Goal: Task Accomplishment & Management: Manage account settings

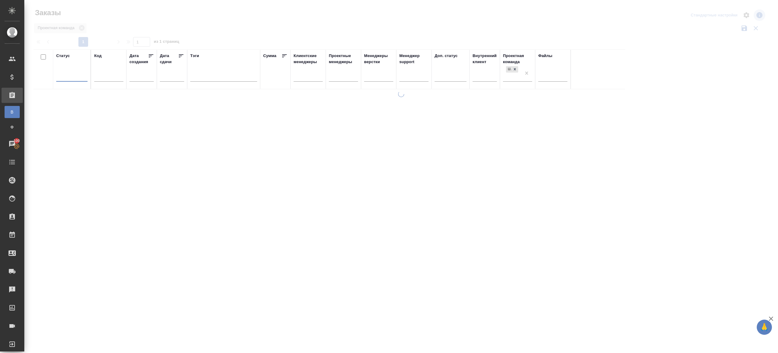
click at [188, 30] on div "Проектная команда" at bounding box center [399, 28] width 733 height 12
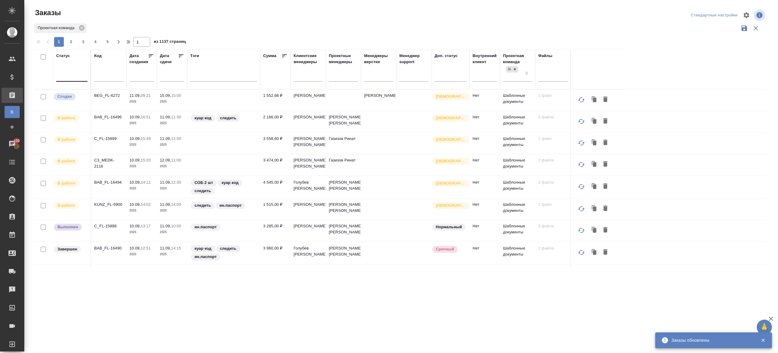
click at [80, 75] on div at bounding box center [71, 75] width 31 height 9
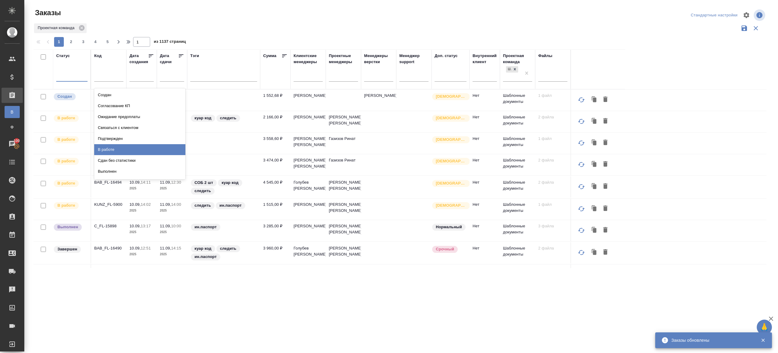
click at [120, 139] on div "Подтвержден" at bounding box center [139, 138] width 91 height 11
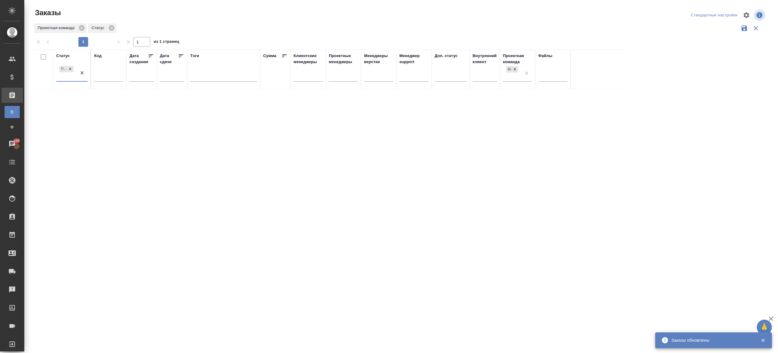
click at [285, 31] on div "Проектная команда Статус" at bounding box center [399, 28] width 733 height 12
drag, startPoint x: 82, startPoint y: 75, endPoint x: 98, endPoint y: 73, distance: 16.2
click at [200, 29] on div at bounding box center [401, 136] width 754 height 272
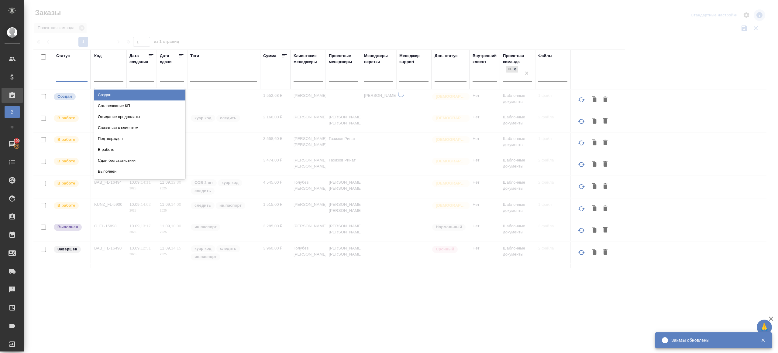
click at [80, 77] on div at bounding box center [71, 75] width 31 height 9
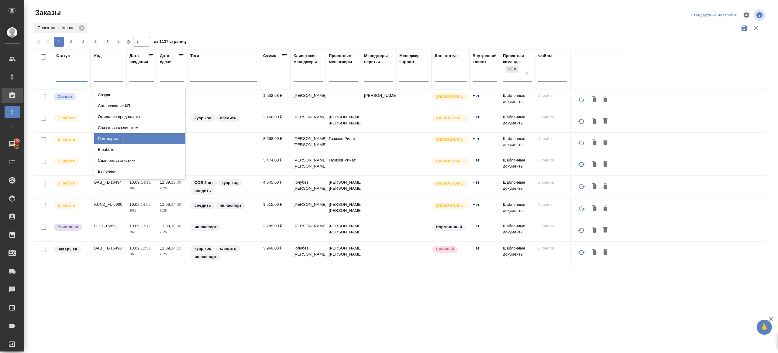
click at [120, 139] on div "Подтвержден" at bounding box center [139, 138] width 91 height 11
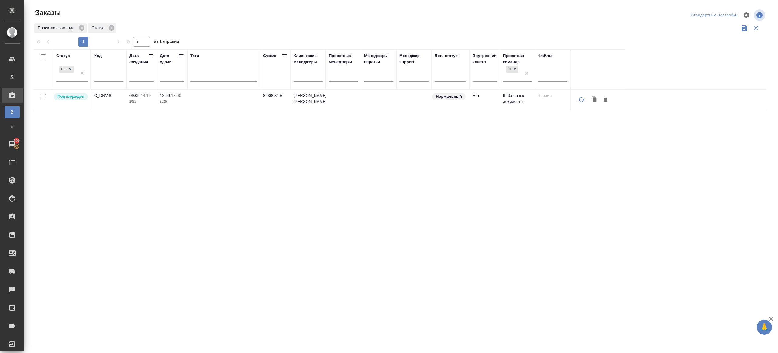
click at [105, 95] on p "C_DNV-8" at bounding box center [108, 96] width 29 height 6
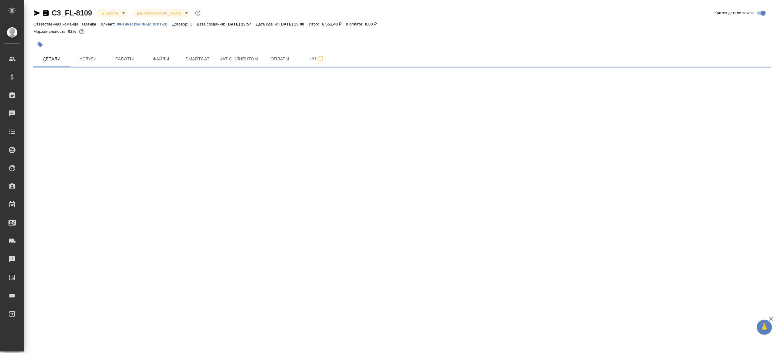
select select "RU"
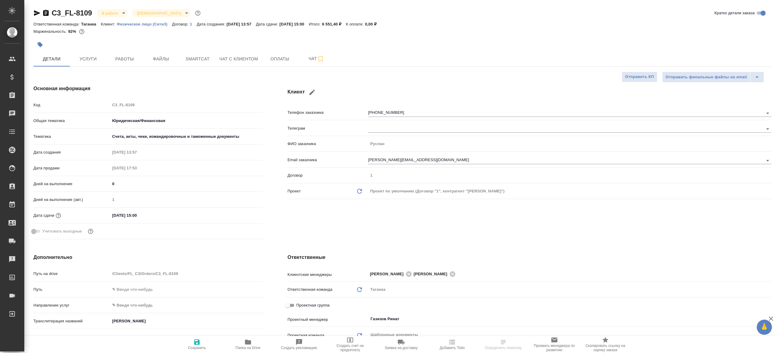
type textarea "x"
click at [119, 52] on button "Работы" at bounding box center [124, 58] width 36 height 15
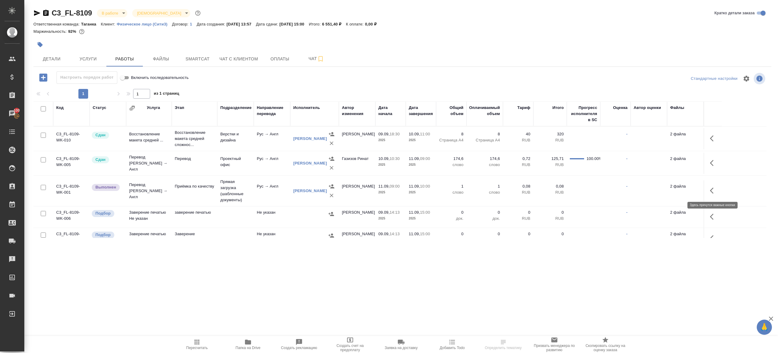
click at [708, 186] on button "button" at bounding box center [713, 191] width 15 height 15
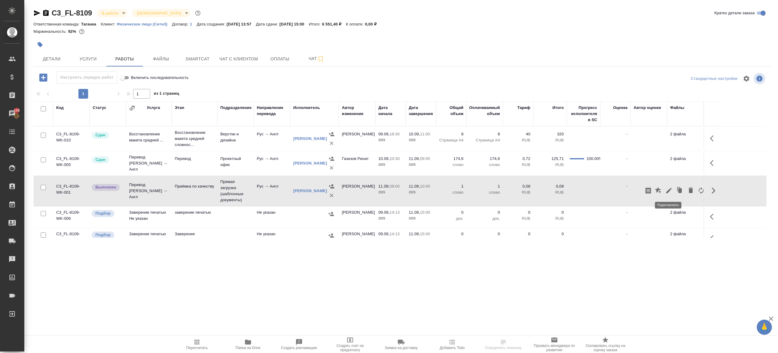
click at [667, 188] on icon "button" at bounding box center [668, 190] width 7 height 7
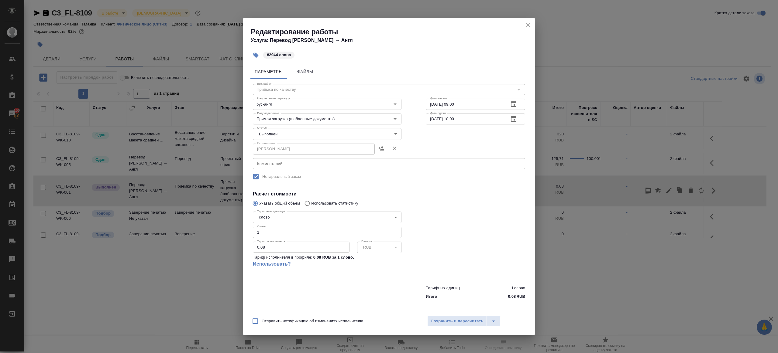
click at [271, 132] on body "🙏 .cls-1 fill:#fff; AWATERA Gazizov Rinat Клиенты Спецификации Заказы 100 Чаты …" at bounding box center [389, 176] width 778 height 353
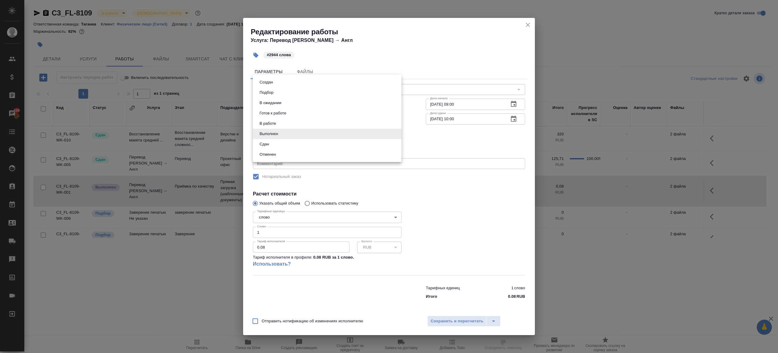
click at [272, 146] on li "Сдан" at bounding box center [327, 144] width 149 height 10
type input "closed"
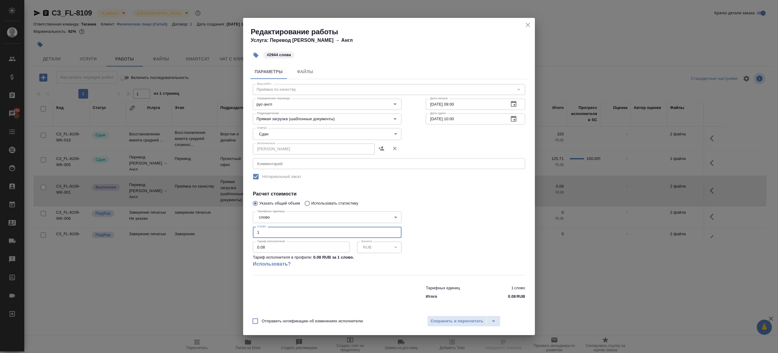
drag, startPoint x: 265, startPoint y: 235, endPoint x: 187, endPoint y: 212, distance: 80.9
click at [187, 212] on div "Редактирование работы Услуга: Перевод Стандарт Рус → Англ #2944 слова Параметры…" at bounding box center [389, 176] width 778 height 353
type input "2944"
click at [433, 319] on span "Сохранить и пересчитать" at bounding box center [457, 321] width 53 height 7
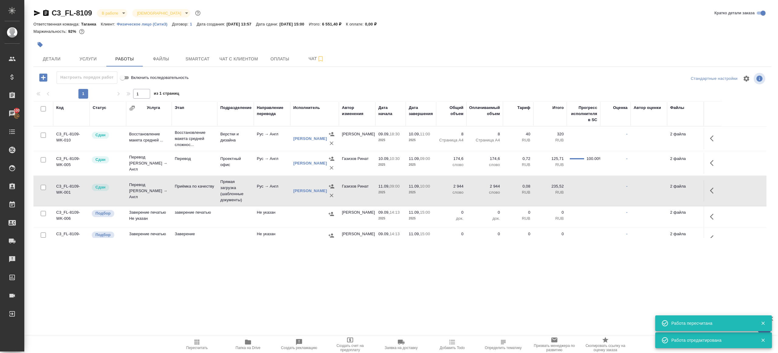
click at [118, 13] on body "🙏 .cls-1 fill:#fff; AWATERA Gazizov Rinat Клиенты Спецификации Заказы 100 Чаты …" at bounding box center [389, 176] width 778 height 353
click at [133, 70] on li "Сдан без статистики" at bounding box center [125, 74] width 56 height 10
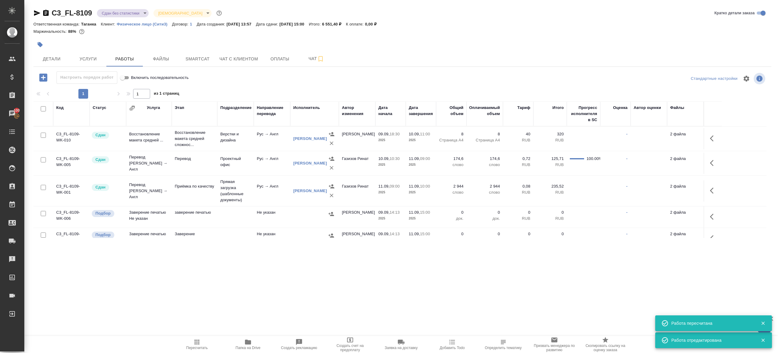
click at [115, 15] on body "🙏 .cls-1 fill:#fff; AWATERA Gazizov Rinat Клиенты Спецификации Заказы 100 Чаты …" at bounding box center [389, 176] width 778 height 353
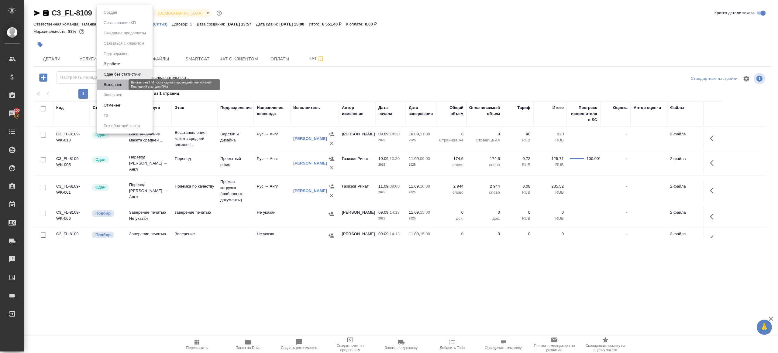
click at [121, 84] on button "Выполнен" at bounding box center [113, 84] width 22 height 7
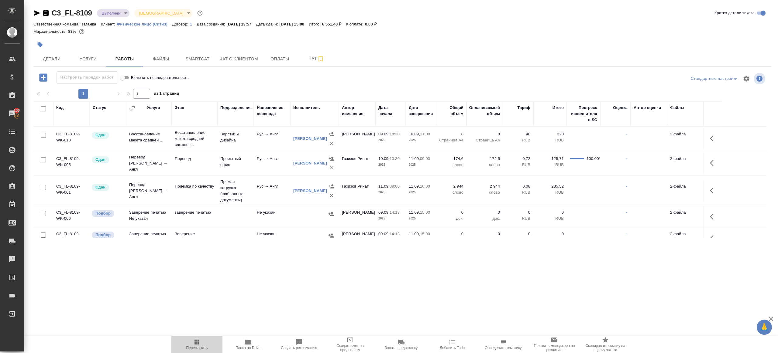
click at [205, 342] on span "Пересчитать" at bounding box center [197, 345] width 44 height 12
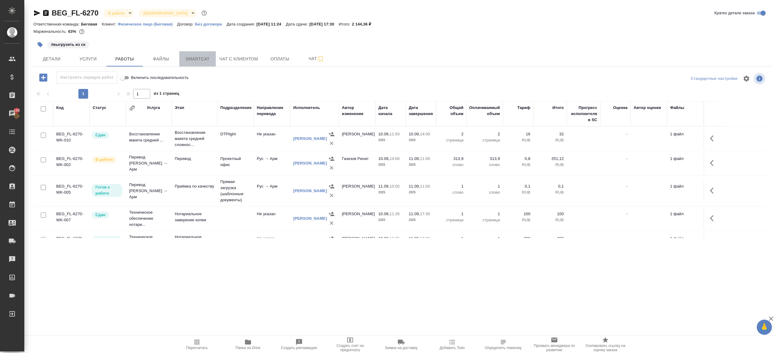
click at [203, 57] on span "Smartcat" at bounding box center [197, 59] width 29 height 8
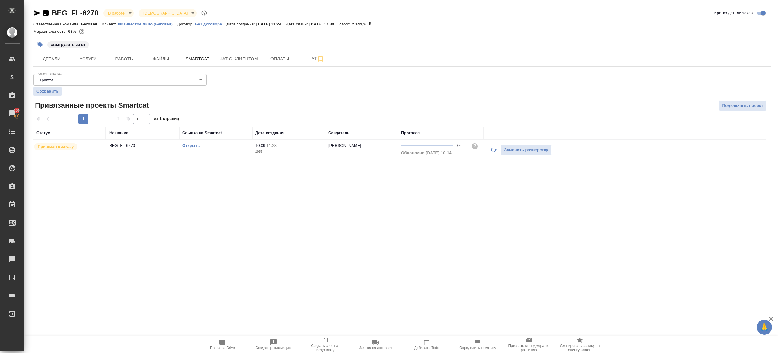
click at [490, 146] on button "button" at bounding box center [493, 150] width 15 height 15
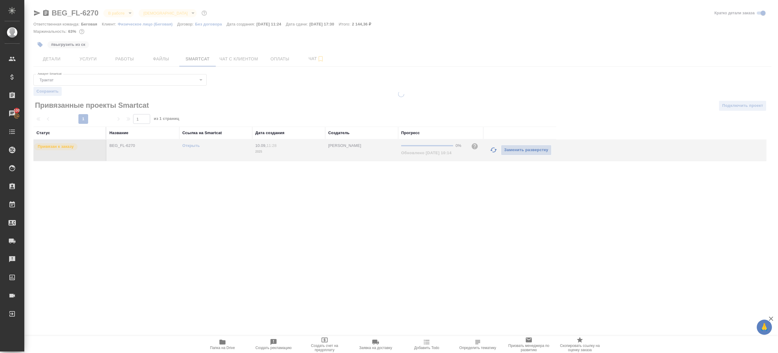
click at [461, 210] on div ".cls-1 fill:#fff; AWATERA Gazizov Rinat Клиенты Спецификации Заказы 100 Чаты To…" at bounding box center [389, 176] width 778 height 353
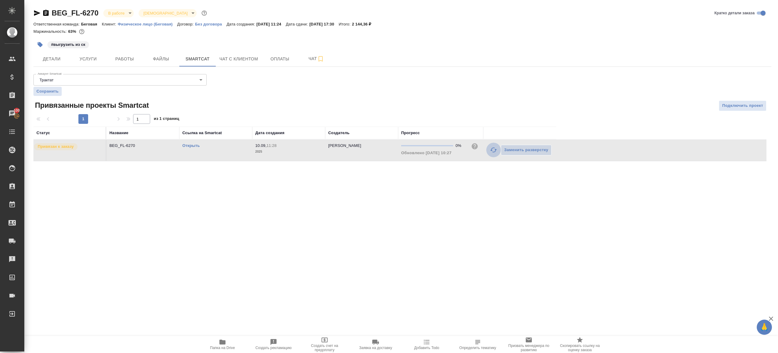
click at [495, 150] on icon "button" at bounding box center [493, 149] width 7 height 7
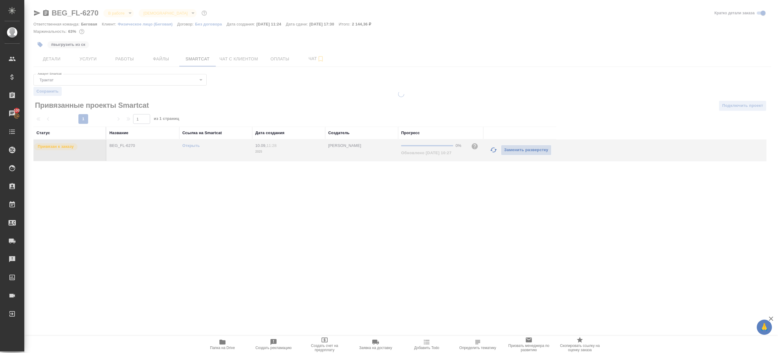
click at [407, 188] on div ".cls-1 fill:#fff; AWATERA Gazizov Rinat Клиенты Спецификации Заказы 100 Чаты To…" at bounding box center [389, 176] width 778 height 353
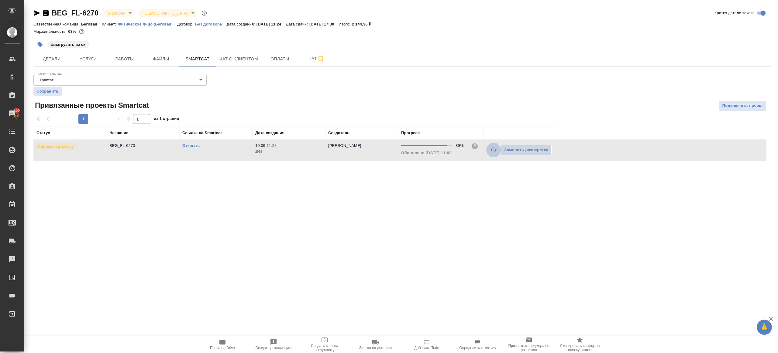
click at [493, 150] on icon "button" at bounding box center [493, 149] width 7 height 7
click at [459, 231] on div ".cls-1 fill:#fff; AWATERA Gazizov Rinat Клиенты Спецификации Заказы 100 Чаты To…" at bounding box center [389, 176] width 778 height 353
click at [188, 144] on link "Открыть" at bounding box center [190, 145] width 17 height 5
click at [125, 53] on button "Работы" at bounding box center [124, 58] width 36 height 15
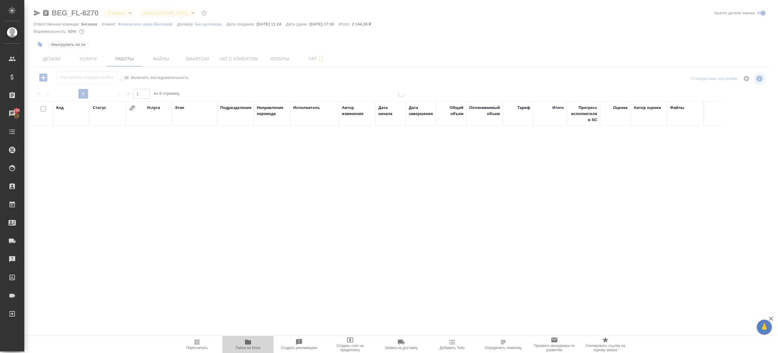
click at [248, 345] on icon "button" at bounding box center [247, 342] width 7 height 7
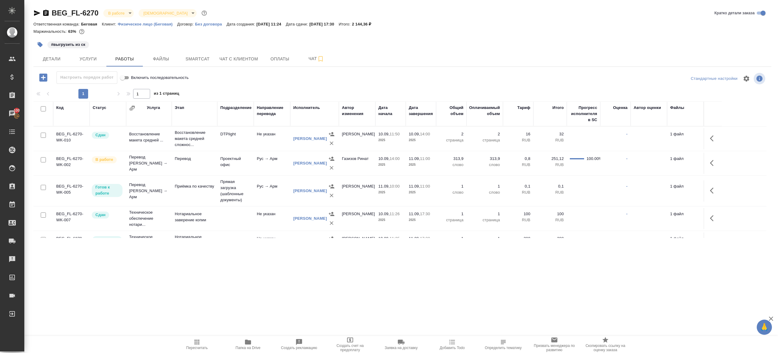
click at [708, 159] on button "button" at bounding box center [713, 163] width 15 height 15
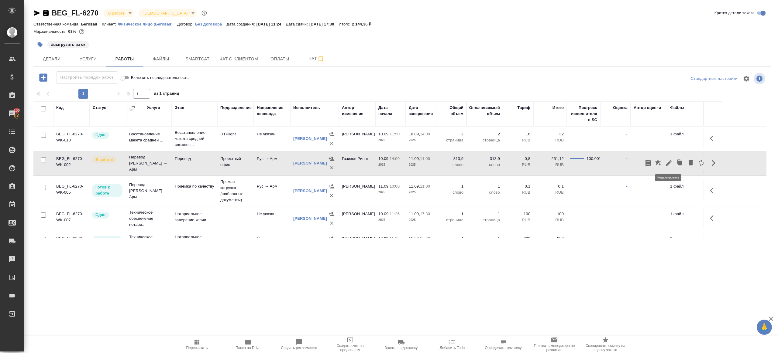
click at [666, 160] on icon "button" at bounding box center [668, 163] width 7 height 7
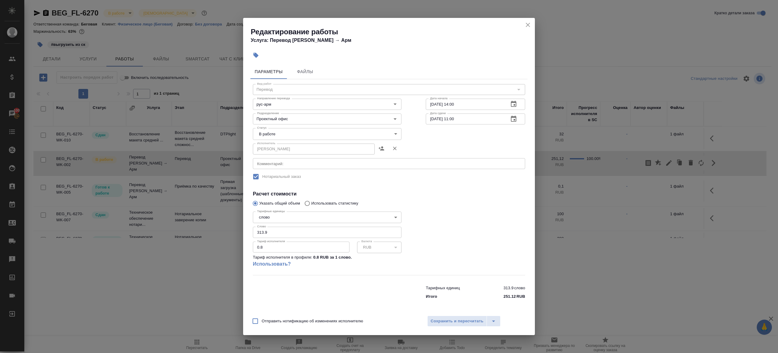
click at [264, 135] on body "🙏 .cls-1 fill:#fff; AWATERA Gazizov Rinat Клиенты Спецификации Заказы 100 Чаты …" at bounding box center [389, 176] width 778 height 353
click at [280, 151] on li "Сдан" at bounding box center [327, 155] width 149 height 10
type input "closed"
click at [285, 232] on input "313.9" at bounding box center [327, 232] width 149 height 11
paste input "07.45"
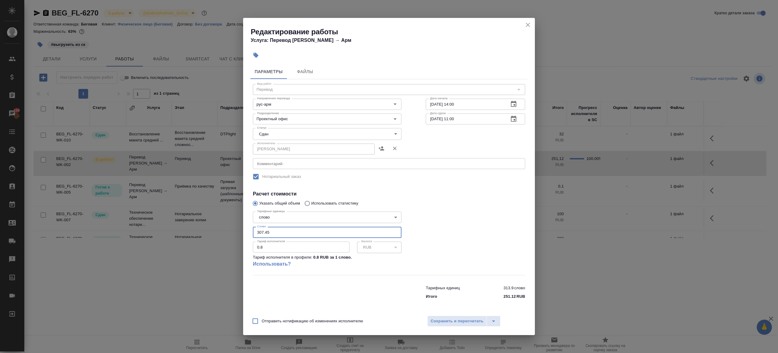
type input "307.45"
click at [420, 212] on div at bounding box center [476, 242] width 124 height 90
click at [433, 323] on span "Сохранить и пересчитать" at bounding box center [457, 321] width 53 height 7
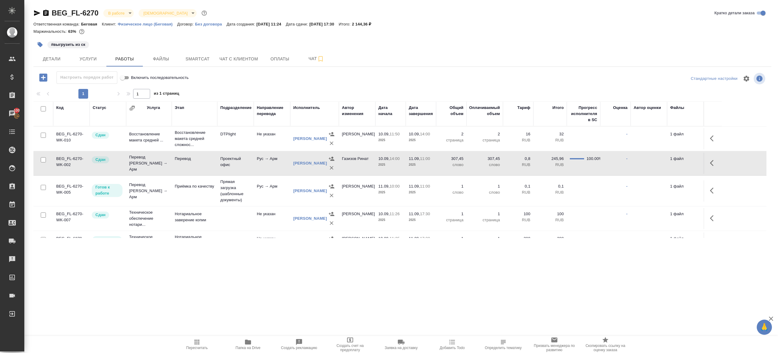
click at [38, 44] on icon "button" at bounding box center [40, 44] width 5 height 5
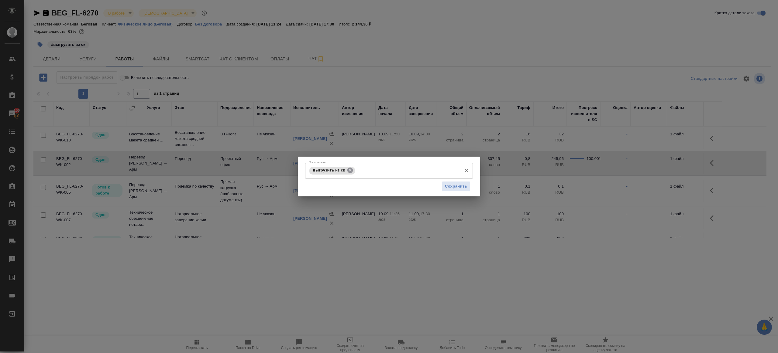
click at [353, 171] on icon at bounding box center [350, 170] width 7 height 7
click at [464, 188] on span "Сохранить" at bounding box center [456, 186] width 22 height 7
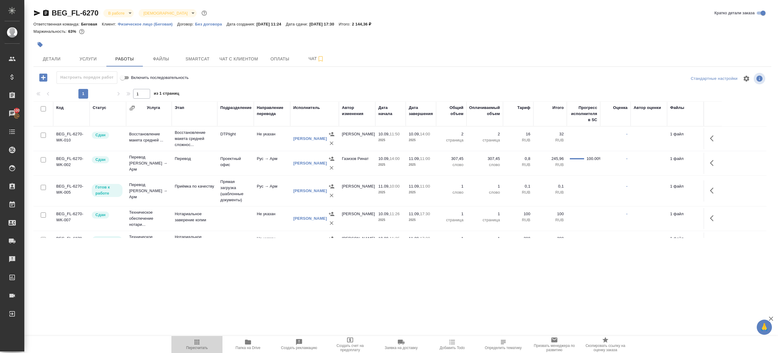
click at [198, 341] on icon "button" at bounding box center [196, 342] width 5 height 5
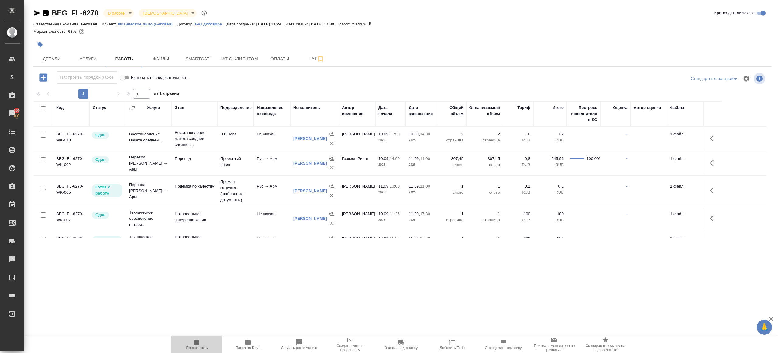
click at [198, 341] on icon "button" at bounding box center [196, 342] width 5 height 5
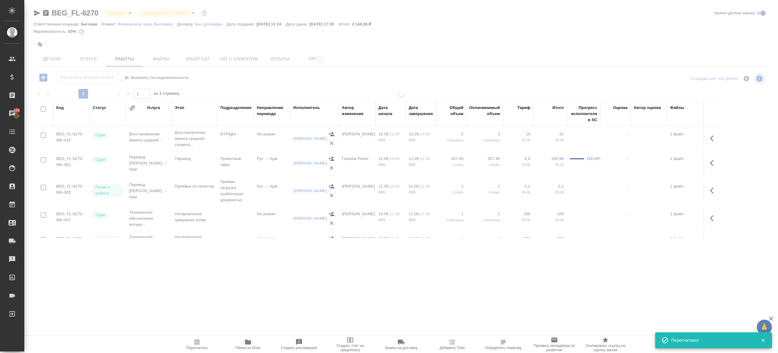
click at [198, 341] on icon "button" at bounding box center [196, 342] width 5 height 5
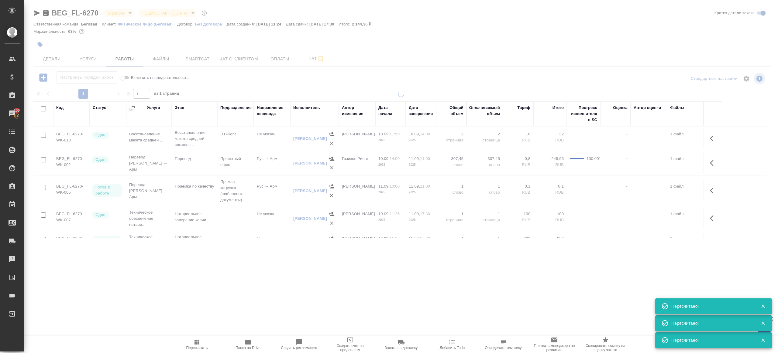
click at [198, 341] on icon "button" at bounding box center [196, 342] width 5 height 5
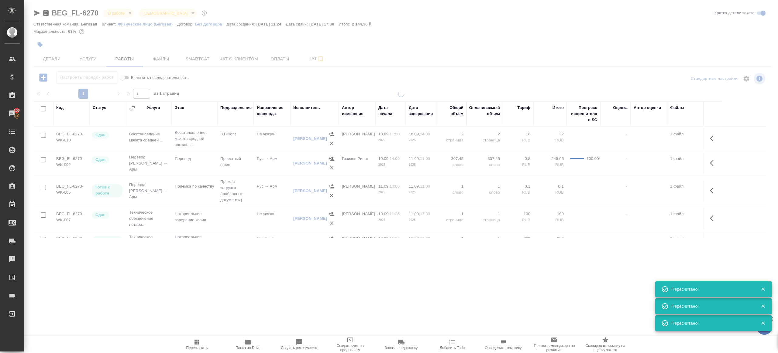
click at [198, 341] on icon "button" at bounding box center [196, 342] width 5 height 5
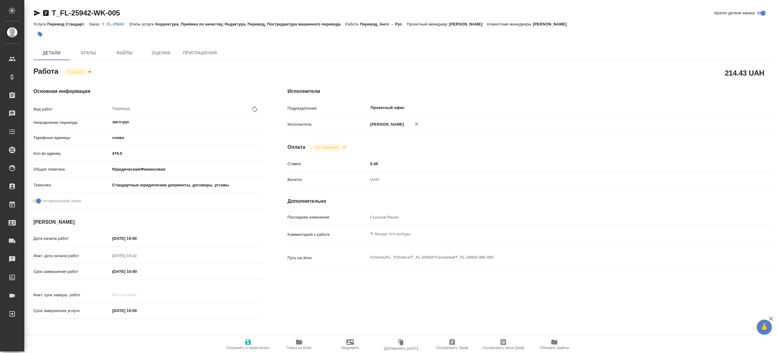
type textarea "x"
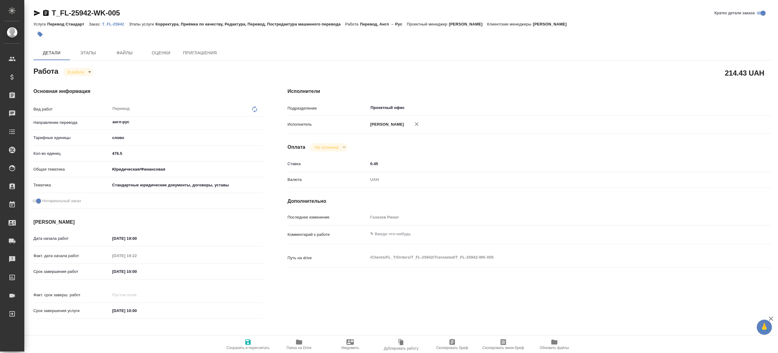
type textarea "x"
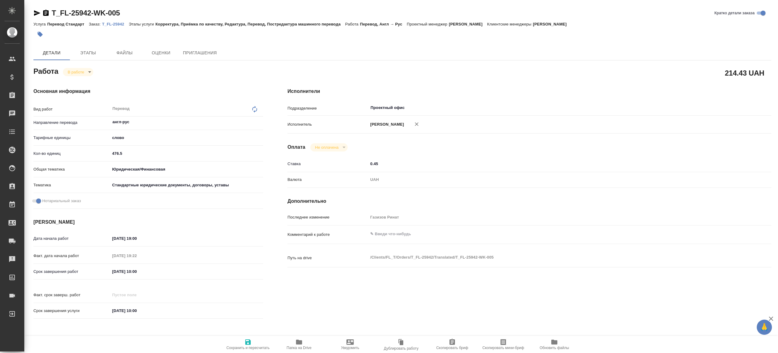
type textarea "x"
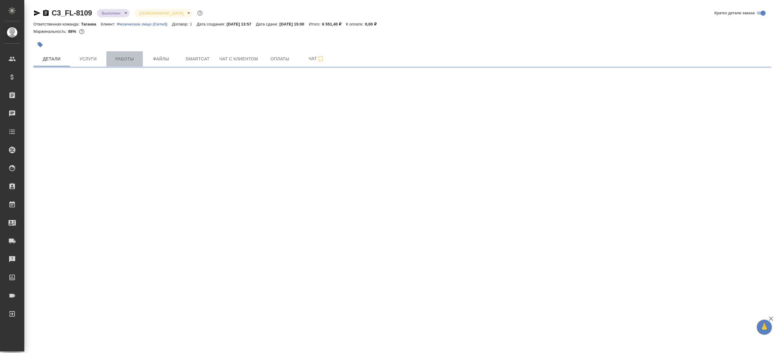
click at [124, 60] on span "Работы" at bounding box center [124, 59] width 29 height 8
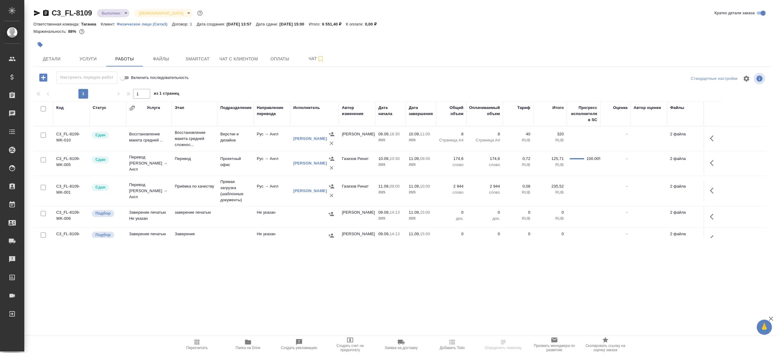
click at [47, 80] on icon "button" at bounding box center [43, 78] width 8 height 8
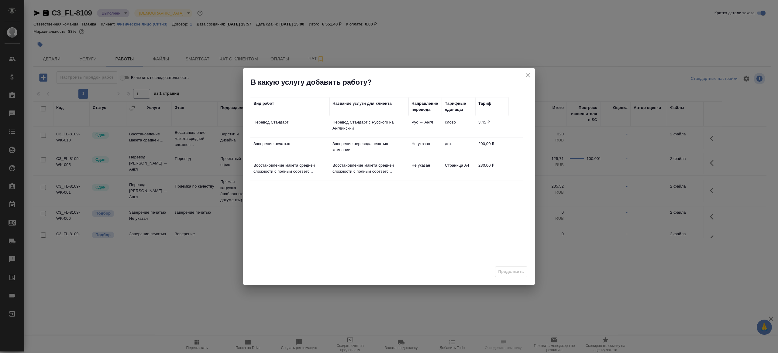
click at [313, 128] on td "Перевод Стандарт" at bounding box center [289, 126] width 79 height 21
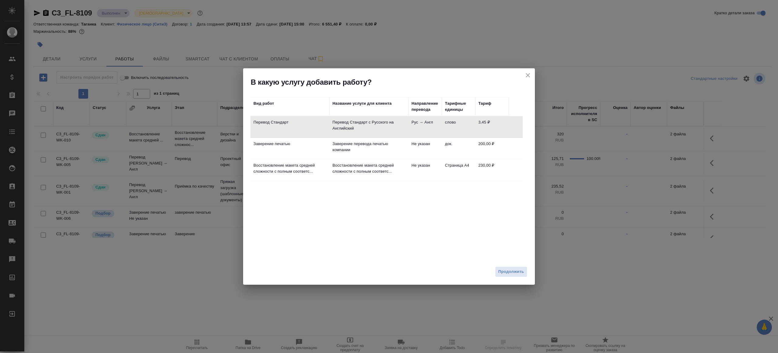
click at [340, 164] on p "Восстановление макета средней сложности с полным соответс..." at bounding box center [368, 169] width 73 height 12
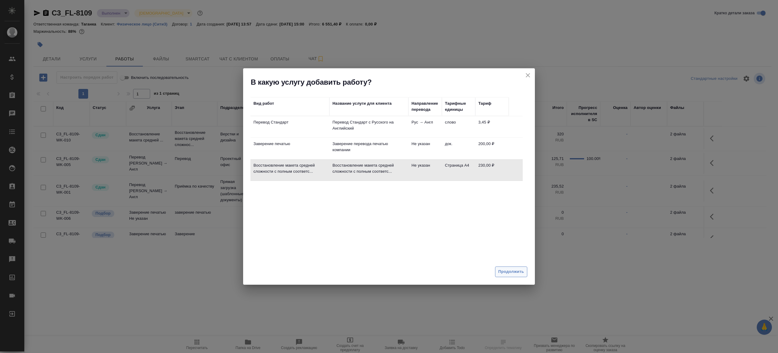
click at [510, 274] on span "Продолжить" at bounding box center [511, 272] width 26 height 7
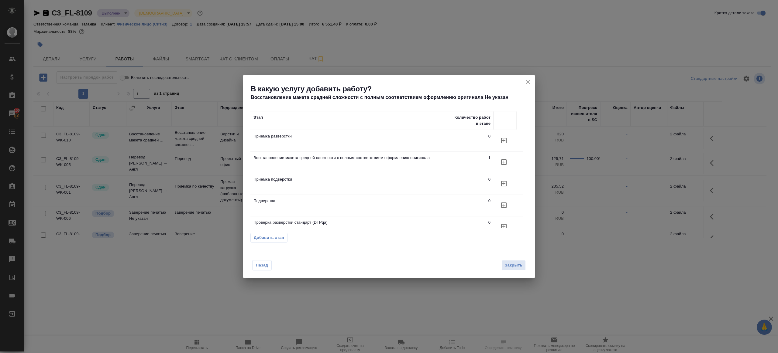
click at [501, 202] on icon "button" at bounding box center [503, 205] width 7 height 7
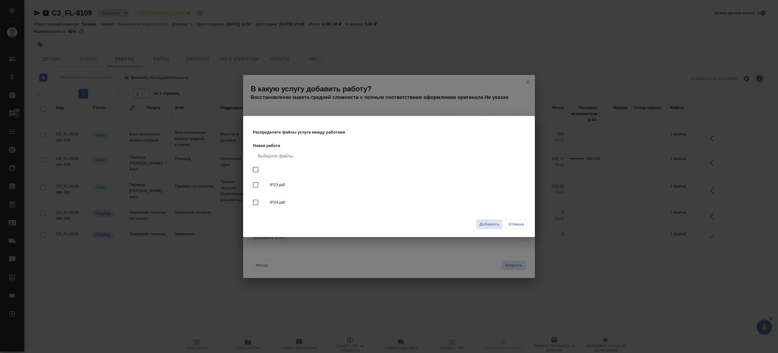
click at [255, 169] on input "checkbox" at bounding box center [255, 169] width 13 height 13
checkbox input "true"
click at [493, 226] on span "Добавить" at bounding box center [489, 224] width 20 height 7
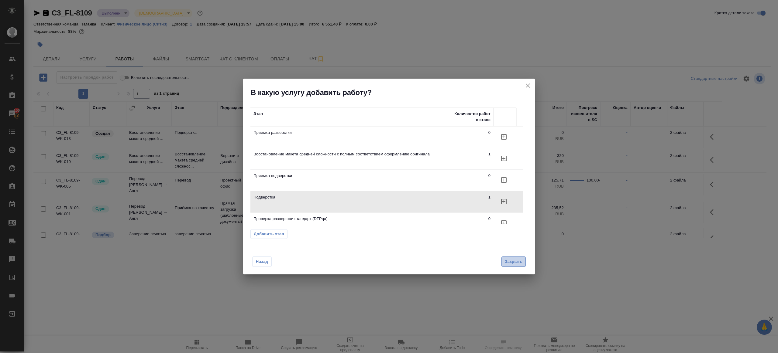
click at [506, 260] on span "Закрыть" at bounding box center [514, 262] width 18 height 7
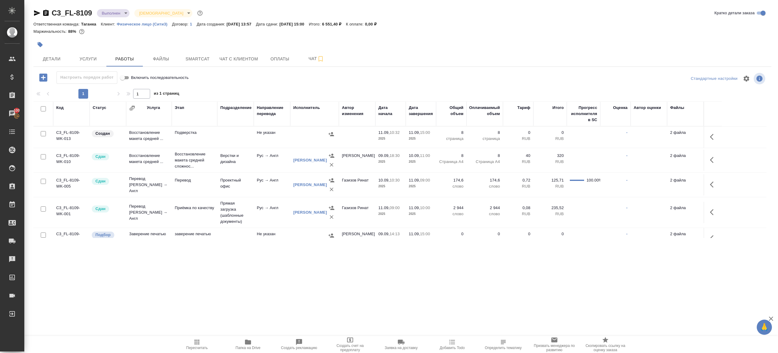
click at [244, 346] on span "Папка на Drive" at bounding box center [248, 348] width 25 height 4
click at [718, 135] on button "button" at bounding box center [713, 137] width 15 height 15
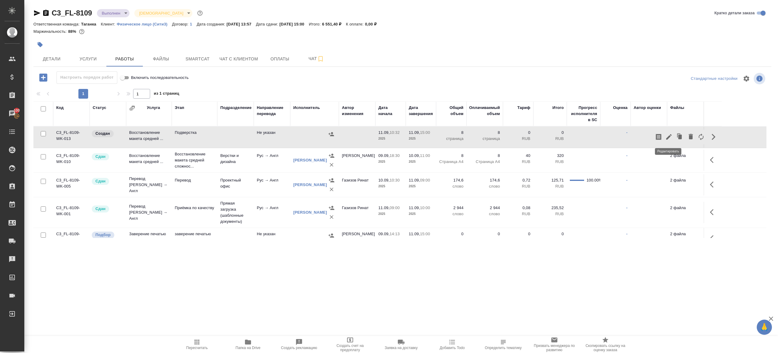
click at [669, 136] on icon "button" at bounding box center [668, 136] width 5 height 5
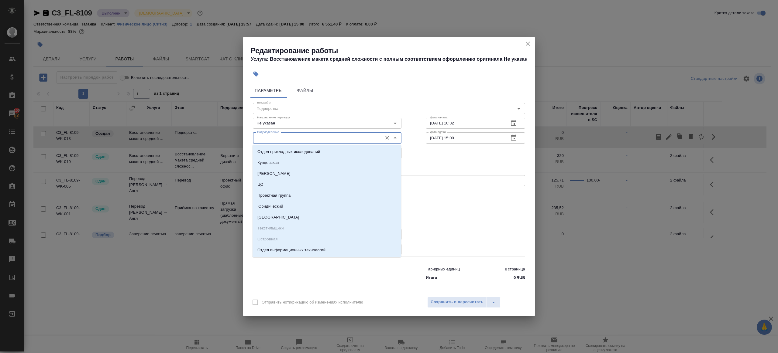
click at [285, 139] on input "Подразделение" at bounding box center [317, 137] width 125 height 7
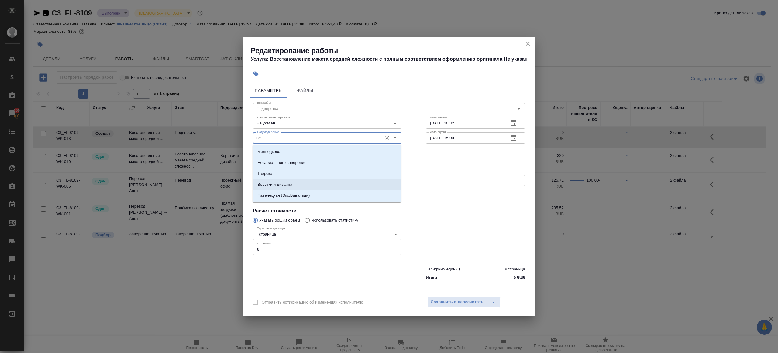
click at [288, 181] on li "Верстки и дизайна" at bounding box center [327, 184] width 149 height 11
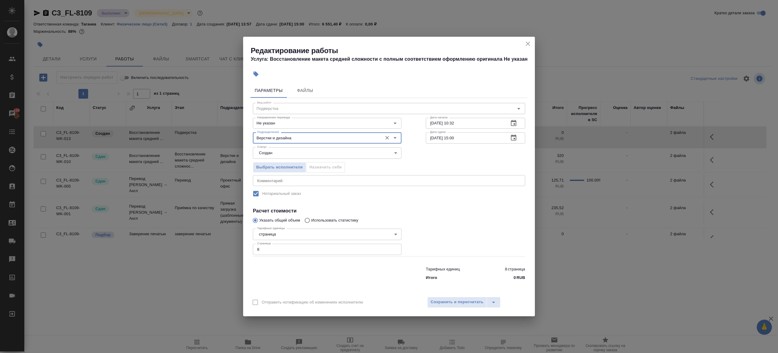
type input "Верстки и дизайна"
click at [276, 160] on div "Выбрать исполнителя Назначить себя" at bounding box center [327, 166] width 173 height 37
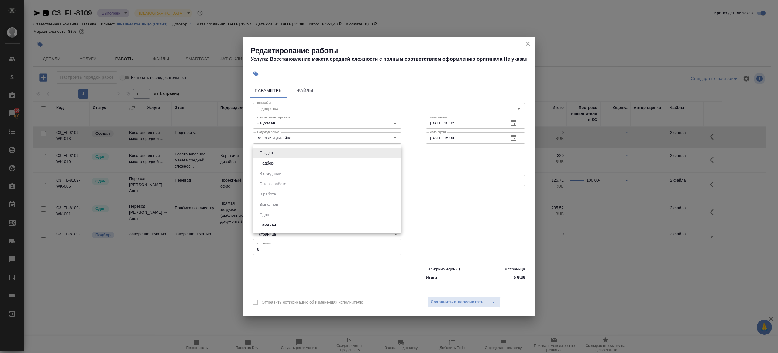
click at [276, 150] on body "🙏 .cls-1 fill:#fff; AWATERA Gazizov Rinat Клиенты Спецификации Заказы 100 Чаты …" at bounding box center [389, 176] width 778 height 353
click at [276, 162] on li "Подбор" at bounding box center [327, 163] width 149 height 10
type input "recruiting"
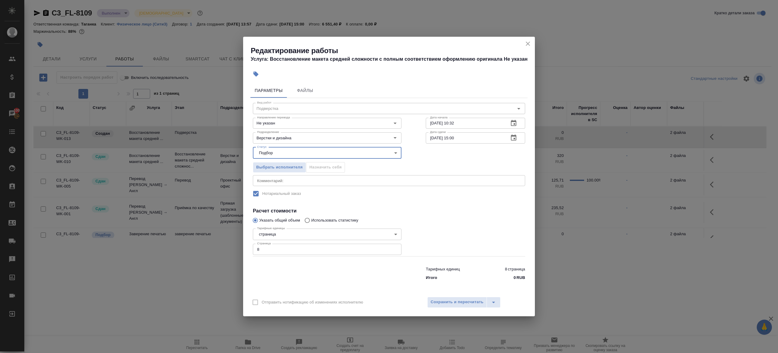
click at [410, 222] on div "Тарифные единицы страница 5a8b1489cc6b4906c91bfdb2 Тарифные единицы Страница 8 …" at bounding box center [327, 241] width 173 height 54
click at [455, 139] on input "11.09.2025 15:00" at bounding box center [465, 137] width 78 height 11
type input "11.09.2025 12:00"
click at [460, 298] on button "Сохранить и пересчитать" at bounding box center [457, 302] width 60 height 11
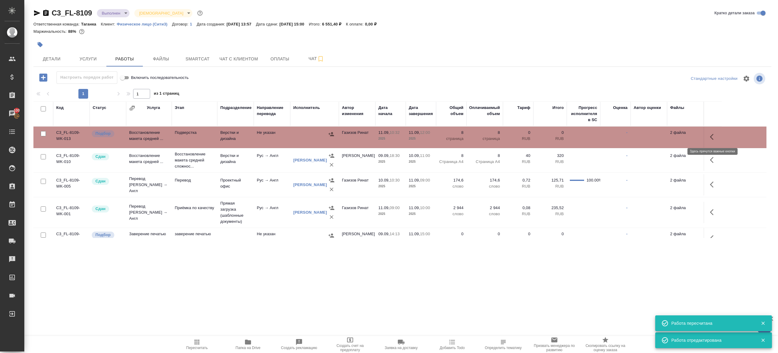
click at [708, 135] on button "button" at bounding box center [713, 137] width 15 height 15
click at [667, 136] on icon "button" at bounding box center [668, 136] width 7 height 7
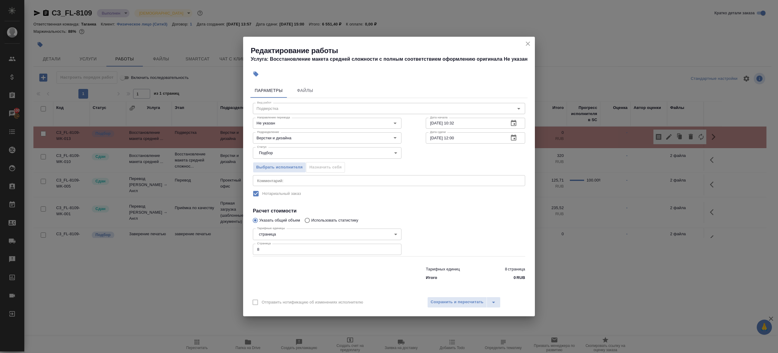
click at [288, 177] on div "x Комментарий:" at bounding box center [389, 180] width 272 height 11
paste textarea "https://drive.awatera.com/apps/files/files/10326149?dir=/Shares/FL_C3/Orders/C3…"
type textarea "https://drive.awatera.com/apps/files/files/10326149?dir=/Shares/FL_C3/Orders/C3…"
click at [397, 208] on h4 "Расчет стоимости" at bounding box center [389, 211] width 272 height 7
click at [462, 301] on span "Сохранить и пересчитать" at bounding box center [457, 302] width 53 height 7
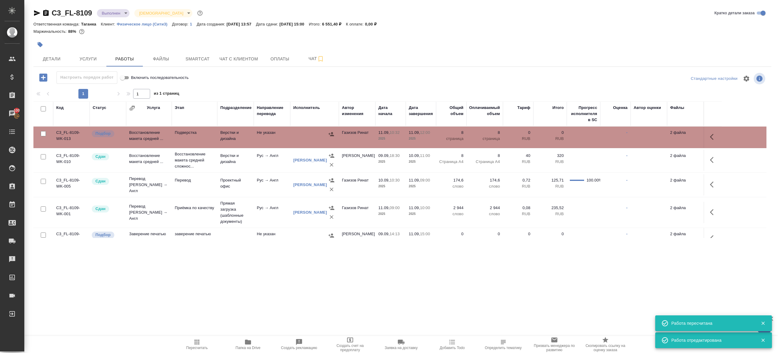
click at [716, 138] on icon "button" at bounding box center [713, 136] width 7 height 7
click at [668, 138] on icon "button" at bounding box center [668, 136] width 5 height 5
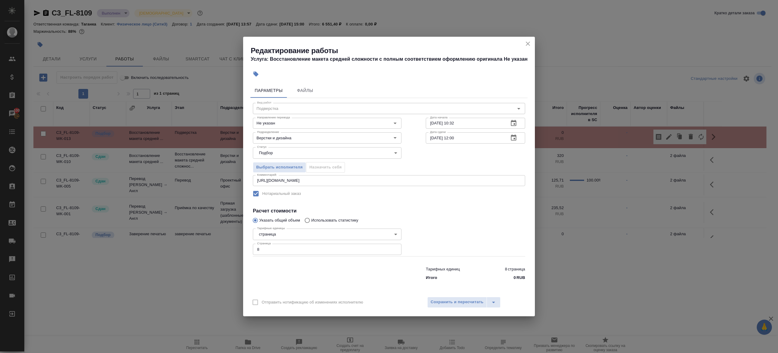
click at [496, 179] on textarea "https://drive.awatera.com/apps/files/files/10326149?dir=/Shares/FL_C3/Orders/C3…" at bounding box center [389, 180] width 264 height 5
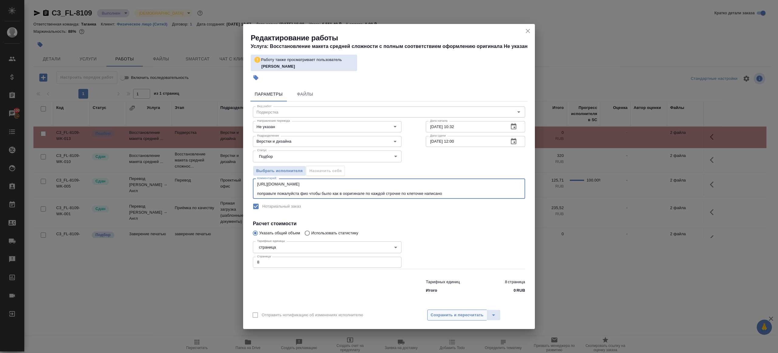
type textarea "https://drive.awatera.com/apps/files/files/10326149?dir=/Shares/FL_C3/Orders/C3…"
click at [461, 316] on span "Сохранить и пересчитать" at bounding box center [457, 315] width 53 height 7
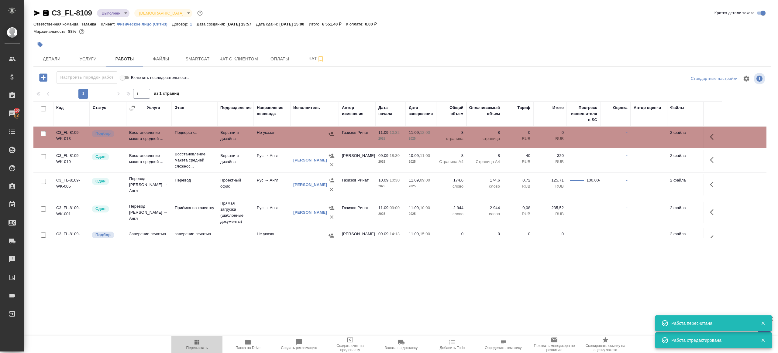
click at [192, 345] on span "Пересчитать" at bounding box center [197, 345] width 44 height 12
drag, startPoint x: 192, startPoint y: 345, endPoint x: 221, endPoint y: 320, distance: 37.5
click at [194, 343] on span "Пересчитать" at bounding box center [197, 345] width 44 height 12
click at [240, 308] on div ".cls-1 fill:#fff; AWATERA Gazizov Rinat Клиенты Спецификации Заказы 100 Чаты To…" at bounding box center [389, 176] width 778 height 353
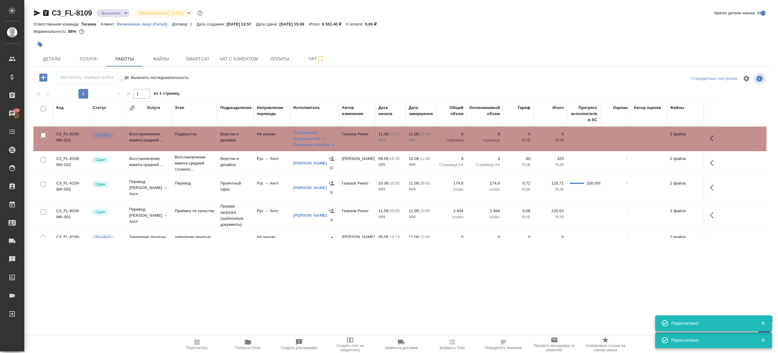
click at [200, 348] on span "Пересчитать" at bounding box center [197, 348] width 22 height 4
drag, startPoint x: 200, startPoint y: 348, endPoint x: 204, endPoint y: 315, distance: 32.5
click at [200, 347] on span "Пересчитать" at bounding box center [197, 348] width 22 height 4
click at [204, 315] on div ".cls-1 fill:#fff; AWATERA Gazizov Rinat Клиенты Спецификации Заказы 100 Чаты To…" at bounding box center [389, 176] width 778 height 353
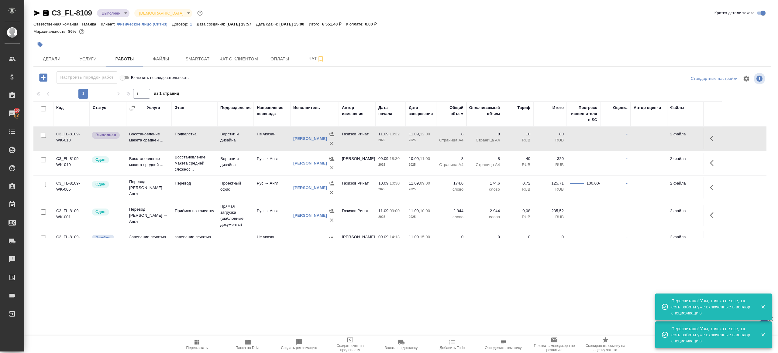
click at [215, 304] on div ".cls-1 fill:#fff; AWATERA Gazizov Rinat Клиенты Спецификации Заказы 100 Чаты To…" at bounding box center [389, 176] width 778 height 353
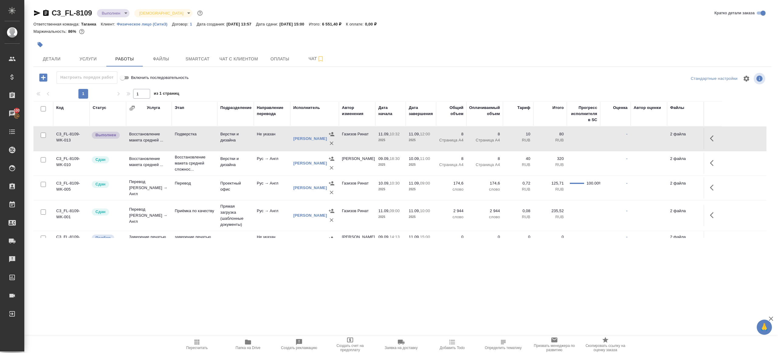
click at [194, 341] on icon "button" at bounding box center [196, 342] width 7 height 7
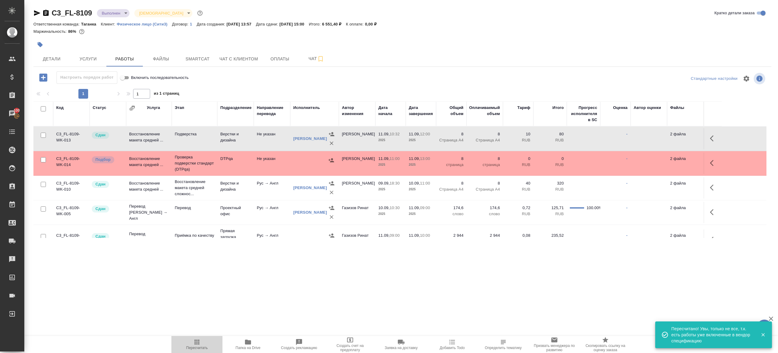
click at [198, 349] on span "Пересчитать" at bounding box center [197, 348] width 22 height 4
click at [222, 285] on div ".cls-1 fill:#fff; AWATERA Gazizov Rinat Клиенты Спецификации Заказы 100 Чаты To…" at bounding box center [389, 176] width 778 height 353
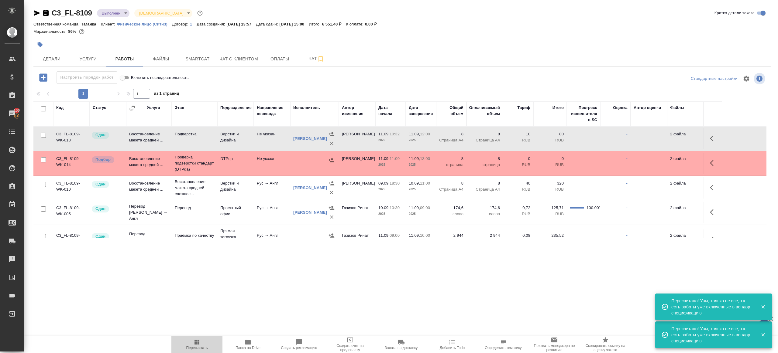
click at [189, 344] on span "Пересчитать" at bounding box center [197, 345] width 44 height 12
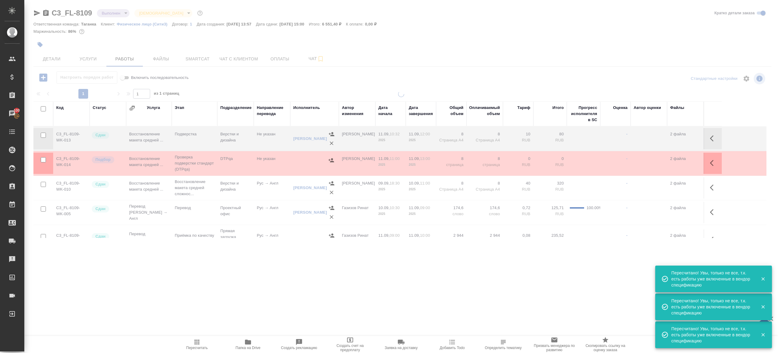
click at [209, 301] on div ".cls-1 fill:#fff; AWATERA Gazizov Rinat Клиенты Спецификации Заказы 100 Чаты To…" at bounding box center [389, 176] width 778 height 353
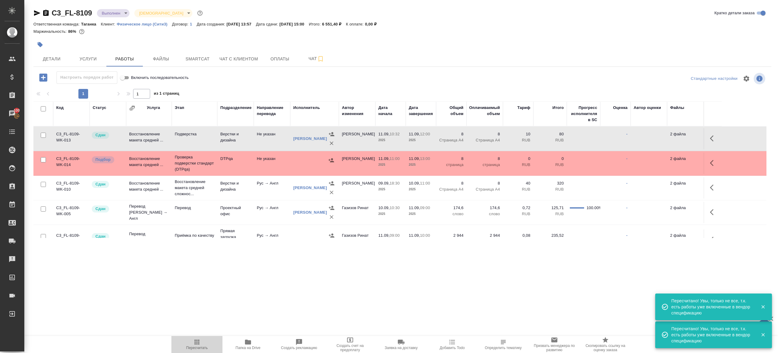
click at [198, 348] on span "Пересчитать" at bounding box center [197, 348] width 22 height 4
click at [199, 344] on icon "button" at bounding box center [196, 342] width 7 height 7
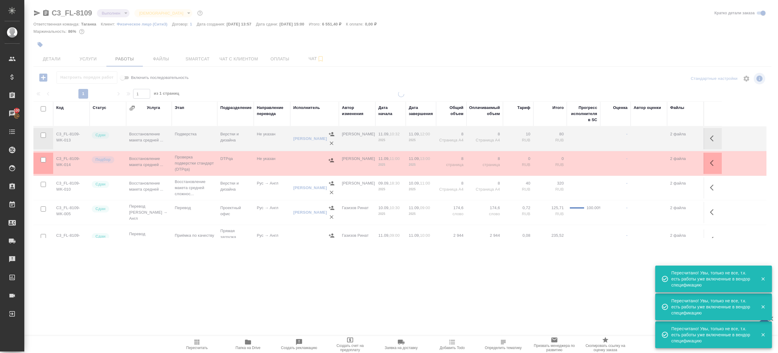
click at [205, 308] on div ".cls-1 fill:#fff; AWATERA Gazizov Rinat Клиенты Спецификации Заказы 100 Чаты To…" at bounding box center [389, 176] width 778 height 353
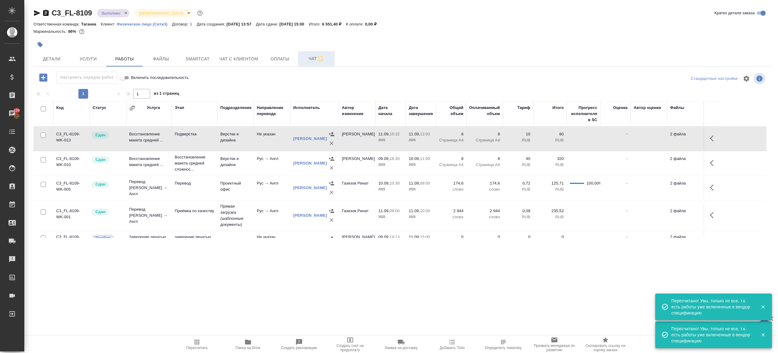
click at [308, 58] on span "Чат" at bounding box center [316, 59] width 29 height 8
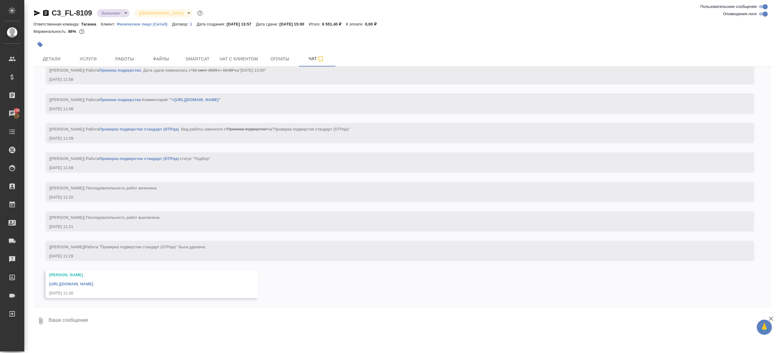
scroll to position [2860, 0]
click at [93, 284] on link "https://drive.awatera.com/apps/files/?dir=/Shares/FL_C3/Orders/C3_FL-8109/Final" at bounding box center [71, 284] width 44 height 5
click at [128, 52] on button "Работы" at bounding box center [124, 58] width 36 height 15
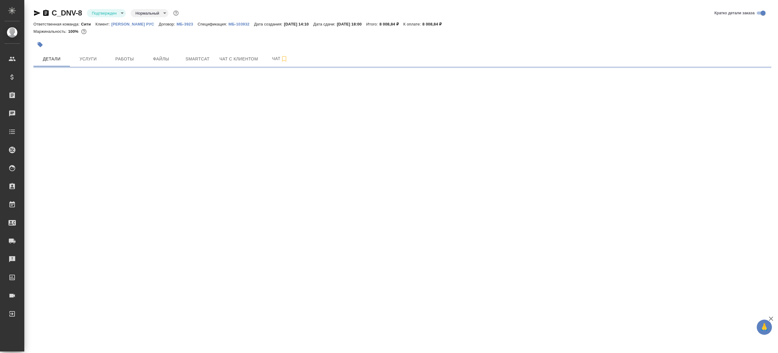
click at [115, 12] on body "🙏 .cls-1 fill:#fff; AWATERA Gazizov Rinat Клиенты Спецификации Заказы Чаты Todo…" at bounding box center [389, 176] width 778 height 353
select select "RU"
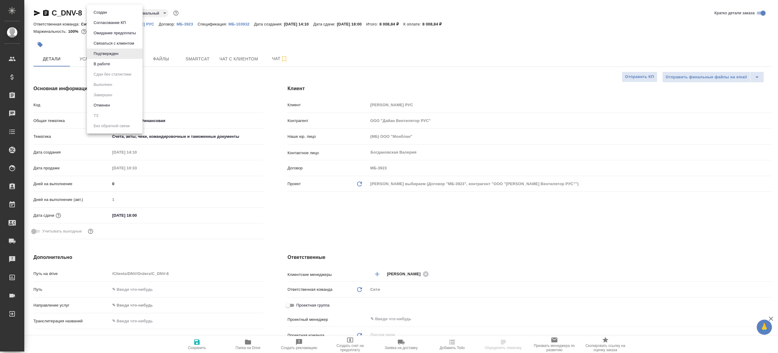
type textarea "x"
click at [127, 62] on li "В работе" at bounding box center [115, 64] width 56 height 10
type textarea "x"
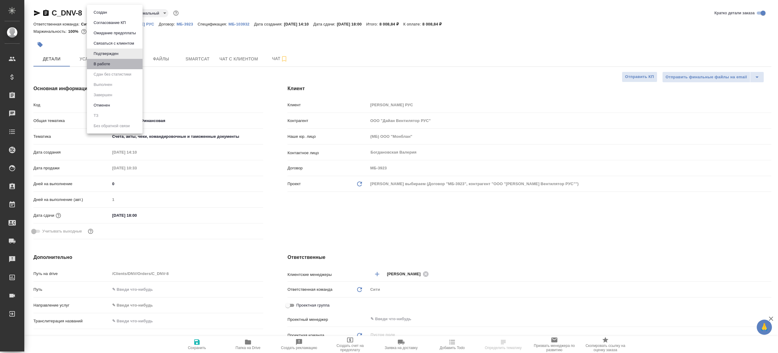
type textarea "x"
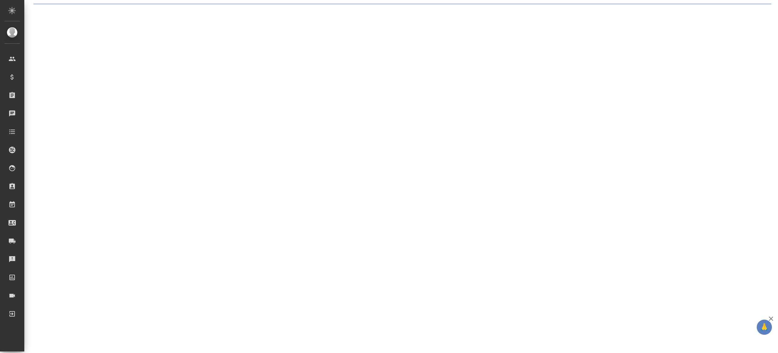
select select "RU"
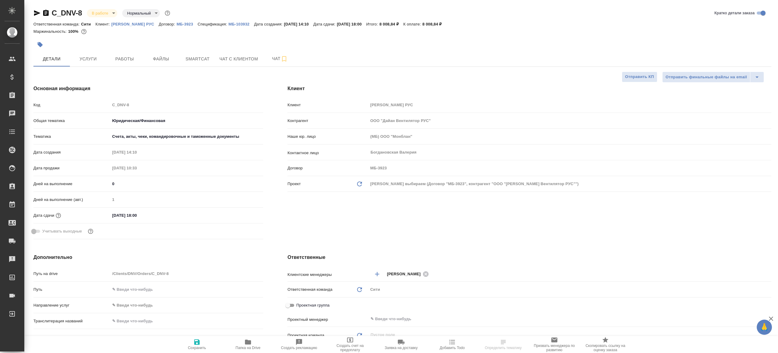
type textarea "x"
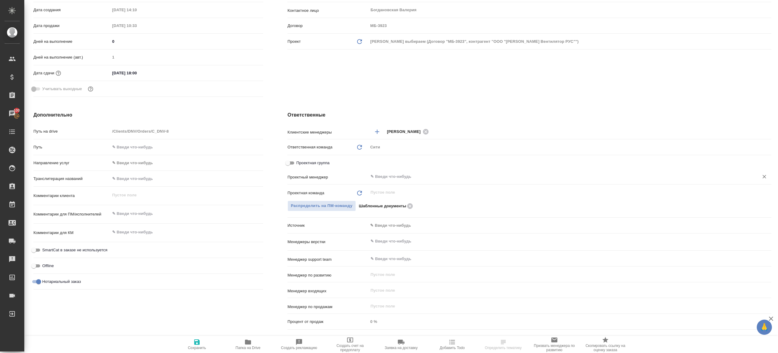
click at [386, 175] on input "text" at bounding box center [559, 176] width 379 height 7
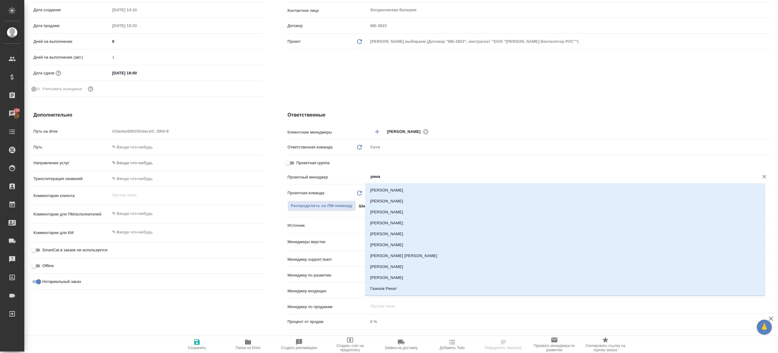
type input "ринат"
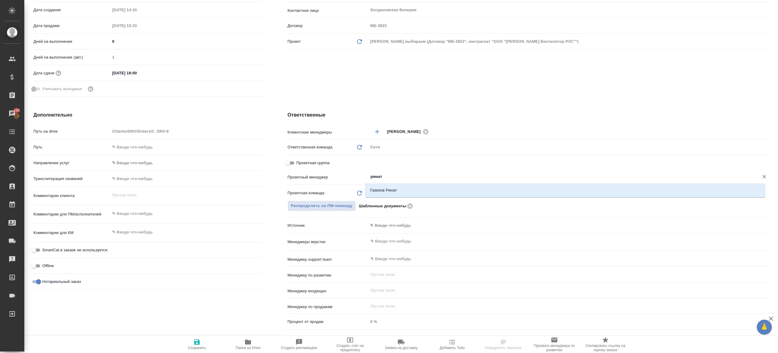
click at [396, 193] on li "Газизов Ринат" at bounding box center [565, 190] width 400 height 11
type textarea "x"
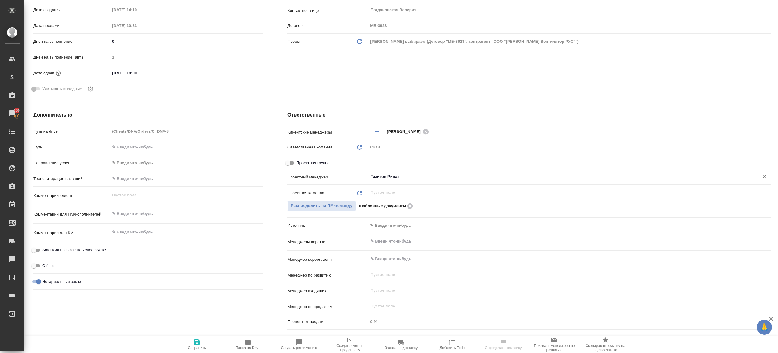
type input "Газизов Ринат"
click at [196, 346] on icon "button" at bounding box center [196, 342] width 7 height 7
type textarea "x"
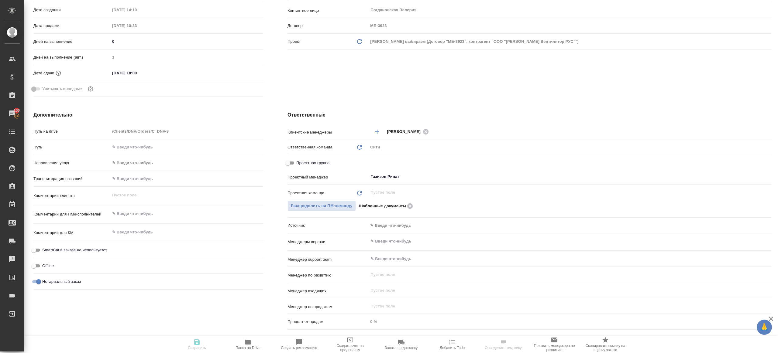
type textarea "x"
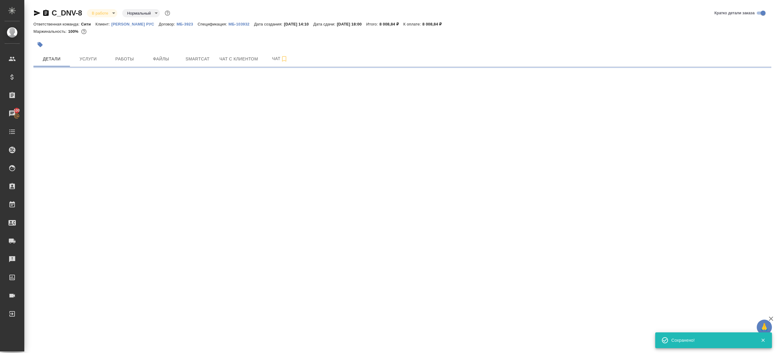
scroll to position [0, 0]
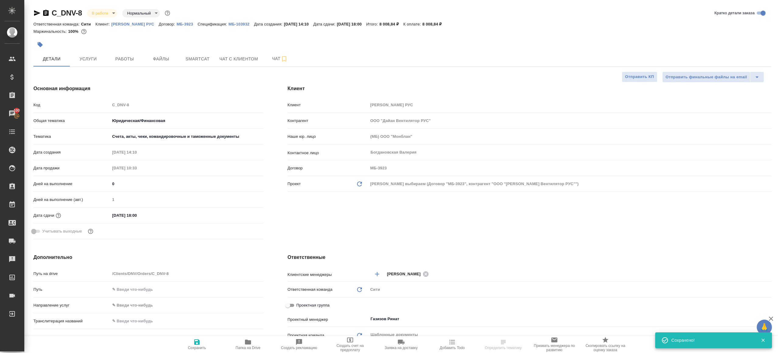
select select "RU"
type textarea "x"
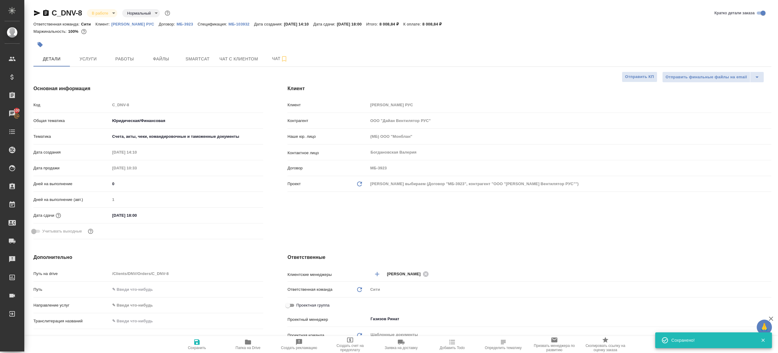
type textarea "x"
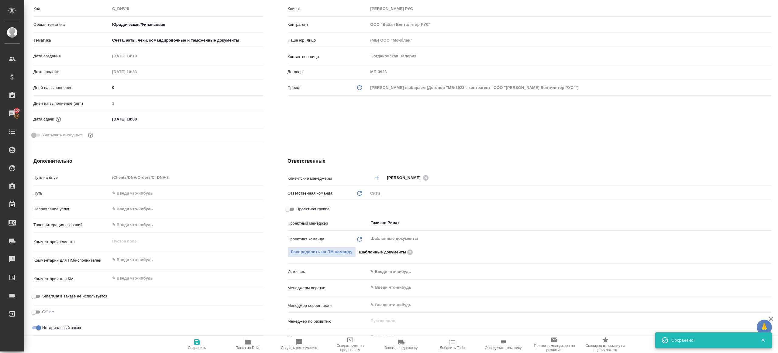
click at [246, 338] on button "Папка на Drive" at bounding box center [247, 344] width 51 height 17
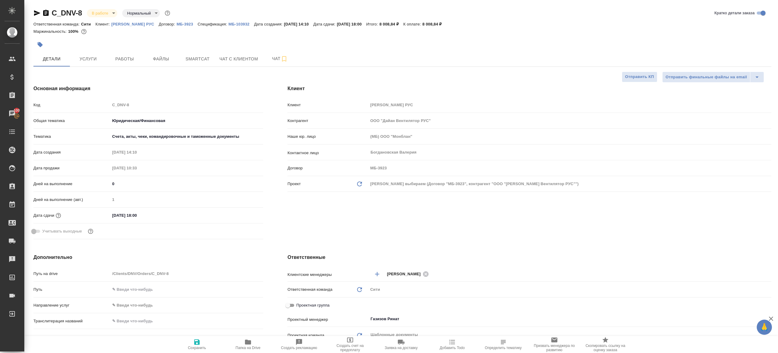
type textarea "x"
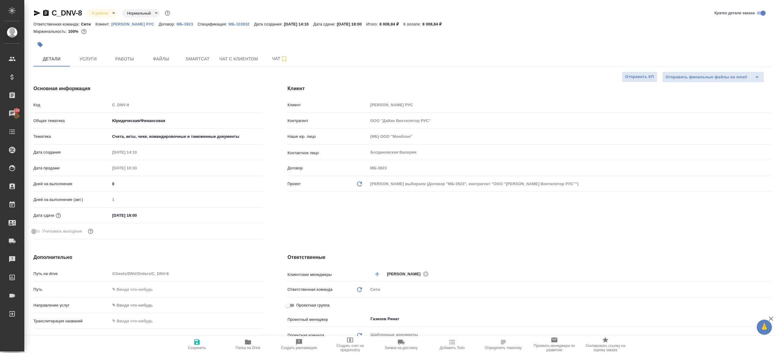
type textarea "x"
click at [122, 59] on span "Работы" at bounding box center [124, 59] width 29 height 8
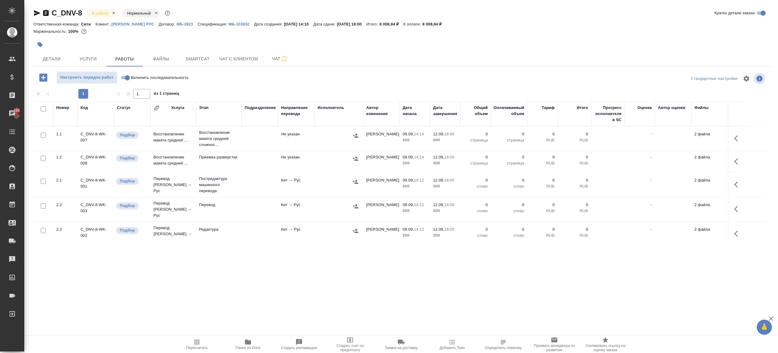
click at [210, 88] on div at bounding box center [402, 87] width 738 height 3
click at [123, 80] on input "Включить последовательность" at bounding box center [127, 77] width 22 height 7
checkbox input "true"
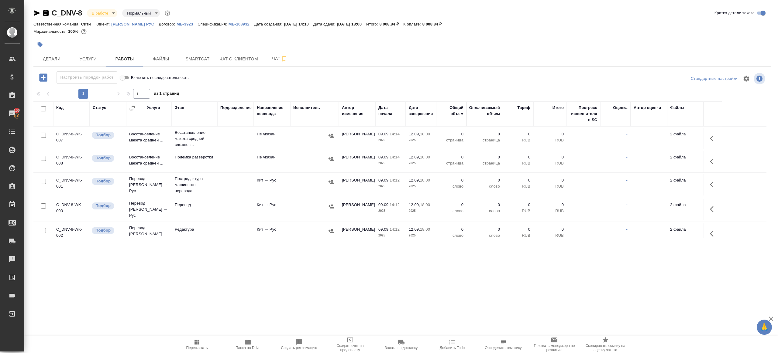
click at [42, 109] on input "checkbox" at bounding box center [43, 108] width 5 height 5
checkbox input "true"
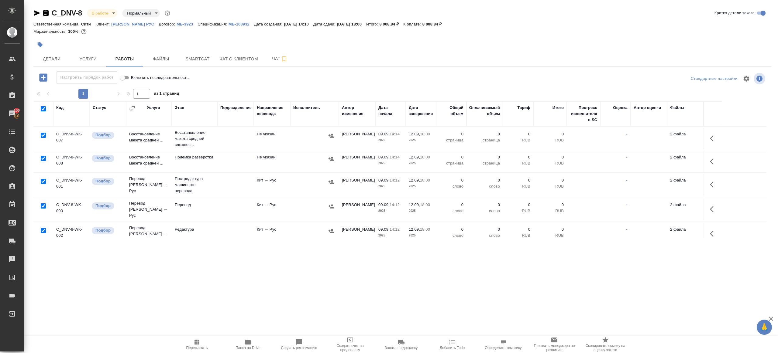
checkbox input "true"
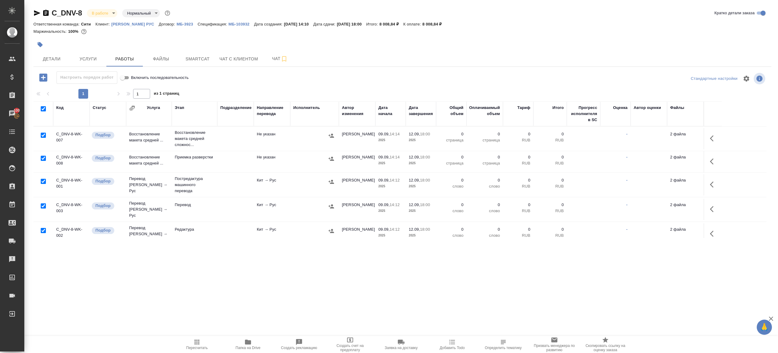
checkbox input "true"
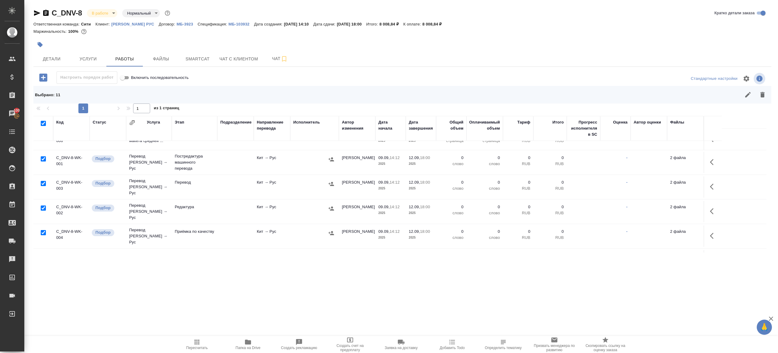
scroll to position [51, 0]
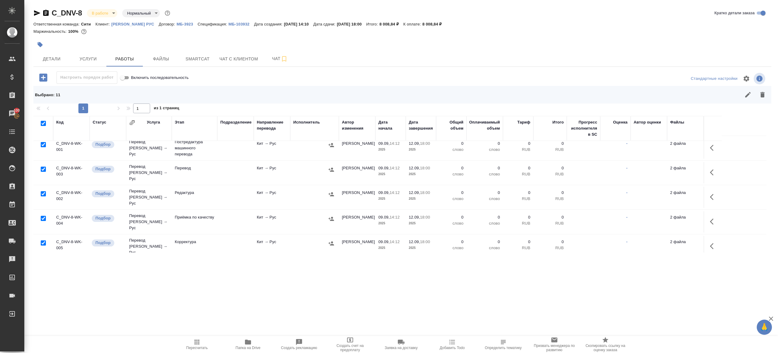
click at [43, 168] on input "checkbox" at bounding box center [43, 169] width 5 height 5
checkbox input "false"
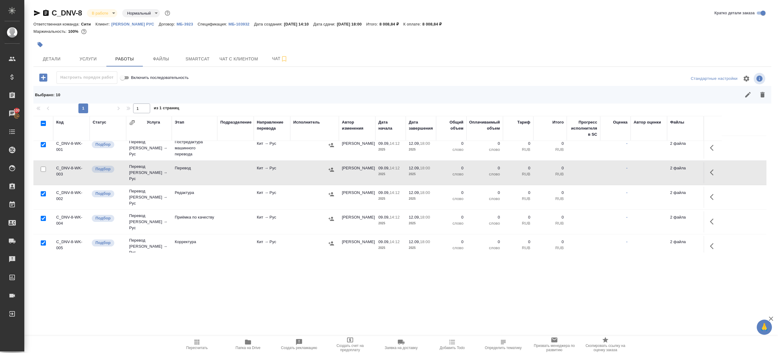
click at [43, 216] on input "checkbox" at bounding box center [43, 218] width 5 height 5
checkbox input "false"
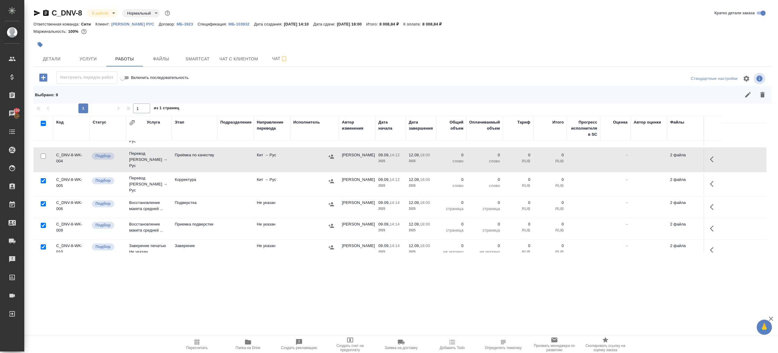
scroll to position [130, 0]
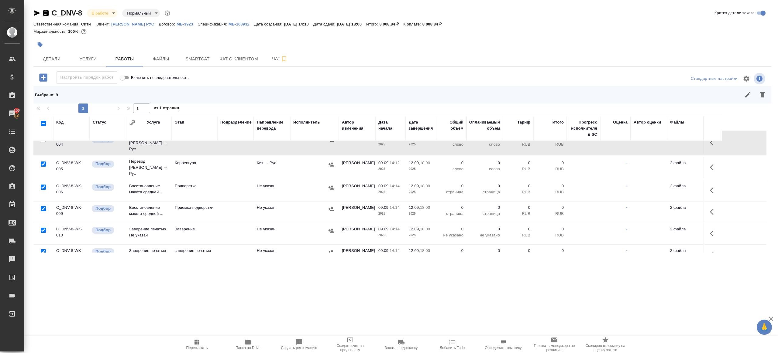
click at [43, 228] on input "checkbox" at bounding box center [43, 230] width 5 height 5
checkbox input "false"
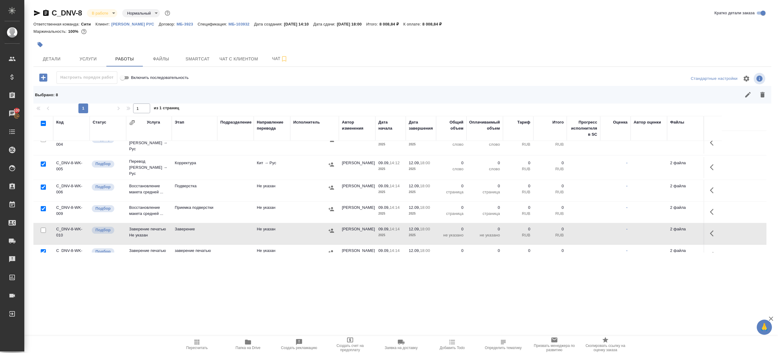
click at [43, 250] on input "checkbox" at bounding box center [43, 252] width 5 height 5
checkbox input "false"
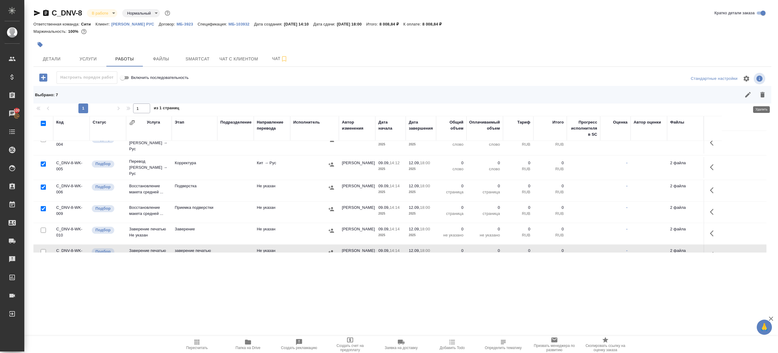
click at [760, 95] on icon "button" at bounding box center [762, 94] width 7 height 7
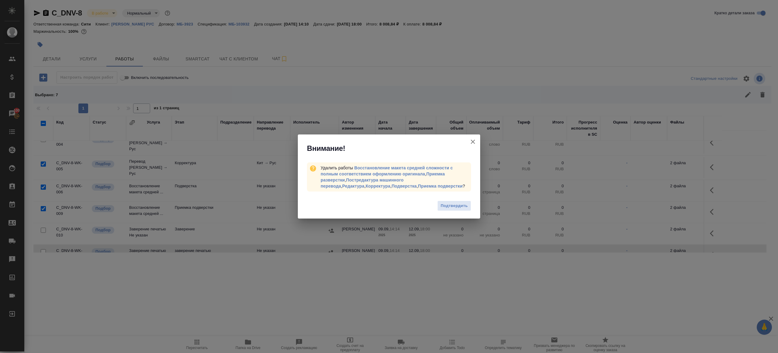
click at [435, 208] on div "Подтвердить" at bounding box center [389, 207] width 182 height 24
click at [448, 208] on span "Подтвердить" at bounding box center [454, 206] width 27 height 7
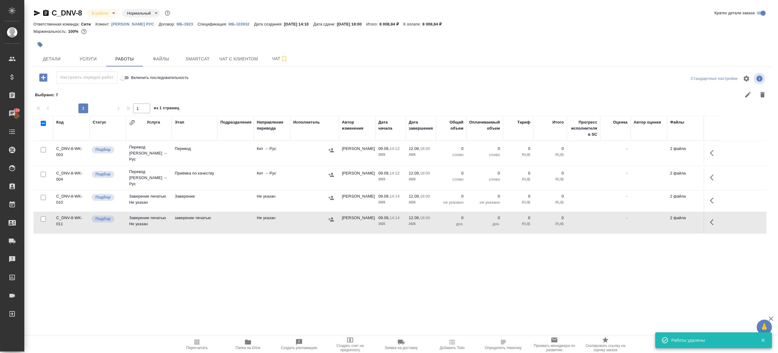
scroll to position [0, 0]
click at [713, 154] on icon "button" at bounding box center [713, 153] width 7 height 7
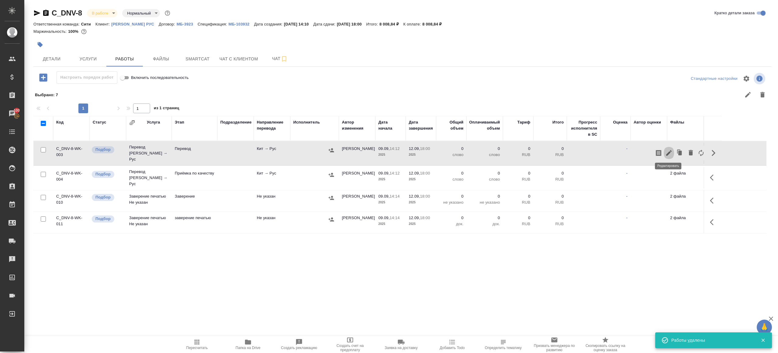
click at [671, 152] on icon "button" at bounding box center [668, 153] width 7 height 7
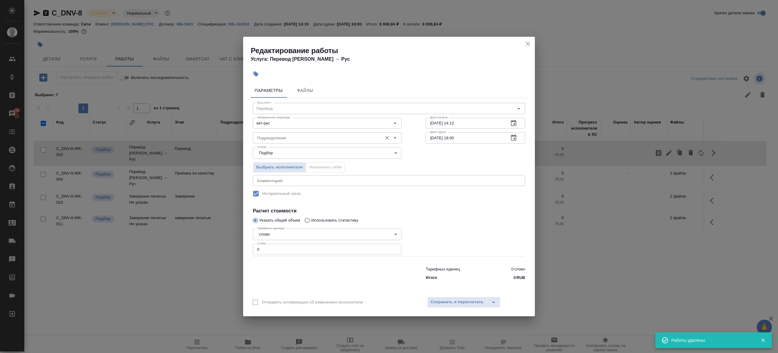
click at [317, 135] on input "Подразделение" at bounding box center [317, 137] width 125 height 7
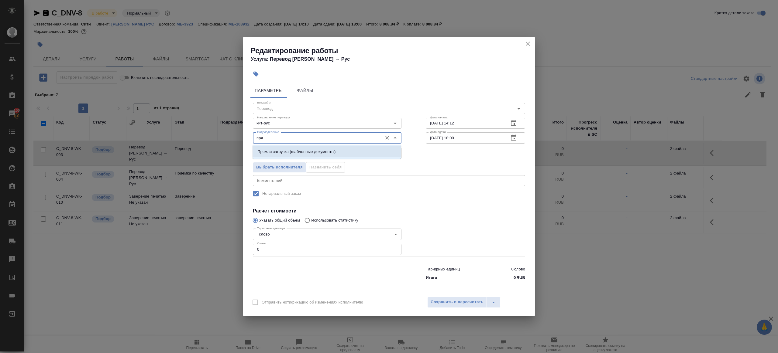
click at [326, 146] on li "Прямая загрузка (шаблонные документы)" at bounding box center [327, 151] width 149 height 11
type input "Прямая загрузка (шаблонные документы)"
click at [280, 254] on input "0" at bounding box center [327, 249] width 149 height 11
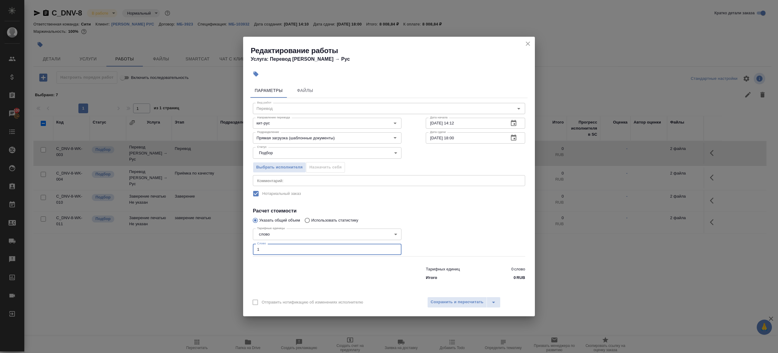
type input "1"
click at [325, 278] on div at bounding box center [327, 272] width 173 height 24
click at [287, 136] on input "Прямая загрузка (шаблонные документы)" at bounding box center [317, 137] width 125 height 7
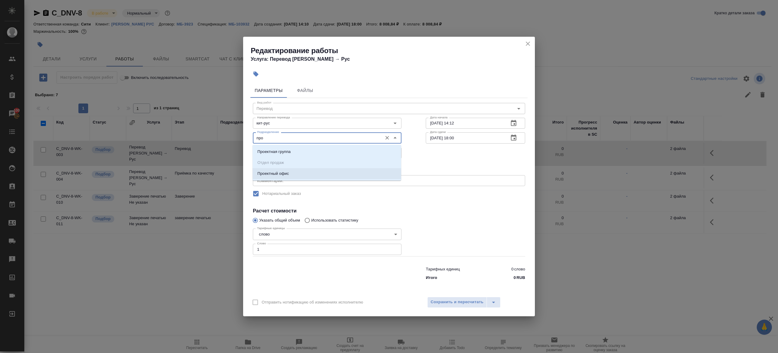
click at [293, 172] on li "Проектный офис" at bounding box center [327, 173] width 149 height 11
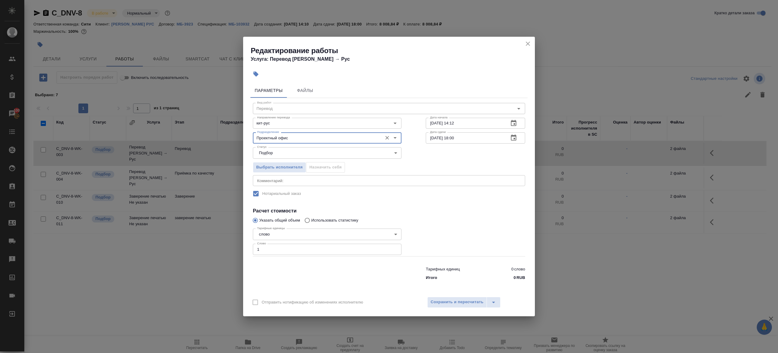
type input "Проектный офис"
click at [456, 138] on input "12.09.2025 18:00" at bounding box center [465, 137] width 78 height 11
type input "12.09.2025 10:00"
click at [446, 206] on div "Вид работ Перевод Вид работ Направление перевода кит-рус Направление перевода Д…" at bounding box center [388, 190] width 277 height 185
click at [454, 304] on span "Сохранить и пересчитать" at bounding box center [457, 302] width 53 height 7
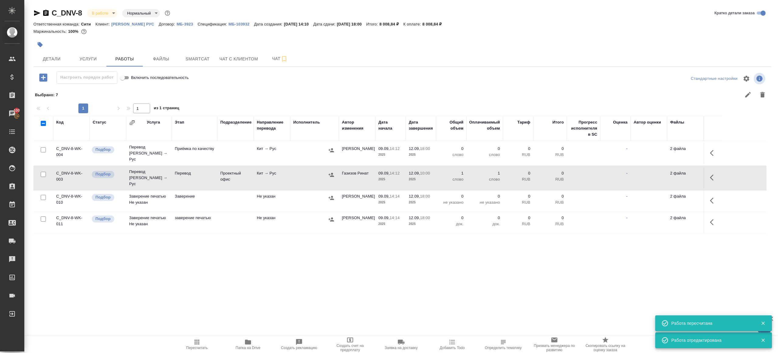
click at [712, 174] on icon "button" at bounding box center [713, 177] width 7 height 7
click at [707, 151] on button "button" at bounding box center [713, 153] width 15 height 15
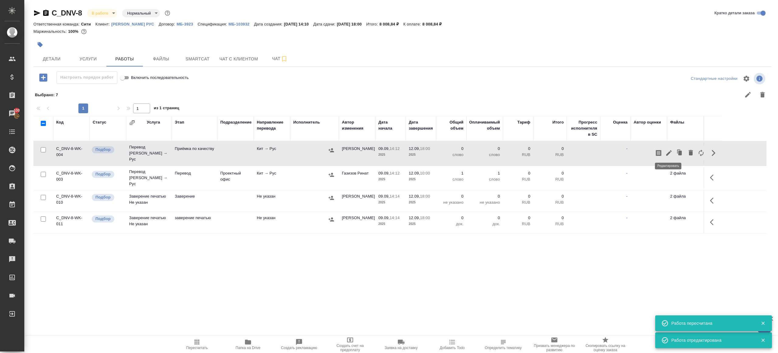
click at [670, 150] on icon "button" at bounding box center [668, 152] width 5 height 5
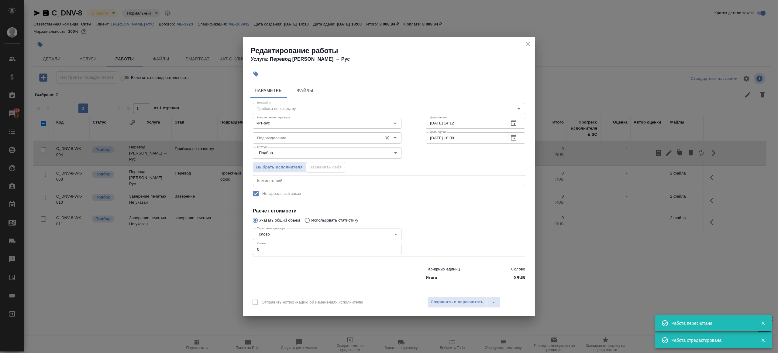
click at [304, 137] on input "Подразделение" at bounding box center [317, 137] width 125 height 7
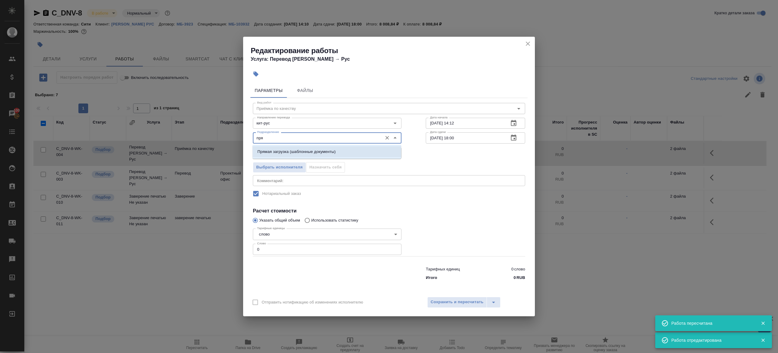
click at [322, 156] on li "Прямая загрузка (шаблонные документы)" at bounding box center [327, 151] width 149 height 11
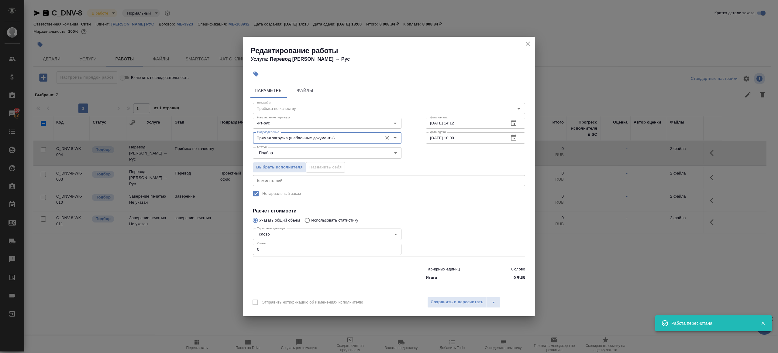
type input "Прямая загрузка (шаблонные документы)"
click at [448, 126] on input "09.09.2025 14:12" at bounding box center [465, 123] width 78 height 11
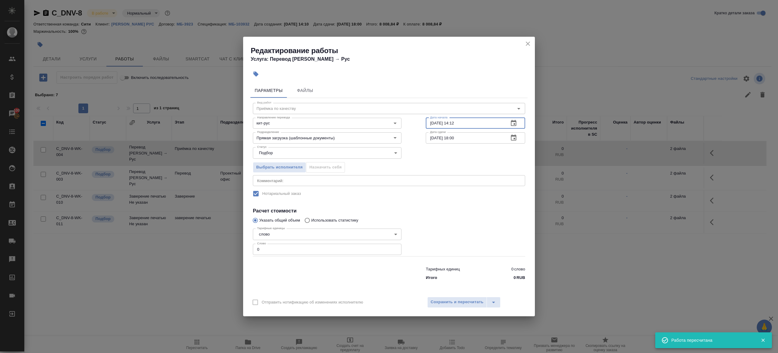
paste input "12.09.2025 10:00"
type input "12.09.2025 10:00"
click at [467, 136] on input "12.09.2025 18:00" at bounding box center [465, 137] width 78 height 11
paste input "0"
click at [456, 138] on input "12.09.2025 10:00" at bounding box center [465, 137] width 78 height 11
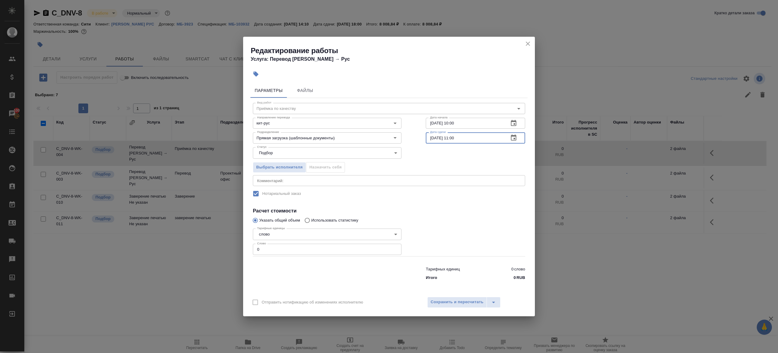
type input "12.09.2025 11:00"
click at [319, 249] on input "0" at bounding box center [327, 249] width 149 height 11
type input "1"
click at [459, 308] on div "Отправить нотификацию об изменениях исполнителю Сохранить и пересчитать" at bounding box center [389, 304] width 292 height 23
click at [459, 302] on span "Сохранить и пересчитать" at bounding box center [457, 302] width 53 height 7
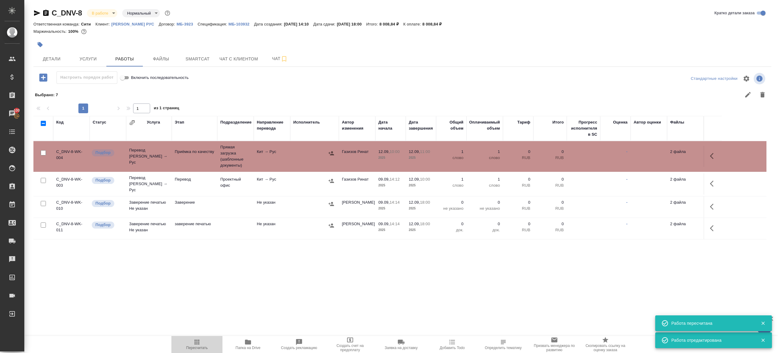
click at [192, 344] on span "Пересчитать" at bounding box center [197, 345] width 44 height 12
click at [55, 60] on span "Детали" at bounding box center [51, 59] width 29 height 8
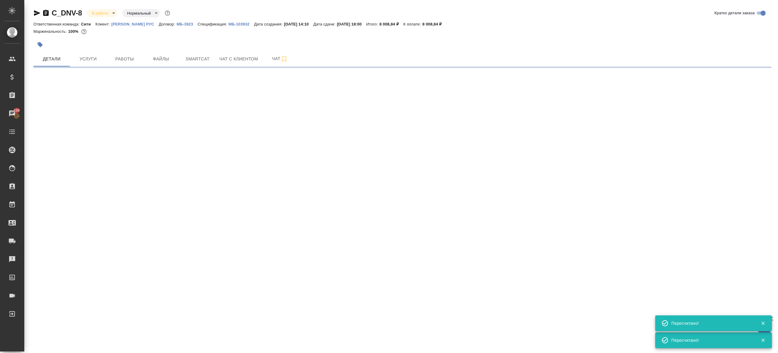
select select "RU"
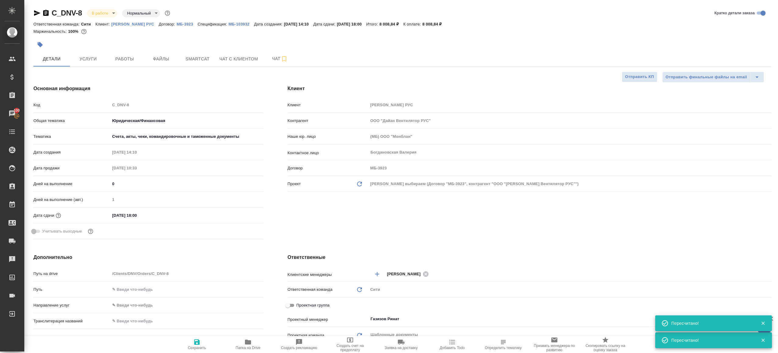
type textarea "x"
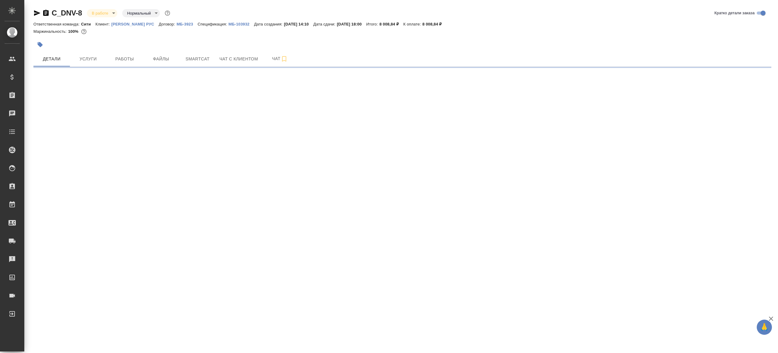
select select "RU"
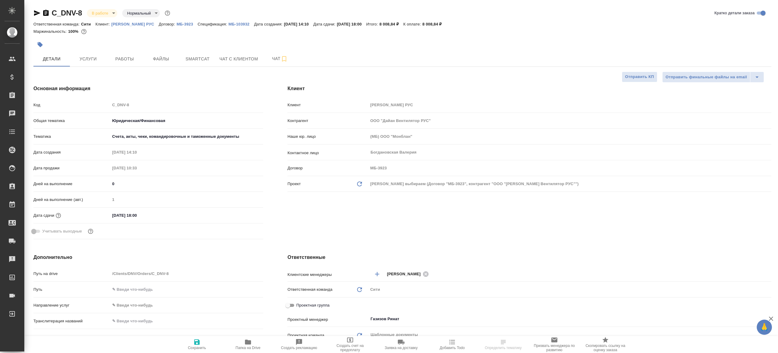
type textarea "x"
click at [298, 91] on h4 "Клиент" at bounding box center [529, 88] width 484 height 7
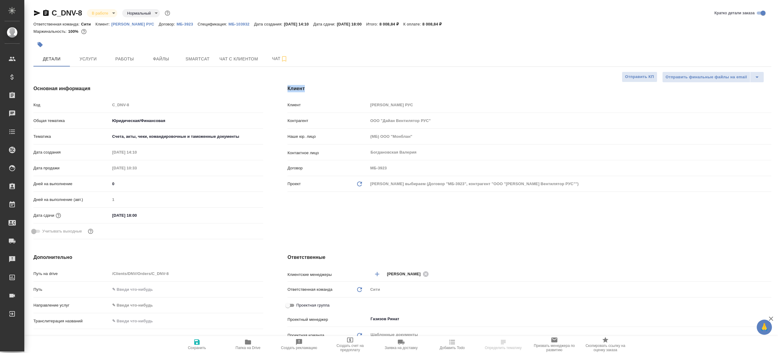
click at [298, 76] on div "Клиент Клиент Дайан Вентилятор РУС Контрагент ООО "Дайан Вентилятор РУС" Наше ю…" at bounding box center [529, 163] width 508 height 181
click at [135, 64] on button "Работы" at bounding box center [124, 58] width 36 height 15
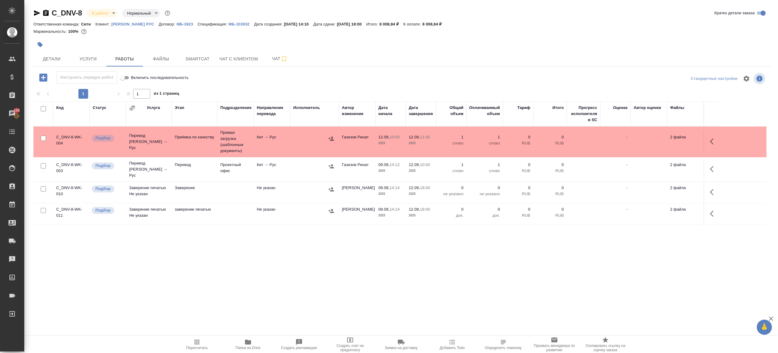
click at [198, 346] on span "Пересчитать" at bounding box center [197, 348] width 22 height 4
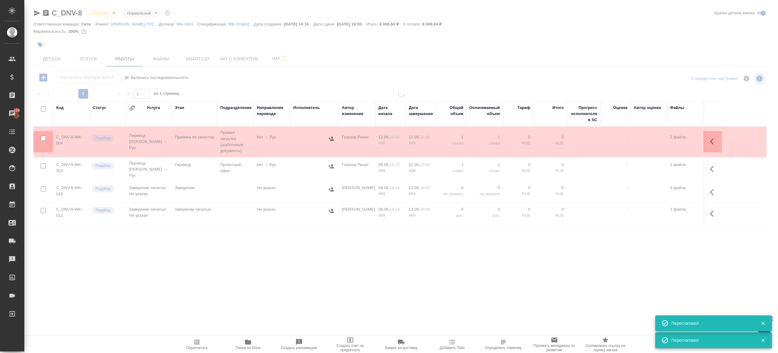
click at [236, 291] on div ".cls-1 fill:#fff; AWATERA Gazizov Rinat Клиенты Спецификации Заказы 100 Чаты To…" at bounding box center [389, 176] width 778 height 353
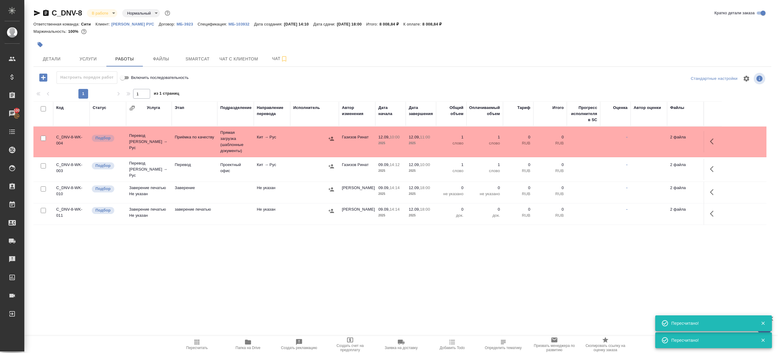
click at [247, 344] on icon "button" at bounding box center [248, 342] width 6 height 5
click at [329, 164] on icon "button" at bounding box center [331, 166] width 6 height 6
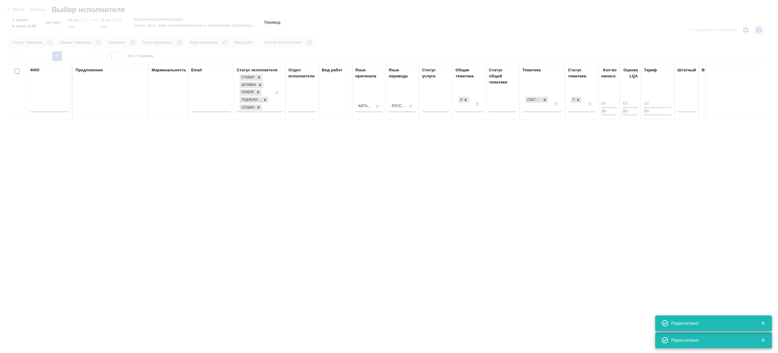
click at [45, 118] on th "ФИО" at bounding box center [50, 92] width 46 height 56
click at [45, 113] on div at bounding box center [49, 109] width 39 height 15
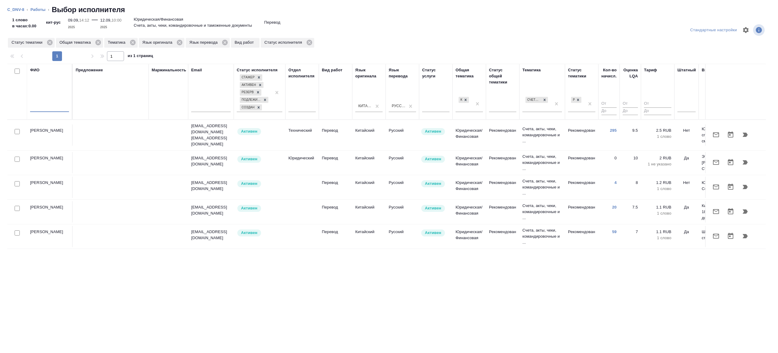
click at [44, 109] on input "text" at bounding box center [49, 109] width 39 height 8
type input "эльмира"
click at [95, 104] on div "Предложение" at bounding box center [111, 91] width 70 height 49
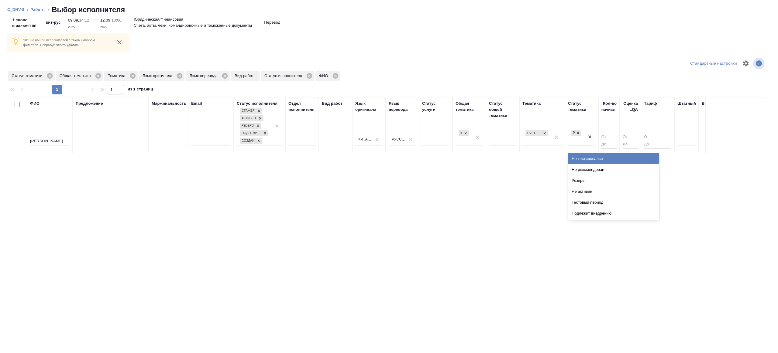
click at [581, 137] on div "Рекомендован" at bounding box center [576, 137] width 16 height 16
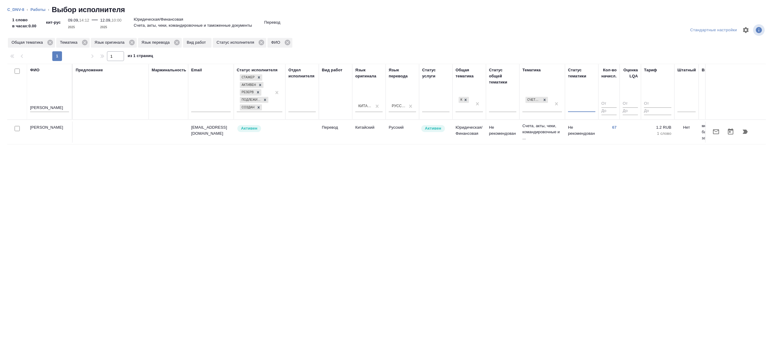
click at [564, 129] on td "Счета, акты, чеки, командировочные и ..." at bounding box center [542, 132] width 46 height 24
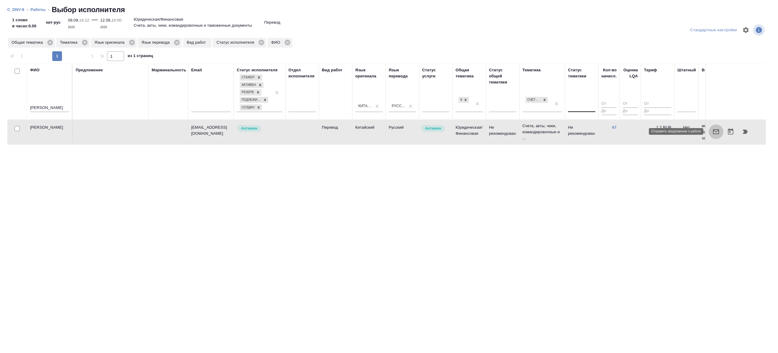
click at [714, 131] on icon "button" at bounding box center [715, 131] width 7 height 7
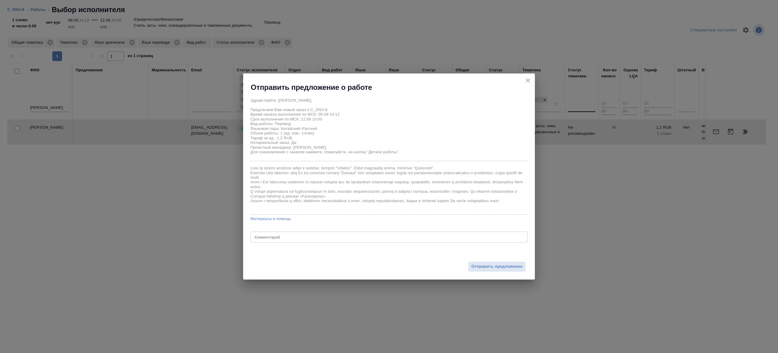
click at [290, 238] on textarea at bounding box center [389, 237] width 269 height 5
type textarea "на перевод с листа, шаблон в помощь приложил"
click at [486, 264] on span "Отправить предложение" at bounding box center [496, 266] width 51 height 7
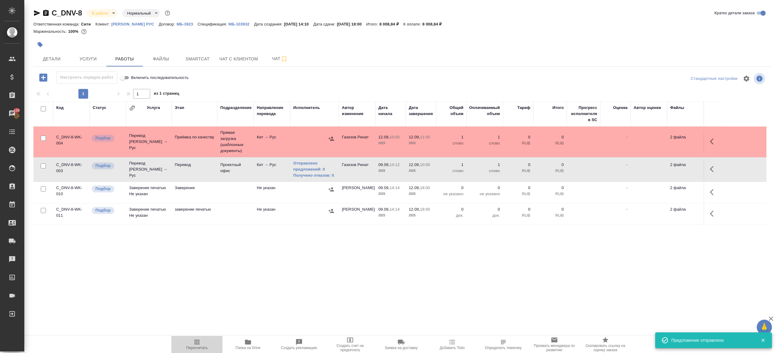
click at [200, 342] on icon "button" at bounding box center [196, 342] width 7 height 7
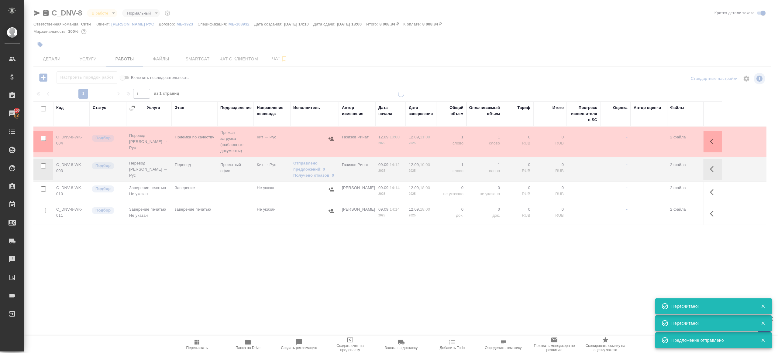
click at [227, 261] on div ".cls-1 fill:#fff; AWATERA Gazizov Rinat Клиенты Спецификации Заказы 100 Чаты To…" at bounding box center [389, 176] width 778 height 353
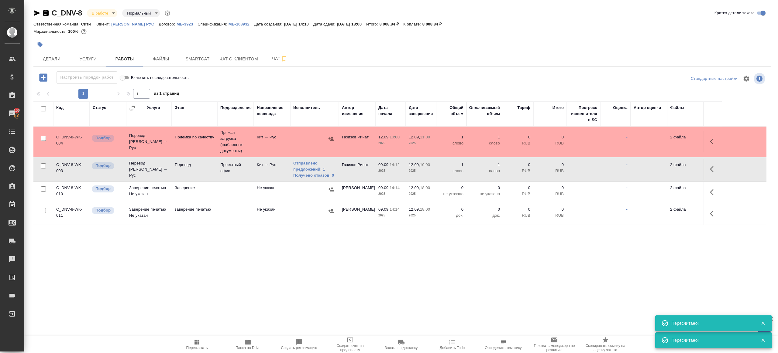
click at [199, 338] on button "Пересчитать" at bounding box center [196, 344] width 51 height 17
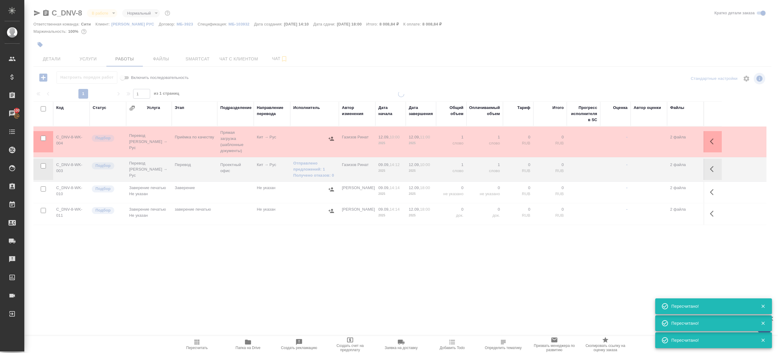
click at [213, 285] on div ".cls-1 fill:#fff; AWATERA Gazizov Rinat Клиенты Спецификации Заказы 100 Чаты To…" at bounding box center [389, 176] width 778 height 353
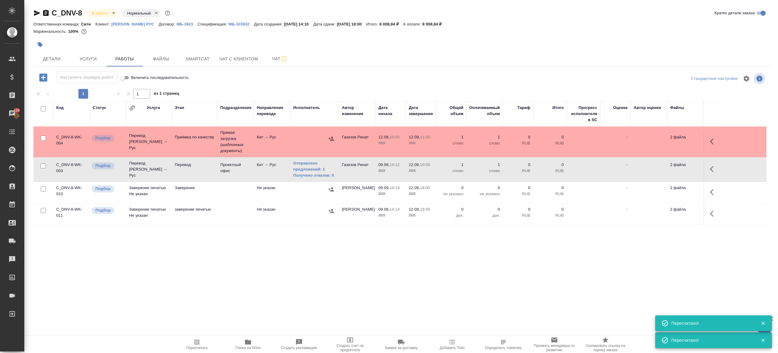
click at [194, 344] on icon "button" at bounding box center [196, 342] width 5 height 5
click at [198, 320] on div ".cls-1 fill:#fff; AWATERA Gazizov Rinat Клиенты Спецификации Заказы 100 Чаты To…" at bounding box center [389, 176] width 778 height 353
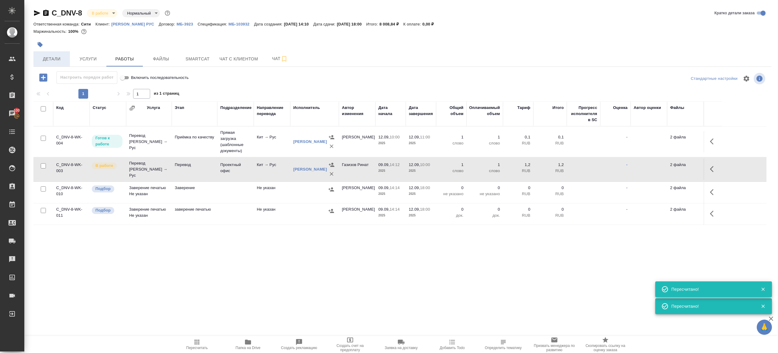
click at [59, 58] on span "Детали" at bounding box center [51, 59] width 29 height 8
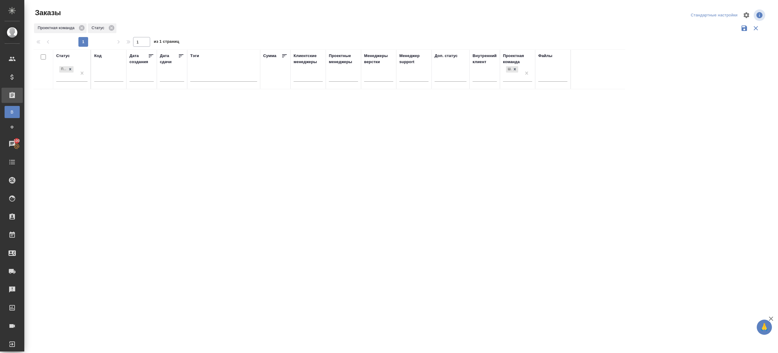
click at [139, 278] on div ".cls-1 fill:#fff; AWATERA [PERSON_NAME] Клиенты Спецификации Заказы В Все заказ…" at bounding box center [389, 176] width 778 height 353
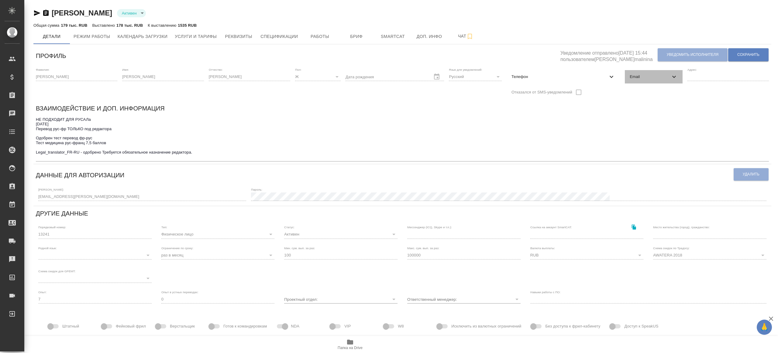
click at [644, 75] on span "Email" at bounding box center [650, 77] width 40 height 6
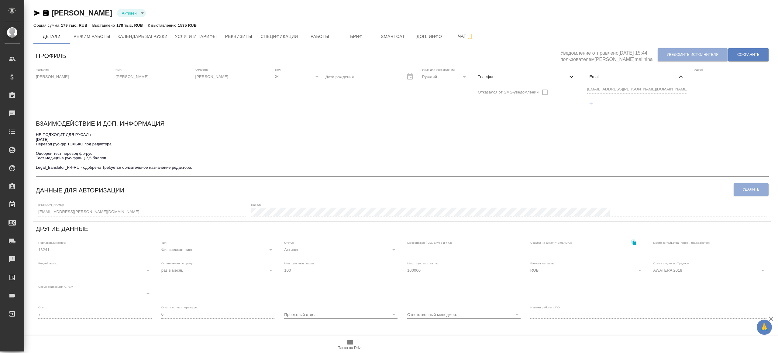
click at [538, 93] on div "Фамилия: [PERSON_NAME] Имя: [PERSON_NAME] Отчество: [PERSON_NAME]: Ж [DEMOGRAPH…" at bounding box center [402, 90] width 738 height 51
click at [573, 91] on div "Фамилия: [PERSON_NAME] Имя: [PERSON_NAME] Отчество: [PERSON_NAME]: Ж [DEMOGRAPH…" at bounding box center [402, 90] width 738 height 51
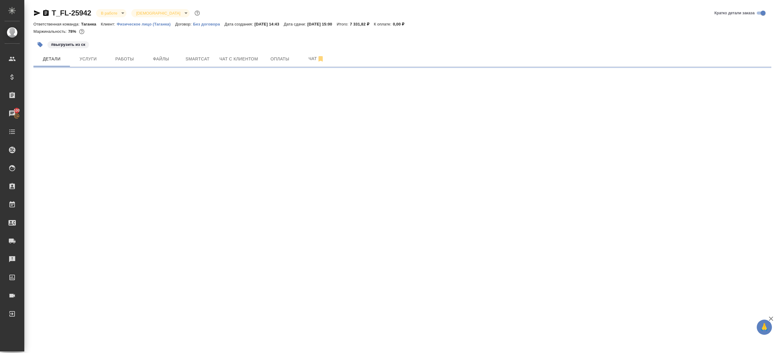
select select "RU"
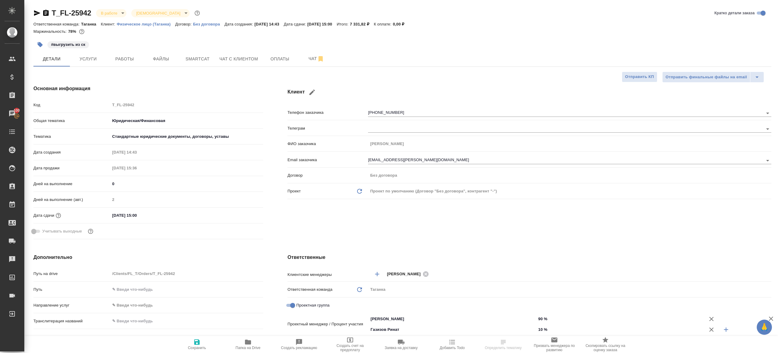
type textarea "x"
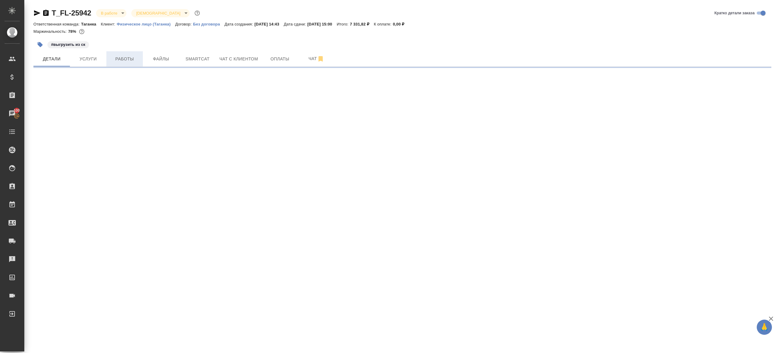
click at [122, 56] on span "Работы" at bounding box center [124, 59] width 29 height 8
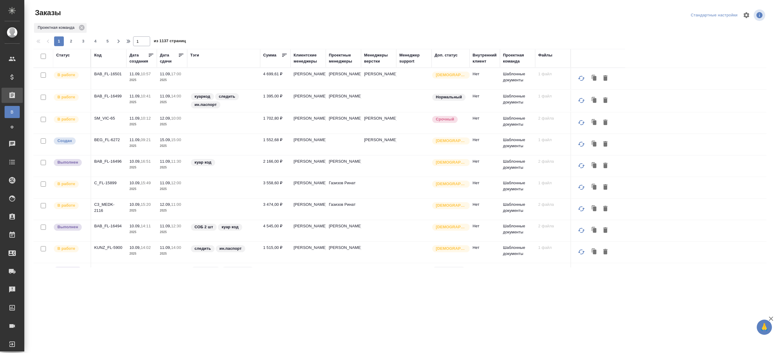
click at [195, 50] on th "Тэги" at bounding box center [223, 58] width 73 height 19
click at [195, 53] on div "Тэги" at bounding box center [194, 55] width 9 height 6
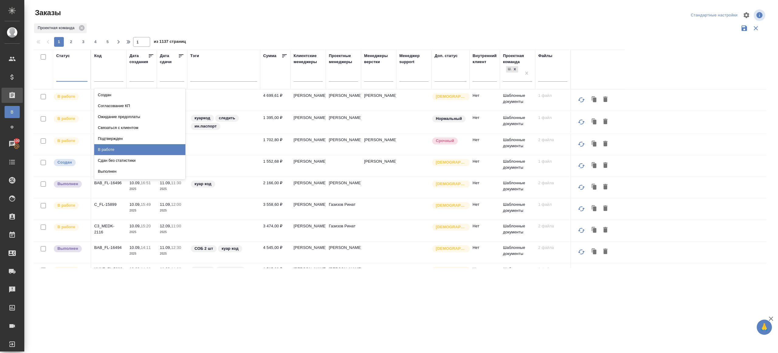
click at [119, 152] on div "В работе" at bounding box center [139, 149] width 91 height 11
click at [179, 53] on icon at bounding box center [181, 56] width 6 height 6
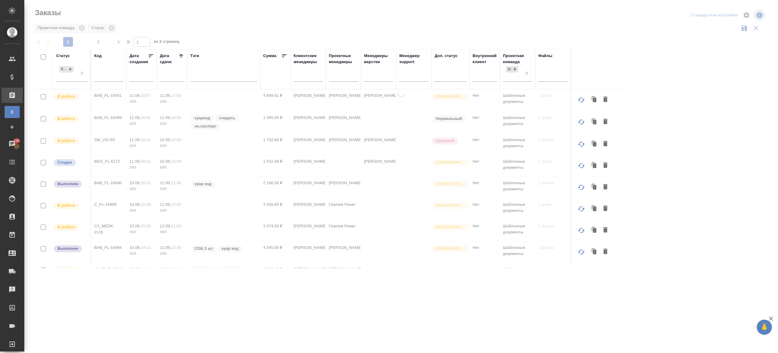
click at [347, 67] on div "Проектные менеджеры" at bounding box center [343, 69] width 29 height 33
click at [347, 73] on div at bounding box center [343, 75] width 29 height 9
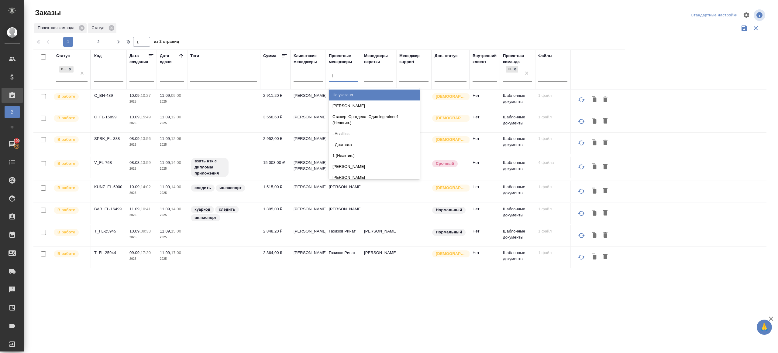
type input "ринат"
click at [351, 98] on div "Газизов Ринат" at bounding box center [374, 95] width 91 height 11
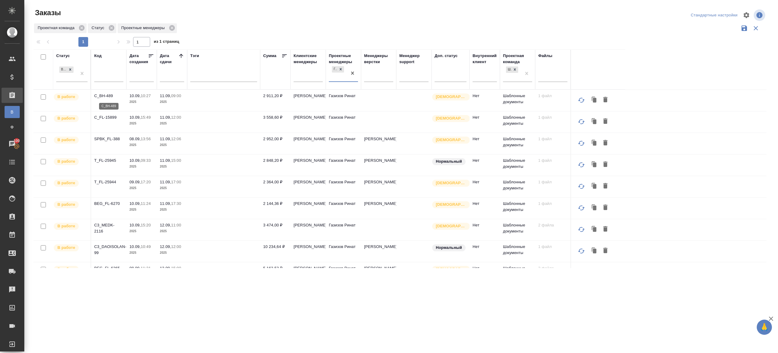
click at [105, 96] on p "C_BH-489" at bounding box center [108, 96] width 29 height 6
click at [105, 116] on p "C_FL-15899" at bounding box center [108, 117] width 29 height 6
click at [109, 139] on p "SPBK_FL-388" at bounding box center [108, 139] width 29 height 6
click at [109, 162] on p "T_FL-25945" at bounding box center [108, 160] width 29 height 6
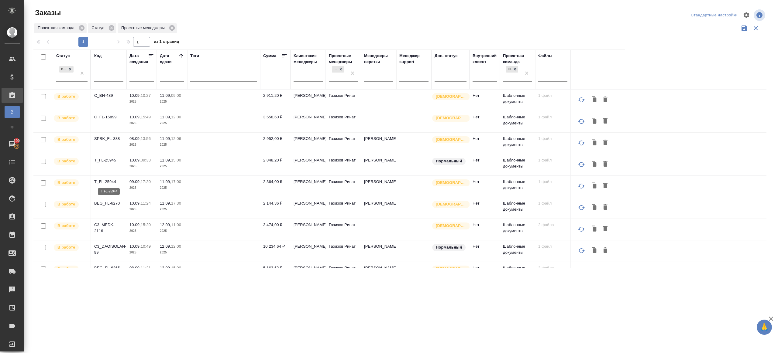
click at [105, 180] on p "T_FL-25944" at bounding box center [108, 182] width 29 height 6
click at [106, 201] on p "BEG_FL-6270" at bounding box center [108, 204] width 29 height 6
click at [108, 225] on p "C3_MEDK-2116" at bounding box center [108, 228] width 29 height 12
click at [108, 244] on p "C3_DAOISOLAN-99" at bounding box center [108, 250] width 29 height 12
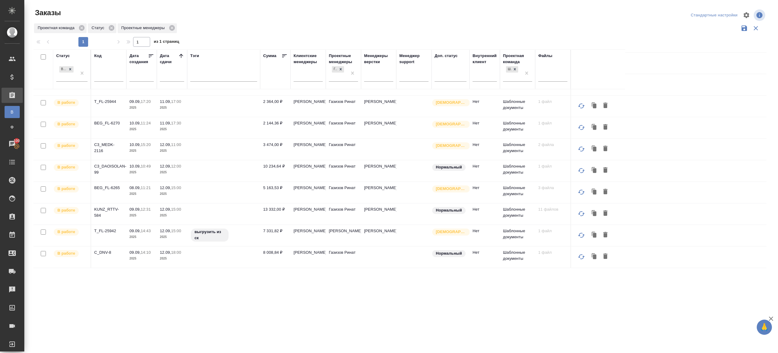
scroll to position [81, 0]
click at [107, 189] on p "BEG_FL-6265" at bounding box center [108, 187] width 29 height 6
click at [106, 208] on p "KUNZ_RTTV-584" at bounding box center [108, 212] width 29 height 12
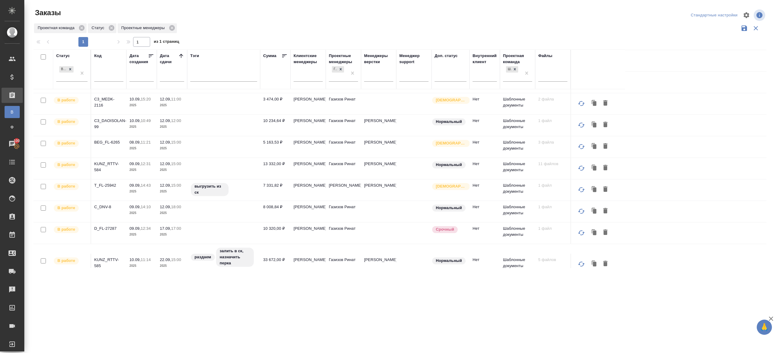
scroll to position [141, 0]
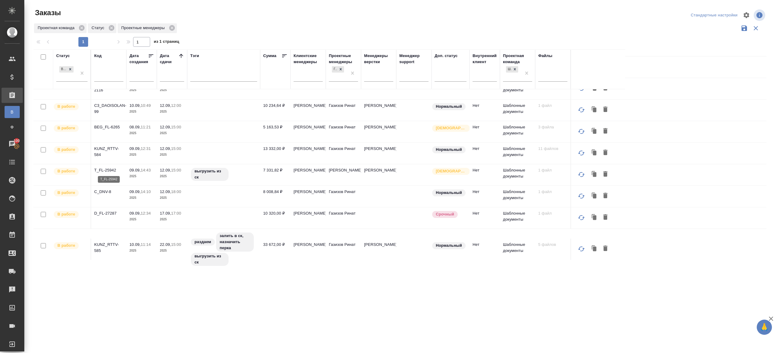
click at [108, 171] on p "T_FL-25942" at bounding box center [108, 170] width 29 height 6
click at [105, 189] on p "C_DNV-8" at bounding box center [108, 192] width 29 height 6
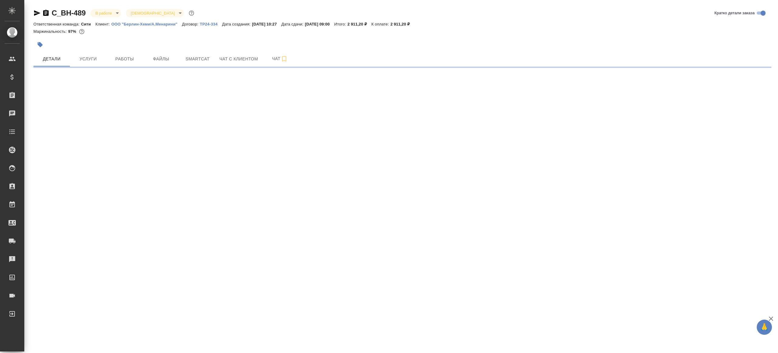
select select "RU"
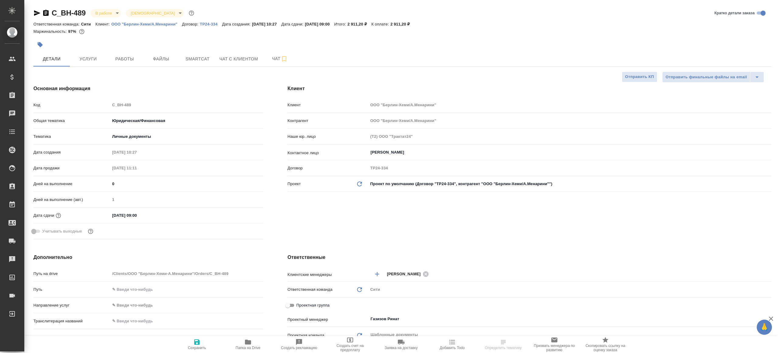
type textarea "x"
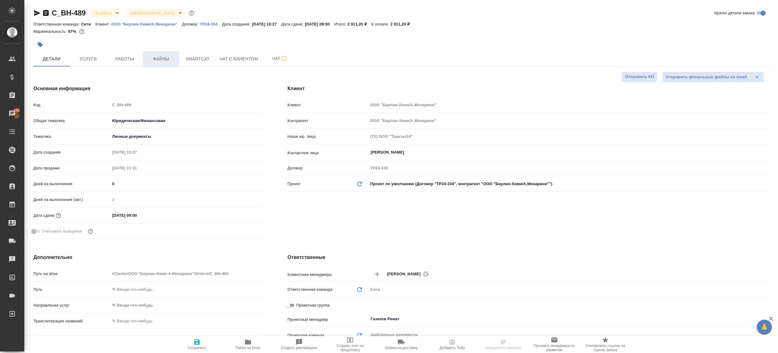
type textarea "x"
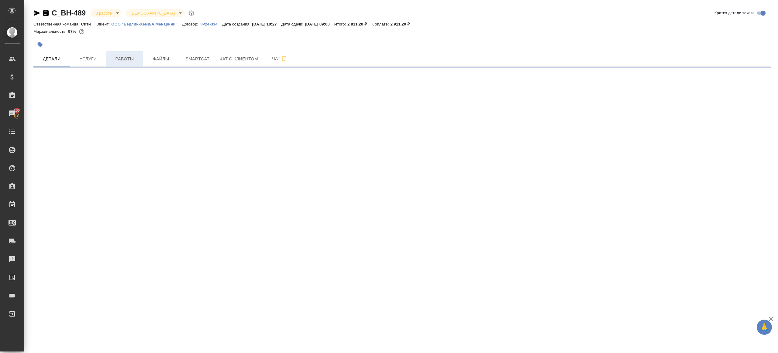
click at [132, 60] on span "Работы" at bounding box center [124, 59] width 29 height 8
select select "RU"
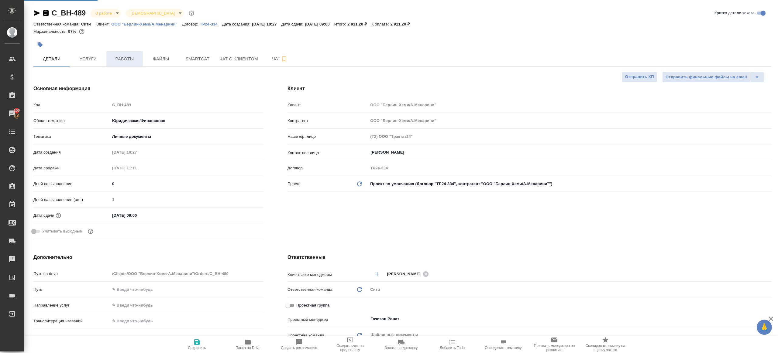
click at [125, 59] on span "Работы" at bounding box center [124, 59] width 29 height 8
type textarea "x"
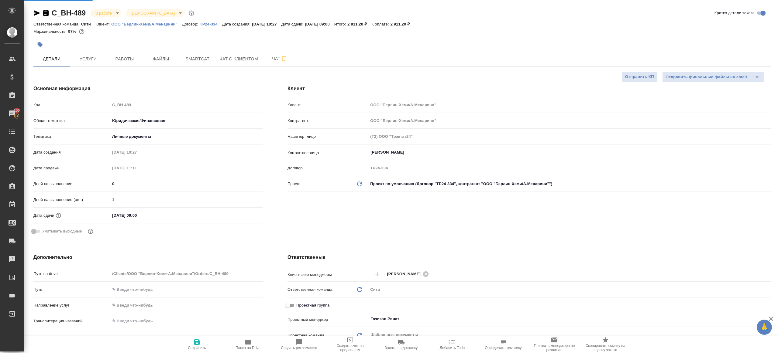
type textarea "x"
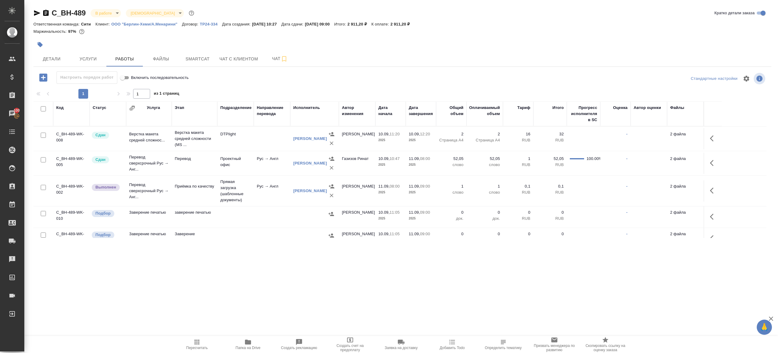
click at [713, 188] on icon "button" at bounding box center [712, 191] width 4 height 6
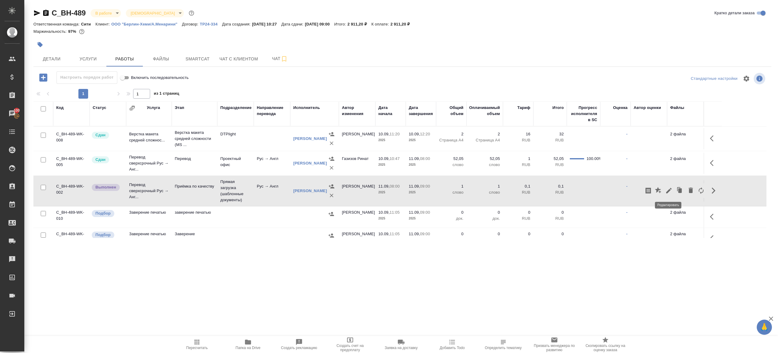
click at [670, 188] on icon "button" at bounding box center [668, 190] width 5 height 5
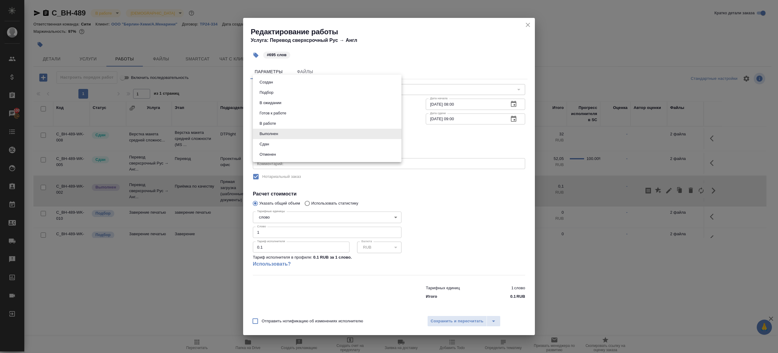
click at [284, 134] on body "🙏 .cls-1 fill:#fff; AWATERA [PERSON_NAME] Клиенты Спецификации Заказы 100 Чаты …" at bounding box center [389, 176] width 778 height 353
click at [284, 145] on li "Сдан" at bounding box center [327, 144] width 149 height 10
type input "closed"
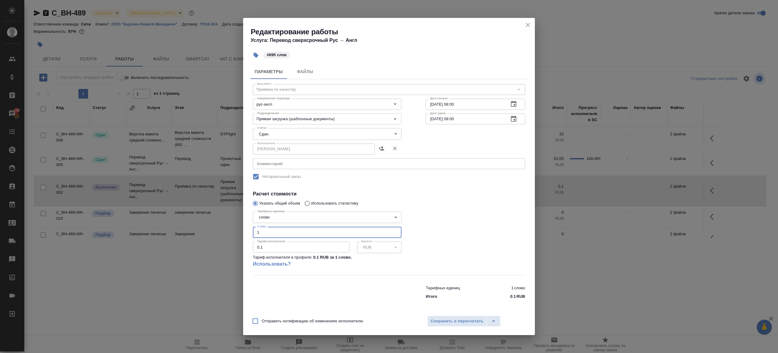
drag, startPoint x: 269, startPoint y: 232, endPoint x: 168, endPoint y: 224, distance: 100.6
click at [170, 224] on div "Редактирование работы Услуга: Перевод сверхсрочный Рус → Англ #695 слов Парамет…" at bounding box center [389, 176] width 778 height 353
type input "695"
click at [439, 320] on span "Сохранить и пересчитать" at bounding box center [457, 321] width 53 height 7
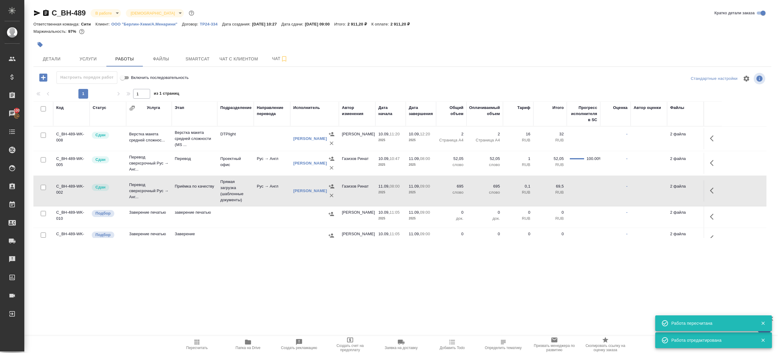
click at [111, 14] on body "🙏 .cls-1 fill:#fff; AWATERA [PERSON_NAME] Клиенты Спецификации Заказы 100 Чаты …" at bounding box center [389, 176] width 778 height 353
click at [133, 76] on button "Сдан без статистики" at bounding box center [115, 74] width 41 height 7
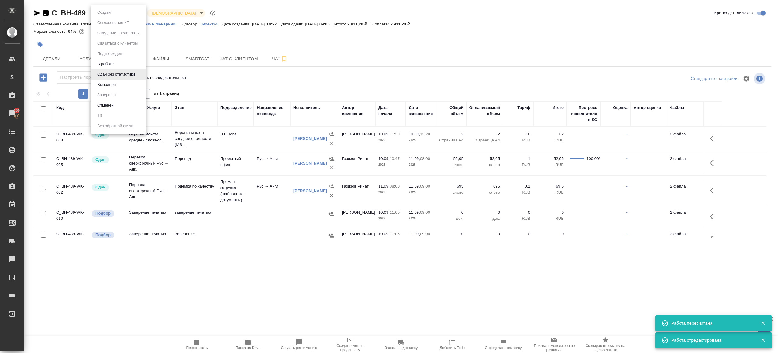
click at [118, 12] on body "🙏 .cls-1 fill:#fff; AWATERA [PERSON_NAME] Клиенты Спецификации Заказы 100 Чаты …" at bounding box center [389, 176] width 778 height 353
click at [119, 81] on li "Выполнен" at bounding box center [119, 85] width 56 height 10
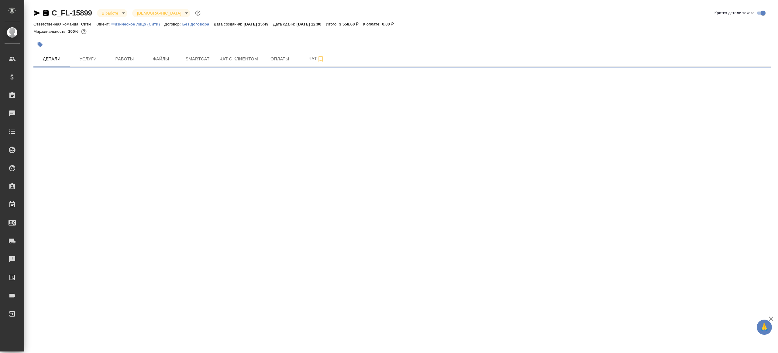
select select "RU"
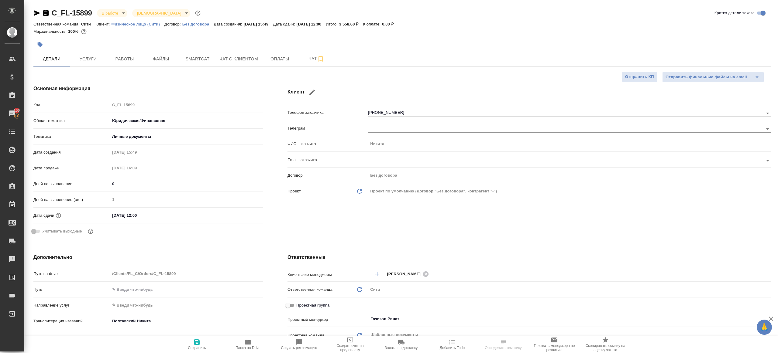
type textarea "x"
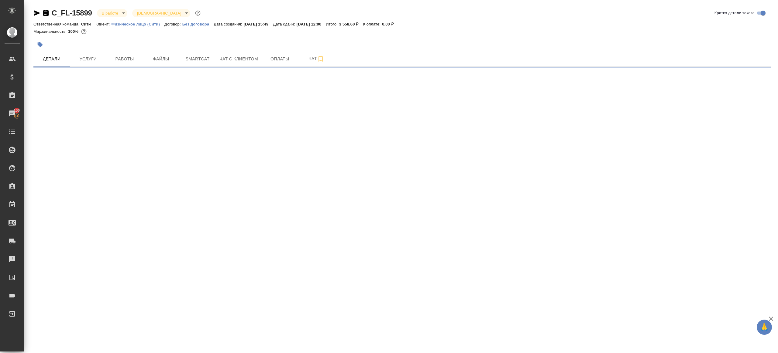
select select "RU"
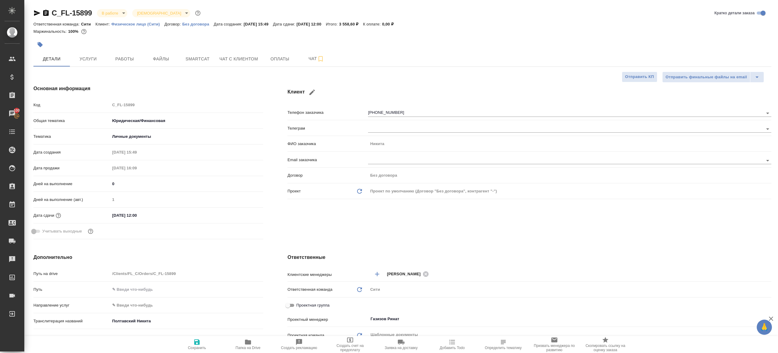
type textarea "x"
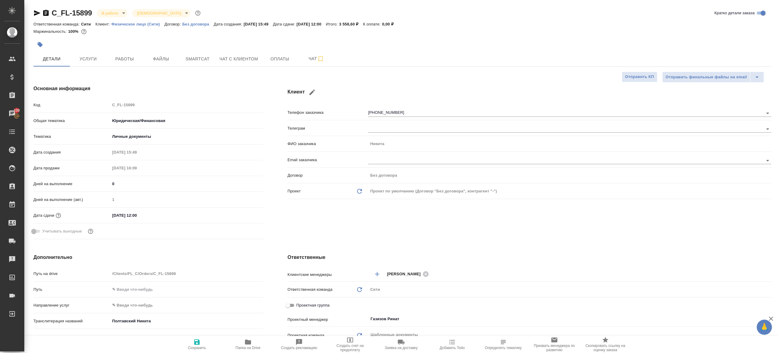
type textarea "x"
click at [137, 59] on span "Работы" at bounding box center [124, 59] width 29 height 8
type textarea "x"
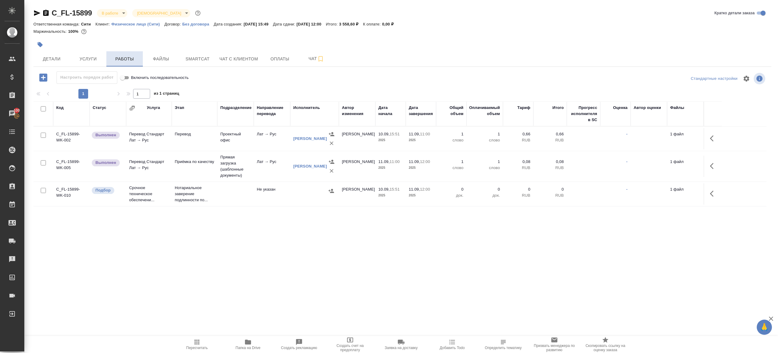
click at [115, 60] on span "Работы" at bounding box center [124, 59] width 29 height 8
click at [112, 12] on body "🙏 .cls-1 fill:#fff; AWATERA [PERSON_NAME] Клиенты Спецификации Заказы 100 Чаты …" at bounding box center [389, 176] width 778 height 353
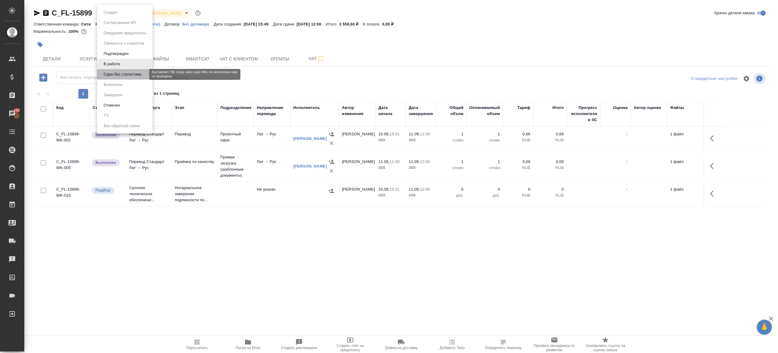
click at [142, 74] on button "Сдан без статистики" at bounding box center [122, 74] width 41 height 7
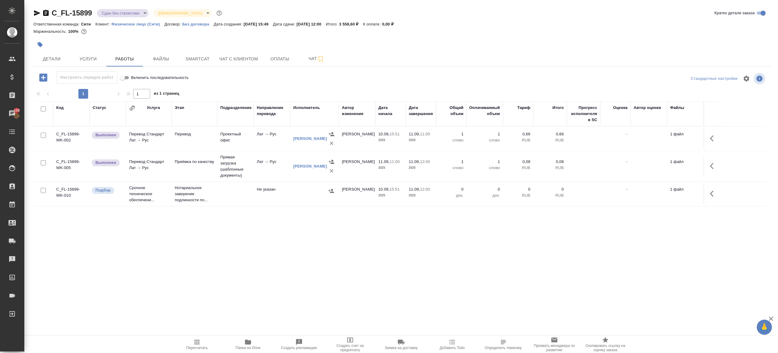
click at [132, 14] on body "🙏 .cls-1 fill:#fff; AWATERA [PERSON_NAME] Клиенты Спецификации Заказы 100 Чаты …" at bounding box center [389, 176] width 778 height 353
click at [132, 83] on li "Выполнен" at bounding box center [125, 85] width 56 height 10
click at [710, 134] on button "button" at bounding box center [713, 138] width 15 height 15
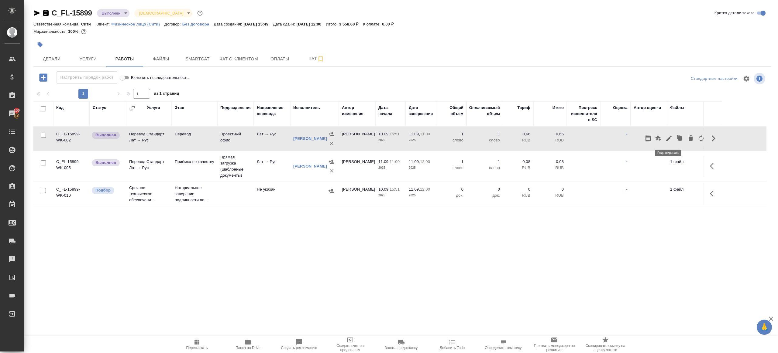
click at [664, 139] on button "button" at bounding box center [669, 138] width 10 height 15
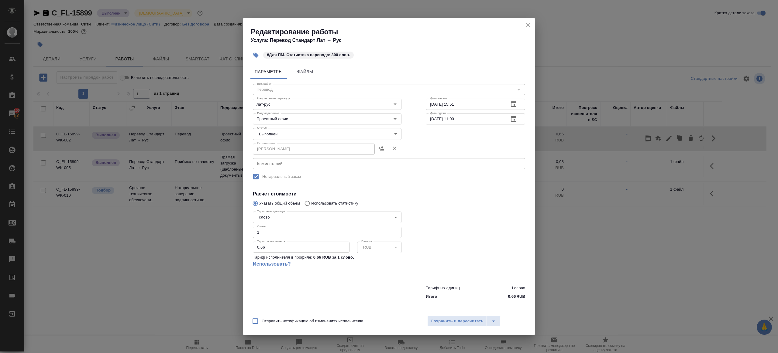
click at [278, 134] on body "🙏 .cls-1 fill:#fff; AWATERA [PERSON_NAME] Клиенты Спецификации Заказы 100 Чаты …" at bounding box center [389, 176] width 778 height 353
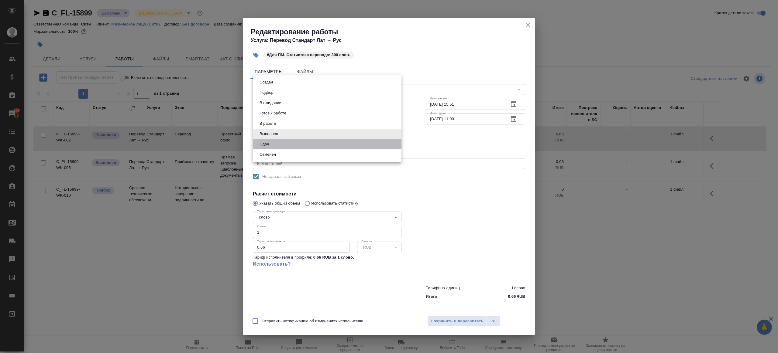
click at [275, 142] on li "Сдан" at bounding box center [327, 144] width 149 height 10
type input "closed"
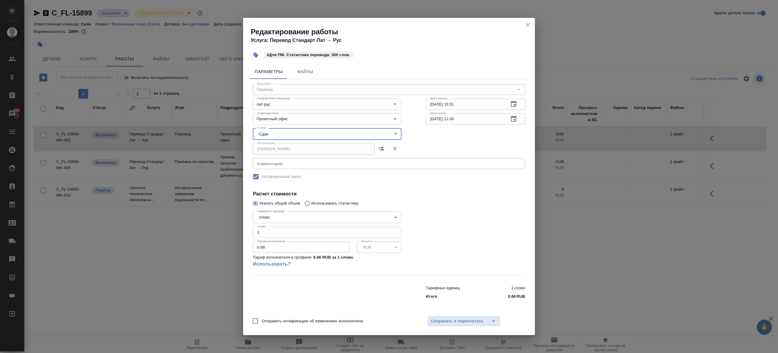
drag, startPoint x: 280, startPoint y: 232, endPoint x: 199, endPoint y: 225, distance: 81.2
click at [199, 225] on div "Редактирование работы Услуга: Перевод [PERSON_NAME] → Рус #Для ПМ. Статистика п…" at bounding box center [389, 176] width 778 height 353
type input "300"
click at [476, 319] on span "Сохранить и пересчитать" at bounding box center [457, 321] width 53 height 7
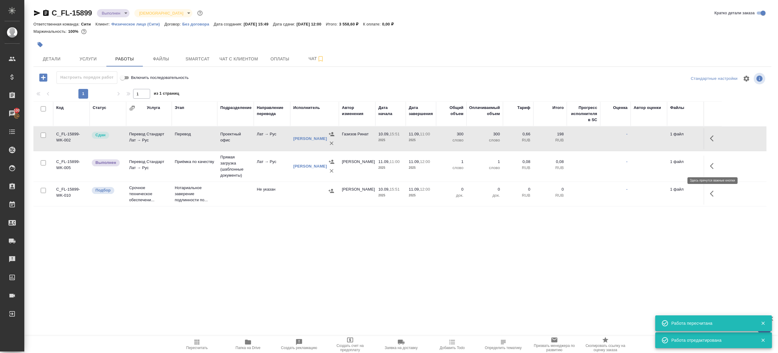
click at [709, 164] on button "button" at bounding box center [713, 166] width 15 height 15
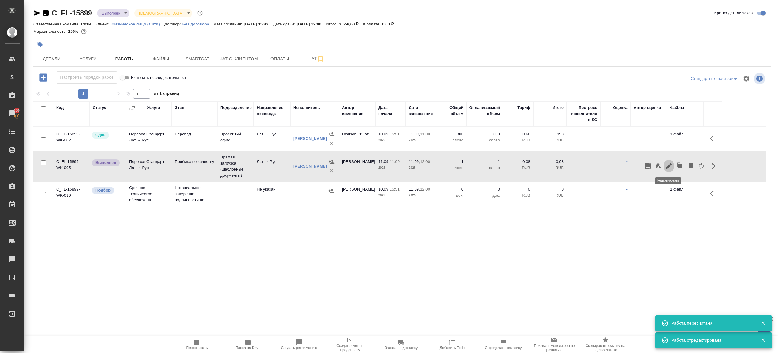
click at [669, 165] on icon "button" at bounding box center [668, 165] width 5 height 5
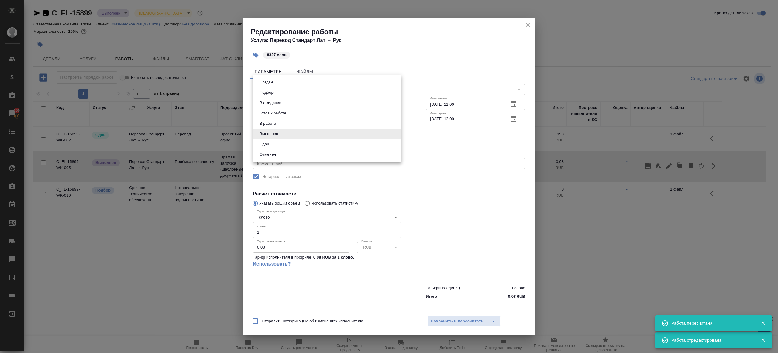
click at [256, 133] on body "🙏 .cls-1 fill:#fff; AWATERA [PERSON_NAME] Клиенты Спецификации Заказы 100 Чаты …" at bounding box center [389, 176] width 778 height 353
click at [272, 145] on li "Сдан" at bounding box center [327, 144] width 149 height 10
type input "closed"
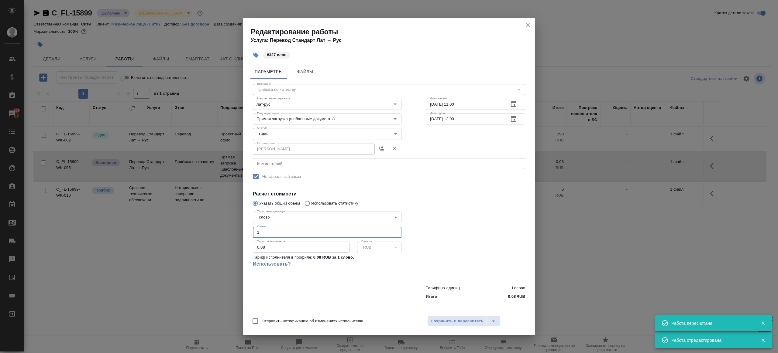
drag, startPoint x: 263, startPoint y: 235, endPoint x: 188, endPoint y: 207, distance: 80.1
click at [192, 208] on div "Редактирование работы Услуга: Перевод Стандарт Лат → Рус #327 слов Параметры Фа…" at bounding box center [389, 176] width 778 height 353
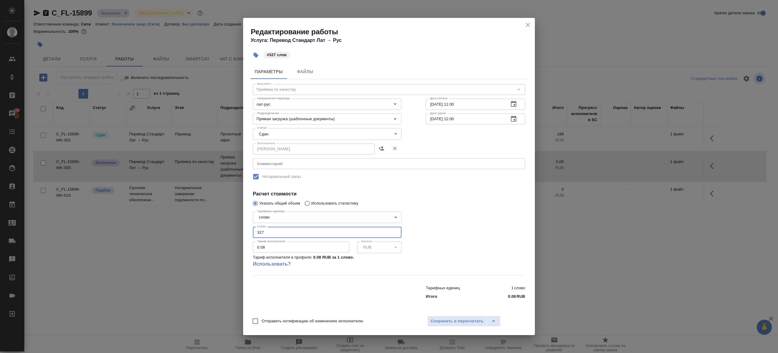
type input "327"
click at [426, 319] on div "Отправить нотификацию об изменениях исполнителю Сохранить и пересчитать" at bounding box center [389, 323] width 292 height 23
click at [429, 319] on button "Сохранить и пересчитать" at bounding box center [457, 321] width 60 height 11
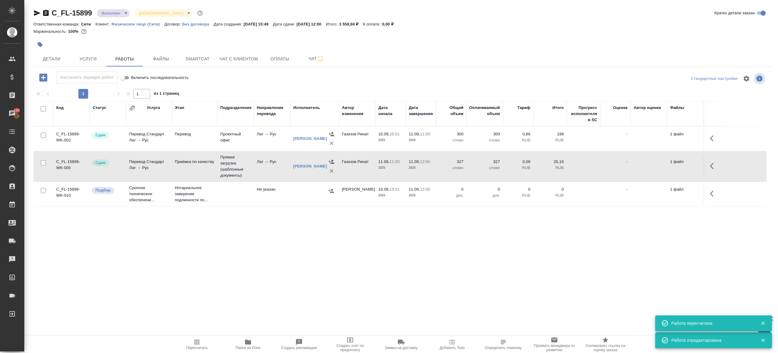
click at [196, 342] on icon "button" at bounding box center [196, 342] width 5 height 5
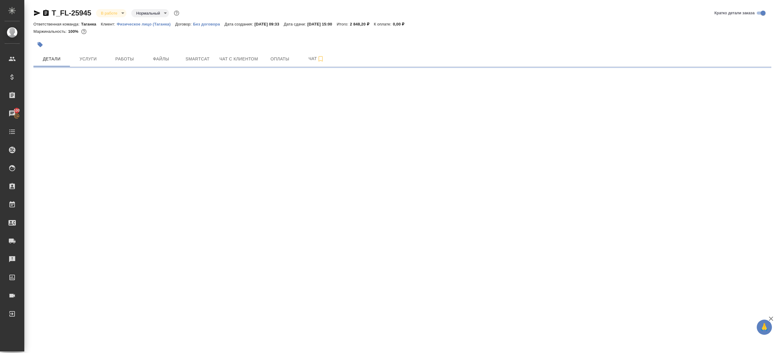
select select "RU"
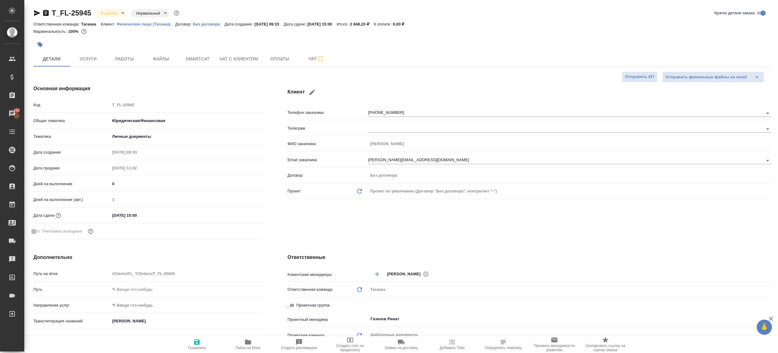
type textarea "x"
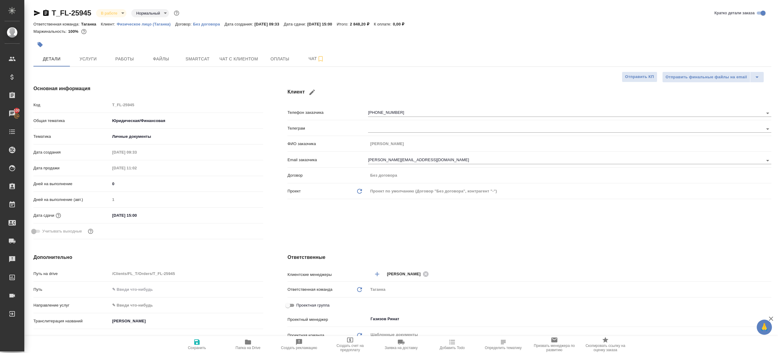
type textarea "x"
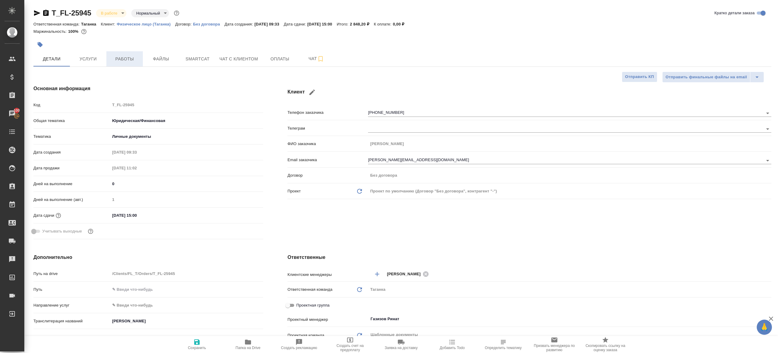
type textarea "x"
click at [126, 62] on span "Работы" at bounding box center [124, 59] width 29 height 8
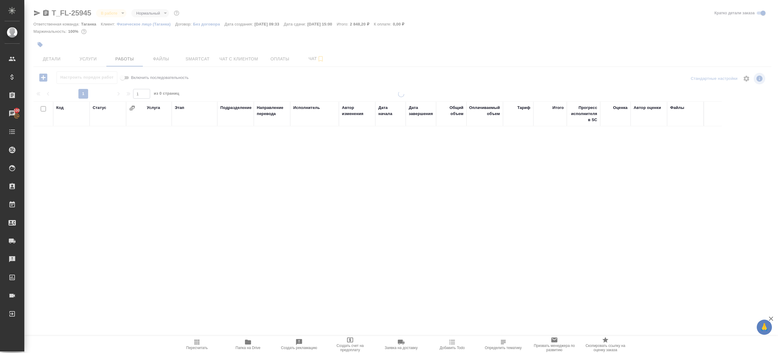
click at [239, 83] on div "Настроить порядок работ Включить последовательность" at bounding box center [156, 77] width 246 height 12
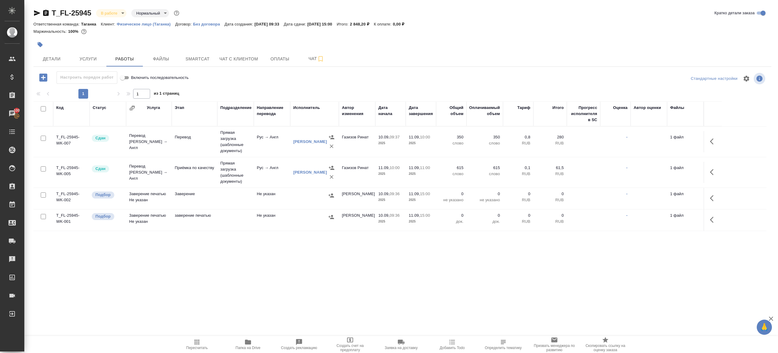
click at [116, 15] on body "🙏 .cls-1 fill:#fff; AWATERA [PERSON_NAME] Клиенты Спецификации Заказы 100 Чаты …" at bounding box center [389, 176] width 778 height 353
click at [118, 70] on li "Сдан без статистики" at bounding box center [124, 74] width 56 height 10
click at [121, 12] on body "🙏 .cls-1 fill:#fff; AWATERA [PERSON_NAME] Клиенты Спецификации Заказы 100 Чаты …" at bounding box center [389, 176] width 778 height 353
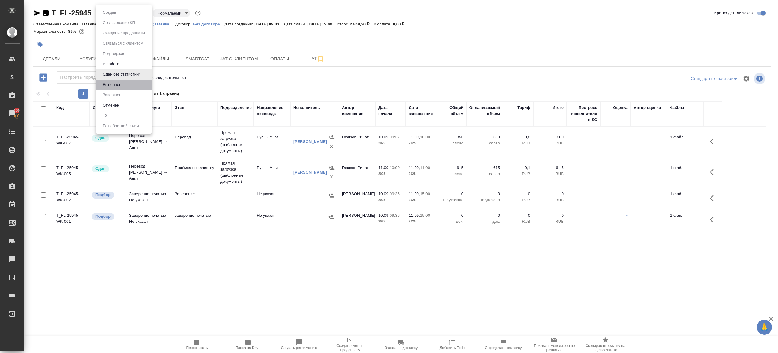
click at [124, 84] on li "Выполнен" at bounding box center [124, 85] width 56 height 10
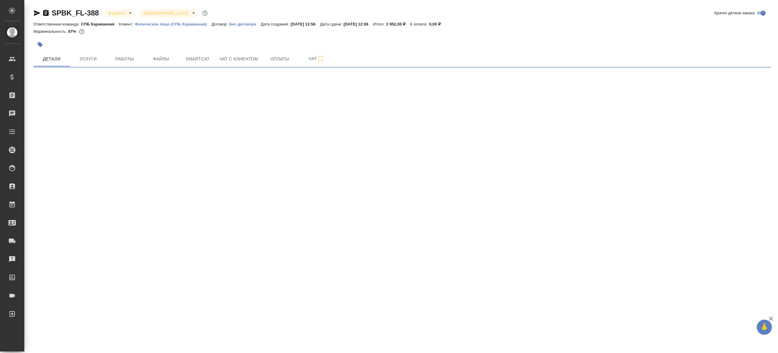
select select "RU"
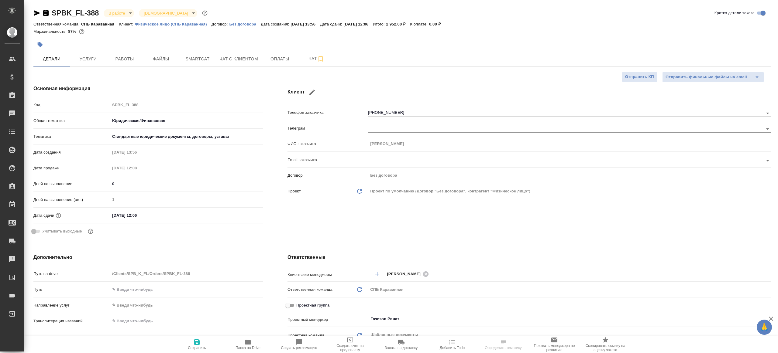
type textarea "x"
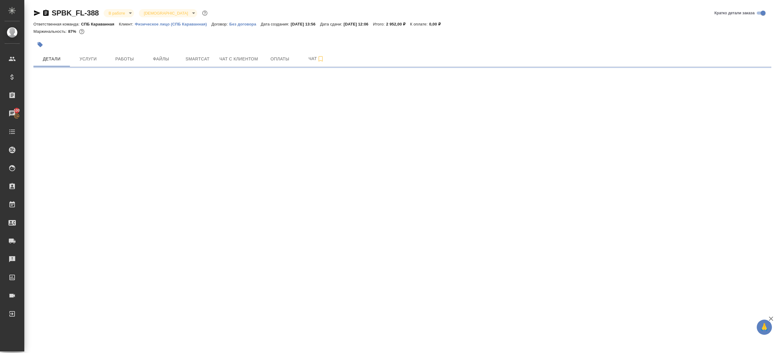
select select "RU"
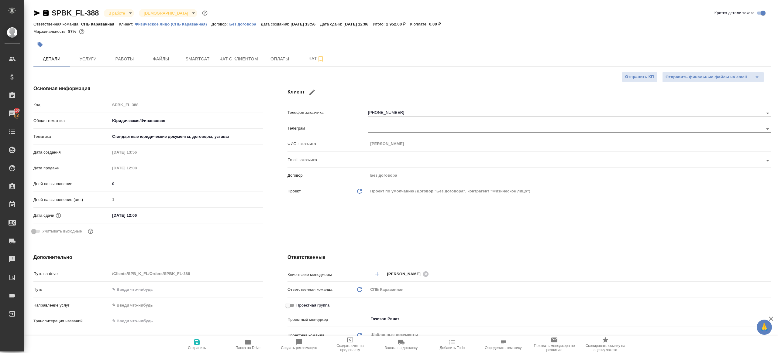
type textarea "x"
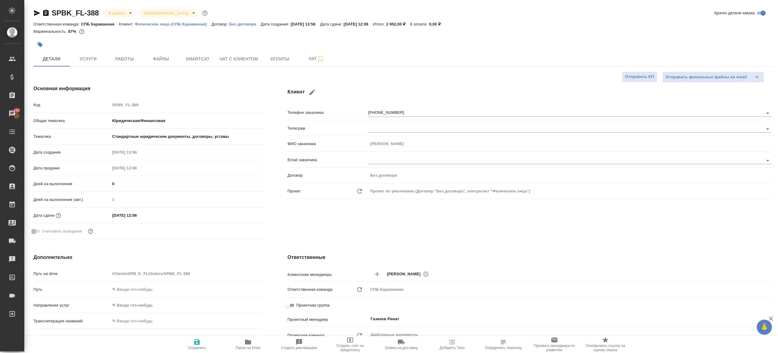
type textarea "x"
click at [126, 60] on span "Работы" at bounding box center [124, 59] width 29 height 8
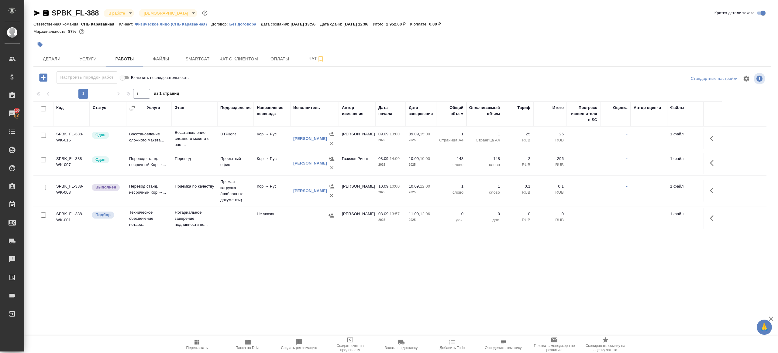
drag, startPoint x: 708, startPoint y: 191, endPoint x: 677, endPoint y: 191, distance: 31.3
click at [693, 191] on tr "SPBK_FL-388-WK-008 Выполнен Перевод станд. несрочный Кор →... Приёмка по качест…" at bounding box center [399, 191] width 733 height 31
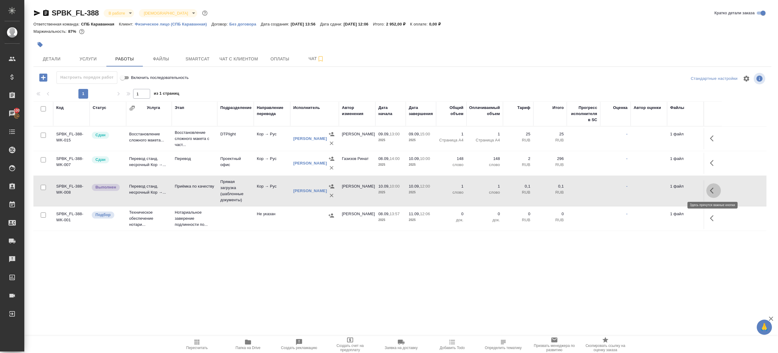
click at [713, 187] on icon "button" at bounding box center [713, 190] width 7 height 7
click at [669, 188] on icon "button" at bounding box center [668, 190] width 7 height 7
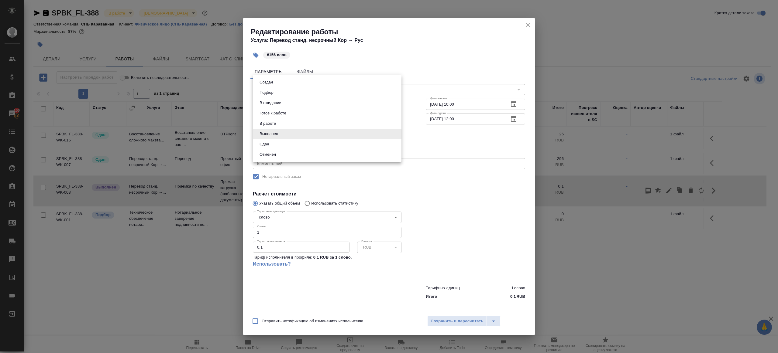
click at [266, 130] on body "🙏 .cls-1 fill:#fff; AWATERA [PERSON_NAME] Клиенты Спецификации Заказы 100 Чаты …" at bounding box center [389, 176] width 778 height 353
click at [267, 143] on button "Сдан" at bounding box center [264, 144] width 13 height 7
type input "closed"
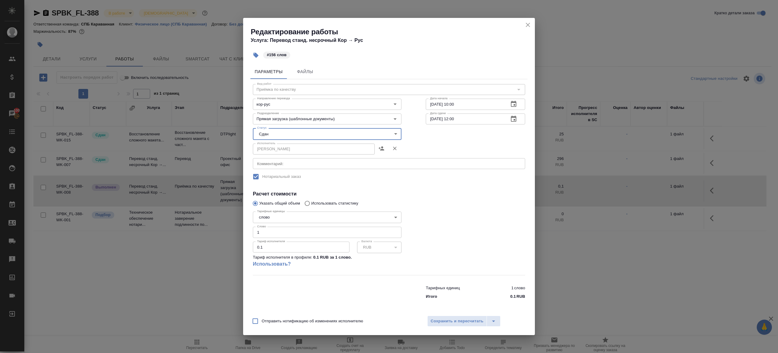
click at [270, 238] on input "1" at bounding box center [327, 232] width 149 height 11
type input "156"
click at [433, 320] on span "Сохранить и пересчитать" at bounding box center [457, 321] width 53 height 7
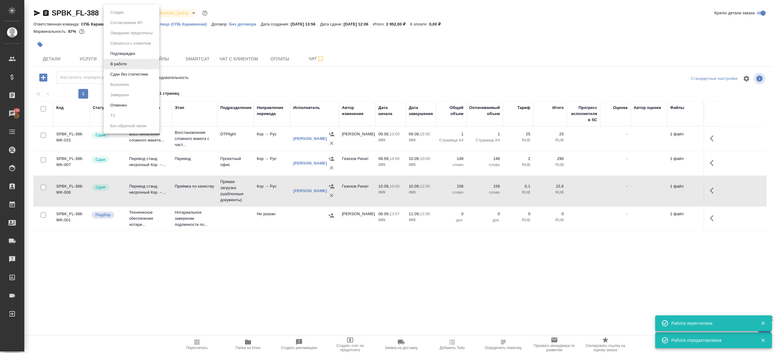
click at [123, 14] on body "🙏 .cls-1 fill:#fff; AWATERA [PERSON_NAME] Клиенты Спецификации Заказы 100 Чаты …" at bounding box center [389, 176] width 778 height 353
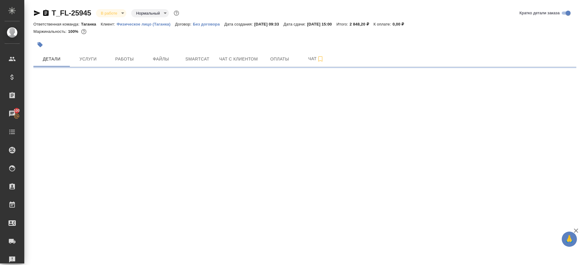
select select "RU"
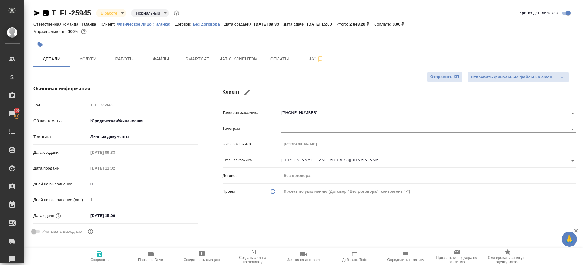
type textarea "x"
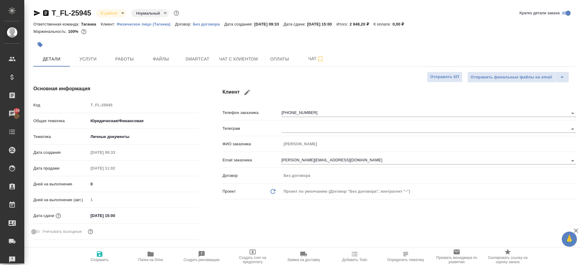
type textarea "x"
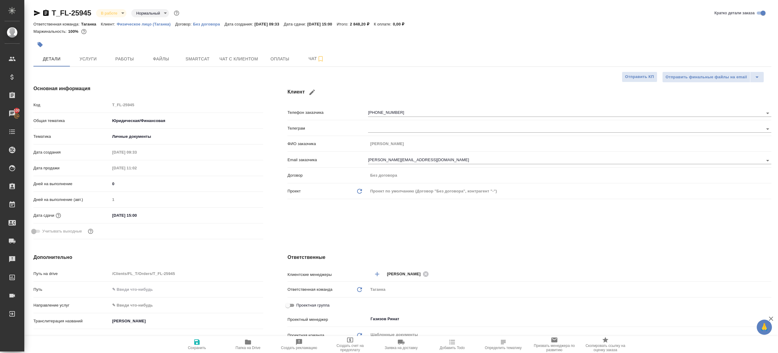
type textarea "x"
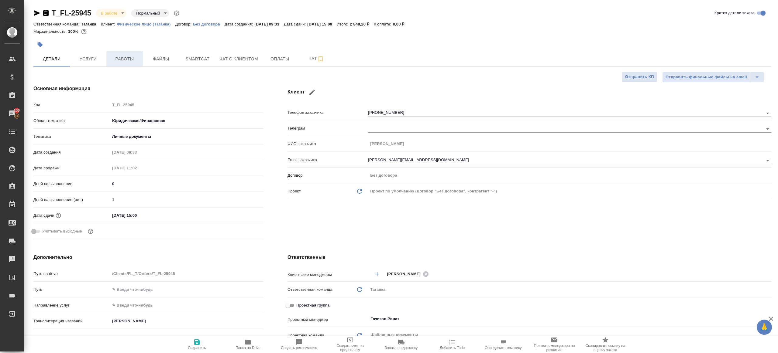
type textarea "x"
click at [117, 57] on span "Работы" at bounding box center [124, 59] width 29 height 8
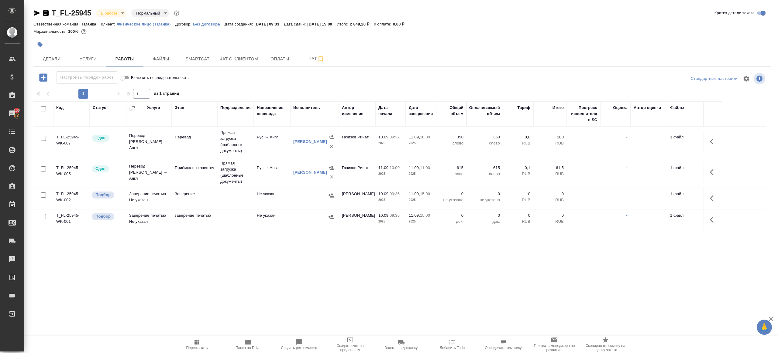
click at [242, 85] on div "Настроить порядок работ Включить последовательность" at bounding box center [156, 78] width 246 height 15
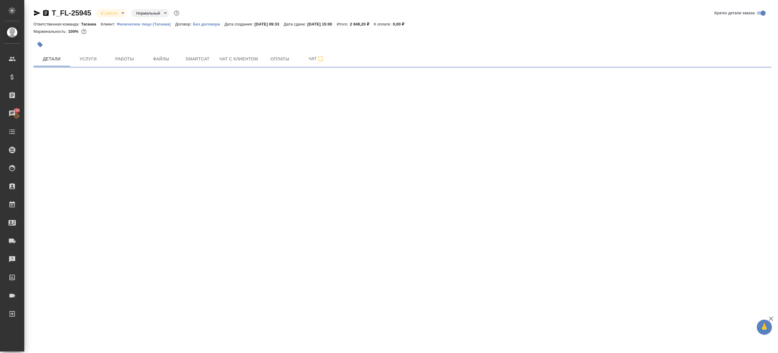
select select "RU"
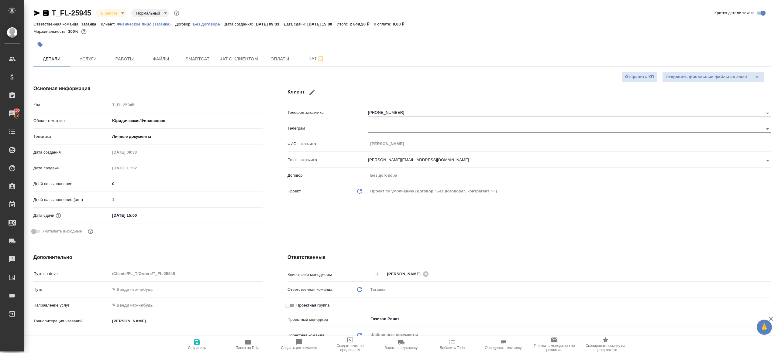
type textarea "x"
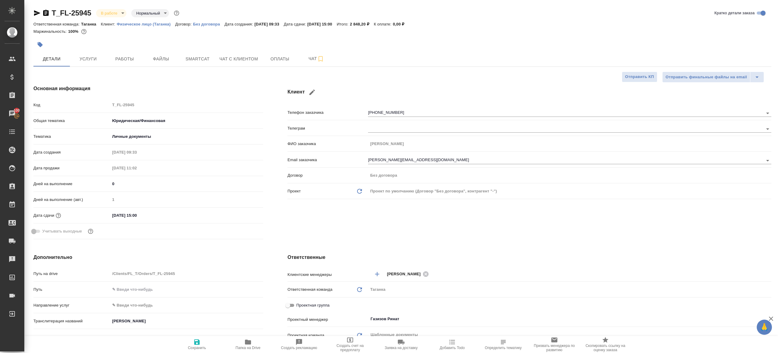
type textarea "x"
click at [121, 61] on span "Работы" at bounding box center [124, 59] width 29 height 8
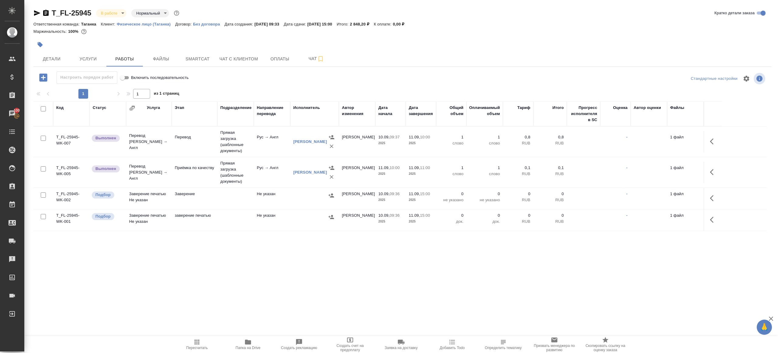
click at [718, 139] on button "button" at bounding box center [713, 141] width 15 height 15
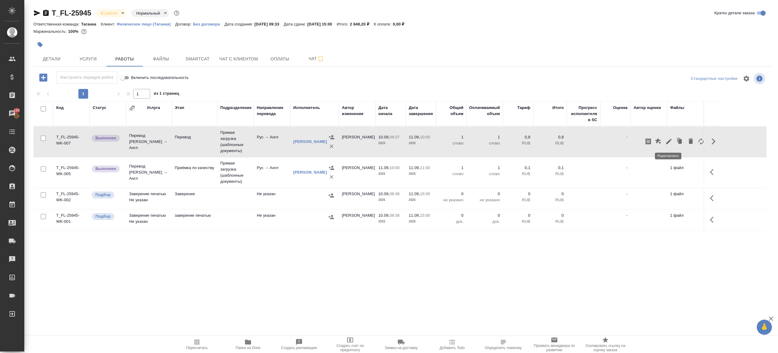
click at [666, 139] on icon "button" at bounding box center [668, 141] width 7 height 7
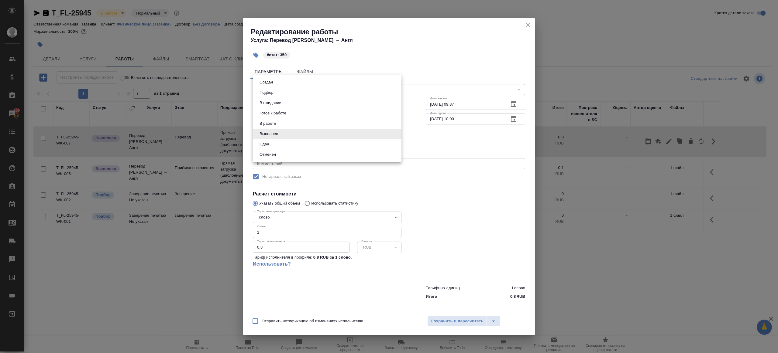
click at [305, 129] on body "🙏 .cls-1 fill:#fff; AWATERA [PERSON_NAME] Клиенты Спецификации Заказы 100 Чаты …" at bounding box center [389, 176] width 778 height 353
click at [269, 143] on button "Сдан" at bounding box center [264, 144] width 13 height 7
type input "closed"
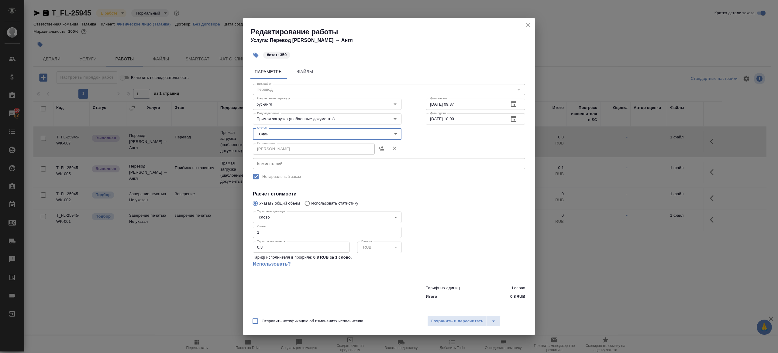
drag, startPoint x: 273, startPoint y: 234, endPoint x: 218, endPoint y: 226, distance: 55.5
click at [257, 234] on input "1" at bounding box center [327, 232] width 149 height 11
type input "350"
click at [466, 326] on button "Сохранить и пересчитать" at bounding box center [457, 321] width 60 height 11
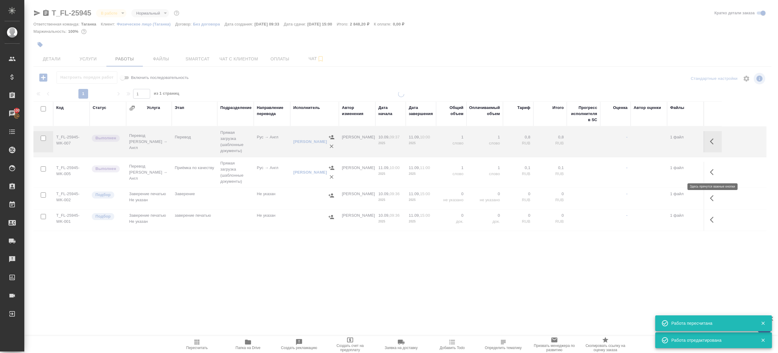
click at [711, 175] on icon "button" at bounding box center [713, 172] width 7 height 7
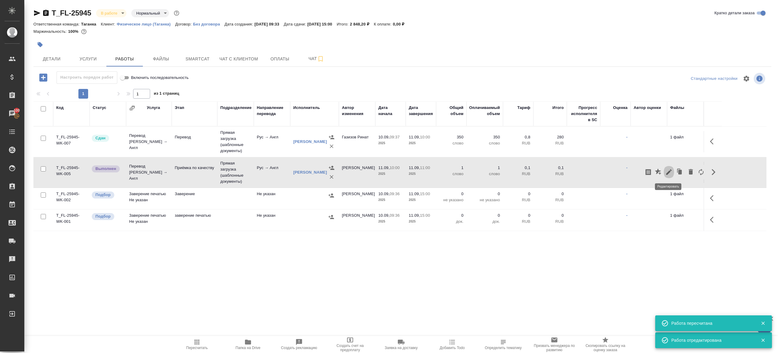
click at [667, 173] on icon "button" at bounding box center [668, 172] width 5 height 5
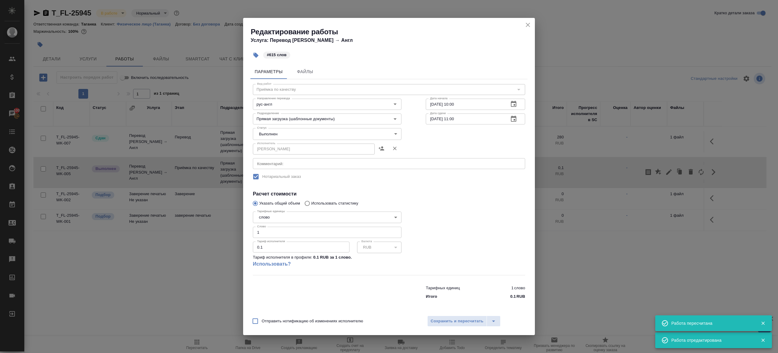
click at [284, 129] on body "🙏 .cls-1 fill:#fff; AWATERA [PERSON_NAME] Клиенты Спецификации Заказы 100 Чаты …" at bounding box center [389, 176] width 778 height 353
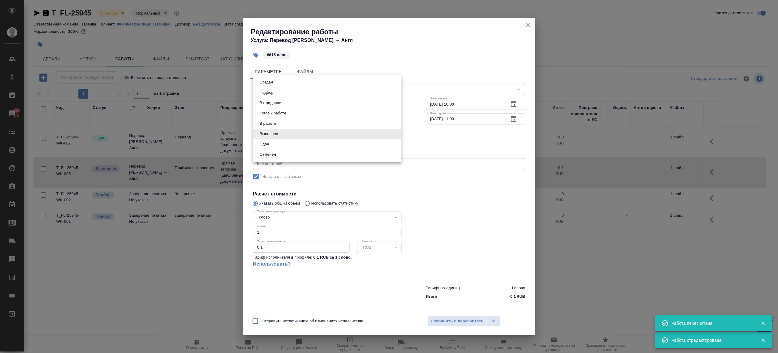
click at [275, 148] on li "Сдан" at bounding box center [327, 144] width 149 height 10
type input "closed"
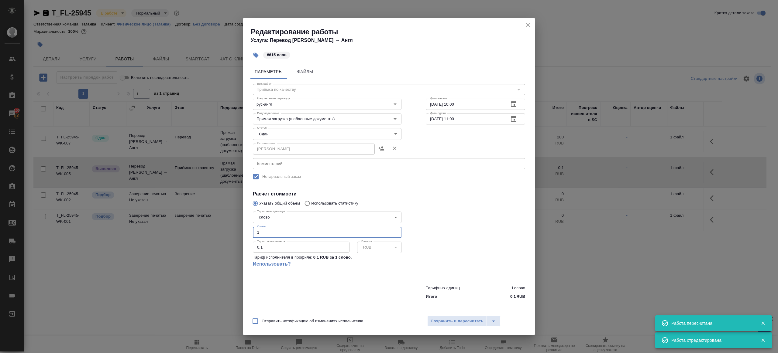
drag, startPoint x: 274, startPoint y: 232, endPoint x: 192, endPoint y: 231, distance: 82.7
click at [192, 231] on div "Редактирование работы Услуга: Перевод Стандарт Рус → Англ #615 слов Параметры Ф…" at bounding box center [389, 176] width 778 height 353
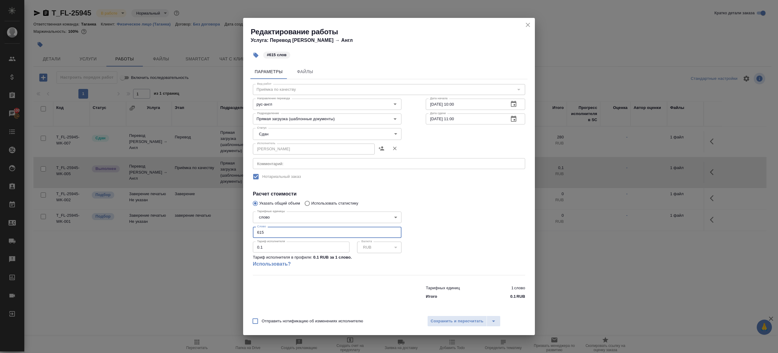
type input "615"
click at [444, 327] on div "Отправить нотификацию об изменениях исполнителю Сохранить и пересчитать" at bounding box center [389, 323] width 292 height 23
click at [445, 320] on span "Сохранить и пересчитать" at bounding box center [457, 321] width 53 height 7
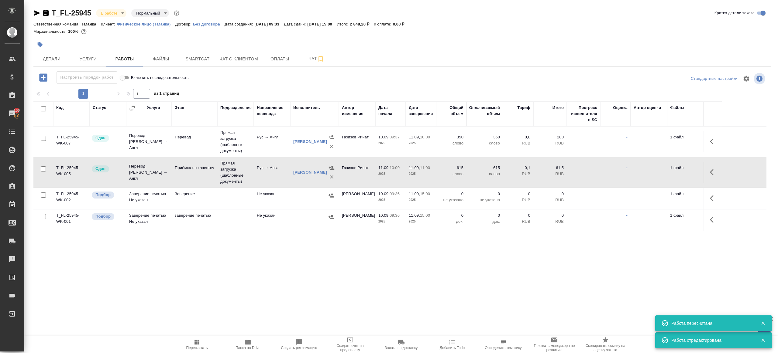
click at [115, 12] on body "🙏 .cls-1 fill:#fff; AWATERA [PERSON_NAME] Клиенты Спецификации Заказы 100 Чаты …" at bounding box center [389, 176] width 778 height 353
click at [129, 74] on button "Сдан без статистики" at bounding box center [121, 74] width 41 height 7
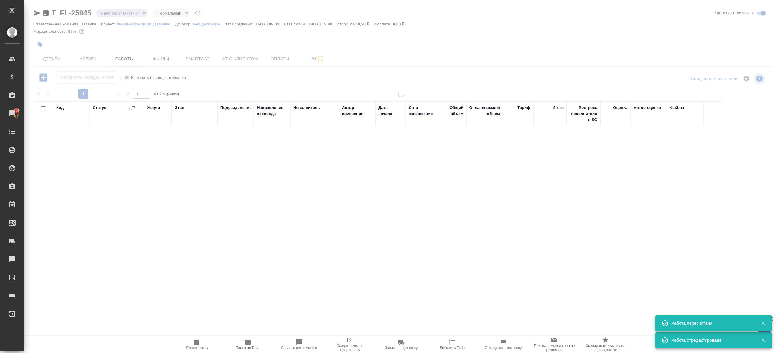
click at [107, 13] on div at bounding box center [401, 127] width 754 height 254
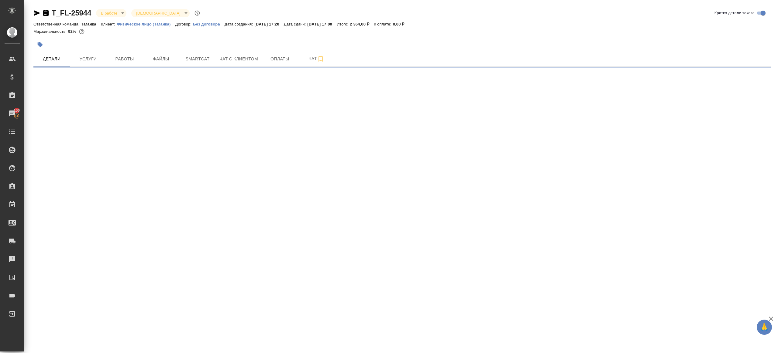
select select "RU"
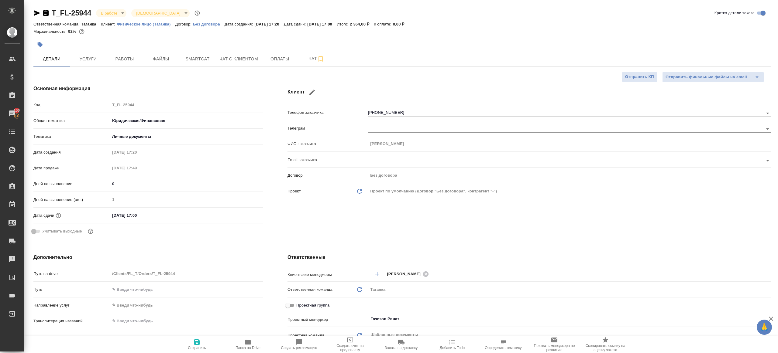
type textarea "x"
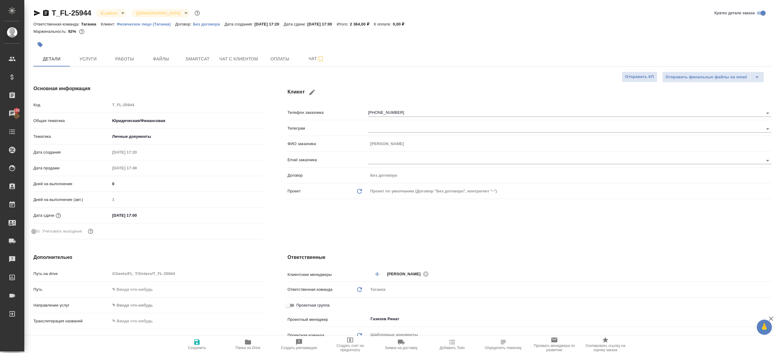
type textarea "x"
click at [121, 54] on button "Работы" at bounding box center [124, 58] width 36 height 15
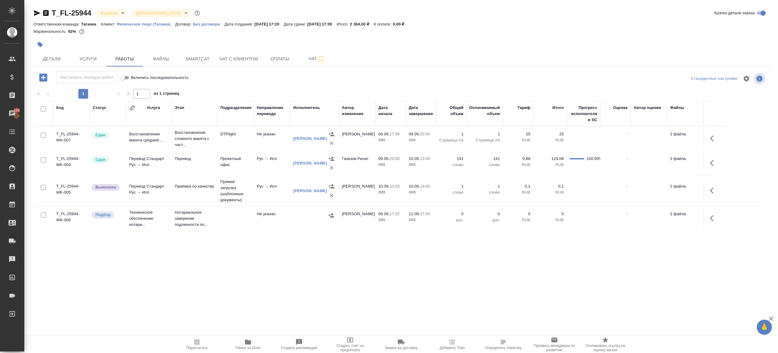
click at [314, 80] on div at bounding box center [402, 78] width 246 height 15
click at [719, 185] on td at bounding box center [713, 191] width 18 height 21
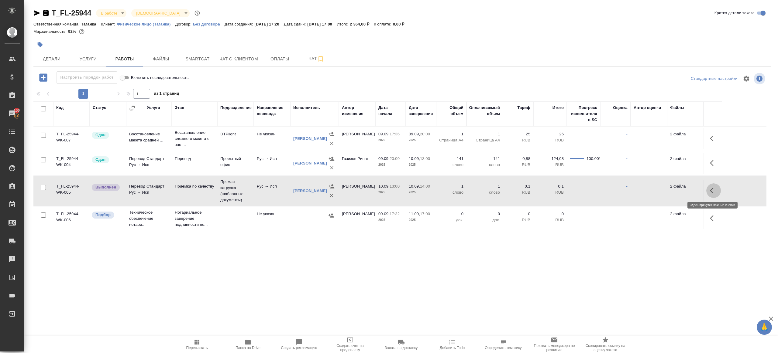
click at [709, 189] on button "button" at bounding box center [713, 191] width 15 height 15
click at [668, 191] on icon "button" at bounding box center [668, 190] width 5 height 5
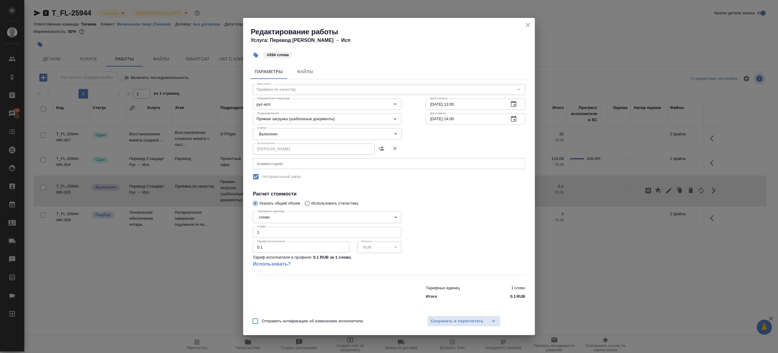
click at [270, 135] on body "🙏 .cls-1 fill:#fff; AWATERA [PERSON_NAME] Клиенты Спецификации Заказы 100 Чаты …" at bounding box center [389, 176] width 778 height 353
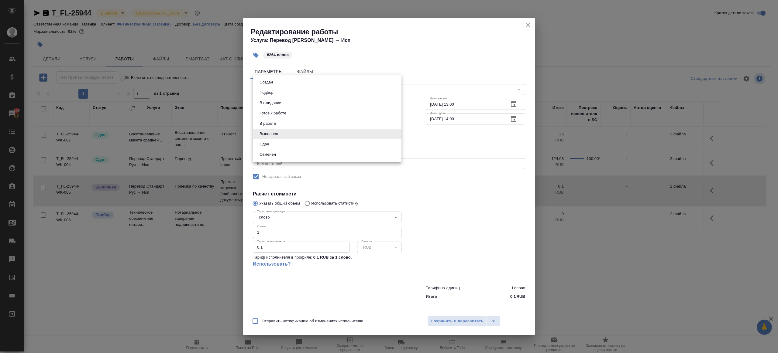
click at [270, 148] on li "Сдан" at bounding box center [327, 144] width 149 height 10
type input "closed"
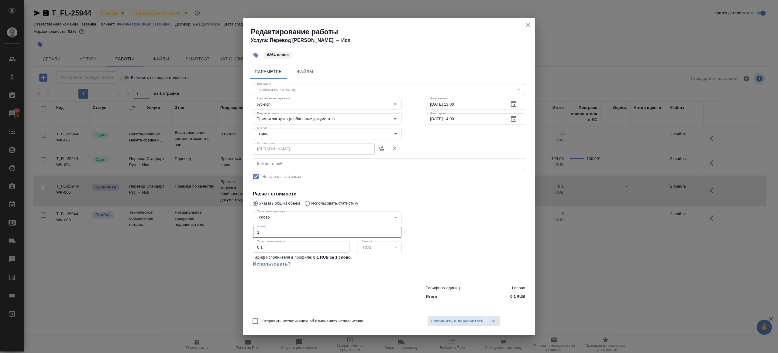
drag, startPoint x: 272, startPoint y: 236, endPoint x: 200, endPoint y: 229, distance: 72.7
click at [203, 230] on div "Редактирование работы Услуга: Перевод Стандарт Рус → Исп #264 слова Параметры Ф…" at bounding box center [389, 176] width 778 height 353
type input "264"
click at [441, 315] on div "Отправить нотификацию об изменениях исполнителю Сохранить и пересчитать" at bounding box center [389, 323] width 292 height 23
click at [441, 318] on button "Сохранить и пересчитать" at bounding box center [457, 321] width 60 height 11
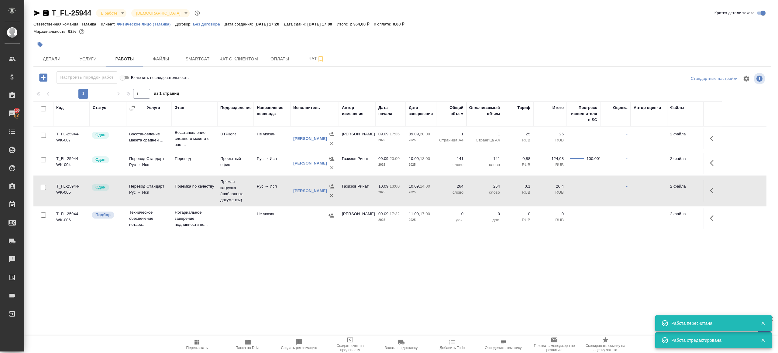
click at [114, 10] on body "🙏 .cls-1 fill:#fff; AWATERA Gazizov Rinat Клиенты Спецификации Заказы 100 Чаты …" at bounding box center [389, 176] width 778 height 353
click at [116, 68] on li "В работе" at bounding box center [124, 64] width 56 height 10
click at [112, 13] on body "🙏 .cls-1 fill:#fff; AWATERA Gazizov Rinat Клиенты Спецификации Заказы 100 Чаты …" at bounding box center [389, 176] width 778 height 353
click at [117, 72] on button "Сдан без статистики" at bounding box center [121, 74] width 41 height 7
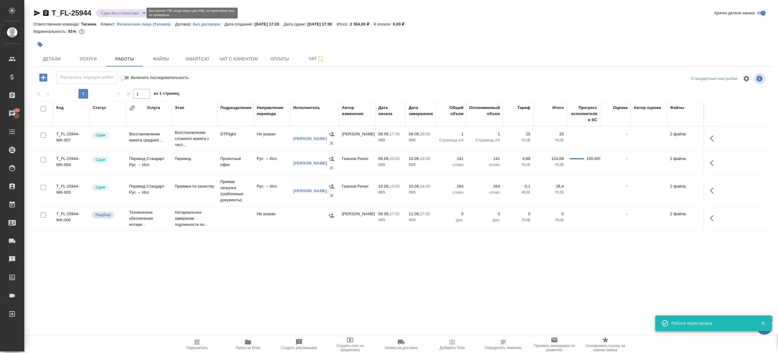
click at [110, 15] on body "🙏 .cls-1 fill:#fff; AWATERA Gazizov Rinat Клиенты Спецификации Заказы 100 Чаты …" at bounding box center [389, 176] width 778 height 353
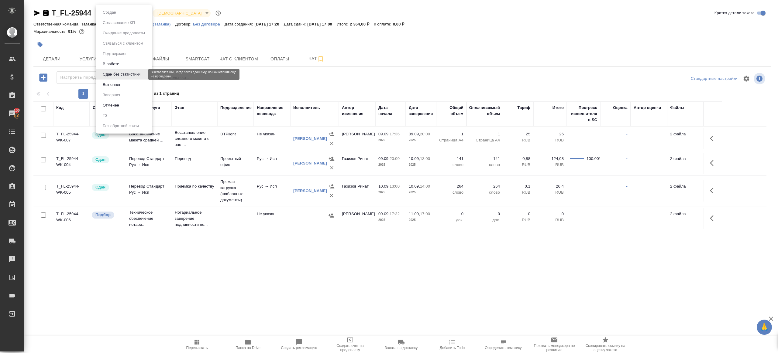
click at [117, 83] on button "Выполнен" at bounding box center [112, 84] width 22 height 7
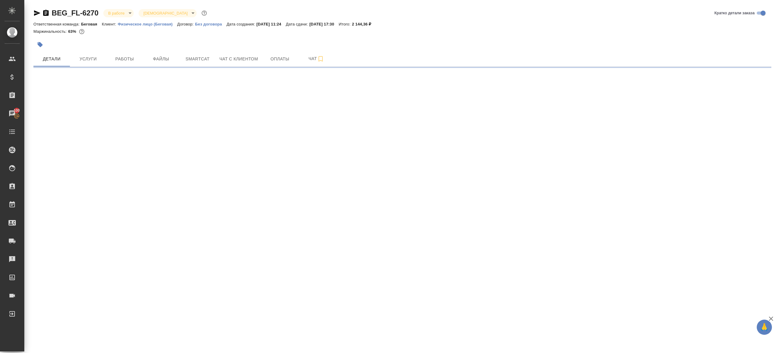
select select "RU"
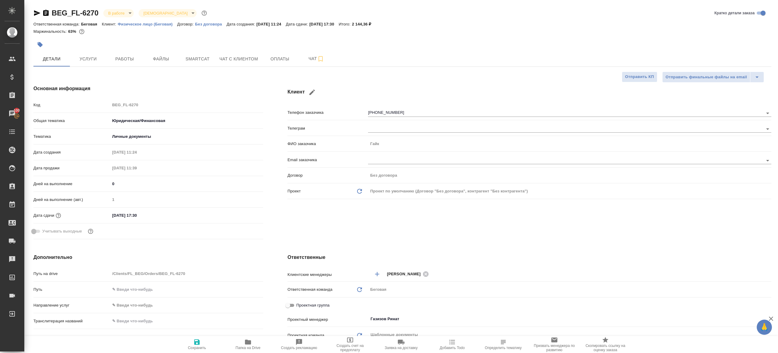
type textarea "x"
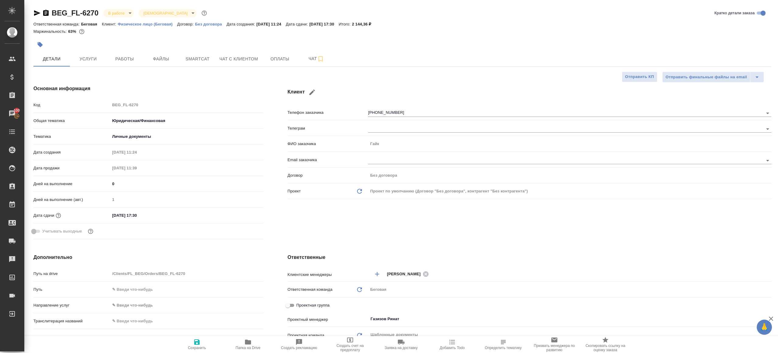
type textarea "x"
click at [129, 58] on span "Работы" at bounding box center [124, 59] width 29 height 8
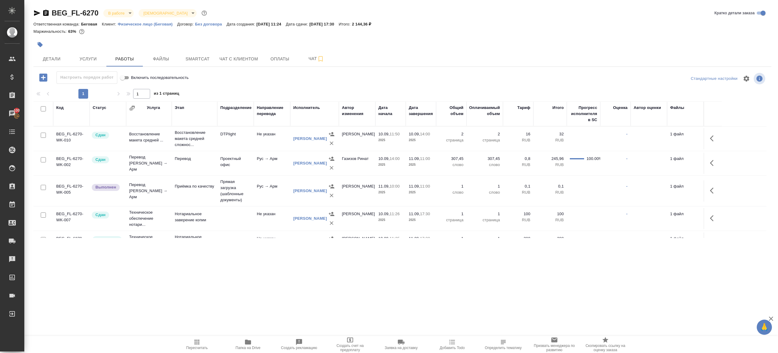
click at [252, 81] on div "Настроить порядок работ Включить последовательность" at bounding box center [156, 77] width 246 height 12
click at [708, 190] on button "button" at bounding box center [713, 191] width 15 height 15
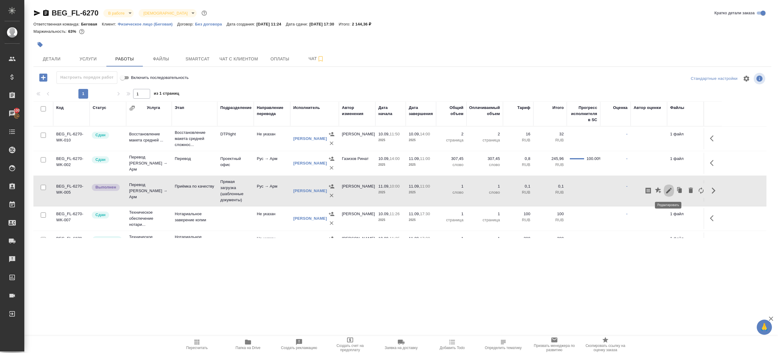
click at [669, 190] on icon "button" at bounding box center [668, 190] width 5 height 5
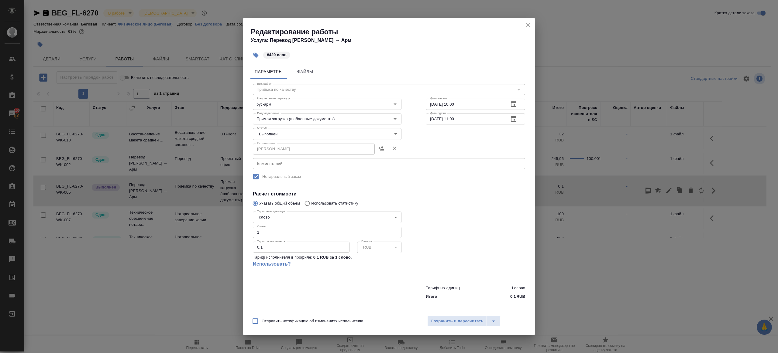
click at [265, 137] on body "🙏 .cls-1 fill:#fff; AWATERA [PERSON_NAME] Клиенты Спецификации Заказы 100 Чаты …" at bounding box center [389, 176] width 778 height 353
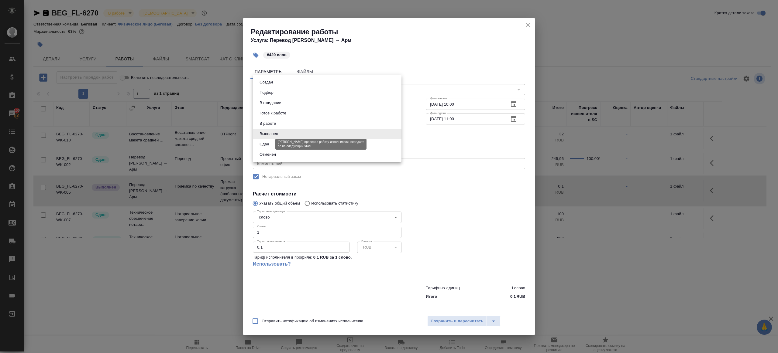
click at [265, 147] on button "Сдан" at bounding box center [264, 144] width 13 height 7
type input "closed"
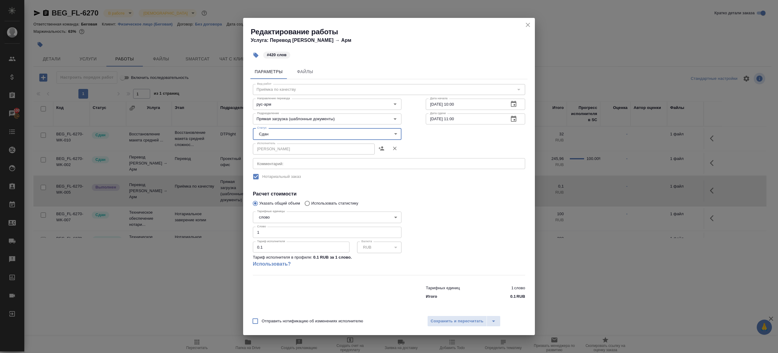
drag, startPoint x: 270, startPoint y: 232, endPoint x: 188, endPoint y: 222, distance: 83.1
click at [190, 222] on div "Редактирование работы Услуга: Перевод Стандарт Рус → Арм #420 слов Параметры Фа…" at bounding box center [389, 176] width 778 height 353
type input "420"
click at [440, 320] on span "Сохранить и пересчитать" at bounding box center [457, 321] width 53 height 7
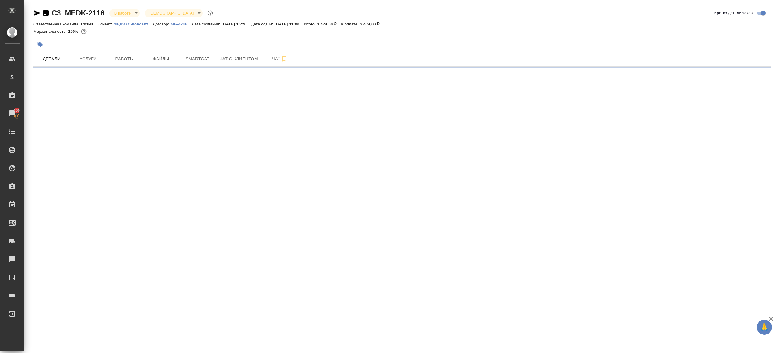
select select "RU"
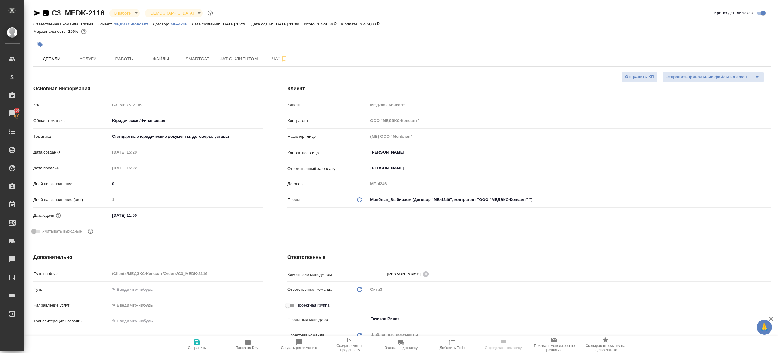
type textarea "x"
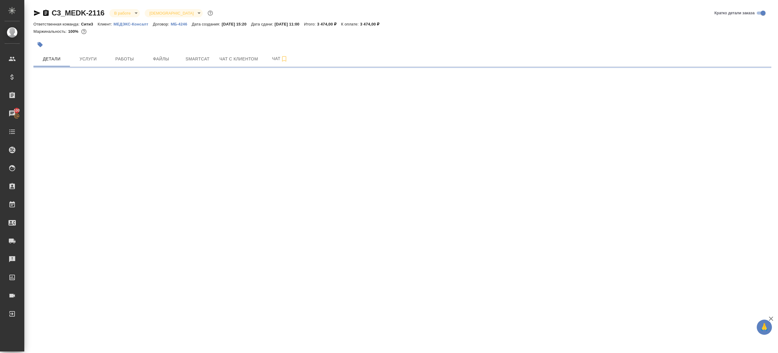
select select "RU"
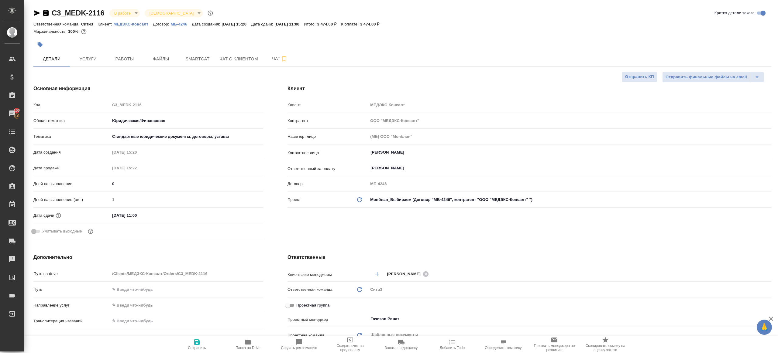
type textarea "x"
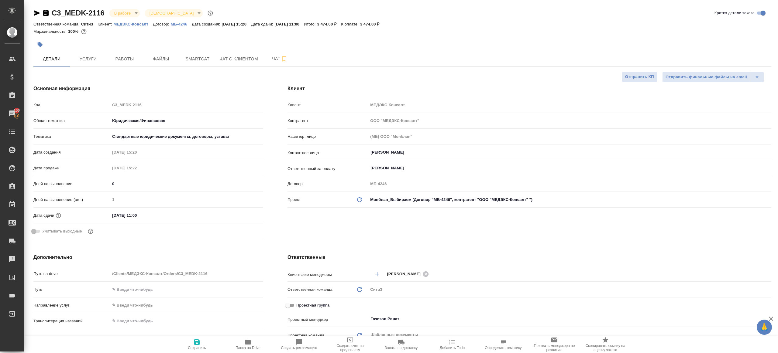
type textarea "x"
click at [119, 58] on span "Работы" at bounding box center [124, 59] width 29 height 8
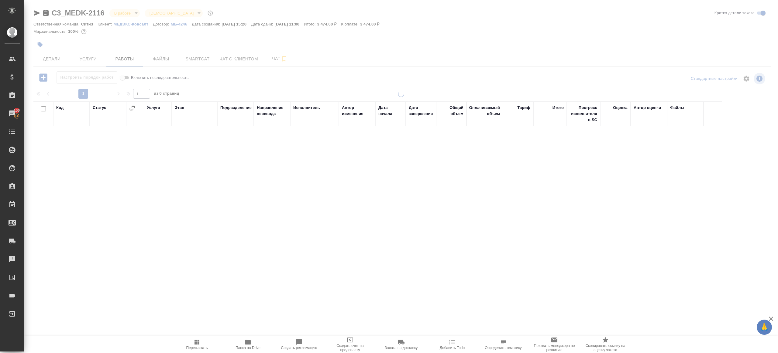
click at [273, 76] on div "Настроить порядок работ Включить последовательность" at bounding box center [156, 77] width 246 height 12
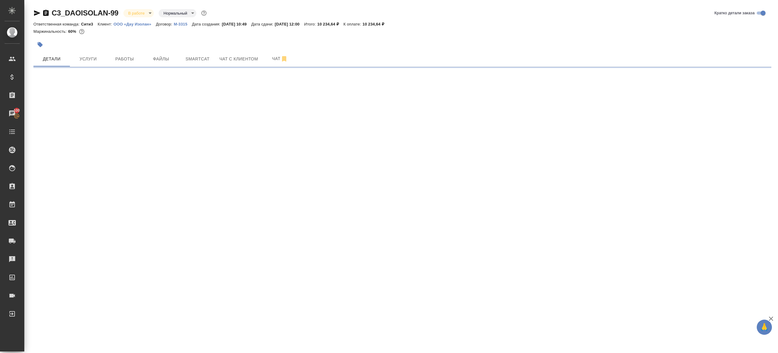
select select "RU"
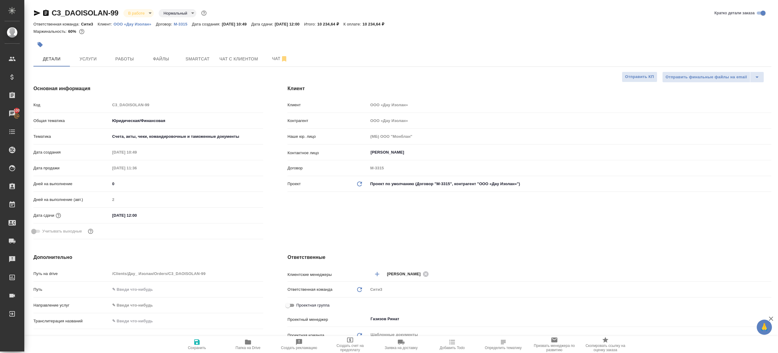
type textarea "x"
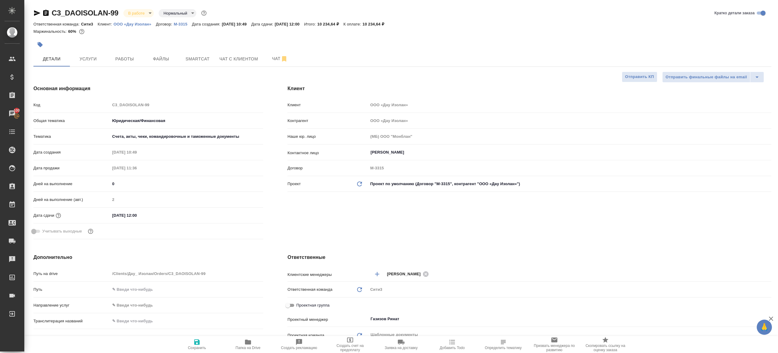
type textarea "x"
click at [130, 58] on span "Работы" at bounding box center [124, 59] width 29 height 8
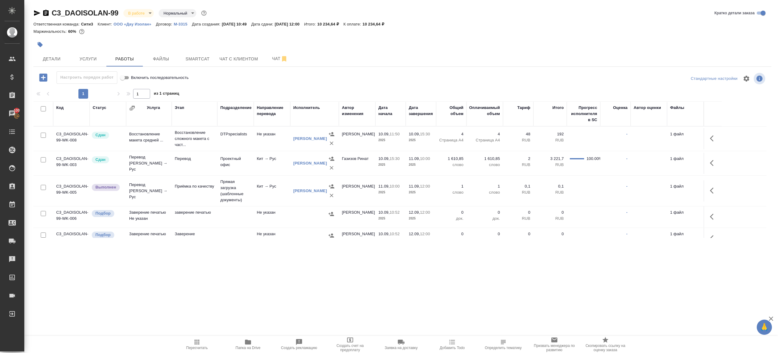
click at [253, 75] on div "Настроить порядок работ Включить последовательность" at bounding box center [156, 77] width 246 height 12
click at [713, 192] on icon "button" at bounding box center [713, 190] width 7 height 7
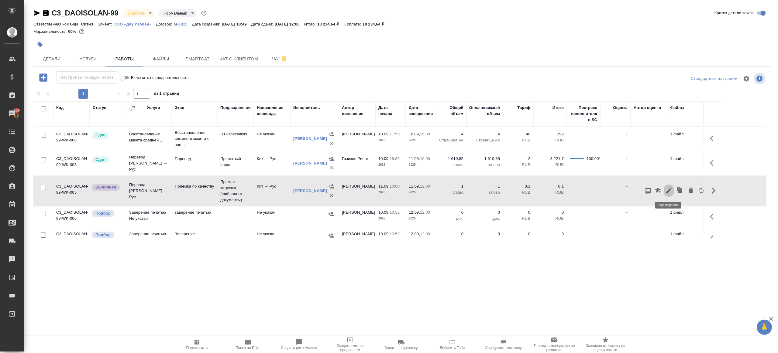
click at [667, 192] on icon "button" at bounding box center [668, 190] width 5 height 5
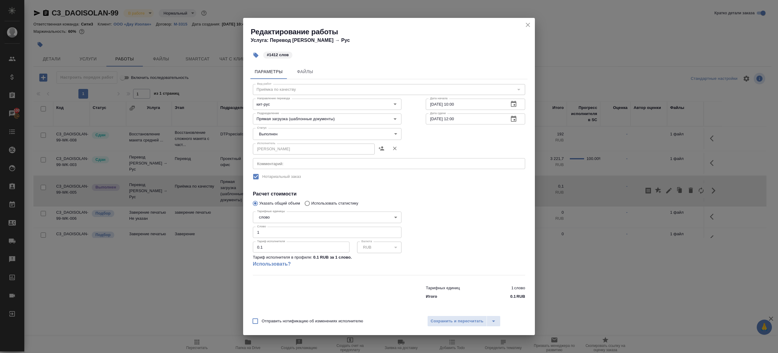
click at [275, 132] on body "🙏 .cls-1 fill:#fff; AWATERA Gazizov Rinat Клиенты Спецификации Заказы 100 Чаты …" at bounding box center [389, 176] width 778 height 353
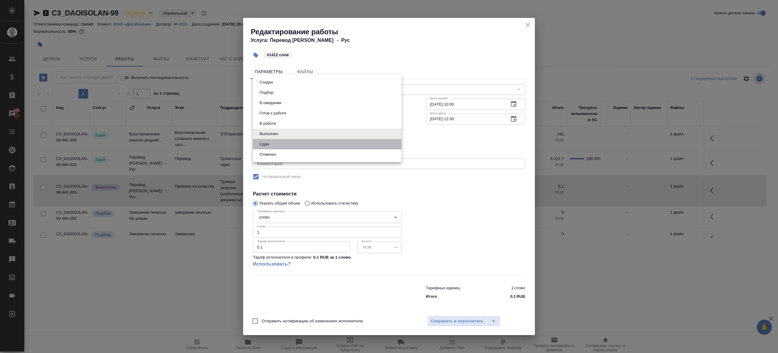
click at [276, 143] on li "Сдан" at bounding box center [327, 144] width 149 height 10
type input "closed"
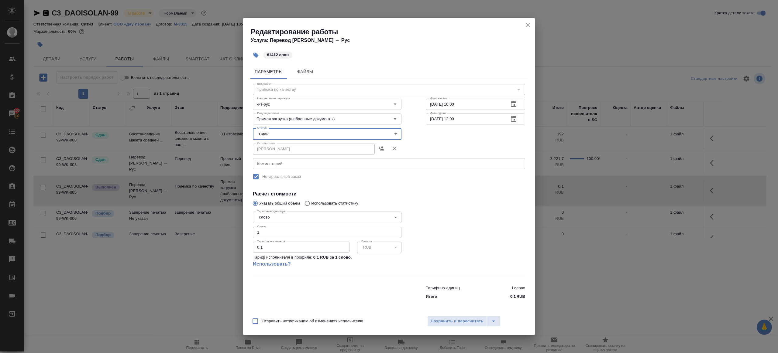
click at [267, 236] on input "1" at bounding box center [327, 232] width 149 height 11
type input "1412"
click at [446, 321] on span "Сохранить и пересчитать" at bounding box center [457, 321] width 53 height 7
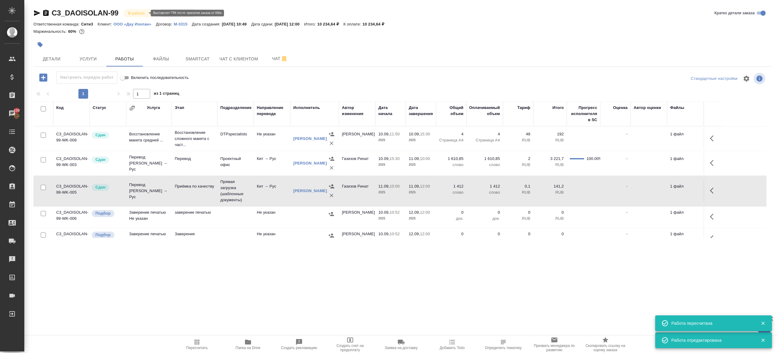
click at [140, 12] on body "🙏 .cls-1 fill:#fff; AWATERA Gazizov Rinat Клиенты Спецификации Заказы 100 Чаты …" at bounding box center [389, 176] width 778 height 353
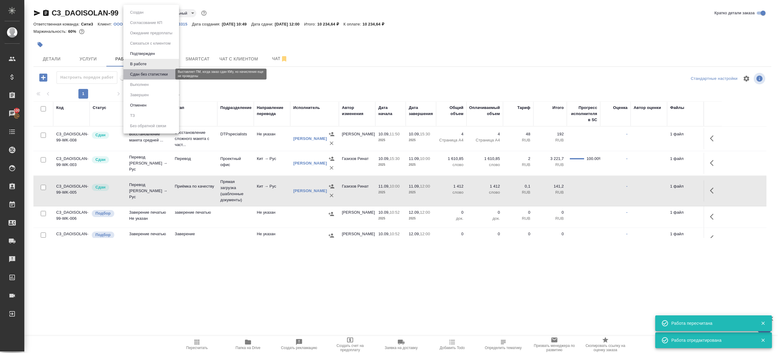
click at [150, 75] on button "Сдан без статистики" at bounding box center [148, 74] width 41 height 7
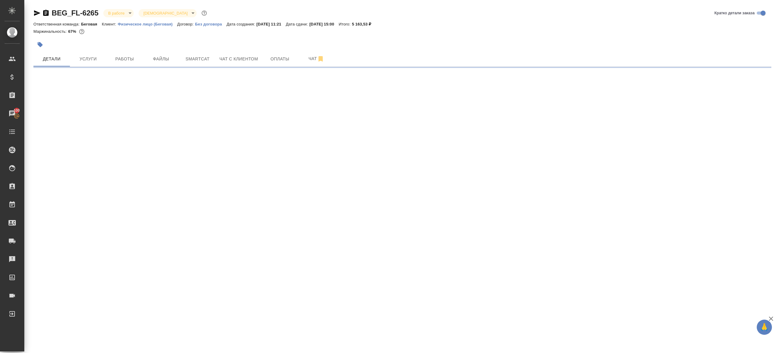
select select "RU"
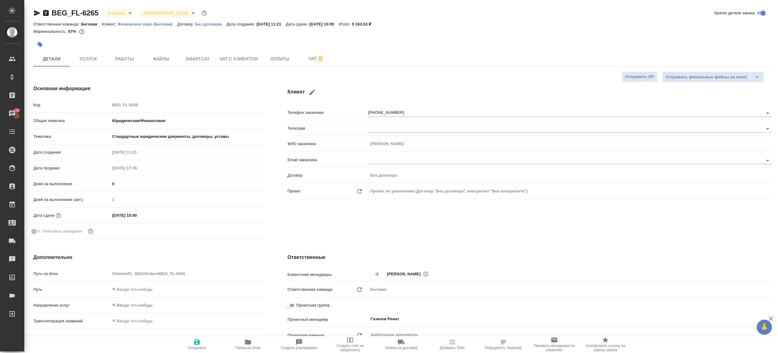
type textarea "x"
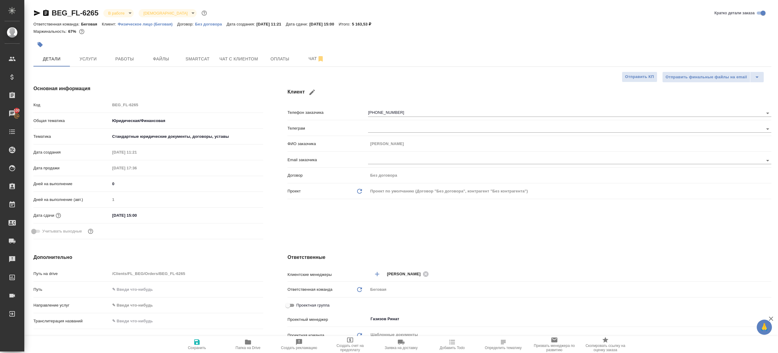
type textarea "x"
drag, startPoint x: 126, startPoint y: 58, endPoint x: 177, endPoint y: 96, distance: 63.6
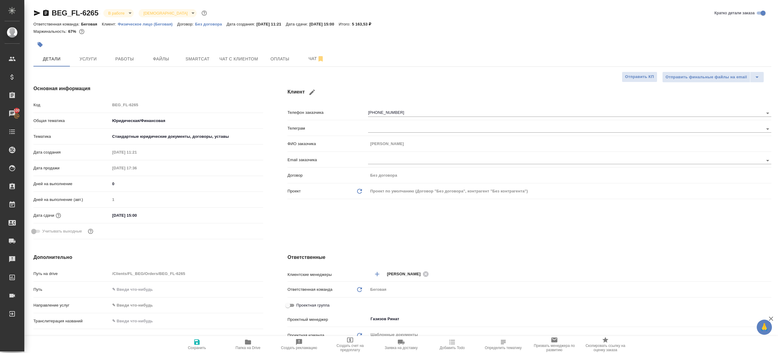
click at [126, 58] on span "Работы" at bounding box center [124, 59] width 29 height 8
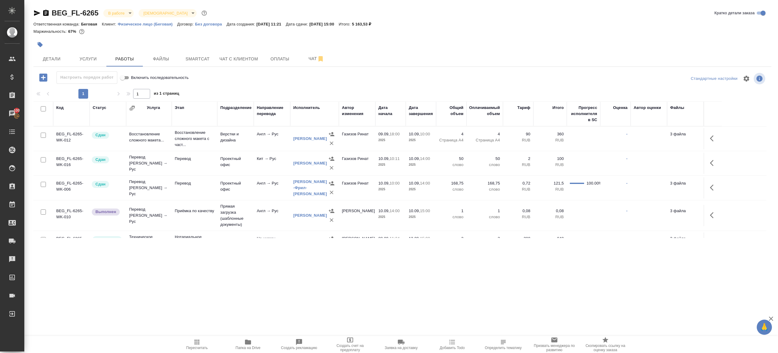
scroll to position [23, 0]
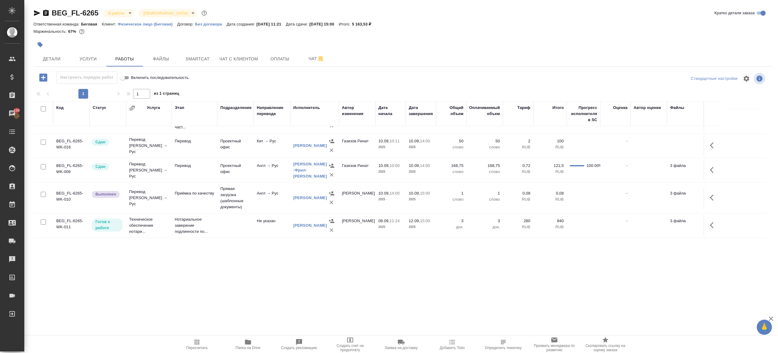
click at [719, 191] on button "button" at bounding box center [713, 198] width 15 height 15
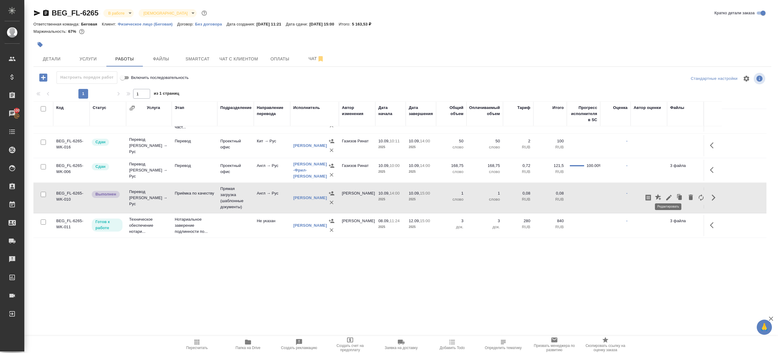
click at [670, 195] on icon "button" at bounding box center [668, 197] width 5 height 5
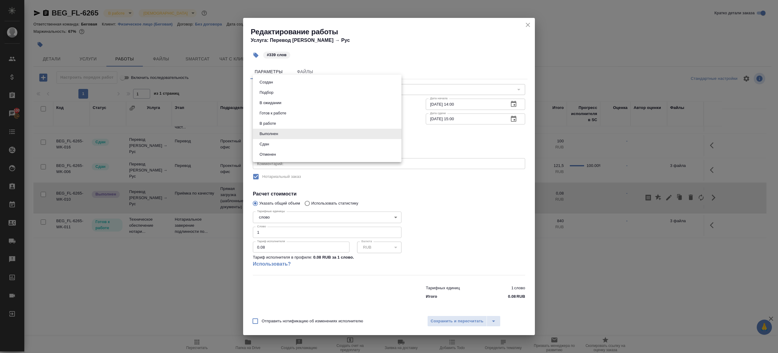
click at [275, 134] on body "🙏 .cls-1 fill:#fff; AWATERA [PERSON_NAME] Клиенты Спецификации Заказы 100 Чаты …" at bounding box center [389, 176] width 778 height 353
click at [276, 142] on li "Сдан" at bounding box center [327, 144] width 149 height 10
type input "closed"
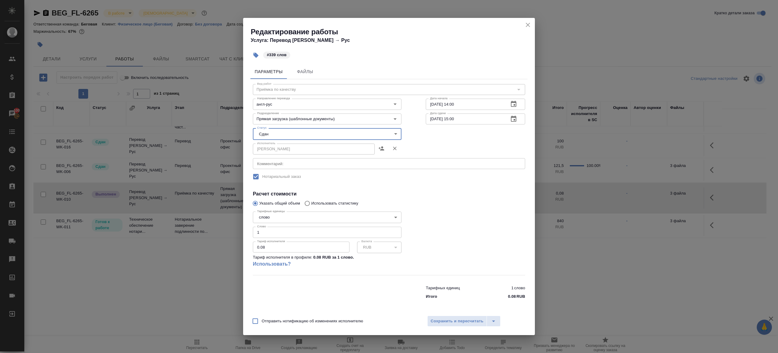
drag, startPoint x: 247, startPoint y: 235, endPoint x: 166, endPoint y: 223, distance: 82.6
click at [169, 224] on div "Редактирование работы Услуга: Перевод Стандарт Англ → Рус #339 слов Параметры Ф…" at bounding box center [389, 176] width 778 height 353
type input "339"
click at [436, 322] on span "Сохранить и пересчитать" at bounding box center [457, 321] width 53 height 7
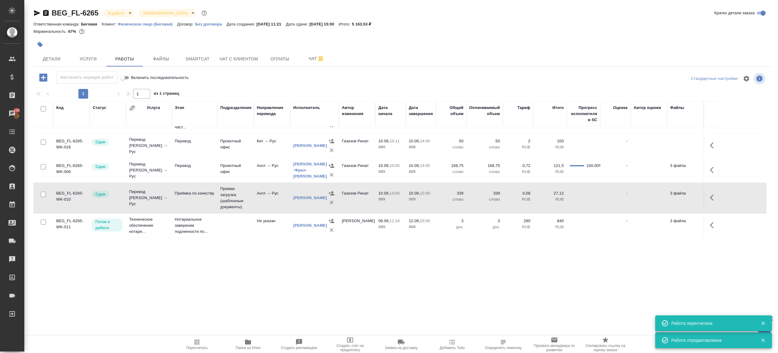
scroll to position [0, 0]
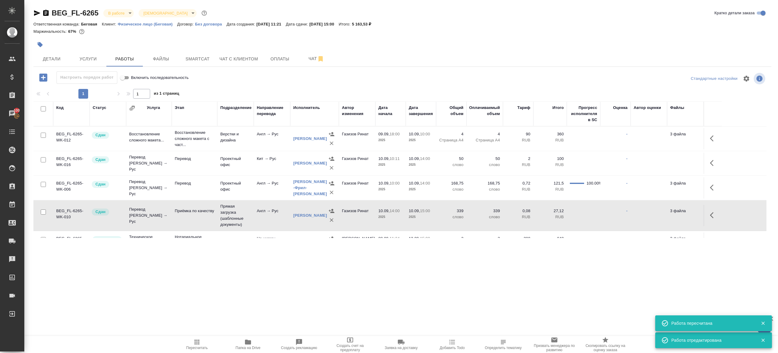
click at [117, 15] on body "🙏 .cls-1 fill:#fff; AWATERA [PERSON_NAME] Клиенты Спецификации Заказы 100 Чаты …" at bounding box center [389, 176] width 778 height 353
click at [134, 77] on button "Сдан без статистики" at bounding box center [128, 74] width 41 height 7
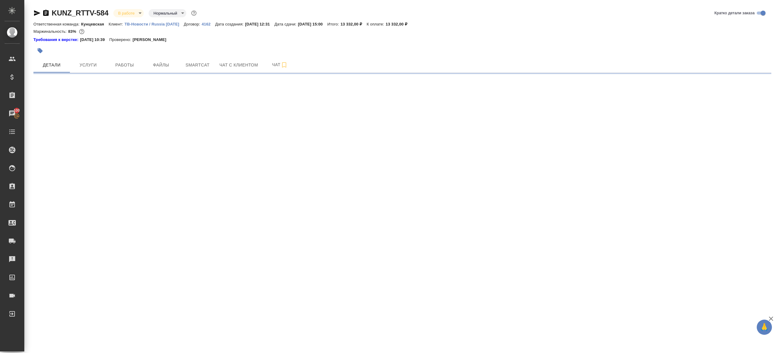
select select "RU"
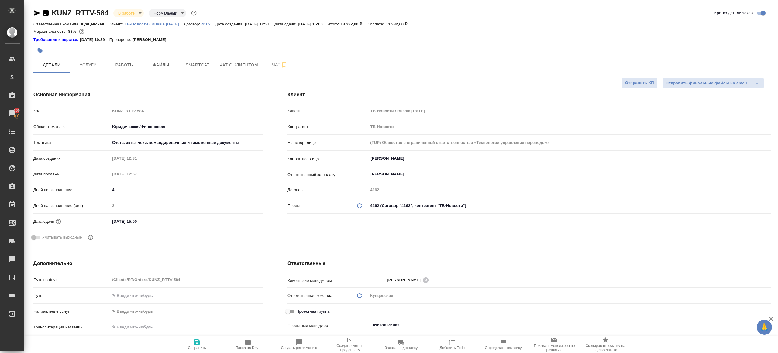
type textarea "x"
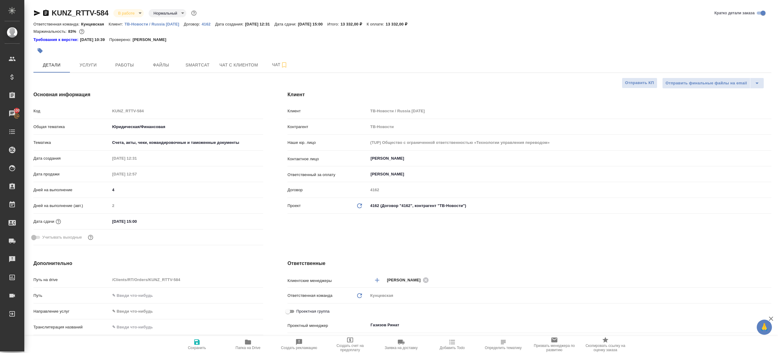
type textarea "x"
click at [128, 62] on span "Работы" at bounding box center [124, 65] width 29 height 8
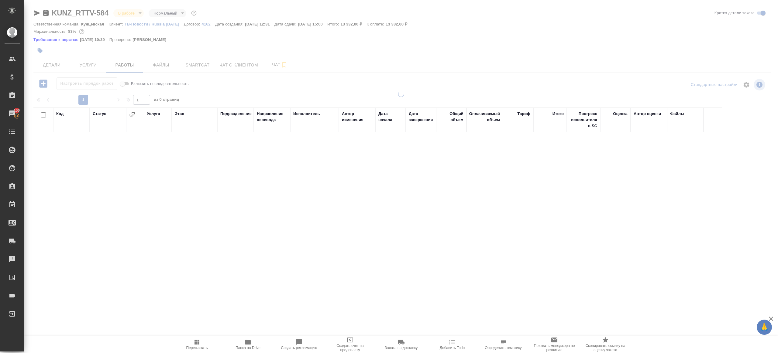
click at [284, 84] on div at bounding box center [402, 84] width 246 height 15
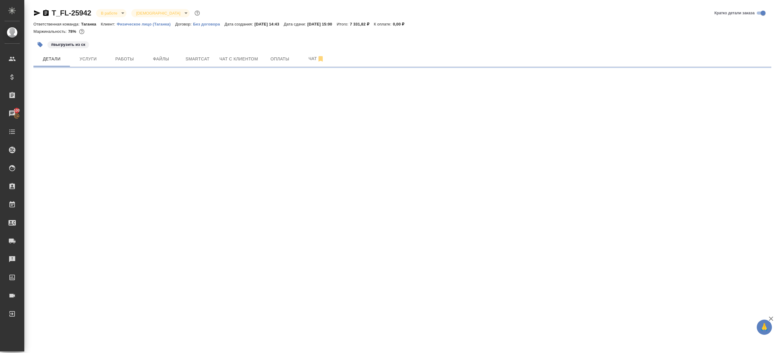
select select "RU"
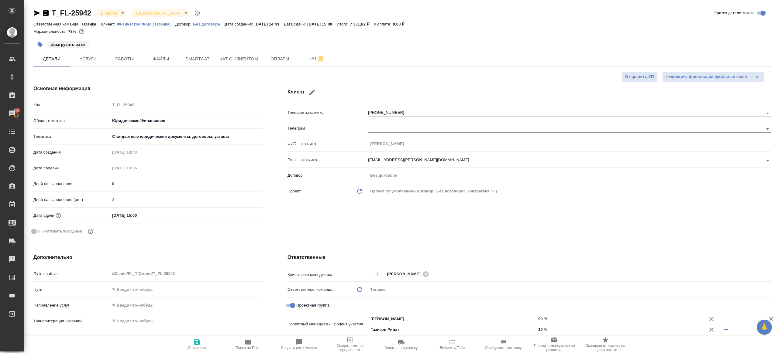
type textarea "x"
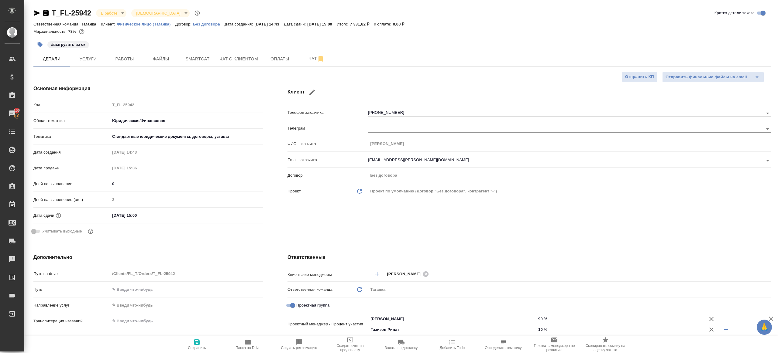
type textarea "x"
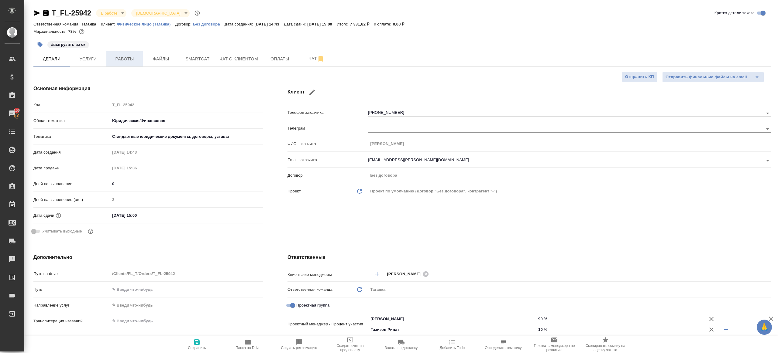
type textarea "x"
click at [134, 58] on span "Работы" at bounding box center [124, 59] width 29 height 8
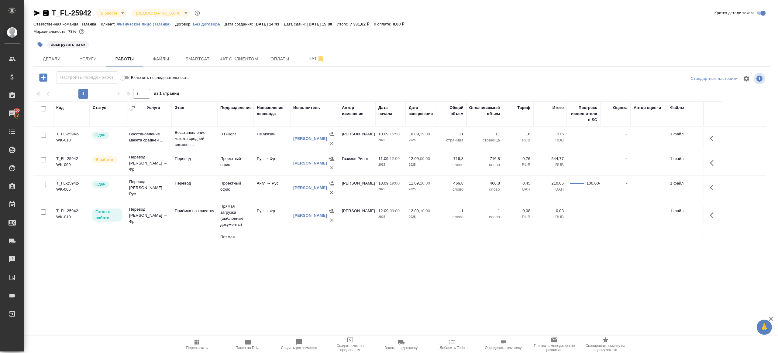
click at [290, 92] on div "1 1 из 1 страниц" at bounding box center [402, 94] width 738 height 10
click at [209, 57] on span "Smartcat" at bounding box center [197, 59] width 29 height 8
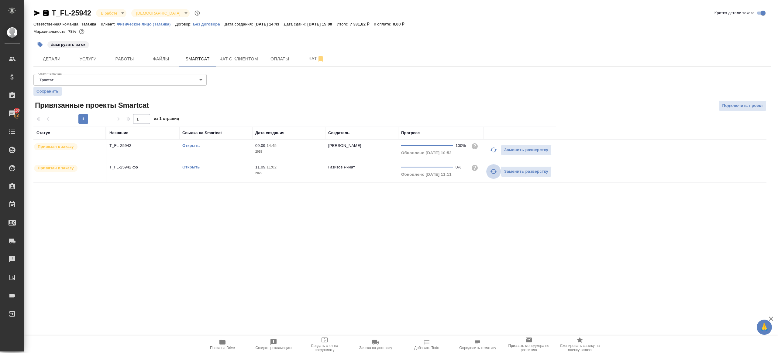
click at [490, 171] on icon "button" at bounding box center [493, 171] width 7 height 7
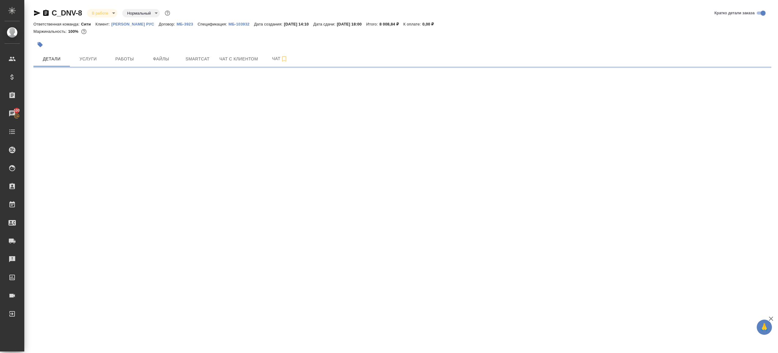
select select "RU"
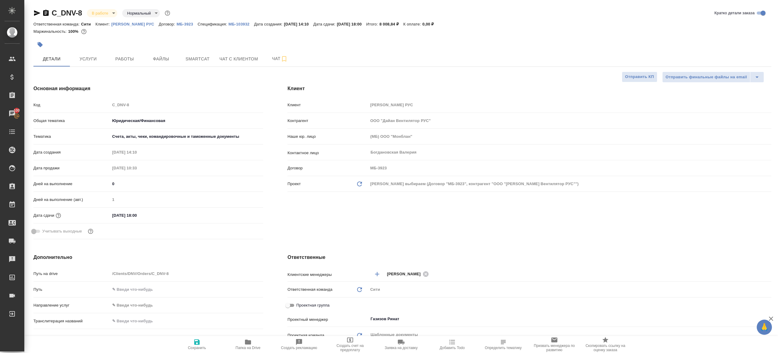
type textarea "x"
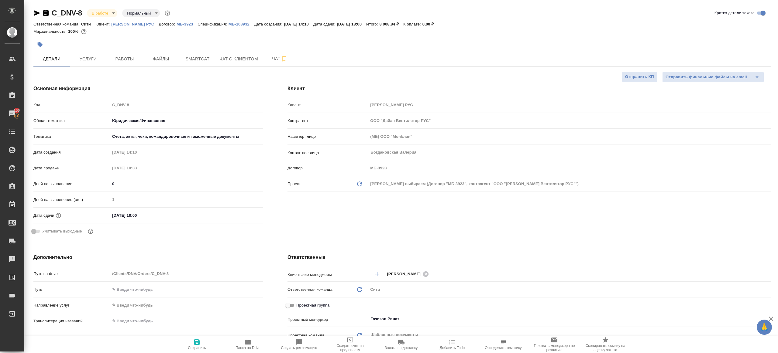
type textarea "x"
click at [121, 60] on span "Работы" at bounding box center [124, 59] width 29 height 8
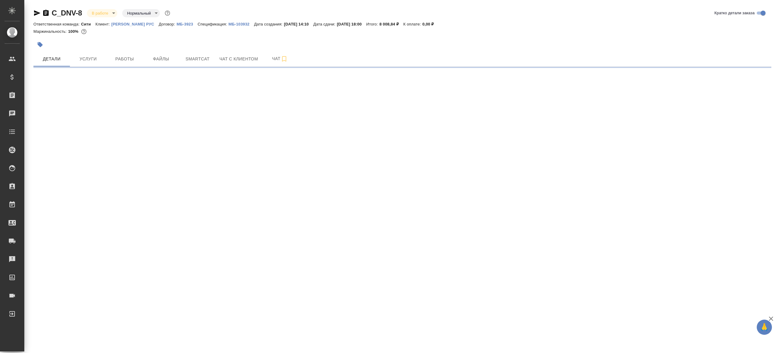
select select "RU"
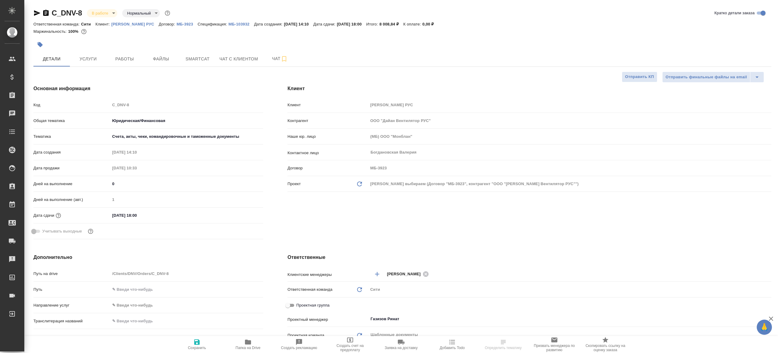
type textarea "x"
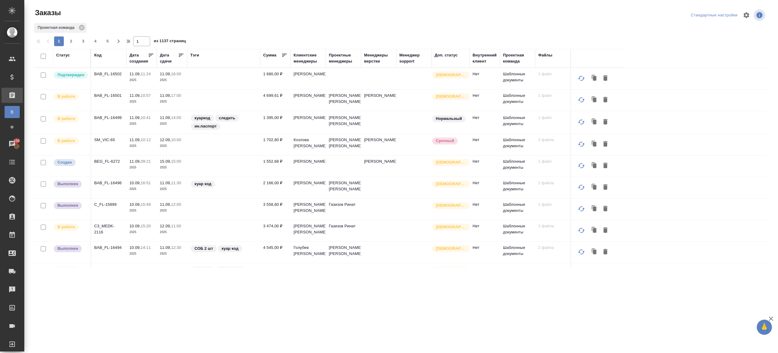
click at [194, 59] on div "Тэги" at bounding box center [223, 58] width 67 height 12
click at [194, 56] on div "Тэги" at bounding box center [194, 55] width 9 height 6
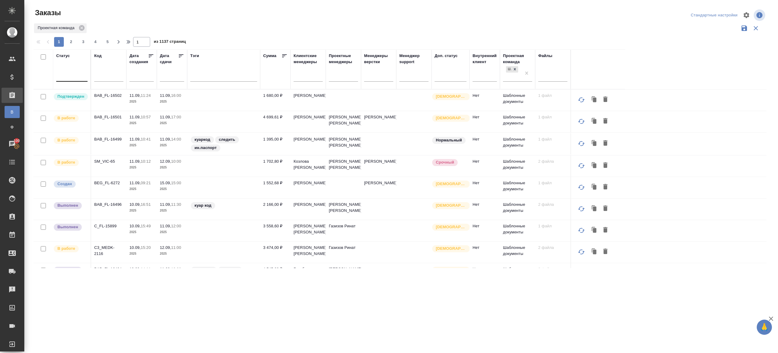
click at [84, 75] on div at bounding box center [71, 75] width 31 height 9
click at [123, 159] on div "Сдан без статистики" at bounding box center [139, 160] width 91 height 11
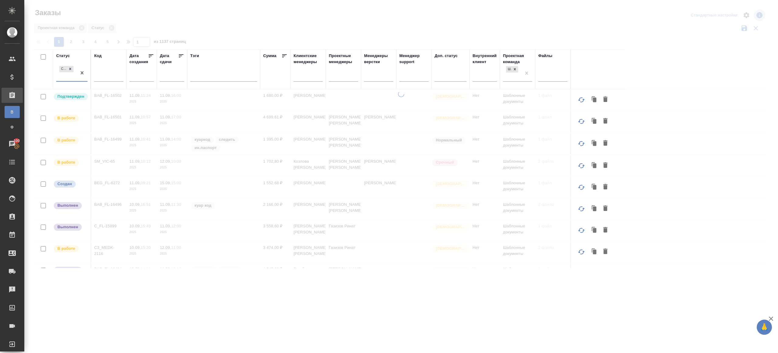
click at [190, 37] on div at bounding box center [401, 136] width 754 height 272
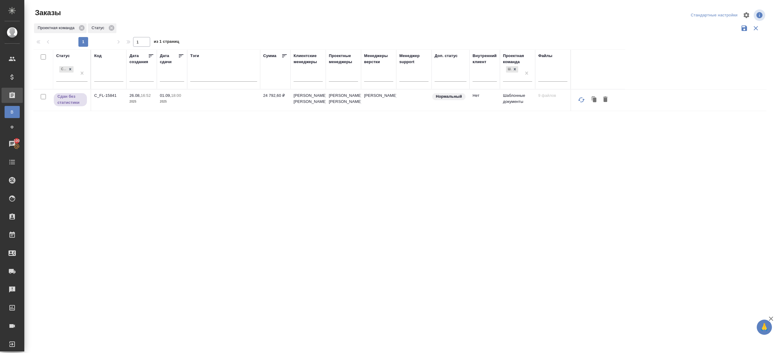
click at [242, 19] on div "Заказы" at bounding box center [156, 15] width 246 height 15
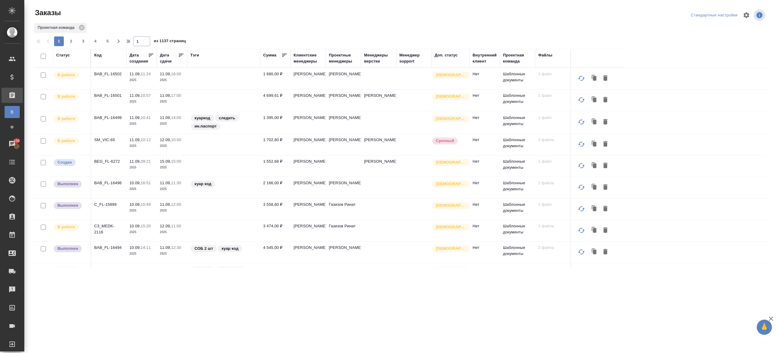
click at [100, 57] on div "Код" at bounding box center [97, 55] width 7 height 6
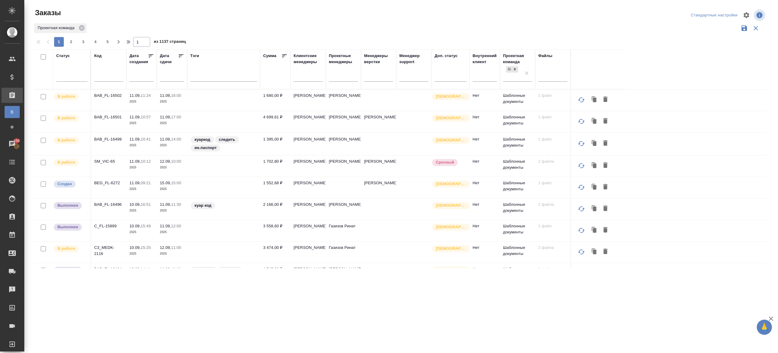
click at [71, 83] on div at bounding box center [71, 78] width 31 height 16
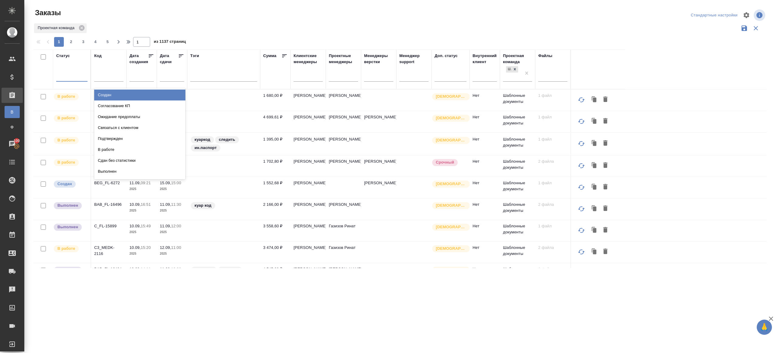
click at [71, 81] on div at bounding box center [71, 76] width 31 height 12
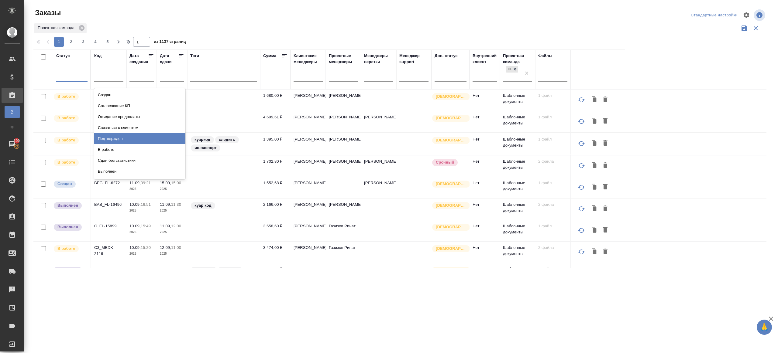
click at [110, 136] on div "Подтвержден" at bounding box center [139, 138] width 91 height 11
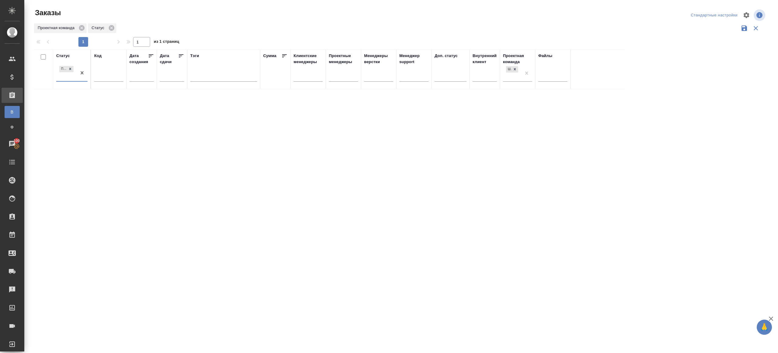
click at [334, 24] on div "Проектная команда Статус" at bounding box center [399, 28] width 733 height 12
click at [224, 18] on div "Заказы" at bounding box center [156, 15] width 246 height 15
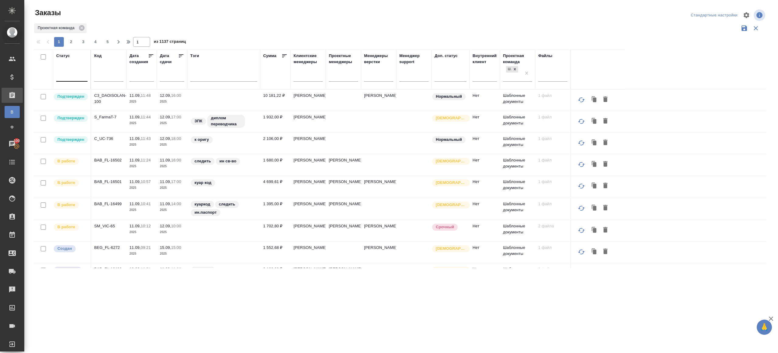
click at [76, 73] on div at bounding box center [71, 75] width 31 height 9
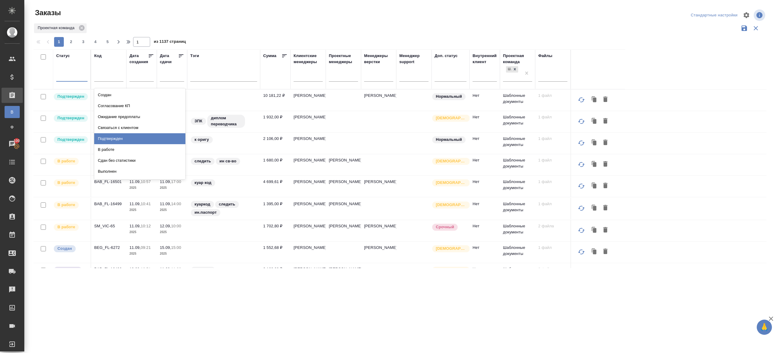
click at [114, 139] on div "Подтвержден" at bounding box center [139, 138] width 91 height 11
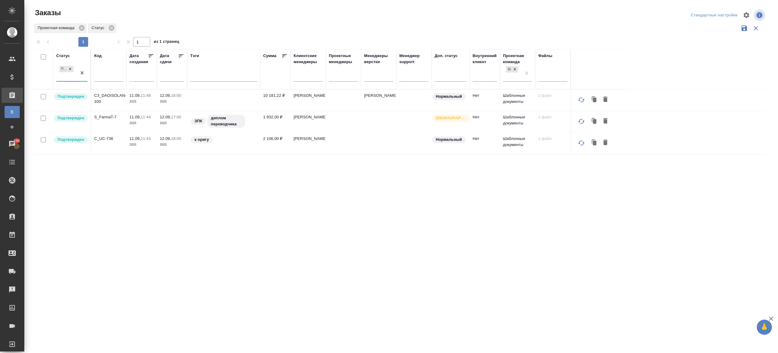
click at [119, 97] on p "C3_DAOISOLAN-100" at bounding box center [108, 99] width 29 height 12
click at [103, 113] on td "S_FarmaT-7" at bounding box center [108, 121] width 35 height 21
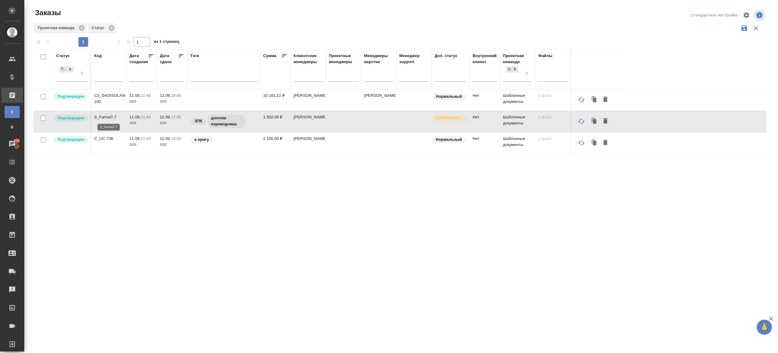
click at [106, 116] on p "S_FarmaT-7" at bounding box center [108, 117] width 29 height 6
click at [106, 142] on td "C_UC-736" at bounding box center [108, 143] width 35 height 21
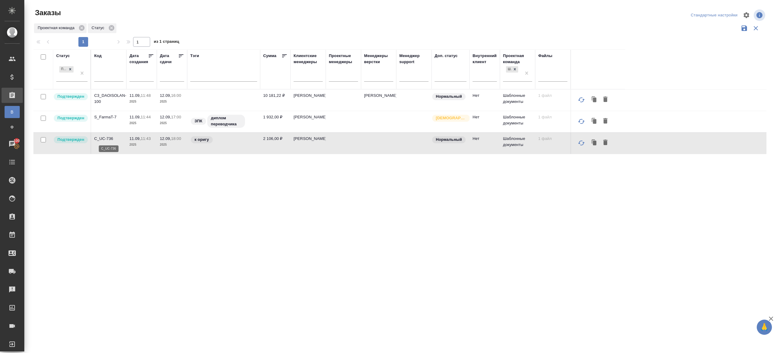
click at [106, 139] on p "C_UC-736" at bounding box center [108, 139] width 29 height 6
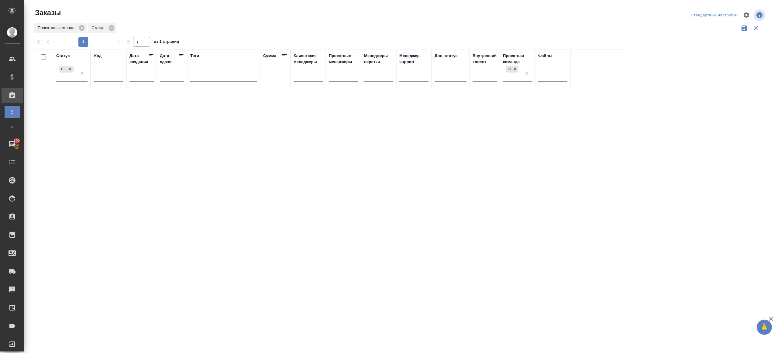
click at [86, 79] on div at bounding box center [82, 73] width 11 height 16
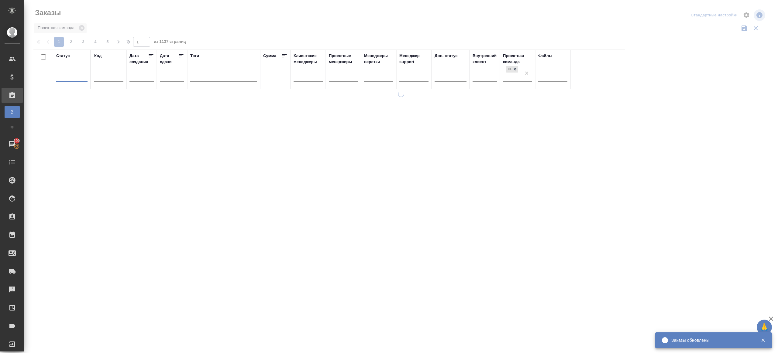
click at [211, 19] on div at bounding box center [401, 136] width 754 height 272
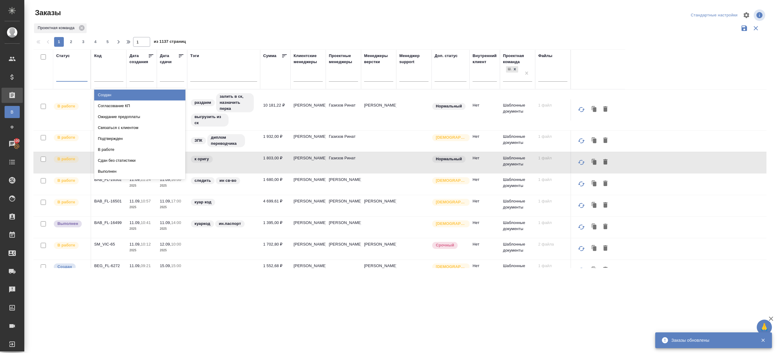
click at [81, 76] on div at bounding box center [71, 75] width 31 height 9
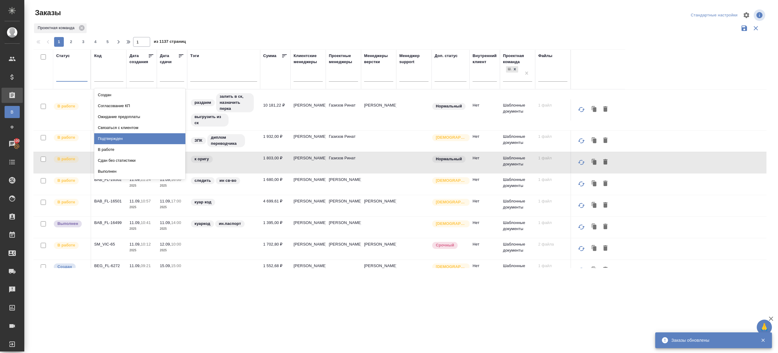
click at [109, 139] on div "Подтвержден" at bounding box center [139, 138] width 91 height 11
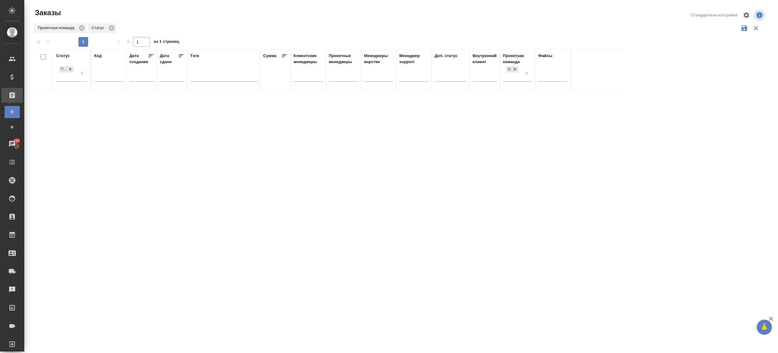
click at [315, 227] on div "Статус Подтвержден Код Дата создания Дата сдачи Тэги Сумма Клиентские менеджеры…" at bounding box center [399, 159] width 733 height 219
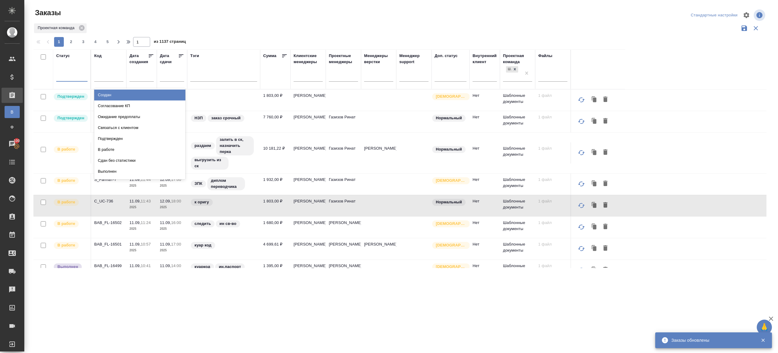
click at [74, 77] on div at bounding box center [71, 75] width 31 height 9
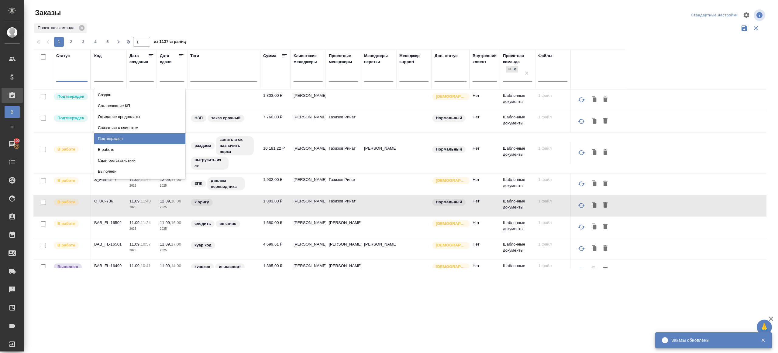
click at [113, 136] on div "Подтвержден" at bounding box center [139, 138] width 91 height 11
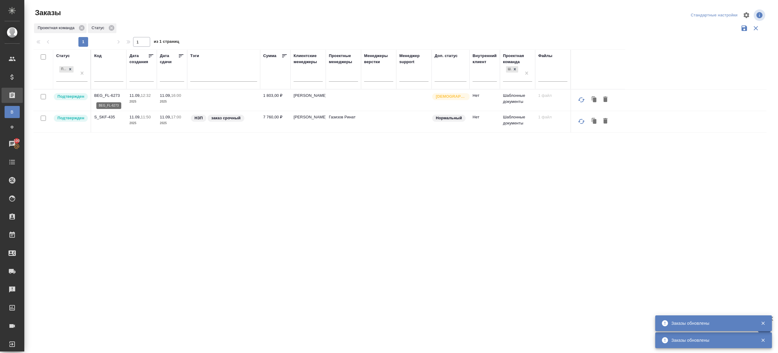
click at [105, 95] on p "BEG_FL-6273" at bounding box center [108, 96] width 29 height 6
click at [105, 116] on p "S_SKF-435" at bounding box center [108, 117] width 29 height 6
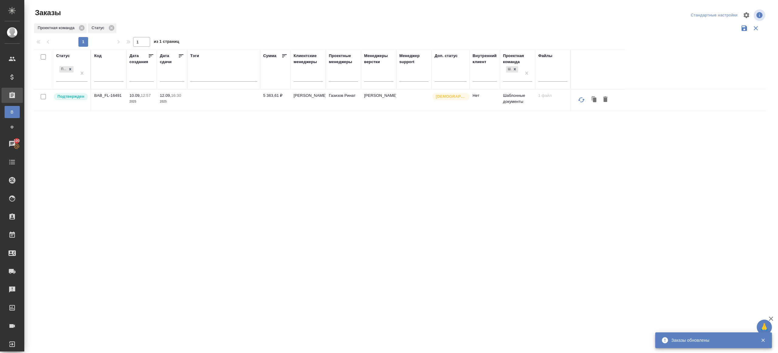
click at [115, 93] on p "BAB_FL-16491" at bounding box center [108, 96] width 29 height 6
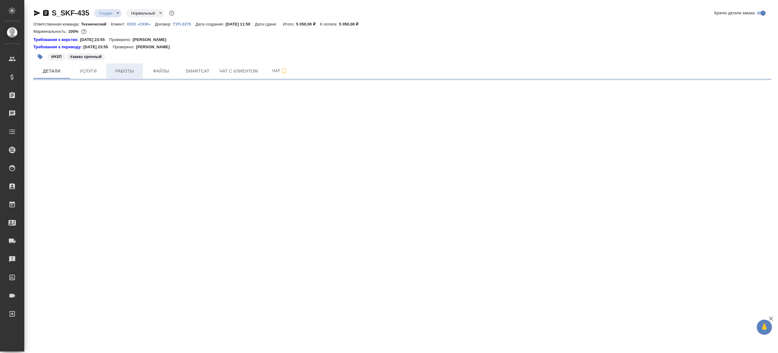
select select "RU"
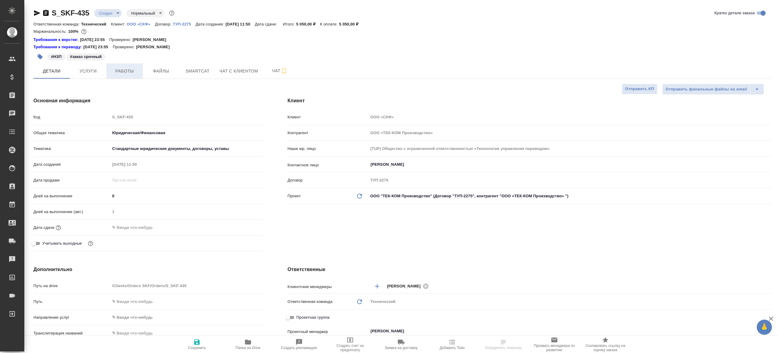
type textarea "x"
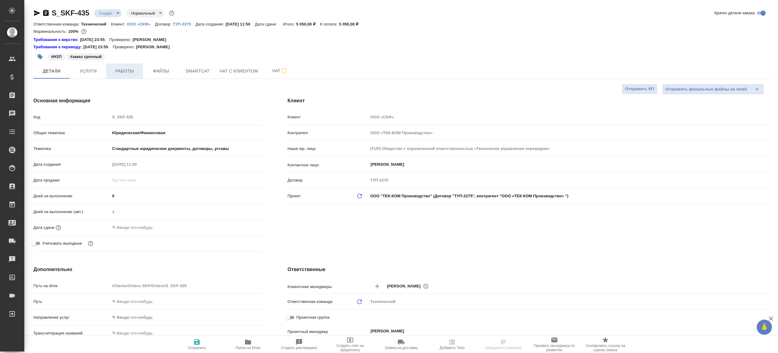
type textarea "x"
click at [128, 69] on span "Работы" at bounding box center [124, 71] width 29 height 8
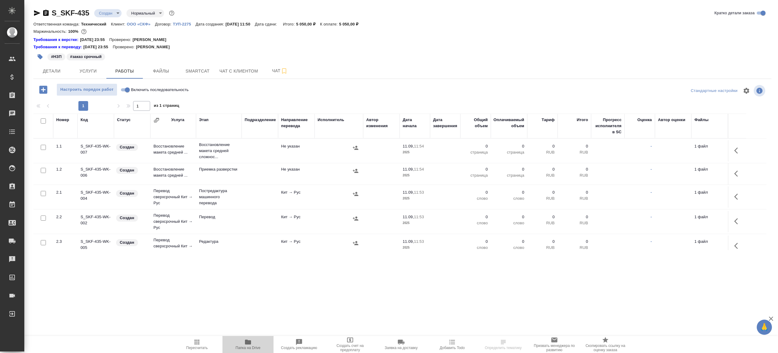
click at [248, 340] on icon "button" at bounding box center [247, 342] width 7 height 7
click at [272, 67] on span "Чат" at bounding box center [279, 71] width 29 height 8
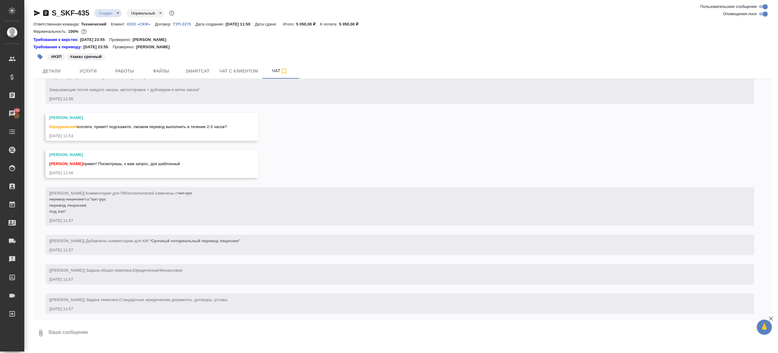
scroll to position [74, 0]
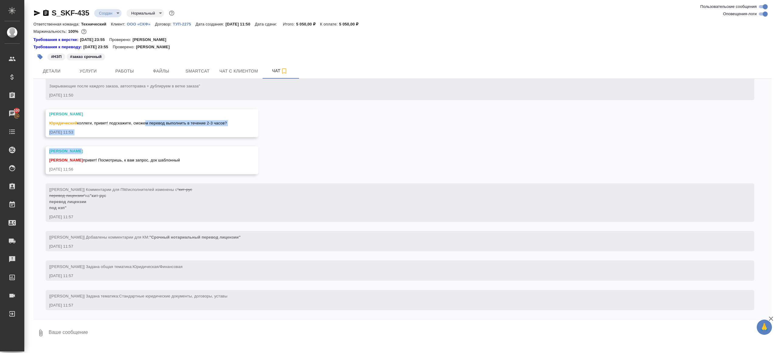
drag, startPoint x: 148, startPoint y: 123, endPoint x: 149, endPoint y: 152, distance: 28.6
click at [149, 152] on div "11.09, [DATE] [[PERSON_NAME] оставил комментарий: "Пишут в личку на почте Для К…" at bounding box center [402, 199] width 738 height 241
click at [149, 152] on div "[PERSON_NAME]" at bounding box center [143, 151] width 188 height 6
click at [173, 130] on div "[DATE] 11:53" at bounding box center [143, 132] width 188 height 6
click at [85, 84] on button "Ответить на сообщение" at bounding box center [82, 87] width 67 height 12
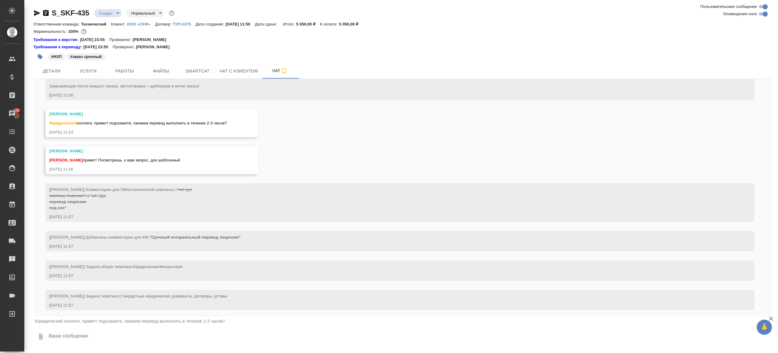
click at [136, 333] on textarea at bounding box center [409, 337] width 723 height 21
type textarea "привет! Тут только на вечер, часам к 18 самое ближайшее(("
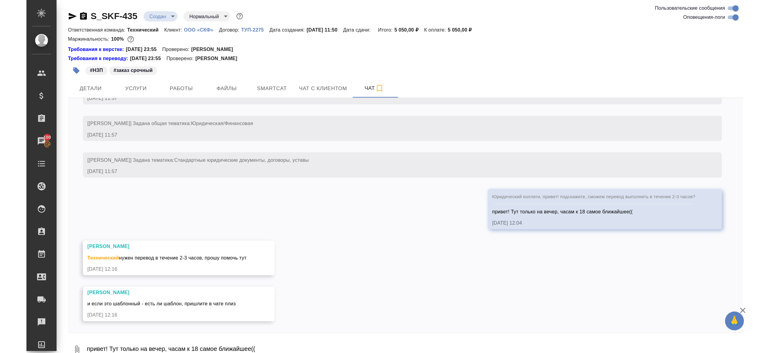
scroll to position [190, 0]
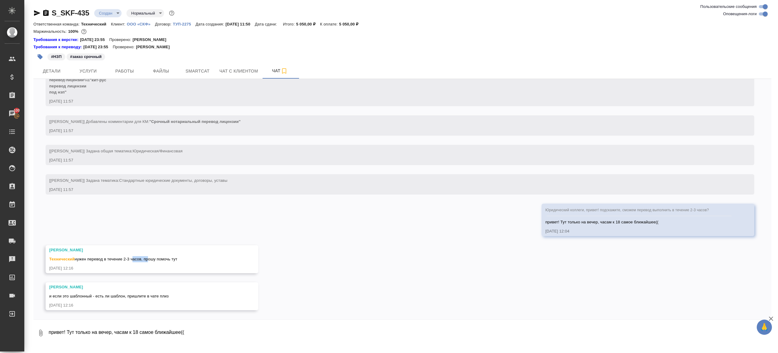
drag, startPoint x: 133, startPoint y: 260, endPoint x: 157, endPoint y: 257, distance: 23.9
click at [157, 257] on span "Технический нужен перевод в течение 2-3 часов, прошу помочь тут" at bounding box center [113, 259] width 128 height 5
drag, startPoint x: 183, startPoint y: 263, endPoint x: 135, endPoint y: 263, distance: 48.3
click at [135, 263] on div "[PERSON_NAME] нужен перевод в течение 2-3 часов, прошу помочь тут [DATE] 12:16" at bounding box center [143, 259] width 188 height 24
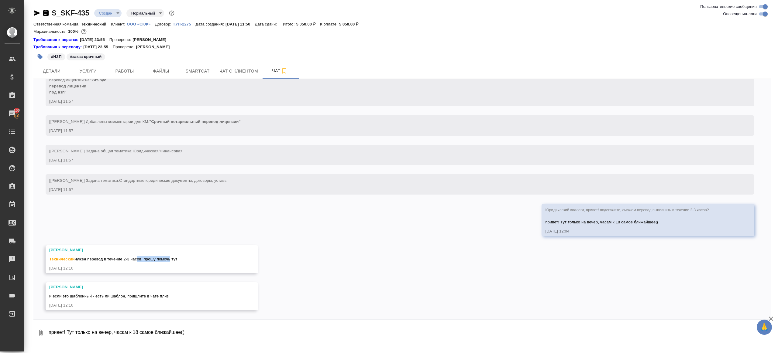
drag, startPoint x: 137, startPoint y: 260, endPoint x: 171, endPoint y: 260, distance: 34.0
click at [171, 260] on span "Технический нужен перевод в течение 2-3 часов, прошу помочь тут" at bounding box center [113, 259] width 128 height 5
drag, startPoint x: 135, startPoint y: 298, endPoint x: 154, endPoint y: 297, distance: 19.5
click at [154, 297] on div "[PERSON_NAME] и если это шаблонный - есть ли шаблон, пришлите в чате плиз [DATE…" at bounding box center [143, 296] width 188 height 24
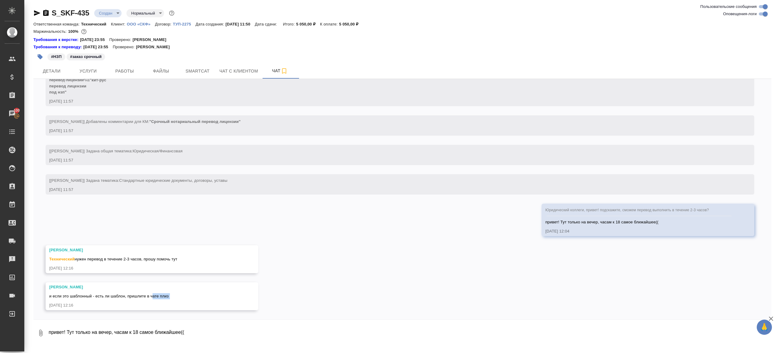
click at [154, 297] on span "и если это шаблонный - есть ли шаблон, пришлите в чате плиз" at bounding box center [108, 296] width 119 height 5
click at [154, 303] on div "[DATE] 12:16" at bounding box center [143, 306] width 188 height 6
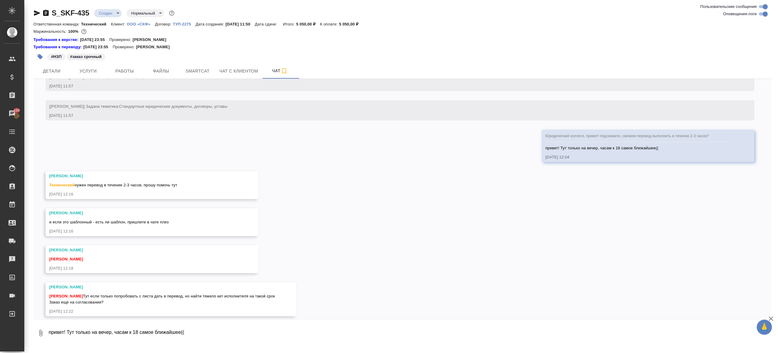
click at [132, 320] on div at bounding box center [402, 321] width 738 height 3
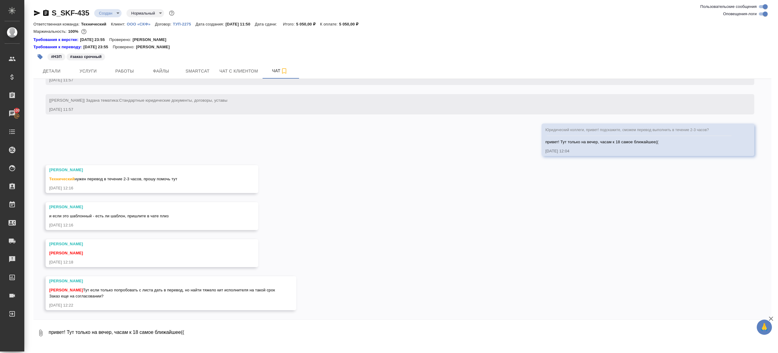
click at [126, 325] on textarea "привет! Тут только на вечер, часам к 18 самое ближайшее((" at bounding box center [409, 333] width 723 height 21
type textarea "сек"
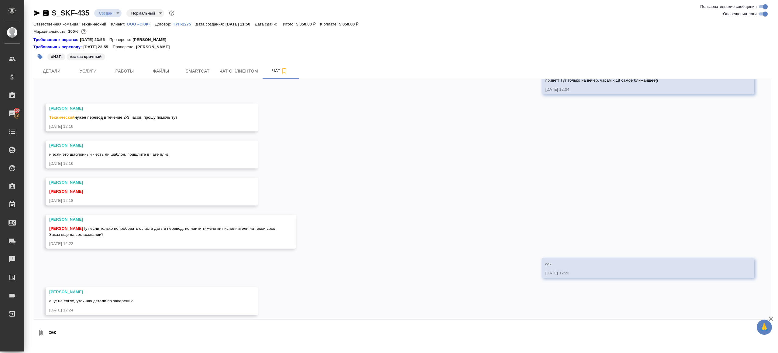
scroll to position [337, 0]
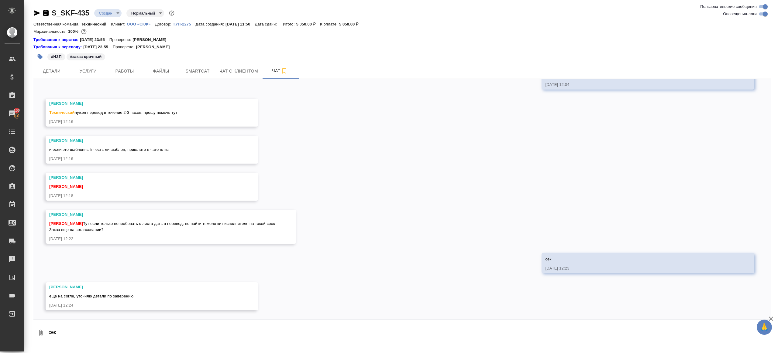
click at [37, 335] on icon "button" at bounding box center [40, 333] width 7 height 7
click at [40, 314] on span "Из файлов заказа" at bounding box center [37, 316] width 38 height 8
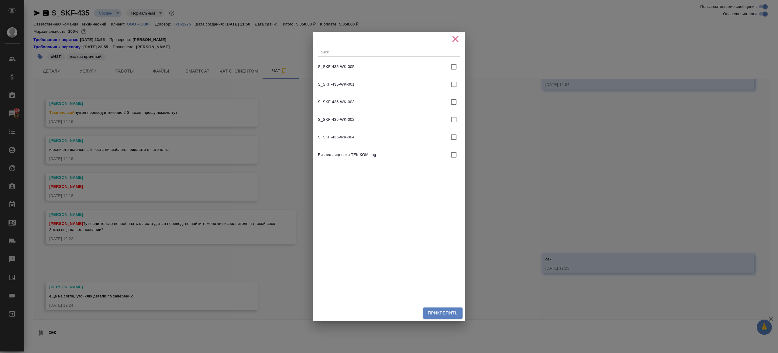
click at [456, 39] on icon "button" at bounding box center [455, 39] width 6 height 6
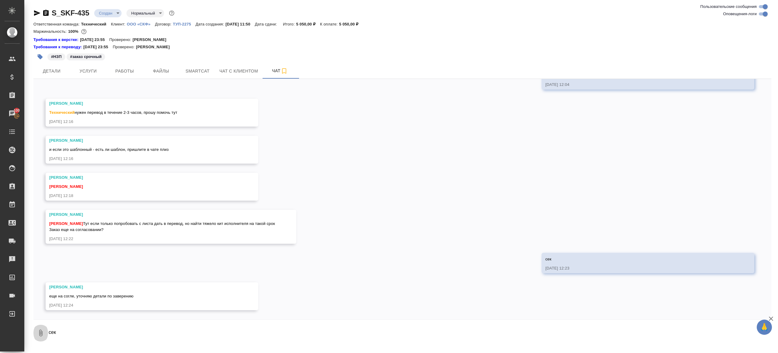
click at [40, 335] on icon "button" at bounding box center [40, 333] width 7 height 7
click at [55, 300] on span "С локального диска" at bounding box center [38, 302] width 41 height 8
click at [0, 0] on input "С локального диска" at bounding box center [0, 0] width 0 height 0
click at [98, 332] on textarea "сек" at bounding box center [404, 333] width 713 height 21
type textarea "на драйв тоже закинул шаблон"
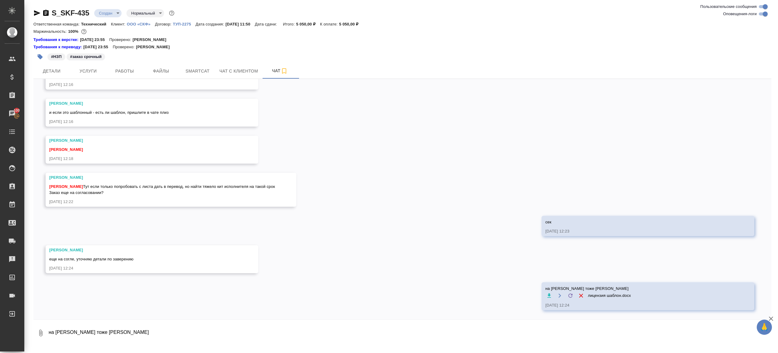
scroll to position [374, 0]
type textarea "сможем сделать часам к17ти"
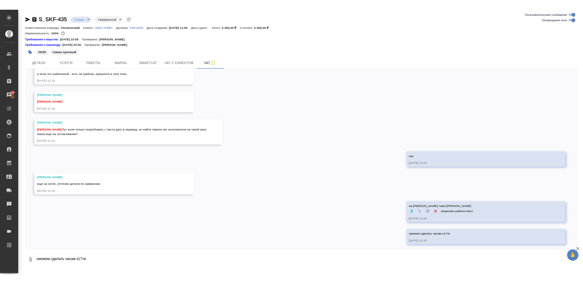
scroll to position [403, 0]
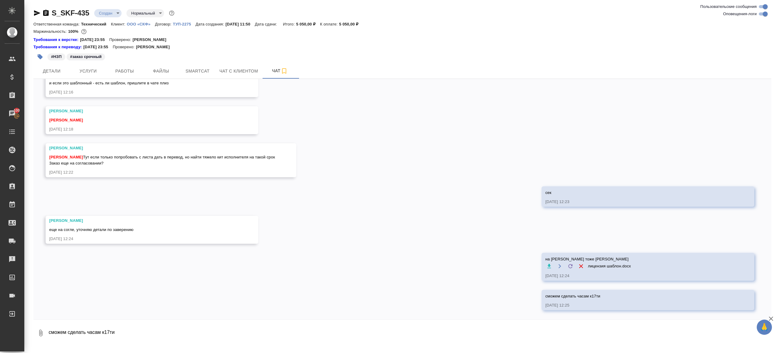
click at [379, 158] on div "11.09, четверг [Никифорова Валерия] Клиент оставил комментарий: "Пишут в личку …" at bounding box center [402, 199] width 738 height 241
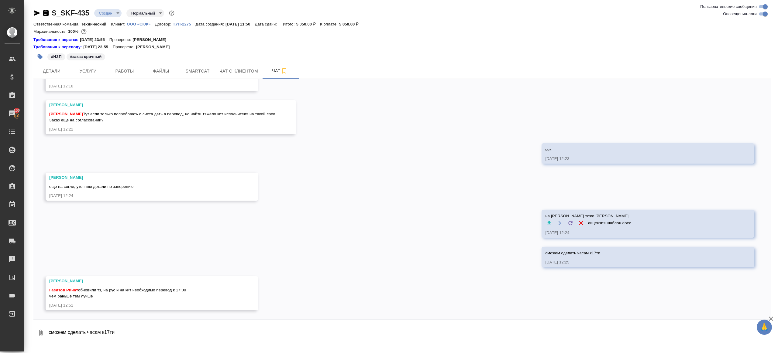
scroll to position [446, 0]
drag, startPoint x: 129, startPoint y: 294, endPoint x: 130, endPoint y: 297, distance: 3.4
click at [130, 297] on div "Газизов Ринат обновили тз, на рус и на кит необходимо перевод к 17:00 чем раньш…" at bounding box center [143, 293] width 188 height 14
drag, startPoint x: 131, startPoint y: 293, endPoint x: 133, endPoint y: 298, distance: 5.3
click at [133, 298] on div "Газизов Ринат обновили тз, на рус и на кит необходимо перевод к 17:00 чем раньш…" at bounding box center [143, 293] width 188 height 14
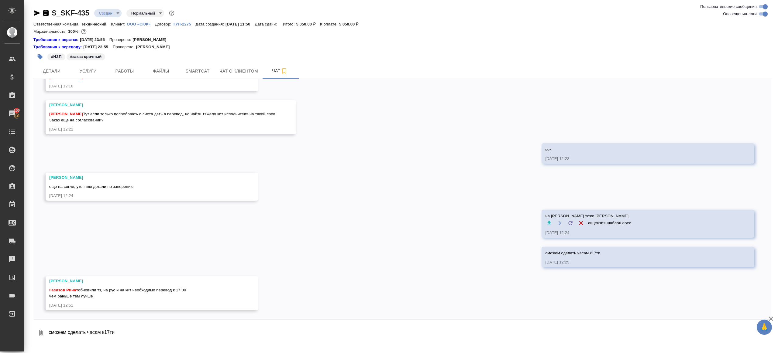
drag, startPoint x: 135, startPoint y: 286, endPoint x: 139, endPoint y: 297, distance: 12.2
click at [139, 297] on div "Газизов Ринат обновили тз, на рус и на кит необходимо перевод к 17:00 чем раньш…" at bounding box center [143, 293] width 188 height 14
click at [130, 75] on span "Работы" at bounding box center [124, 71] width 29 height 8
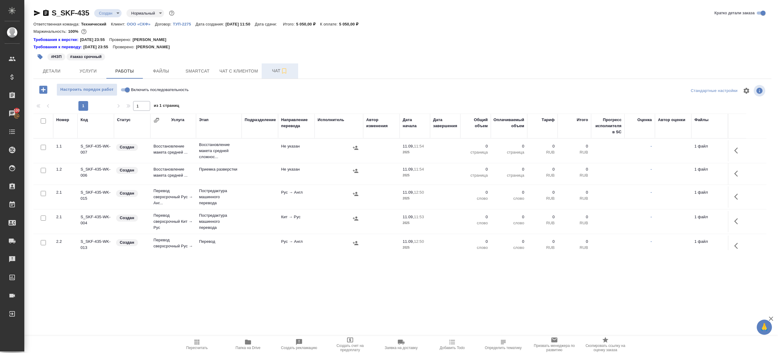
click at [272, 72] on span "Чат" at bounding box center [279, 71] width 29 height 8
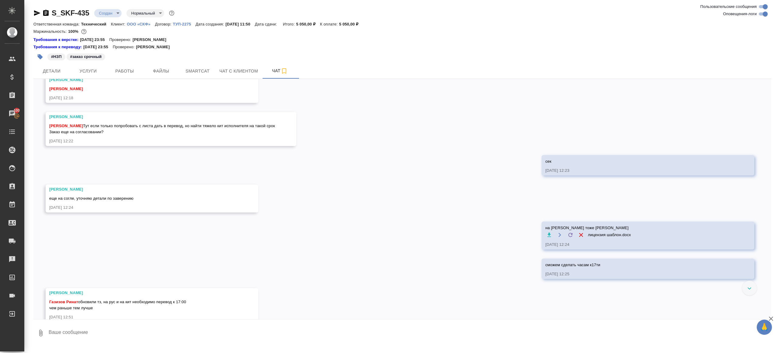
scroll to position [446, 0]
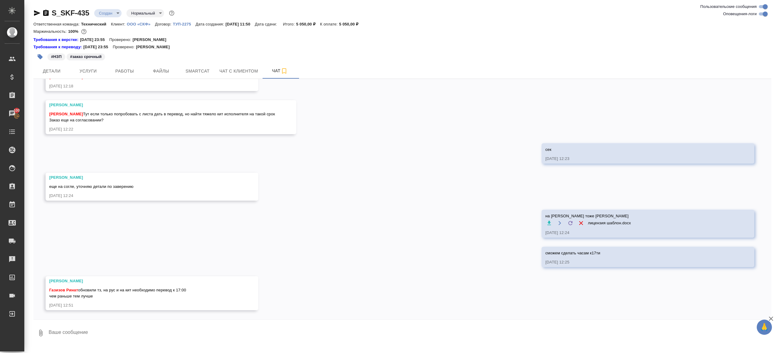
click at [91, 325] on textarea at bounding box center [409, 333] width 723 height 21
click at [128, 72] on span "Работы" at bounding box center [124, 71] width 29 height 8
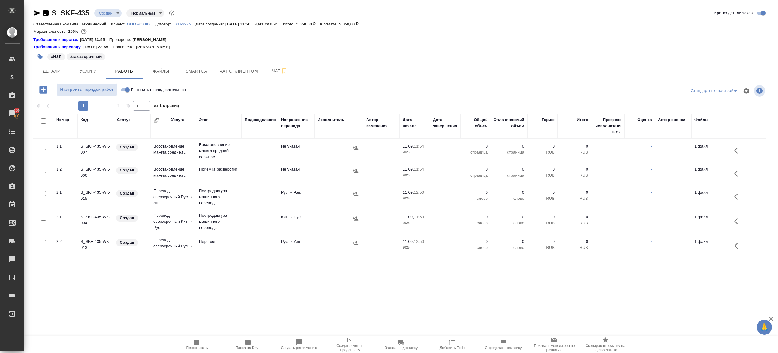
click at [246, 336] on div ".cls-1 fill:#fff; AWATERA Gazizov Rinat Клиенты Спецификации Заказы 100 Чаты To…" at bounding box center [389, 176] width 778 height 353
click at [249, 342] on icon "button" at bounding box center [248, 342] width 6 height 5
click at [267, 72] on span "Чат" at bounding box center [279, 71] width 29 height 8
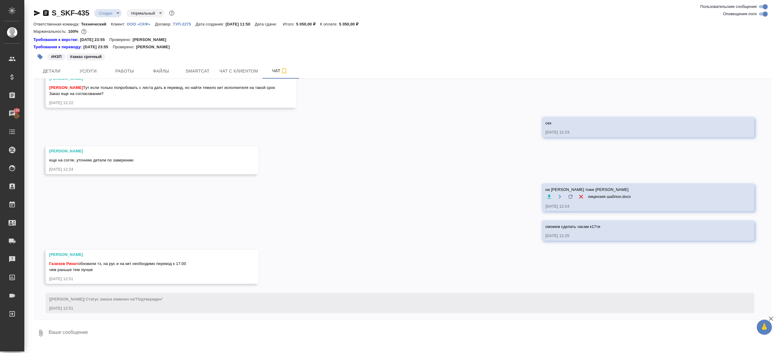
scroll to position [476, 0]
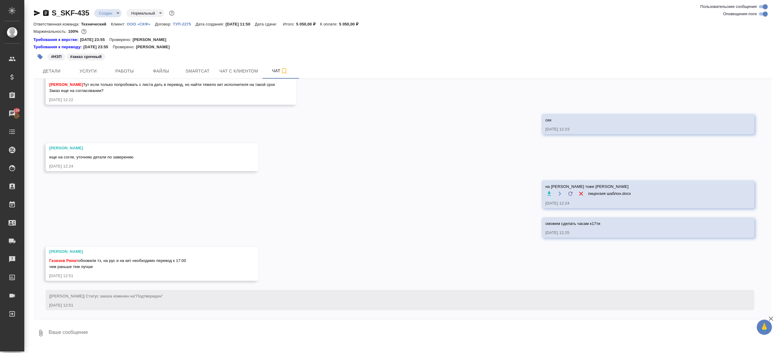
click at [104, 329] on textarea at bounding box center [409, 333] width 723 height 21
type textarea "так он же на китайском"
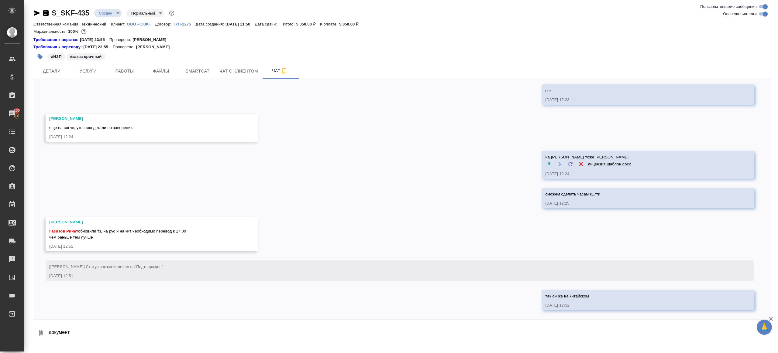
type textarea "документ"
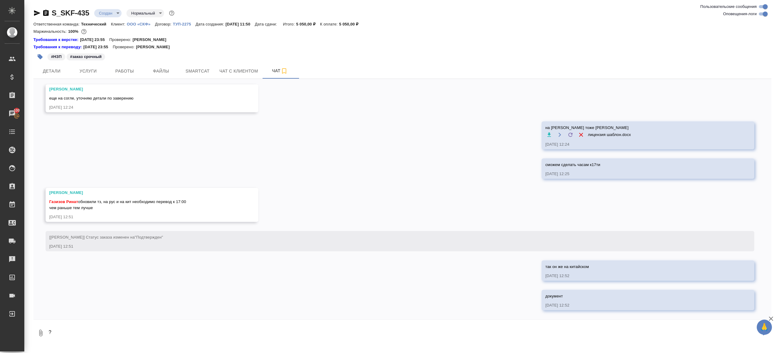
type textarea "?"
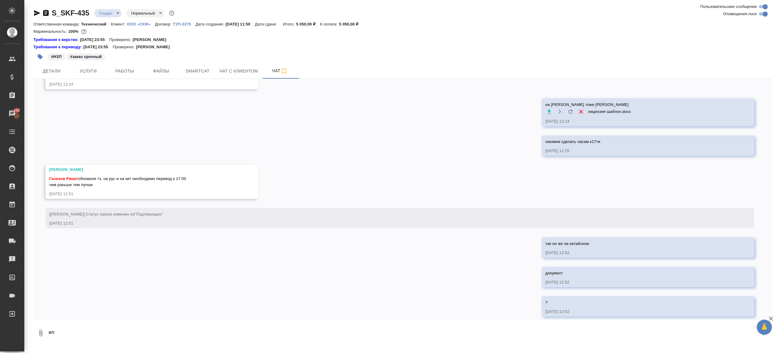
scroll to position [564, 0]
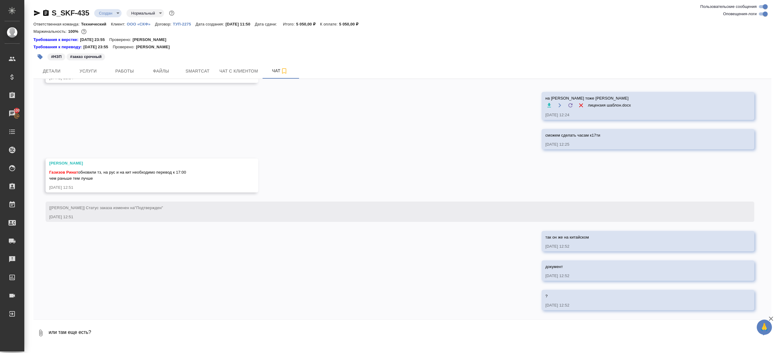
type textarea "или там еще есть?"
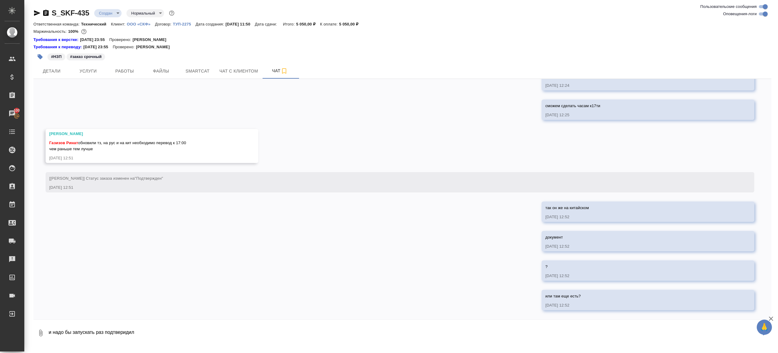
type textarea "и надо бы запускать раз подтверидил"
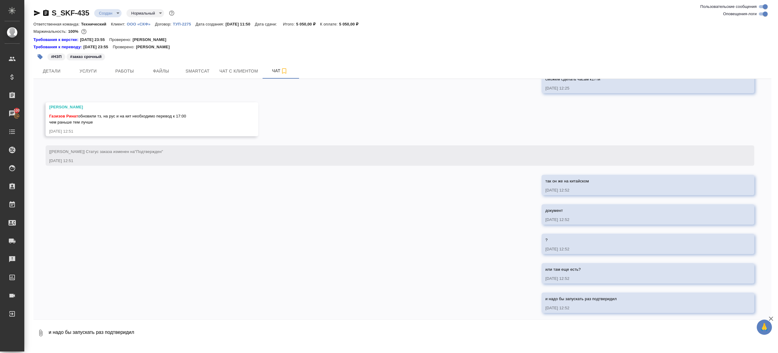
scroll to position [623, 0]
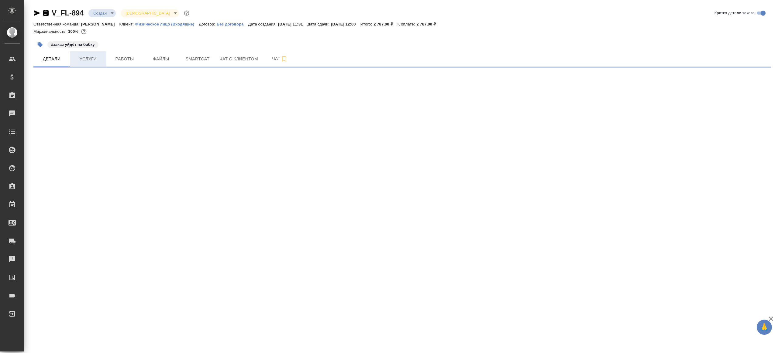
select select "RU"
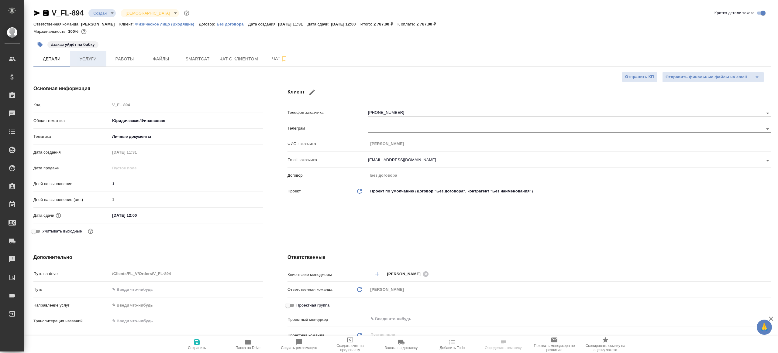
type textarea "x"
click at [132, 59] on span "Работы" at bounding box center [124, 59] width 29 height 8
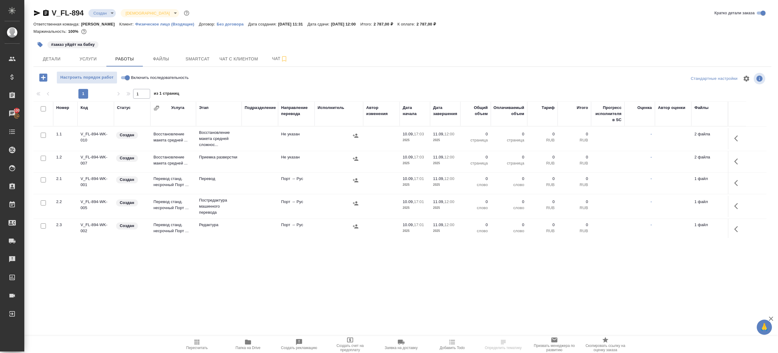
click at [247, 340] on icon "button" at bounding box center [247, 342] width 7 height 7
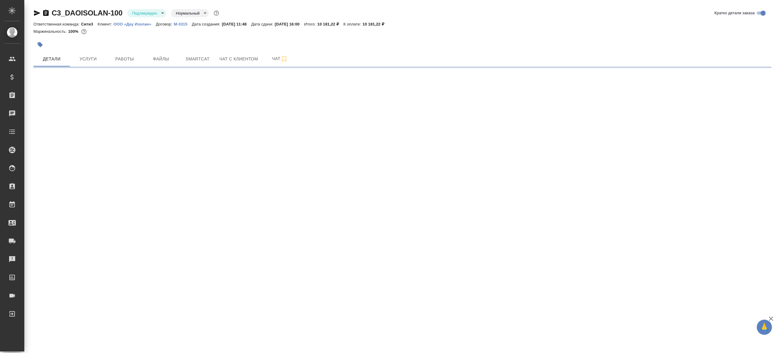
select select "RU"
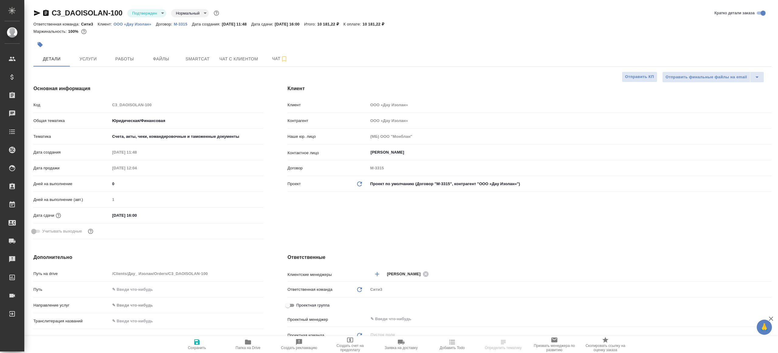
type textarea "x"
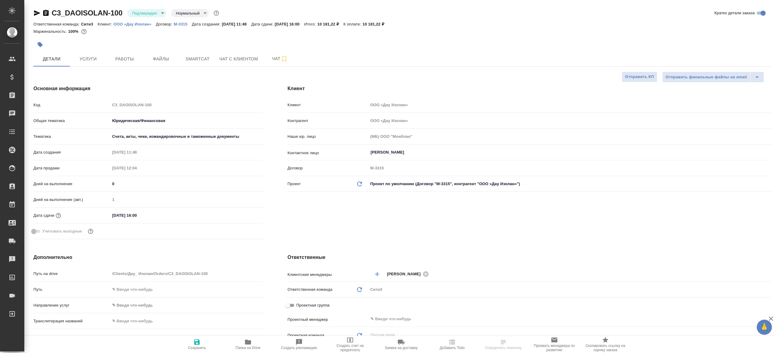
type textarea "x"
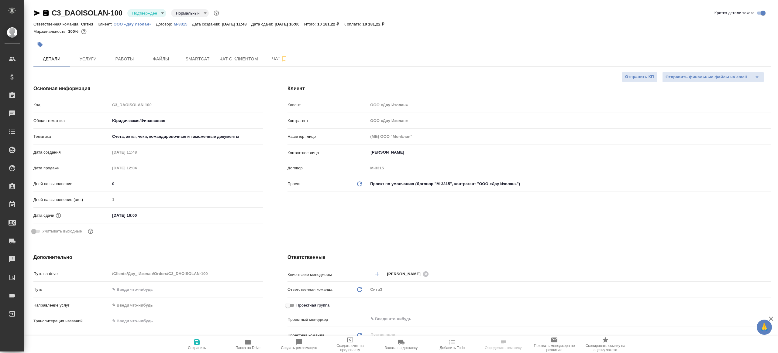
type textarea "x"
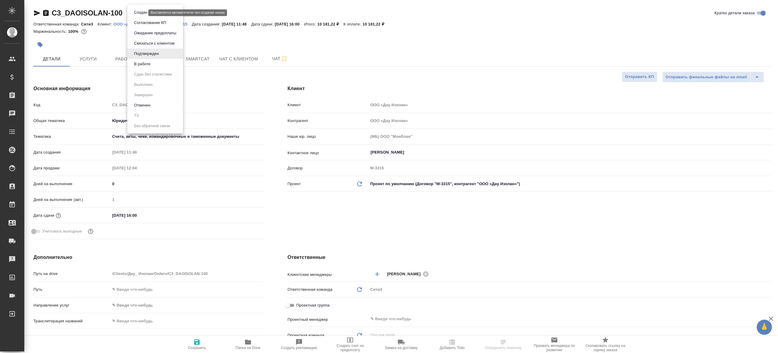
click at [136, 11] on body "🙏 .cls-1 fill:#fff; AWATERA Gazizov Rinat Клиенты Спецификации Заказы Чаты Todo…" at bounding box center [389, 176] width 778 height 353
click at [168, 68] on li "В работе" at bounding box center [155, 64] width 56 height 10
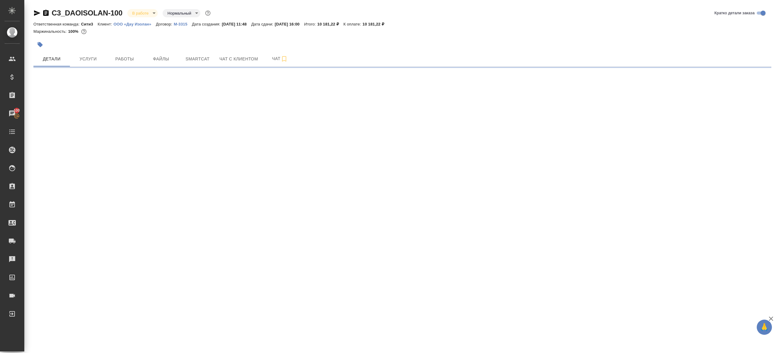
select select "RU"
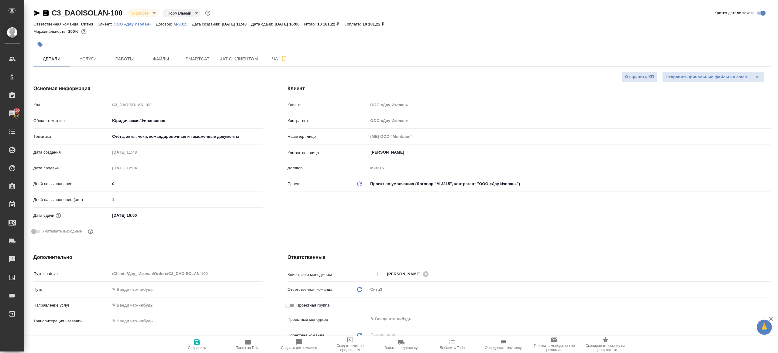
type textarea "x"
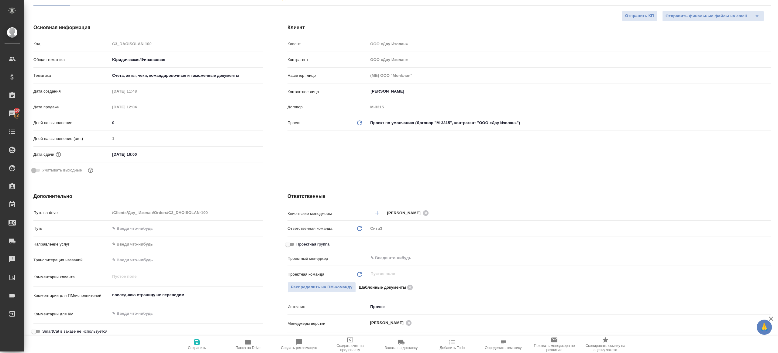
scroll to position [80, 0]
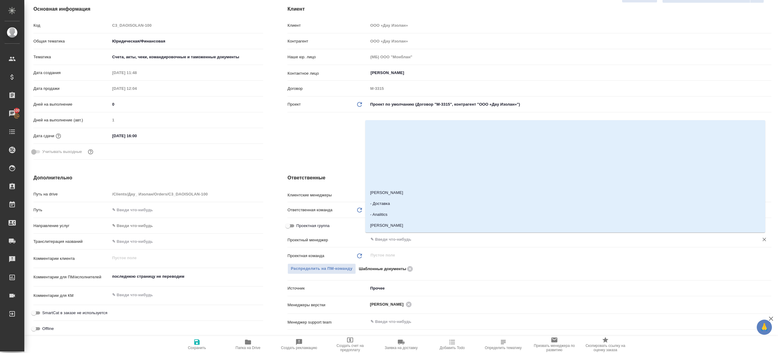
click at [380, 237] on input "text" at bounding box center [559, 239] width 379 height 7
type input "ринат"
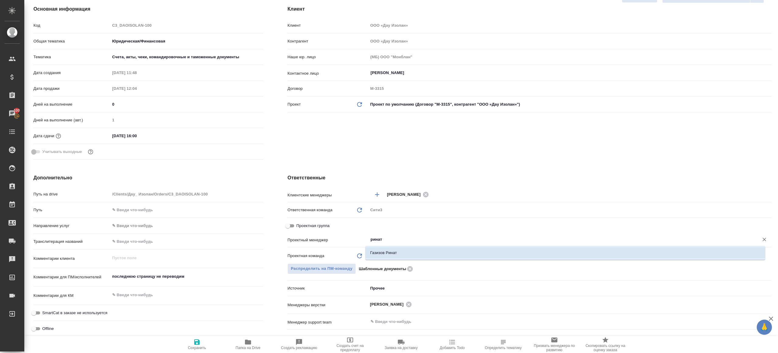
click at [391, 255] on li "Газизов Ринат" at bounding box center [565, 253] width 400 height 11
type textarea "x"
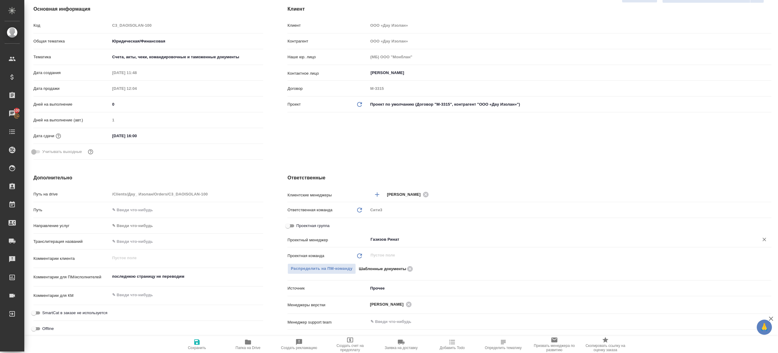
type input "Газизов Ринат"
click at [195, 343] on icon "button" at bounding box center [196, 342] width 5 height 5
type textarea "x"
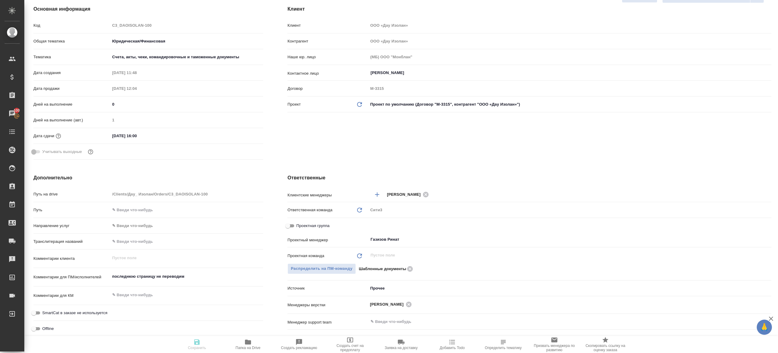
type textarea "x"
select select "RU"
type textarea "x"
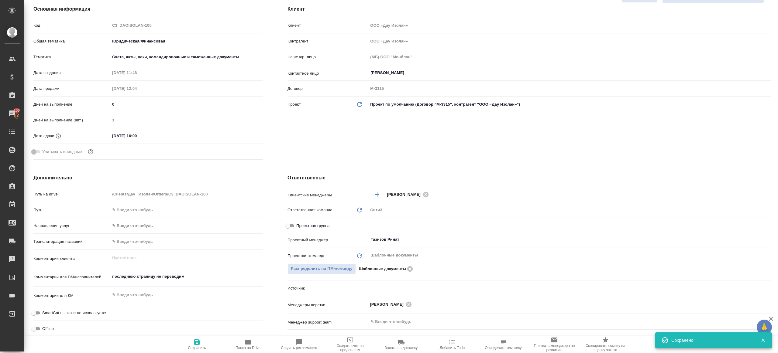
type textarea "x"
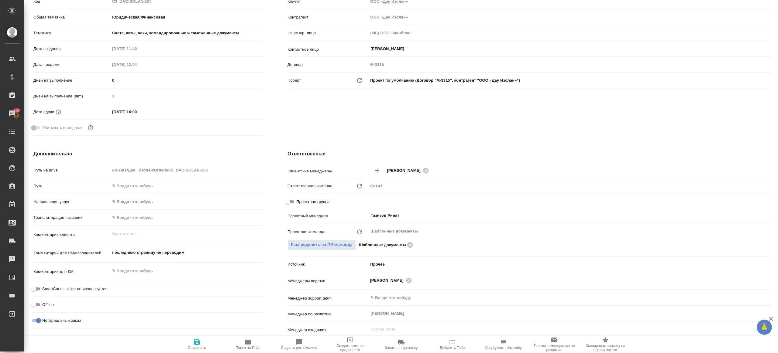
scroll to position [124, 0]
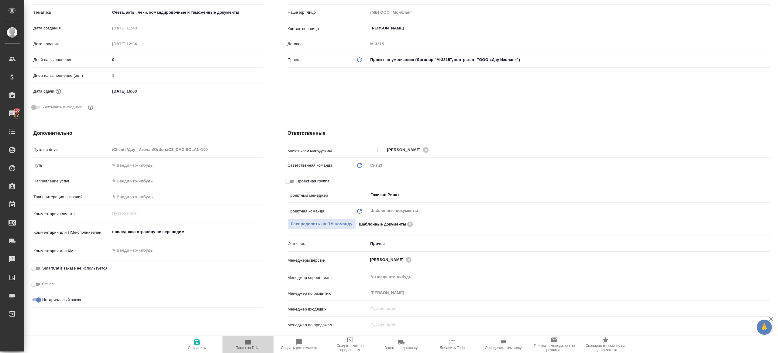
click at [244, 343] on icon "button" at bounding box center [247, 342] width 7 height 7
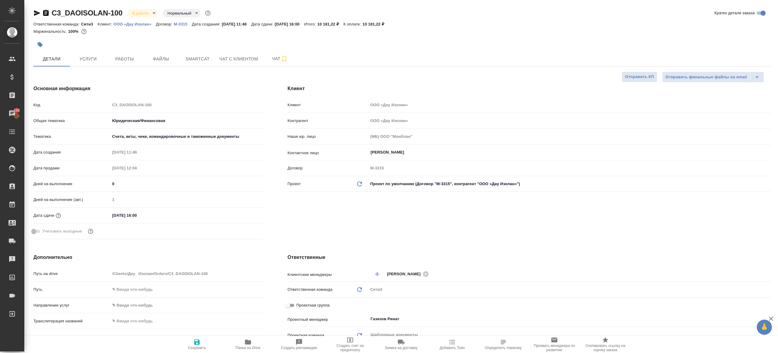
type textarea "x"
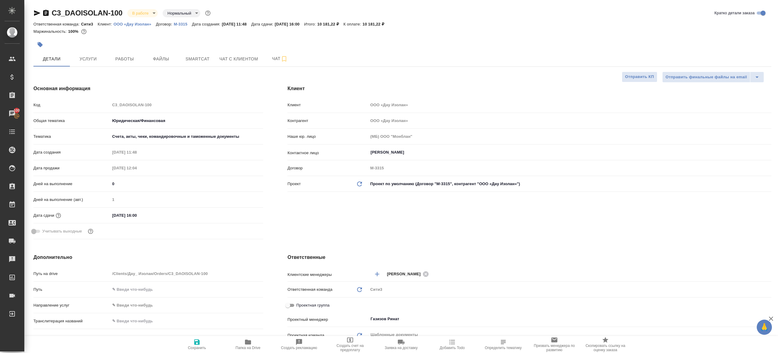
type textarea "x"
click at [117, 61] on span "Работы" at bounding box center [124, 59] width 29 height 8
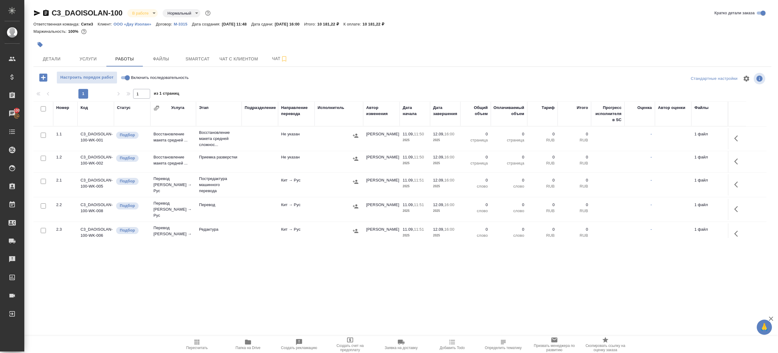
click at [124, 78] on input "Включить последовательность" at bounding box center [127, 77] width 22 height 7
checkbox input "true"
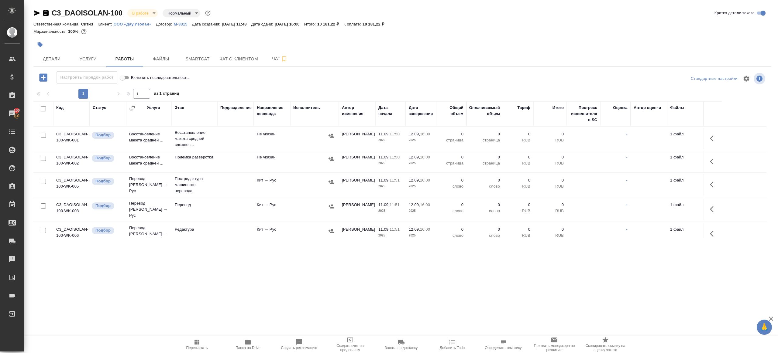
click at [44, 108] on input "checkbox" at bounding box center [43, 108] width 5 height 5
checkbox input "true"
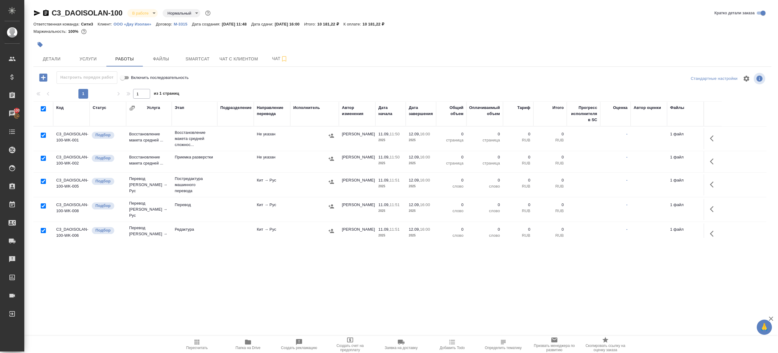
checkbox input "true"
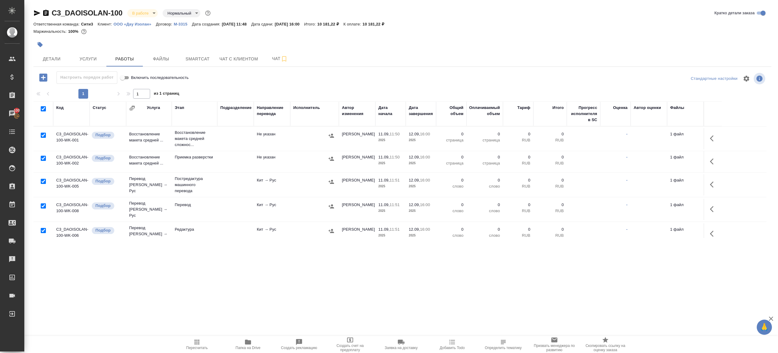
checkbox input "true"
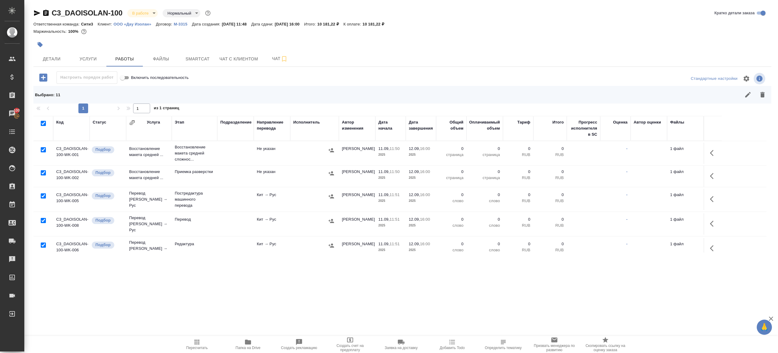
click at [43, 148] on input "checkbox" at bounding box center [43, 149] width 5 height 5
checkbox input "false"
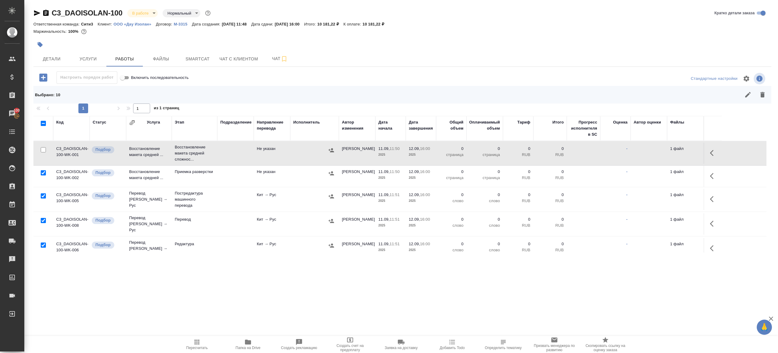
scroll to position [28, 0]
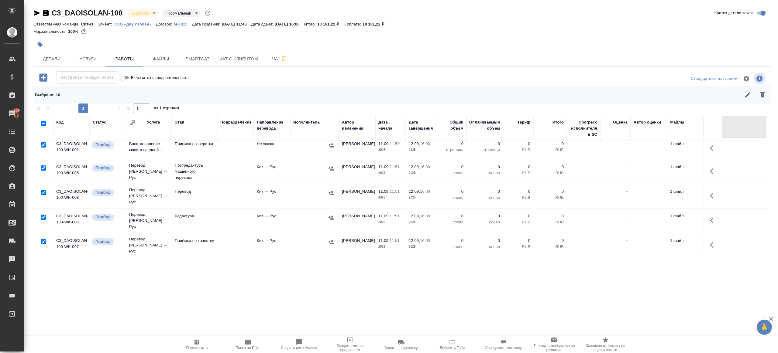
click at [41, 190] on input "checkbox" at bounding box center [43, 192] width 5 height 5
checkbox input "false"
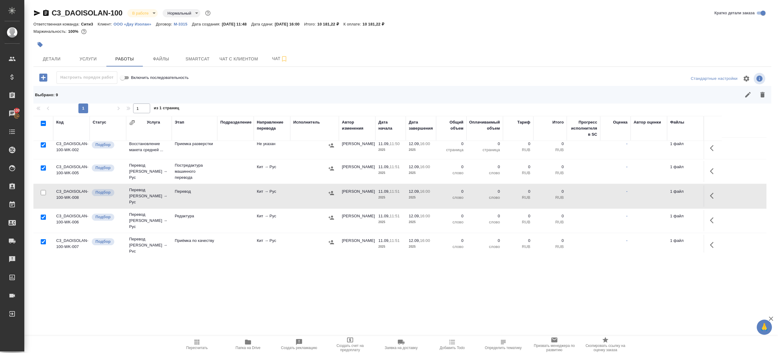
click at [43, 239] on input "checkbox" at bounding box center [43, 241] width 5 height 5
checkbox input "false"
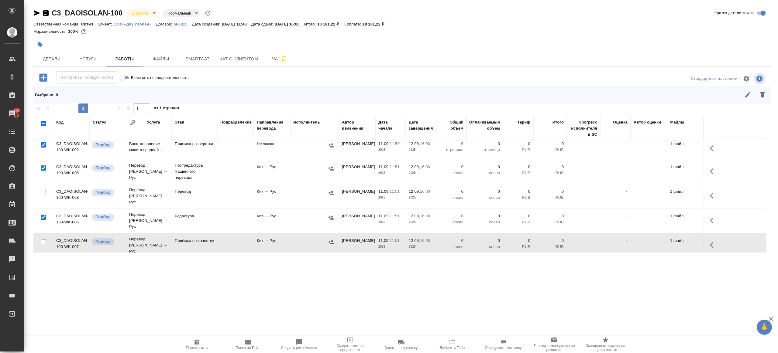
scroll to position [130, 0]
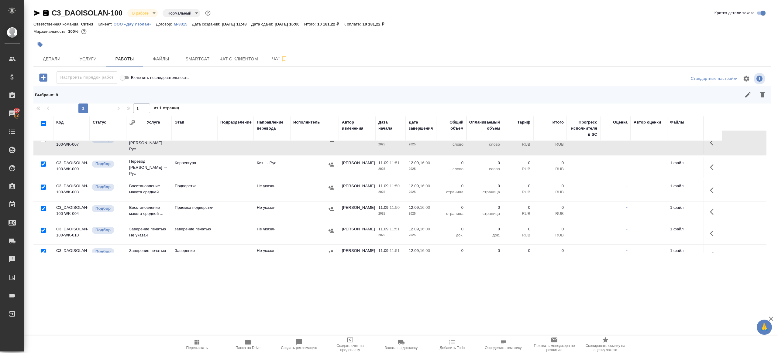
click at [43, 228] on input "checkbox" at bounding box center [43, 230] width 5 height 5
checkbox input "false"
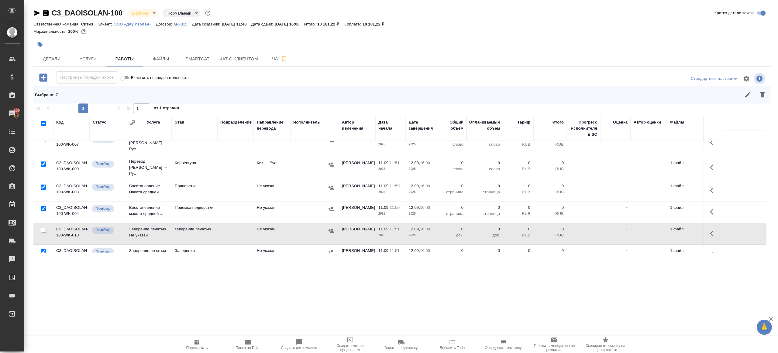
click at [42, 250] on input "checkbox" at bounding box center [43, 252] width 5 height 5
checkbox input "false"
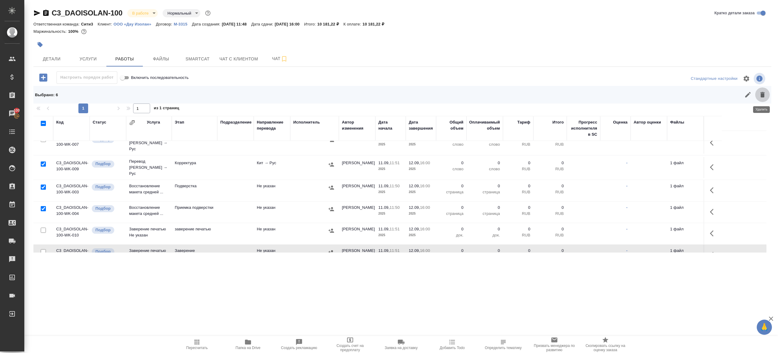
click at [766, 95] on button "button" at bounding box center [762, 95] width 15 height 15
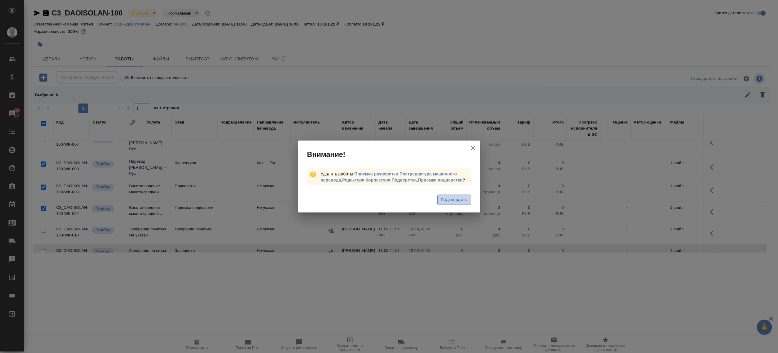
click at [450, 204] on span "Подтвердить" at bounding box center [454, 200] width 27 height 7
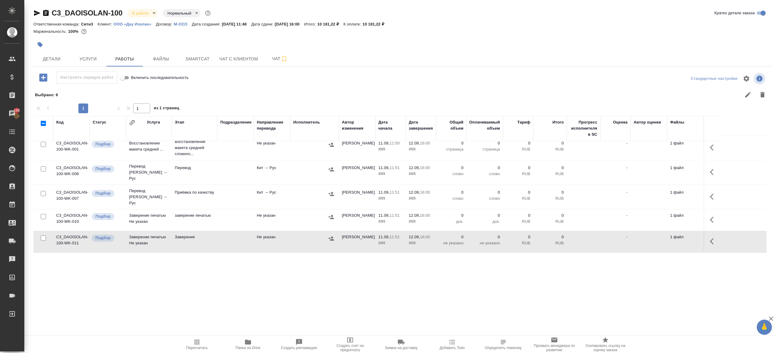
scroll to position [0, 0]
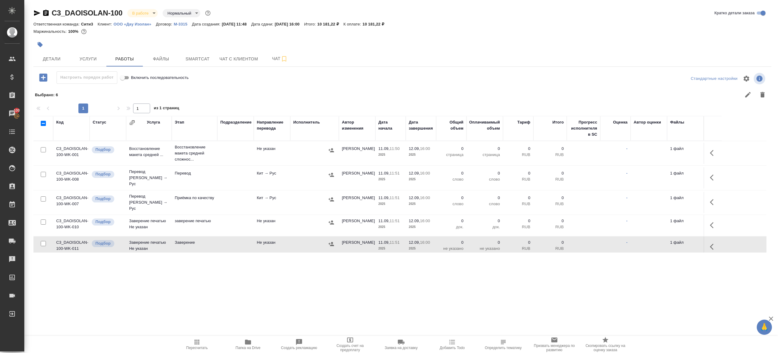
click at [708, 153] on button "button" at bounding box center [713, 153] width 15 height 15
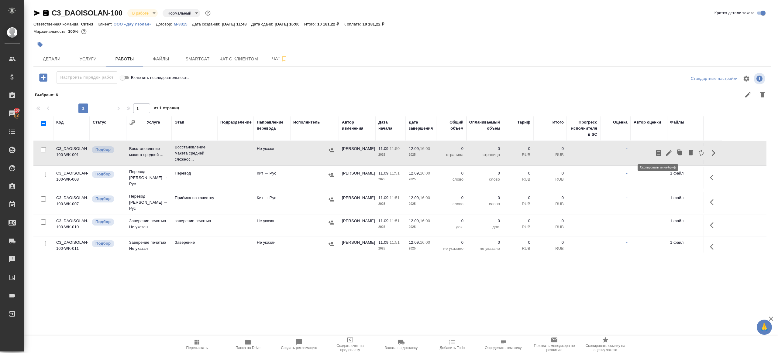
click at [663, 153] on button "button" at bounding box center [658, 153] width 10 height 15
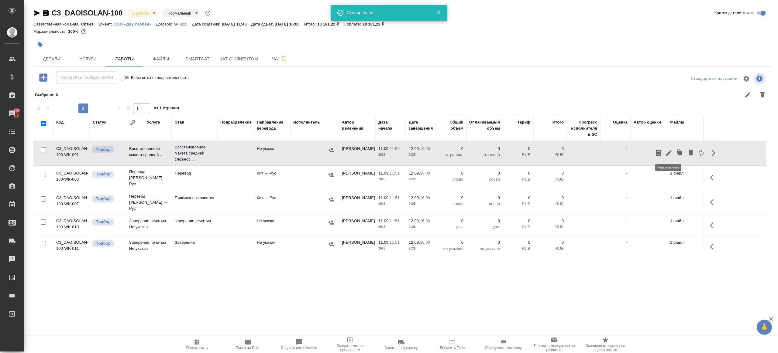
click at [666, 153] on icon "button" at bounding box center [668, 153] width 7 height 7
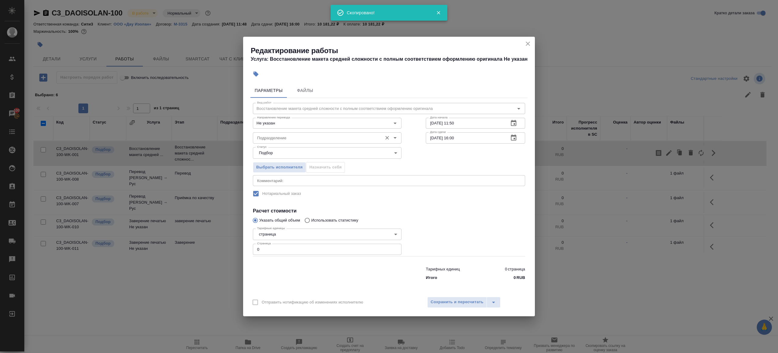
click at [271, 138] on input "Подразделение" at bounding box center [317, 137] width 125 height 7
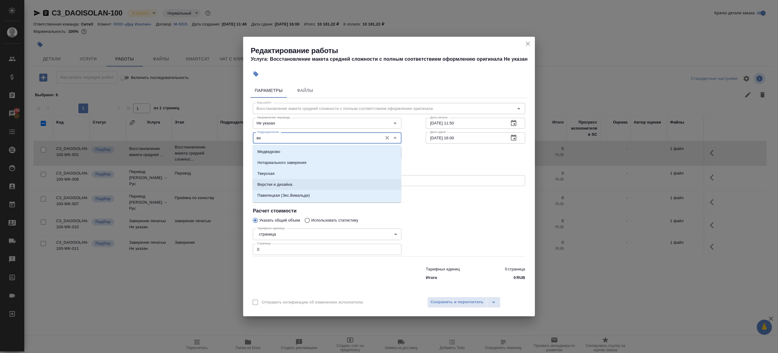
click at [282, 188] on li "Верстки и дизайна" at bounding box center [327, 184] width 149 height 11
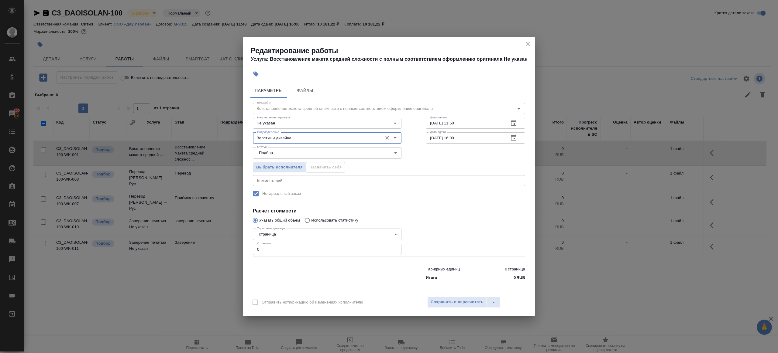
type input "Верстки и дизайна"
click at [277, 248] on input "0" at bounding box center [327, 249] width 149 height 11
type input "4"
click at [496, 239] on div at bounding box center [476, 241] width 124 height 54
click at [478, 124] on input "11.09.2025 11:50" at bounding box center [465, 123] width 78 height 11
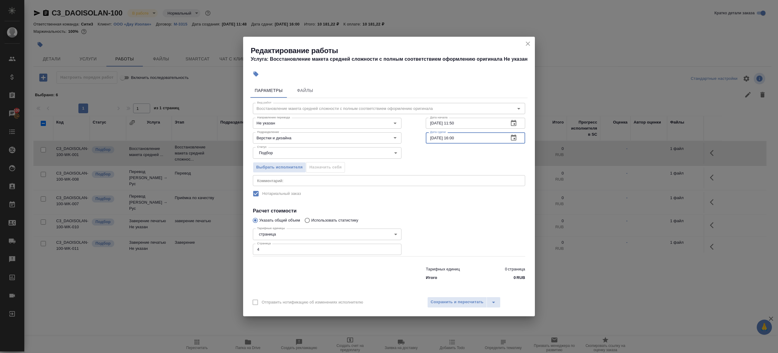
click at [479, 136] on input "12.09.2025 16:00" at bounding box center [465, 137] width 78 height 11
paste input "1.09.2025 11:5"
type input "11.09.2025 11:50"
drag, startPoint x: 453, startPoint y: 125, endPoint x: 498, endPoint y: 125, distance: 45.6
click at [498, 125] on input "11.09.2025 11:50" at bounding box center [465, 123] width 78 height 11
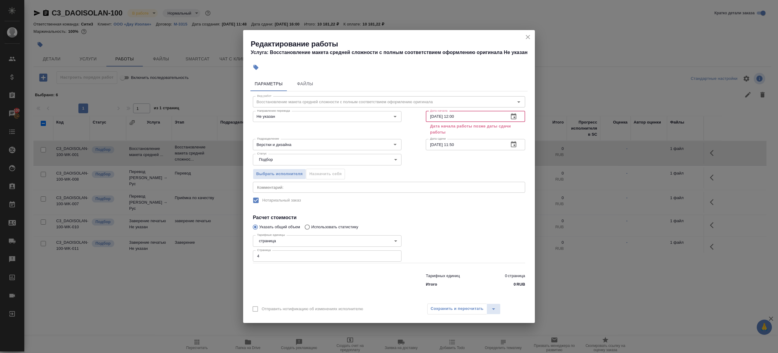
type input "11.09.2025 12:00"
click at [483, 145] on input "11.09.2025 11:50" at bounding box center [465, 144] width 78 height 11
paste input "2:0"
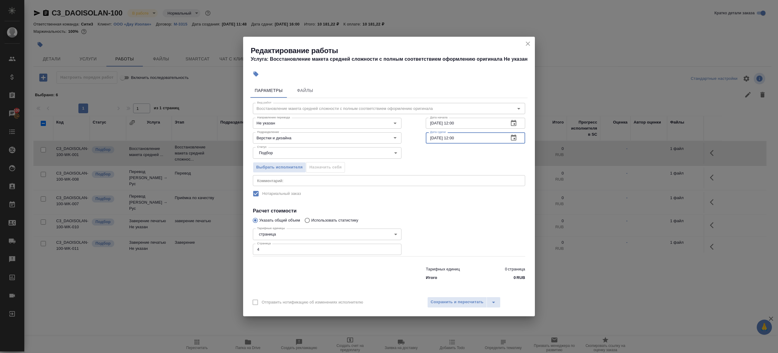
click at [456, 137] on input "11.09.2025 12:00" at bounding box center [465, 137] width 78 height 11
type input "[DATE] 16:00"
click at [482, 221] on div at bounding box center [476, 241] width 124 height 54
click at [468, 304] on span "Сохранить и пересчитать" at bounding box center [457, 302] width 53 height 7
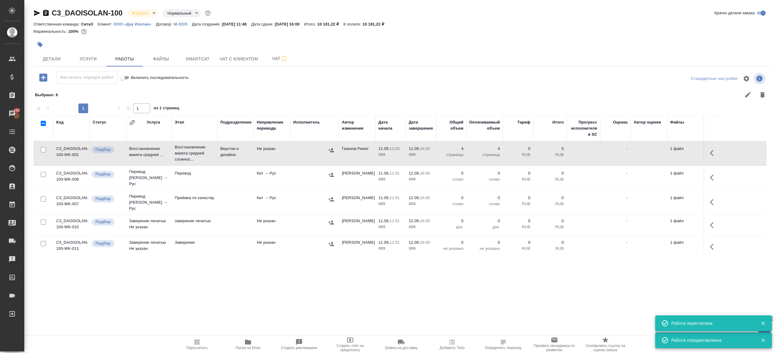
click at [712, 177] on icon "button" at bounding box center [712, 178] width 4 height 6
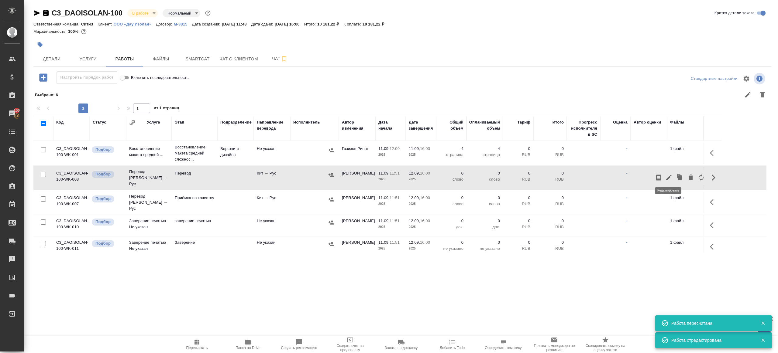
click at [668, 176] on icon "button" at bounding box center [668, 177] width 5 height 5
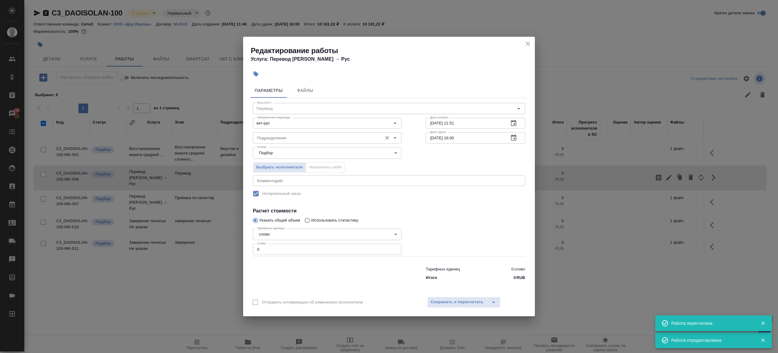
click at [275, 140] on input "Подразделение" at bounding box center [317, 137] width 125 height 7
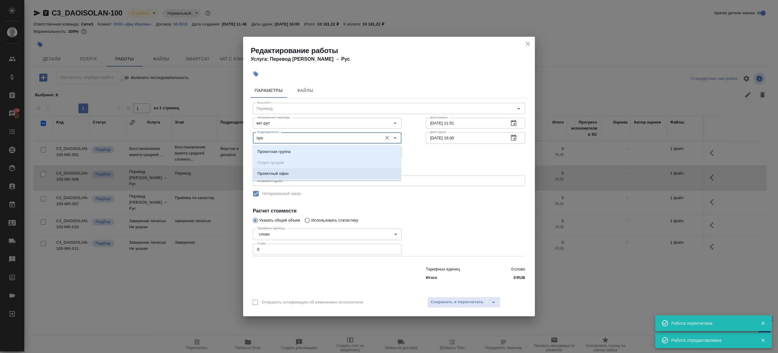
click at [283, 177] on li "Проектный офис" at bounding box center [327, 173] width 149 height 11
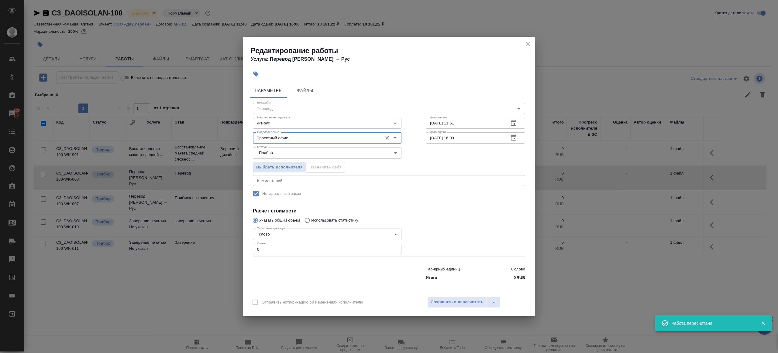
type input "Проектный офис"
click at [277, 254] on input "0" at bounding box center [327, 249] width 149 height 11
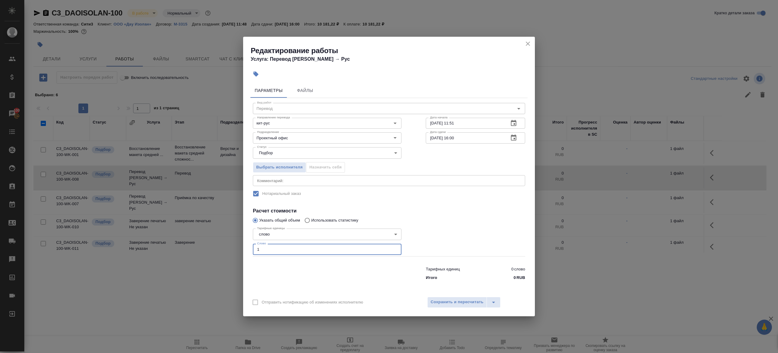
type input "1"
click at [327, 277] on div at bounding box center [327, 272] width 173 height 24
click at [454, 129] on input "11.09.2025 11:51" at bounding box center [465, 123] width 78 height 11
paste input "6:00"
type input "[DATE] 16:00"
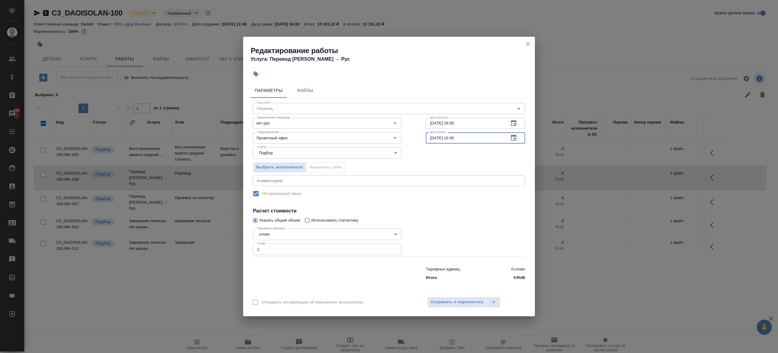
click at [454, 137] on input "12.09.2025 16:00" at bounding box center [465, 137] width 78 height 11
type input "12.09.2025 10:00"
click at [456, 195] on label "Нотариальный заказ" at bounding box center [385, 194] width 271 height 13
click at [457, 301] on span "Сохранить и пересчитать" at bounding box center [457, 302] width 53 height 7
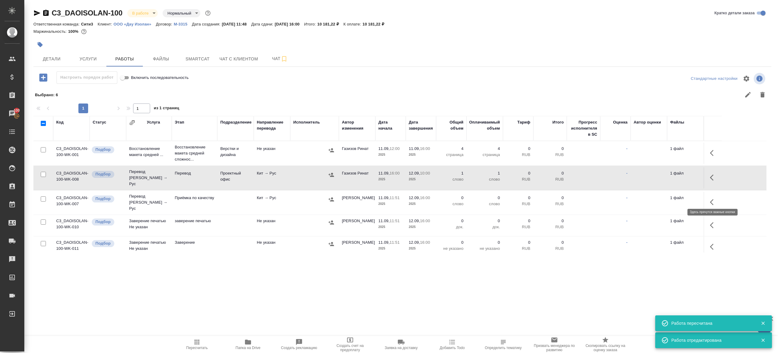
click at [713, 199] on icon "button" at bounding box center [713, 202] width 7 height 7
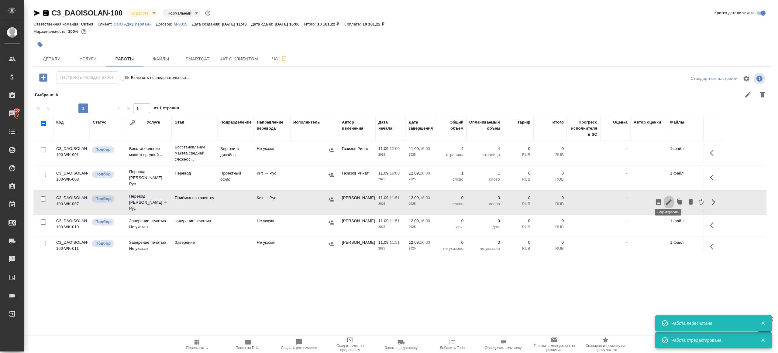
click at [670, 199] on icon "button" at bounding box center [668, 202] width 7 height 7
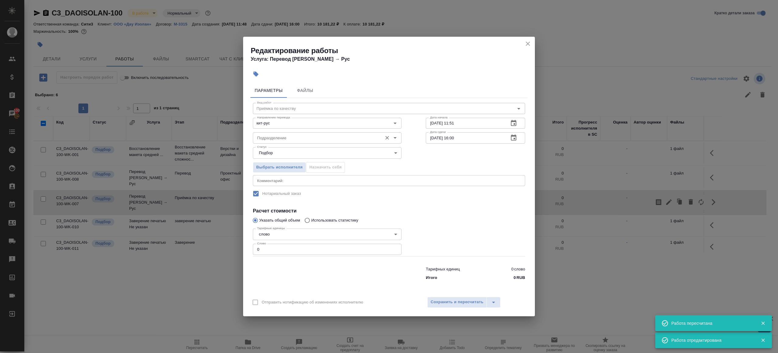
click at [293, 132] on div "Подразделение" at bounding box center [327, 137] width 149 height 11
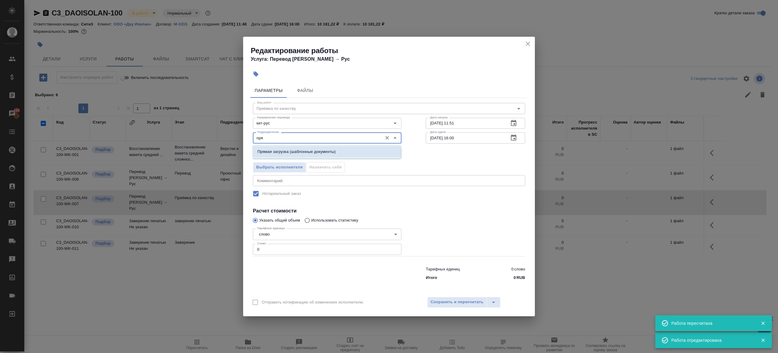
click at [312, 151] on p "Прямая загрузка (шаблонные документы)" at bounding box center [296, 152] width 78 height 6
type input "Прямая загрузка (шаблонные документы)"
click at [468, 125] on input "11.09.2025 11:51" at bounding box center [465, 123] width 78 height 11
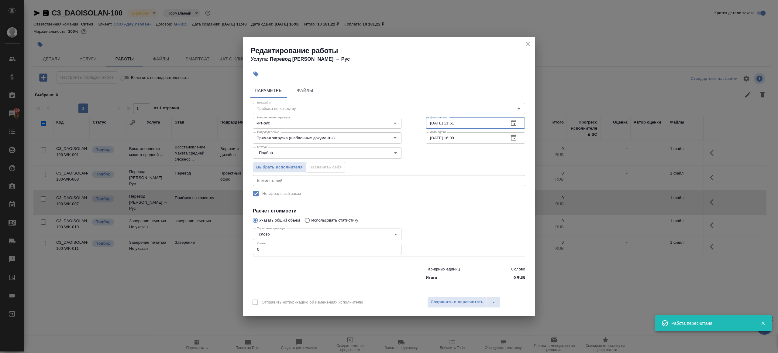
paste input "2.09.2025 10:00"
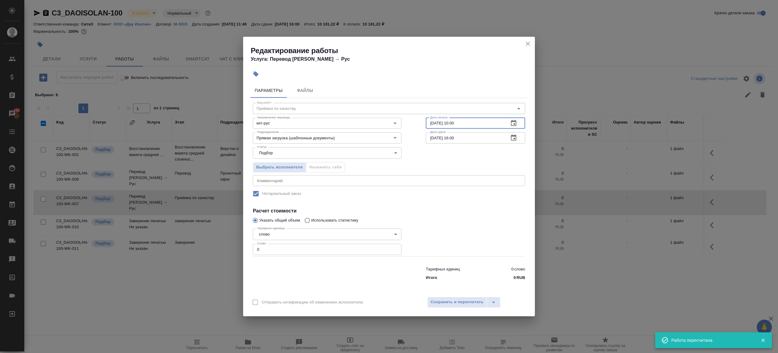
type input "12.09.2025 10:00"
click at [468, 136] on input "12.09.2025 16:00" at bounding box center [465, 137] width 78 height 11
paste input "0"
drag, startPoint x: 454, startPoint y: 136, endPoint x: 457, endPoint y: 143, distance: 7.7
click at [454, 136] on input "12.09.2025 10:00" at bounding box center [465, 137] width 78 height 11
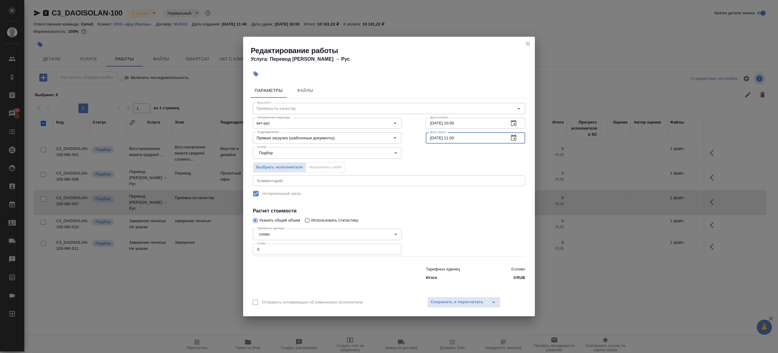
type input "12.09.2025 11:00"
click at [309, 253] on input "0" at bounding box center [327, 249] width 149 height 11
type input "1"
click at [433, 251] on div at bounding box center [476, 241] width 124 height 54
click at [433, 296] on div "Отправить нотификацию об изменениях исполнителю Сохранить и пересчитать" at bounding box center [389, 304] width 292 height 23
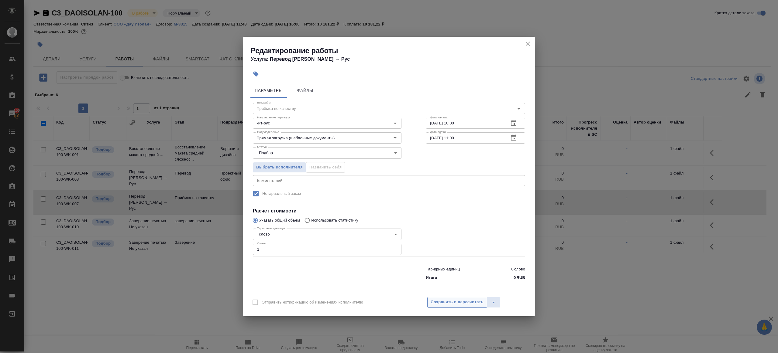
click at [439, 301] on span "Сохранить и пересчитать" at bounding box center [457, 302] width 53 height 7
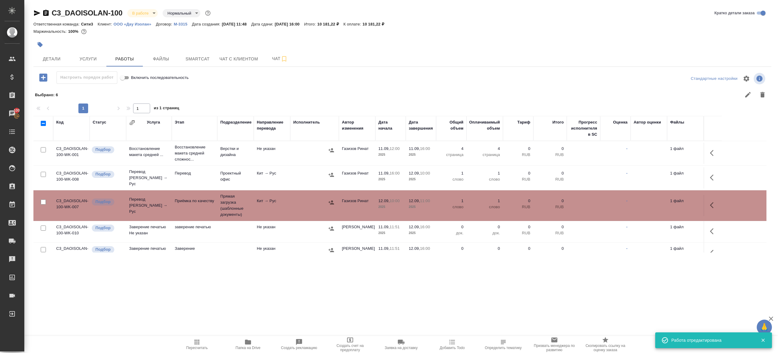
click at [31, 44] on div "C3_DAOISOLAN-100 В работе inProgress Нормальный normal Кратко детали заказа Отв…" at bounding box center [402, 134] width 745 height 268
click at [34, 44] on button "button" at bounding box center [39, 44] width 13 height 13
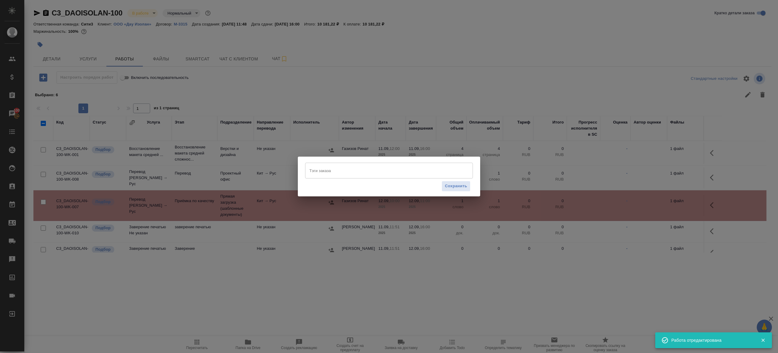
click at [354, 174] on input "Тэги заказа" at bounding box center [383, 171] width 151 height 10
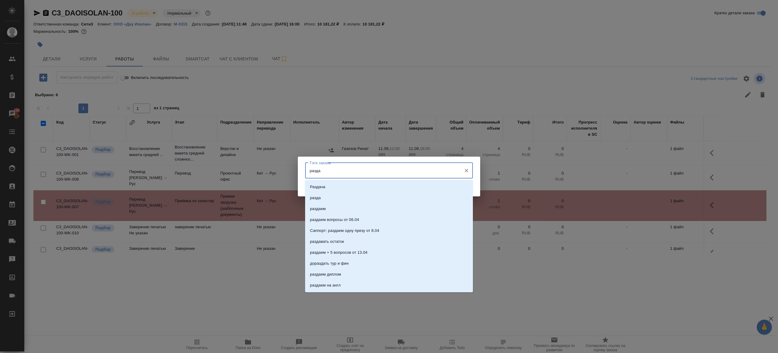
type input "раздае"
click at [364, 186] on li "раздаем" at bounding box center [389, 187] width 168 height 11
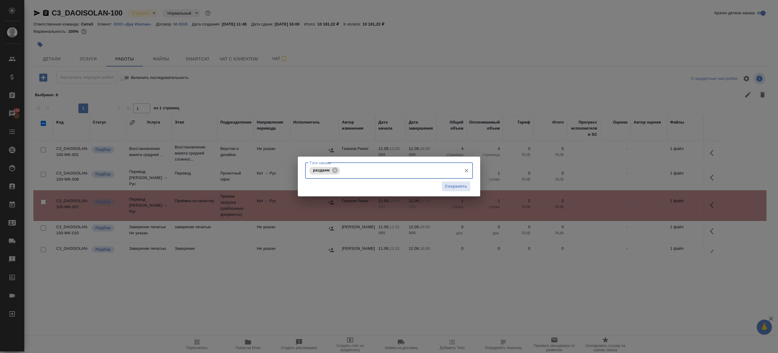
type input "а"
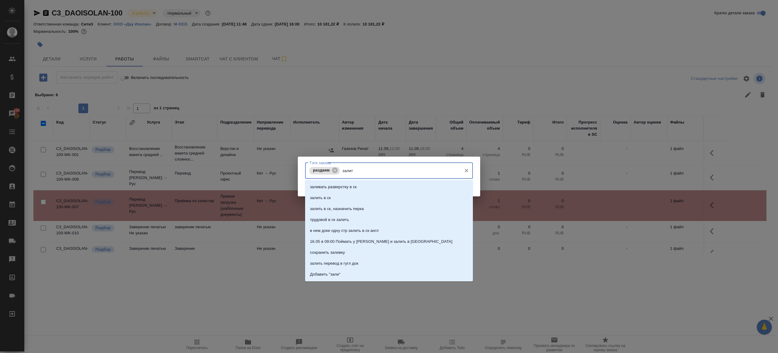
type input "залить"
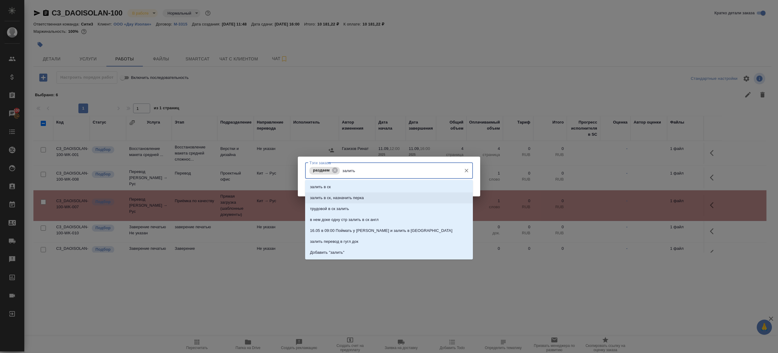
click at [368, 194] on li "залить в ск, назначить перка" at bounding box center [389, 198] width 168 height 11
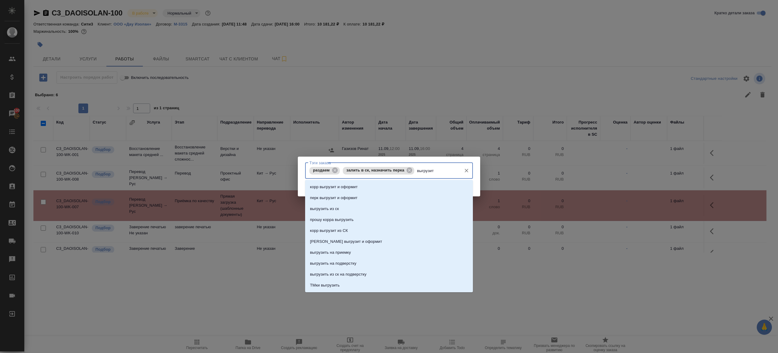
type input "выгрузить"
click at [360, 186] on li "выгрузить из ск" at bounding box center [389, 187] width 168 height 11
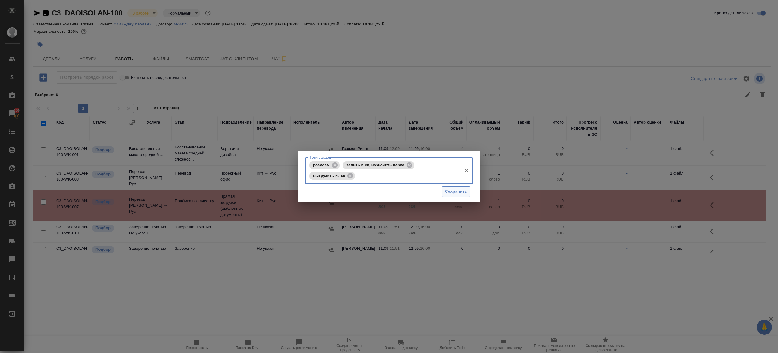
click at [466, 189] on span "Сохранить" at bounding box center [456, 191] width 22 height 7
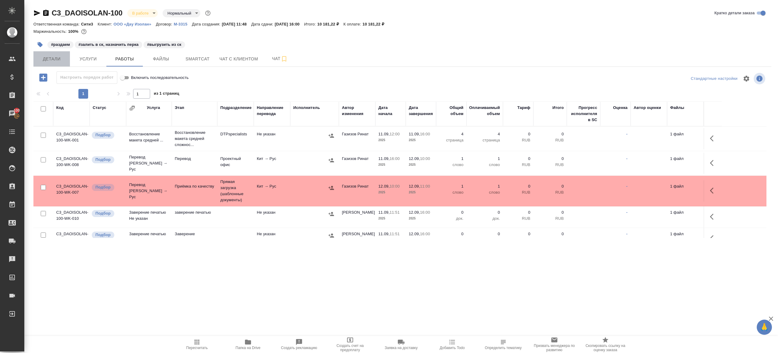
click at [47, 58] on span "Детали" at bounding box center [51, 59] width 29 height 8
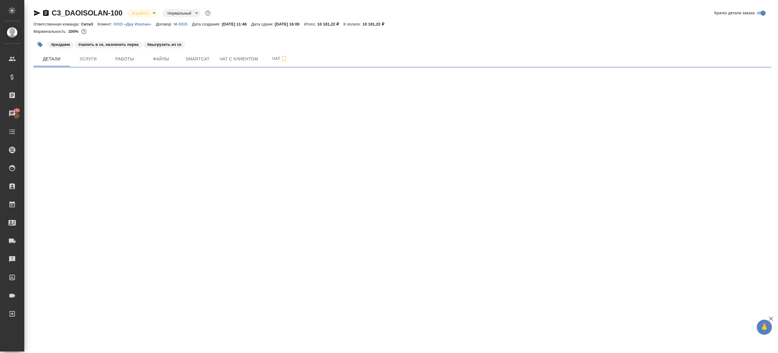
select select "RU"
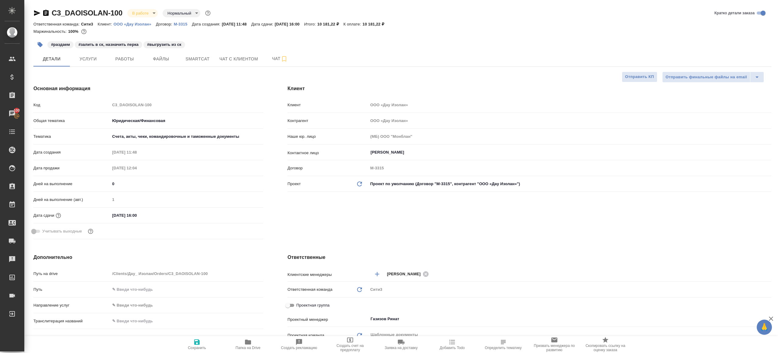
type textarea "x"
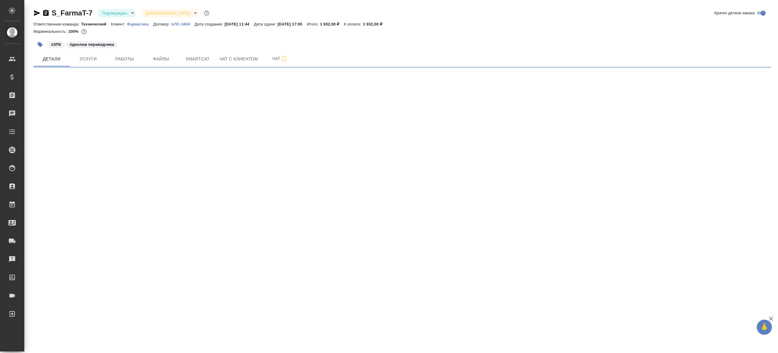
select select "RU"
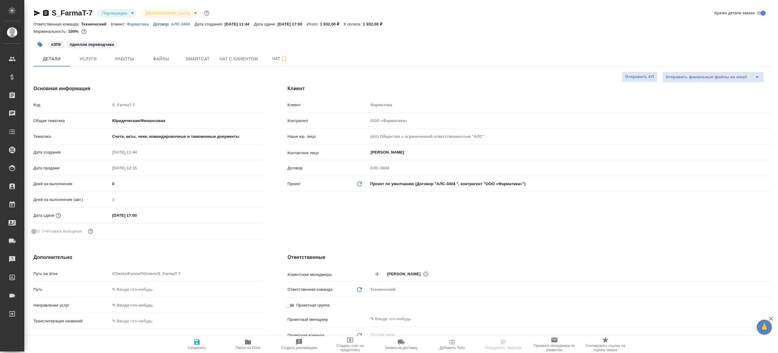
type textarea "x"
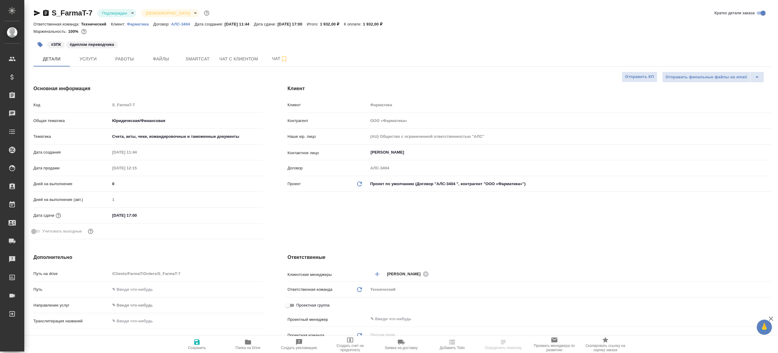
type textarea "x"
click at [130, 13] on body "🙏 .cls-1 fill:#fff; AWATERA Gazizov Rinat Клиенты Спецификации Заказы 100 Чаты …" at bounding box center [389, 176] width 778 height 353
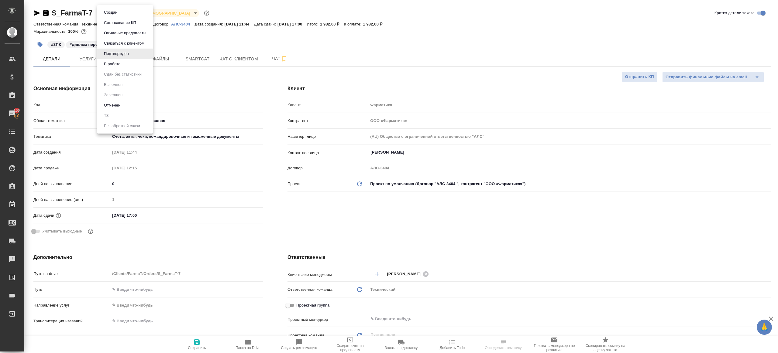
click at [132, 69] on li "В работе" at bounding box center [125, 64] width 56 height 10
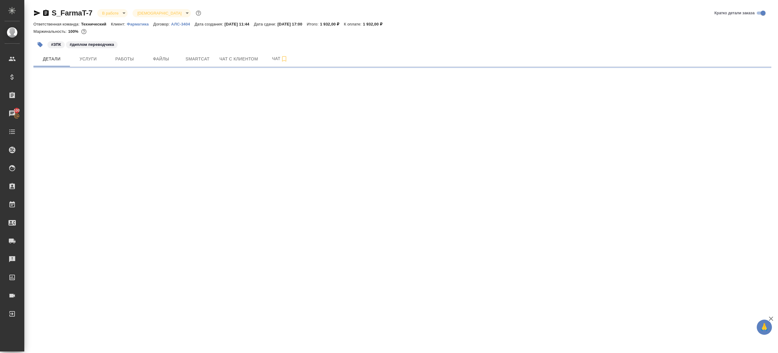
select select "RU"
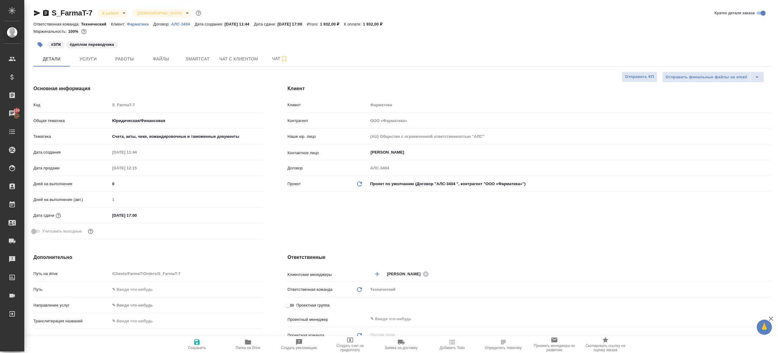
type textarea "x"
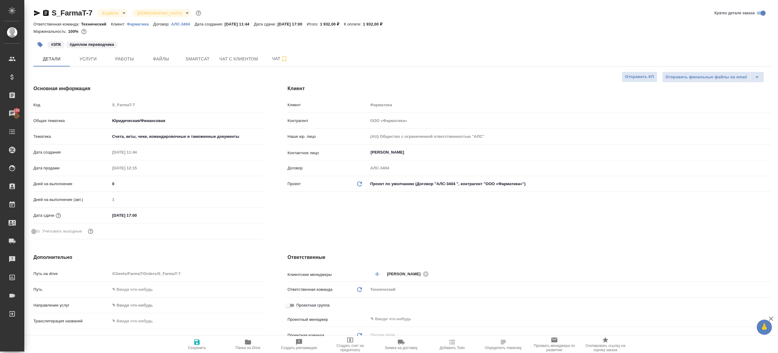
type textarea "x"
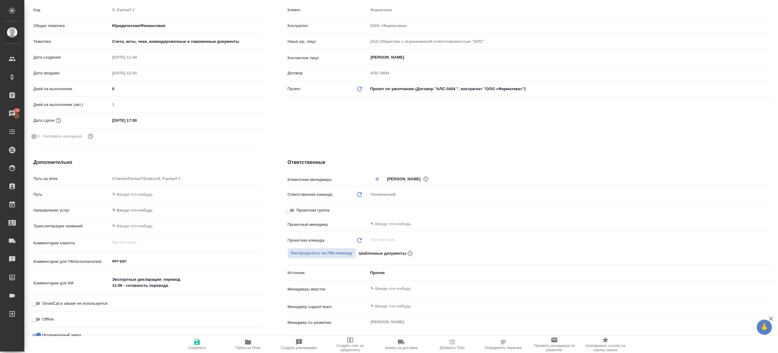
scroll to position [136, 0]
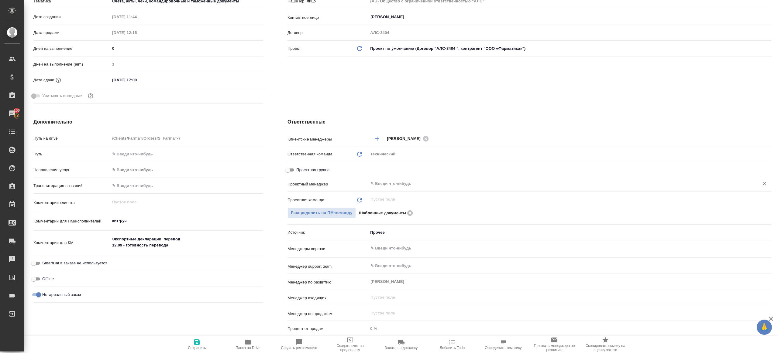
click at [386, 183] on input "text" at bounding box center [559, 183] width 379 height 7
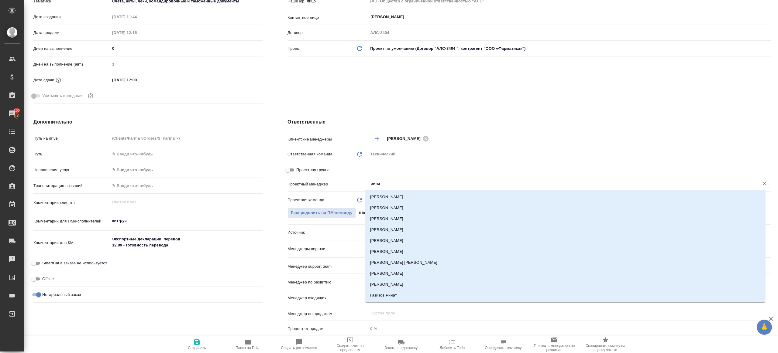
type input "ринат"
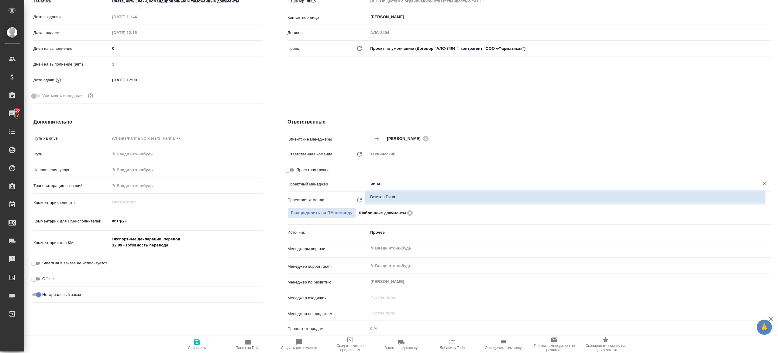
click at [398, 198] on li "Газизов Ринат" at bounding box center [565, 197] width 400 height 11
type textarea "x"
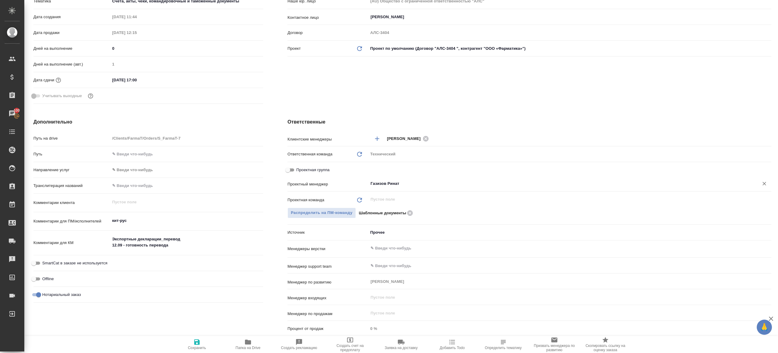
type input "Газизов Ринат"
click at [195, 336] on button "Сохранить" at bounding box center [196, 344] width 51 height 17
type textarea "x"
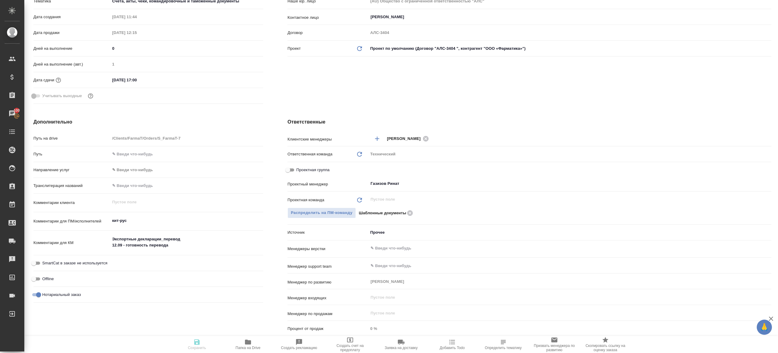
type textarea "x"
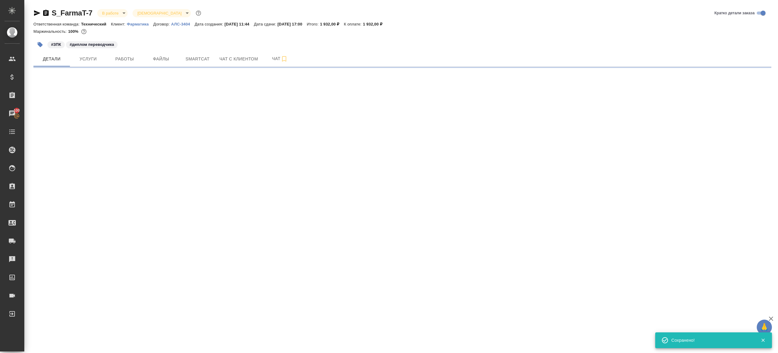
select select "RU"
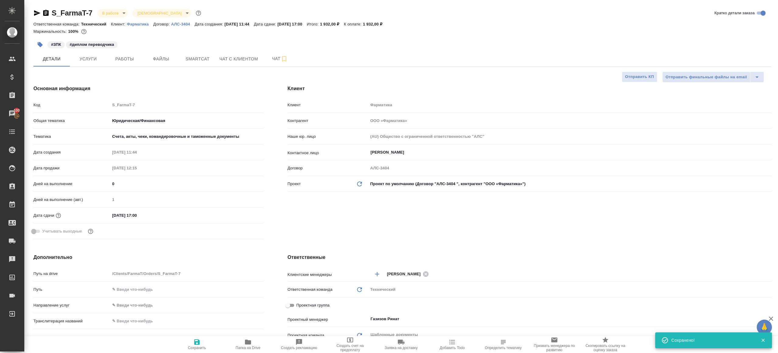
type textarea "x"
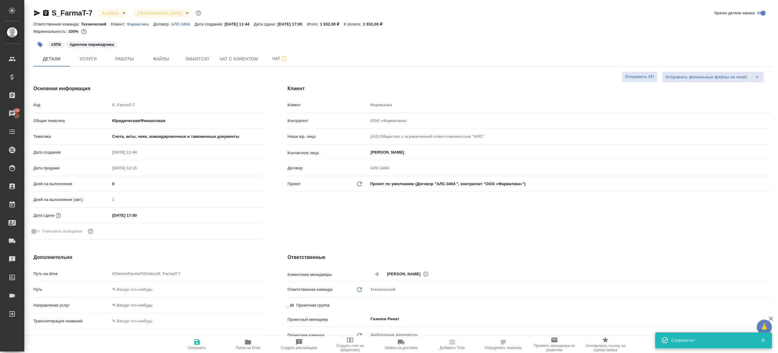
type textarea "x"
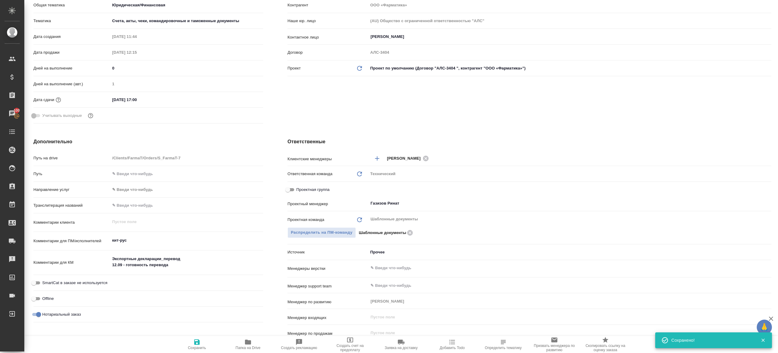
scroll to position [117, 0]
click at [255, 345] on span "Папка на Drive" at bounding box center [248, 345] width 44 height 12
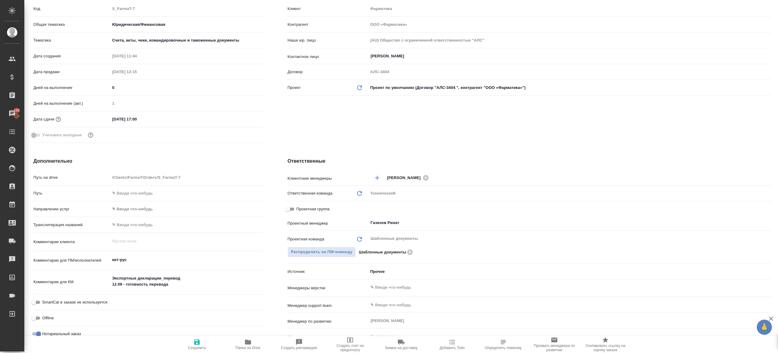
scroll to position [0, 0]
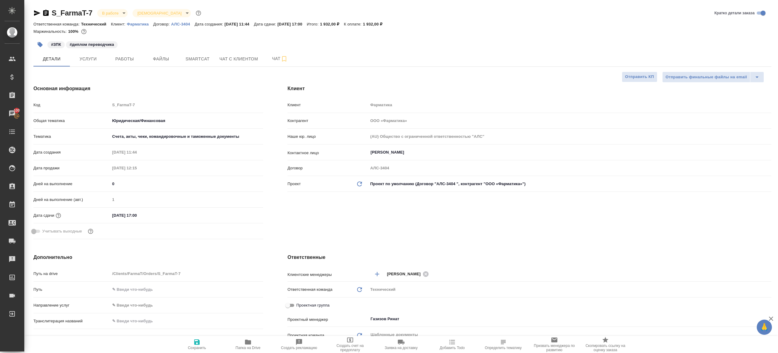
type textarea "x"
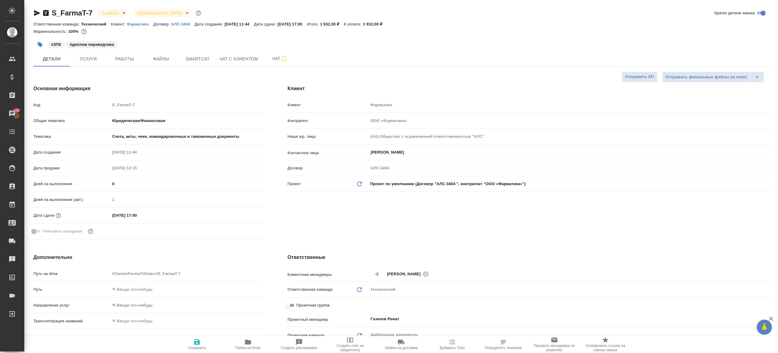
type textarea "x"
click at [129, 59] on span "Работы" at bounding box center [124, 59] width 29 height 8
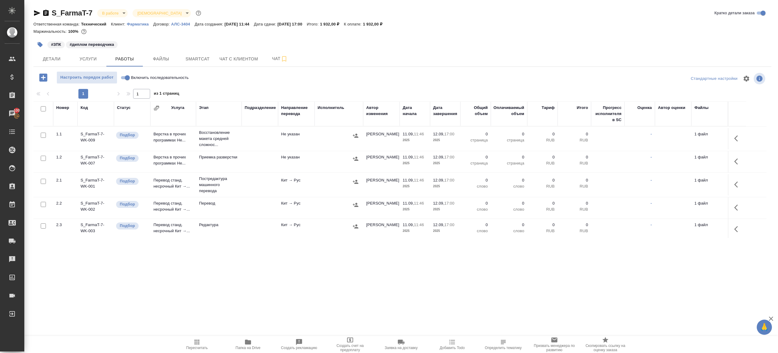
click at [44, 109] on input "checkbox" at bounding box center [43, 108] width 5 height 5
checkbox input "true"
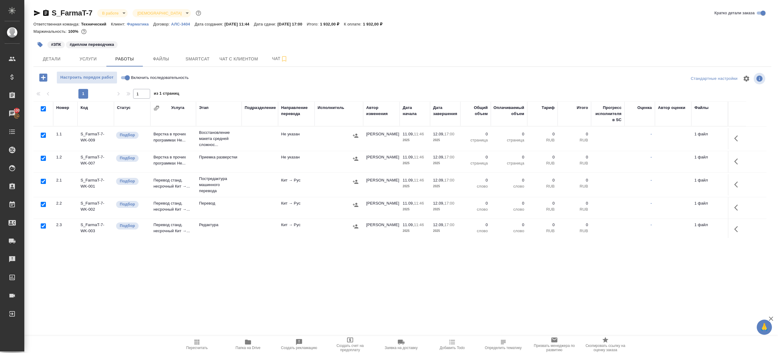
checkbox input "true"
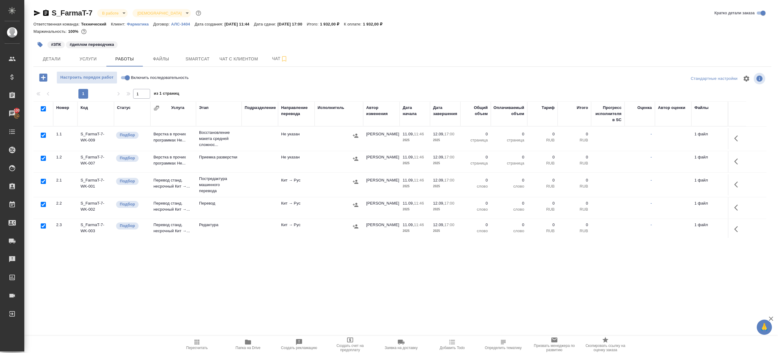
checkbox input "true"
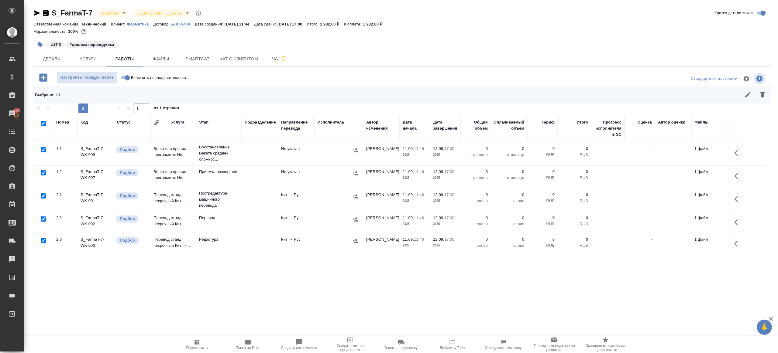
click at [41, 217] on input "checkbox" at bounding box center [43, 219] width 5 height 5
checkbox input "false"
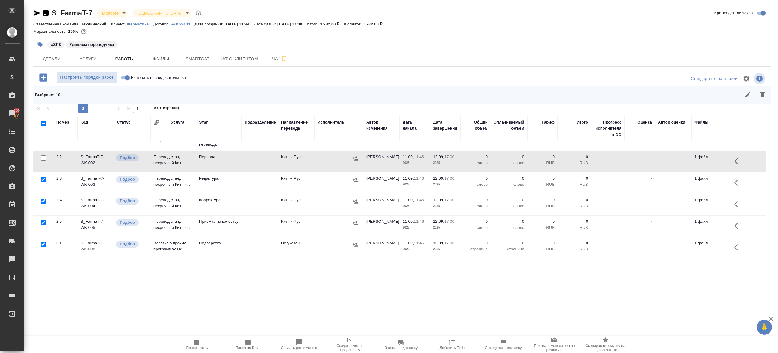
scroll to position [83, 0]
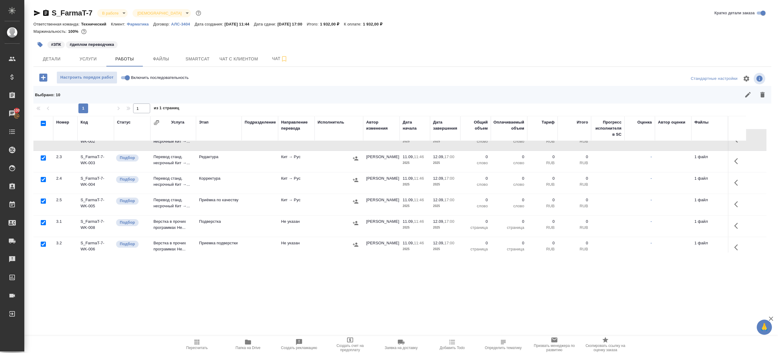
click at [45, 201] on input "checkbox" at bounding box center [43, 201] width 5 height 5
checkbox input "false"
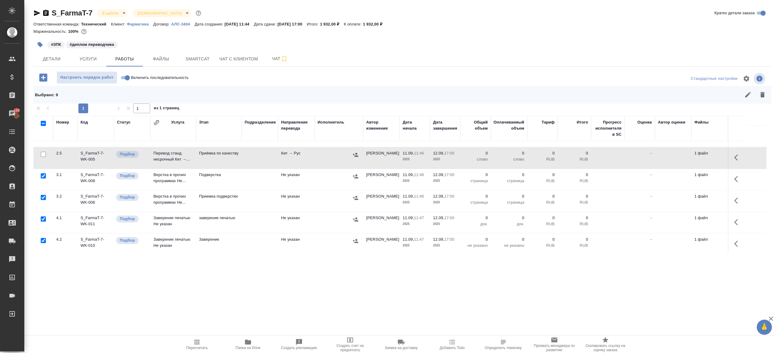
scroll to position [130, 0]
click at [42, 216] on input "checkbox" at bounding box center [43, 218] width 5 height 5
checkbox input "false"
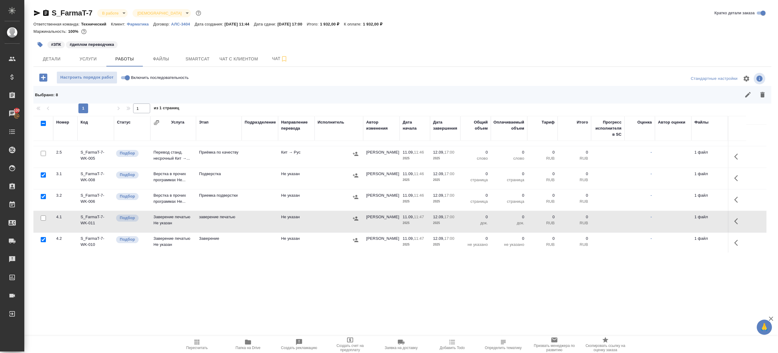
click at [43, 238] on input "checkbox" at bounding box center [43, 239] width 5 height 5
checkbox input "false"
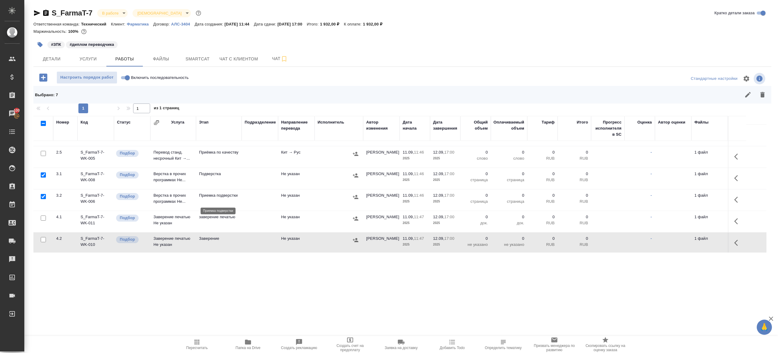
scroll to position [0, 0]
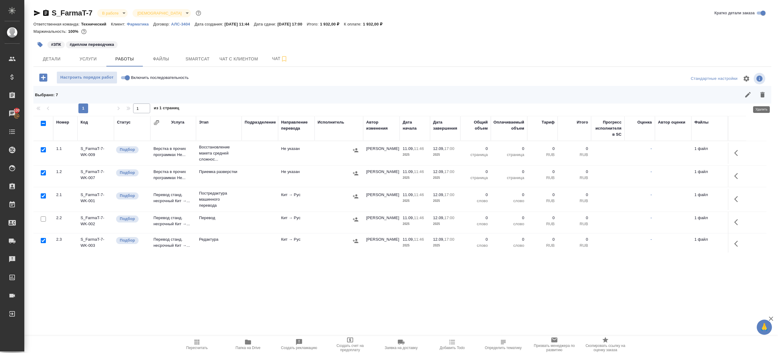
click at [761, 96] on icon "button" at bounding box center [762, 94] width 4 height 5
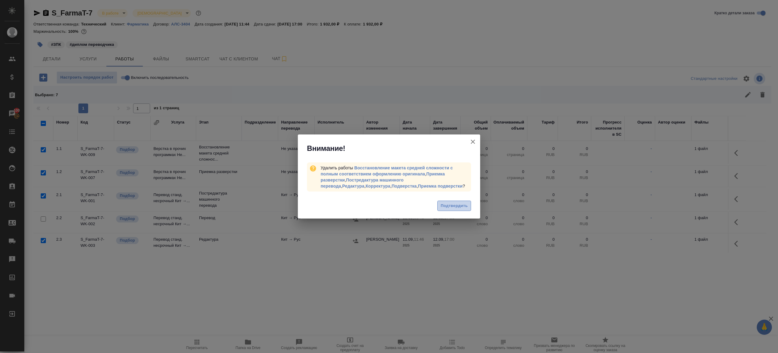
click at [442, 206] on span "Подтвердить" at bounding box center [454, 206] width 27 height 7
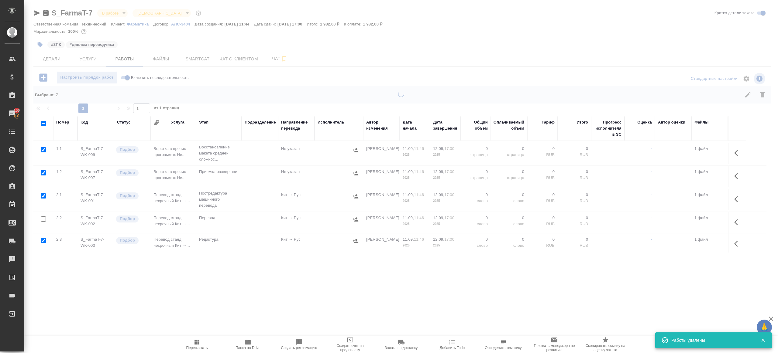
click at [123, 75] on div at bounding box center [401, 134] width 754 height 268
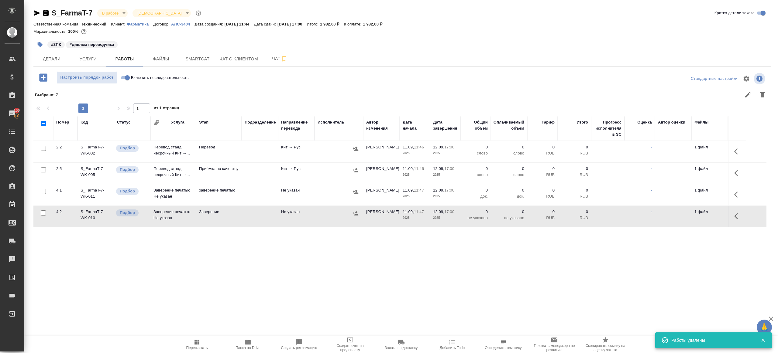
click at [121, 76] on input "Включить последовательность" at bounding box center [127, 77] width 22 height 7
checkbox input "true"
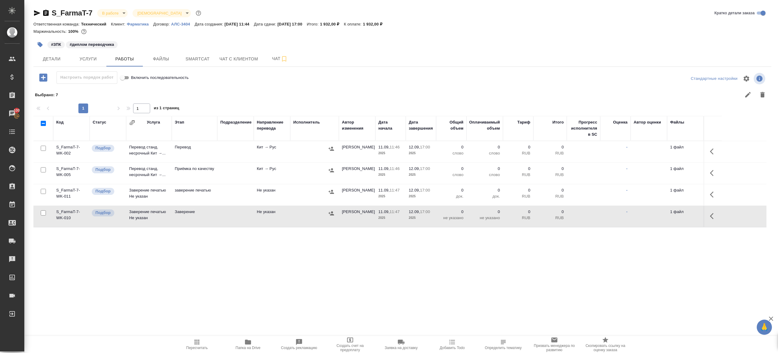
click at [714, 148] on icon "button" at bounding box center [713, 151] width 7 height 7
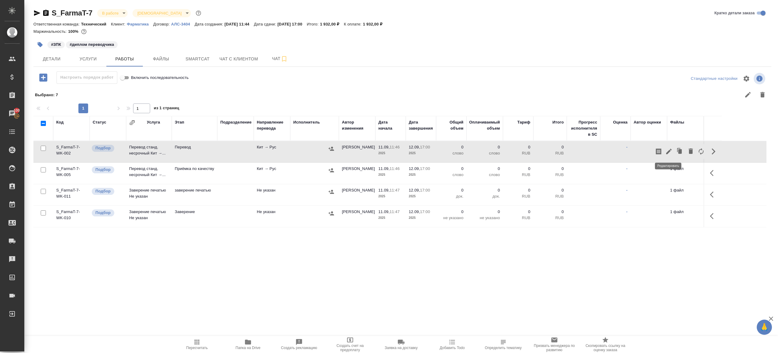
click at [668, 153] on icon "button" at bounding box center [668, 151] width 7 height 7
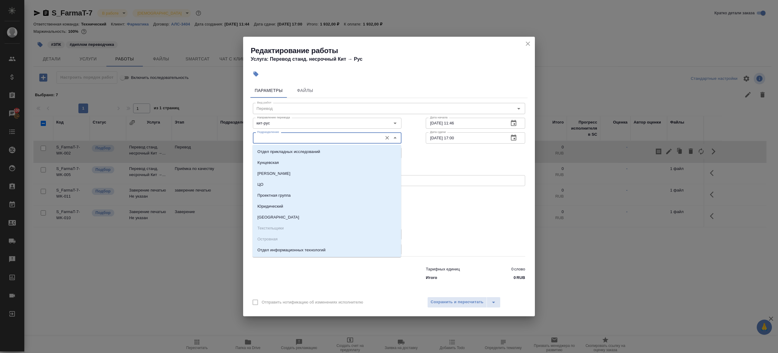
click at [269, 135] on input "Подразделение" at bounding box center [317, 137] width 125 height 7
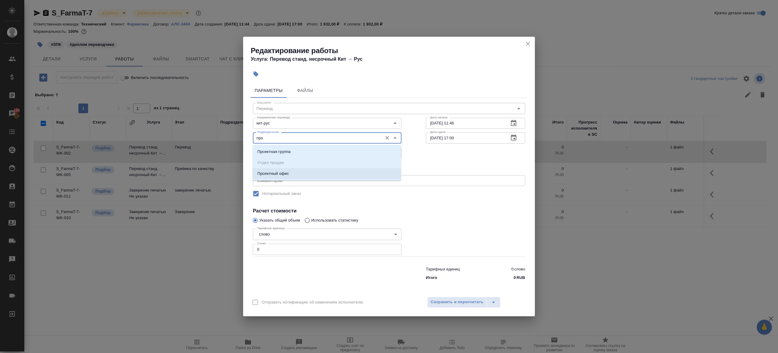
click at [265, 170] on li "Проектный офис" at bounding box center [327, 173] width 149 height 11
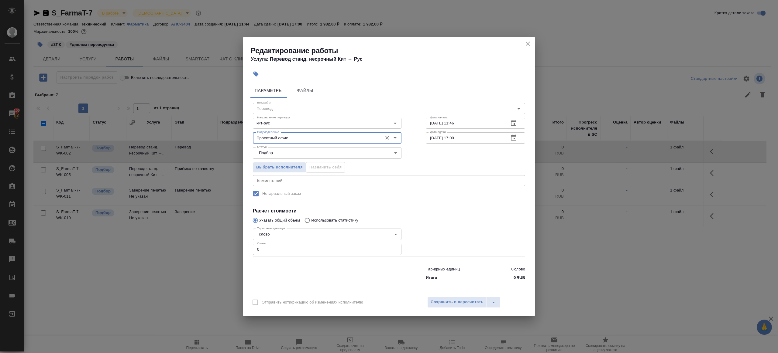
type input "Проектный офис"
click at [266, 244] on input "0" at bounding box center [327, 249] width 149 height 11
click at [307, 297] on label "Отправить нотификацию об изменениях исполнителю" at bounding box center [306, 302] width 114 height 13
click at [284, 253] on input "1" at bounding box center [327, 249] width 149 height 11
type input "250"
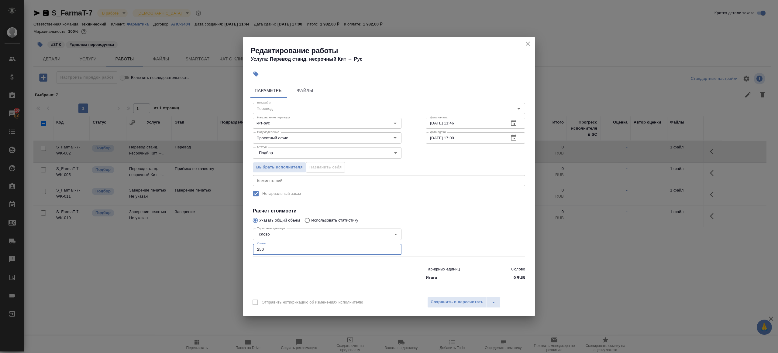
click at [454, 136] on input "12.09.2025 17:00" at bounding box center [465, 137] width 78 height 11
click at [456, 138] on input "12.09.2025 17:00" at bounding box center [465, 137] width 78 height 11
type input "12.09.2025 10:00"
click at [462, 234] on div at bounding box center [476, 241] width 124 height 54
click at [462, 298] on button "Сохранить и пересчитать" at bounding box center [457, 302] width 60 height 11
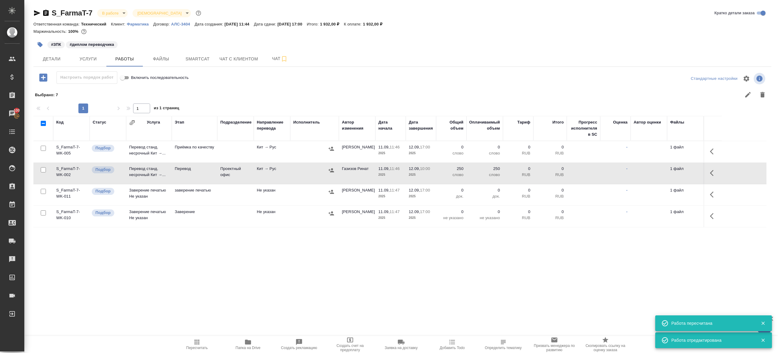
click at [711, 150] on icon "button" at bounding box center [712, 152] width 4 height 6
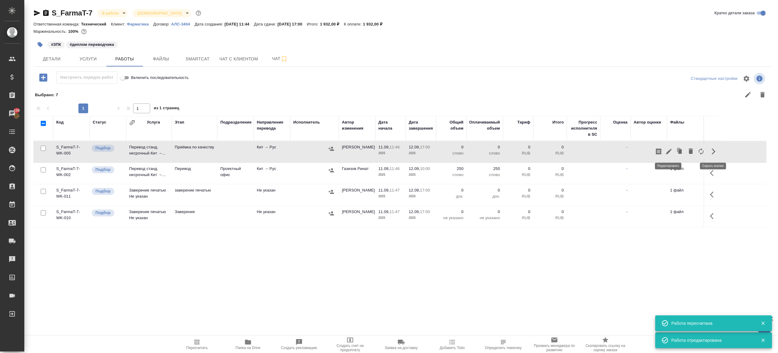
click at [665, 150] on button "button" at bounding box center [669, 151] width 10 height 15
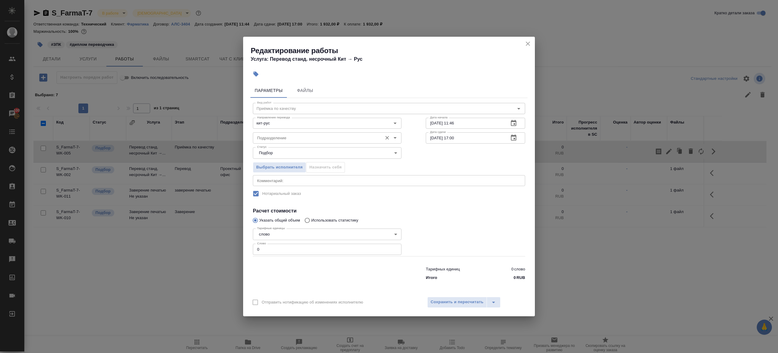
click at [305, 135] on input "Подразделение" at bounding box center [317, 137] width 125 height 7
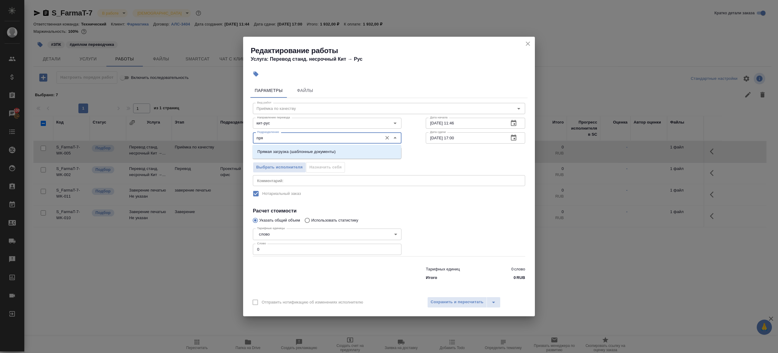
click at [323, 149] on li "Прямая загрузка (шаблонные документы)" at bounding box center [327, 151] width 149 height 11
type input "Прямая загрузка (шаблонные документы)"
click at [463, 124] on input "11.09.2025 11:46" at bounding box center [465, 123] width 78 height 11
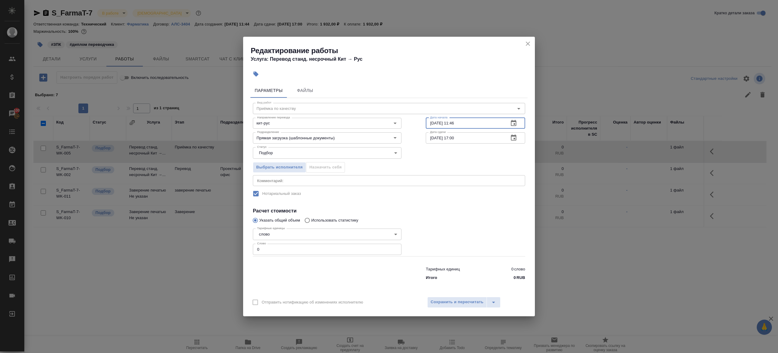
paste input "2.09.2025 10:00"
type input "12.09.2025 10:00"
click at [473, 136] on input "12.09.2025 17:00" at bounding box center [465, 137] width 78 height 11
paste input "0"
click at [456, 137] on input "12.09.2025 10:00" at bounding box center [465, 137] width 78 height 11
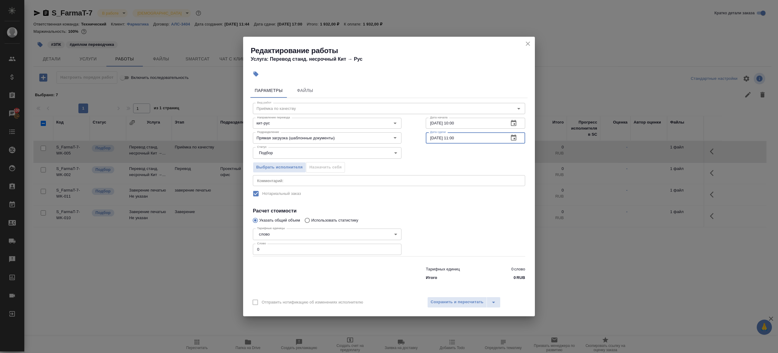
type input "12.09.2025 11:00"
click at [287, 253] on input "0" at bounding box center [327, 249] width 149 height 11
type input "1"
click at [474, 250] on div at bounding box center [476, 241] width 124 height 54
click at [466, 305] on span "Сохранить и пересчитать" at bounding box center [457, 302] width 53 height 7
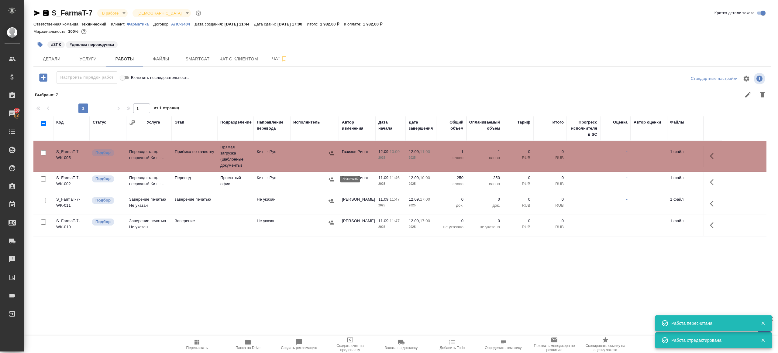
click at [335, 178] on button "button" at bounding box center [331, 179] width 9 height 9
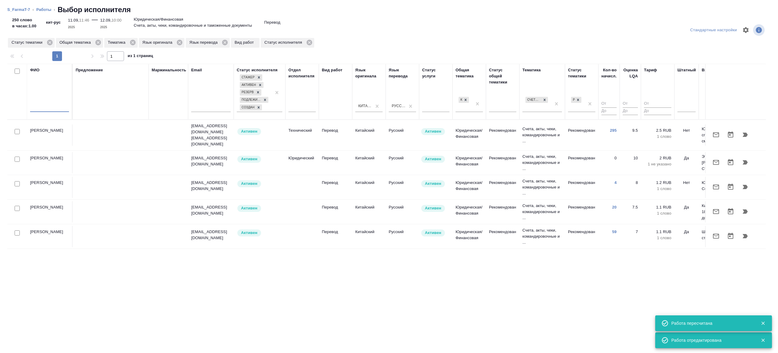
click at [61, 107] on input "text" at bounding box center [49, 109] width 39 height 8
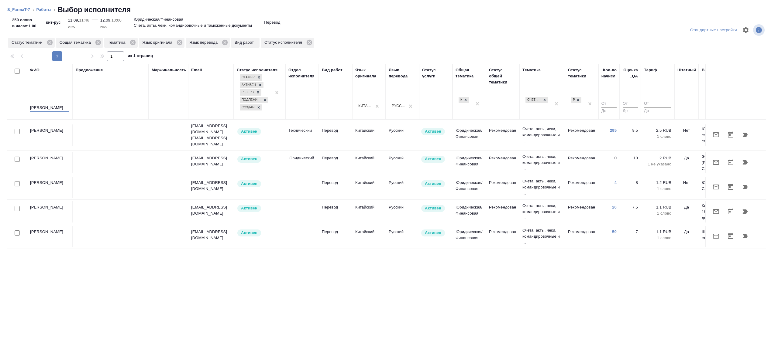
type input "эльмира"
click at [134, 99] on div "Предложение" at bounding box center [111, 91] width 70 height 49
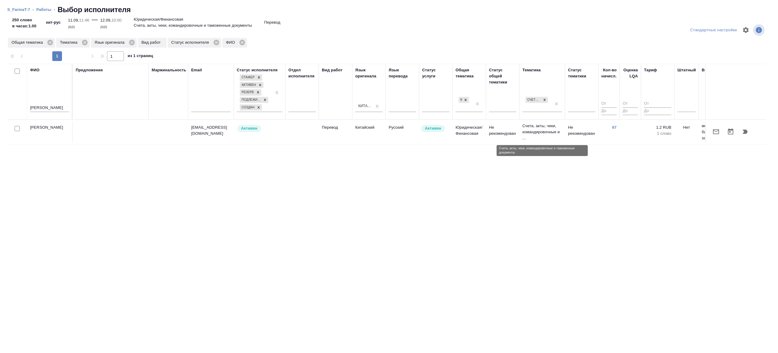
click at [556, 134] on p "Счета, акты, чеки, командировочные и ..." at bounding box center [542, 132] width 40 height 18
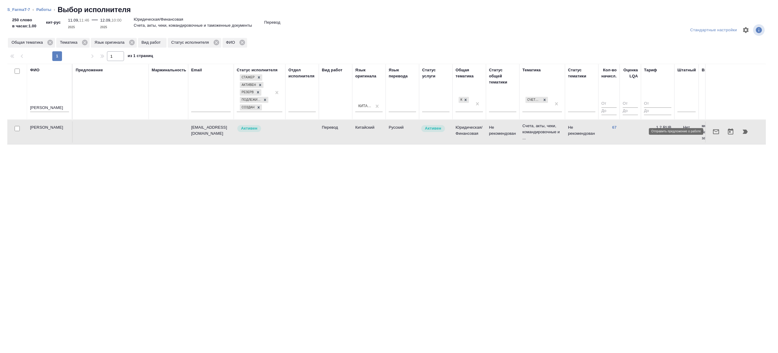
click at [710, 131] on button "button" at bounding box center [716, 132] width 15 height 15
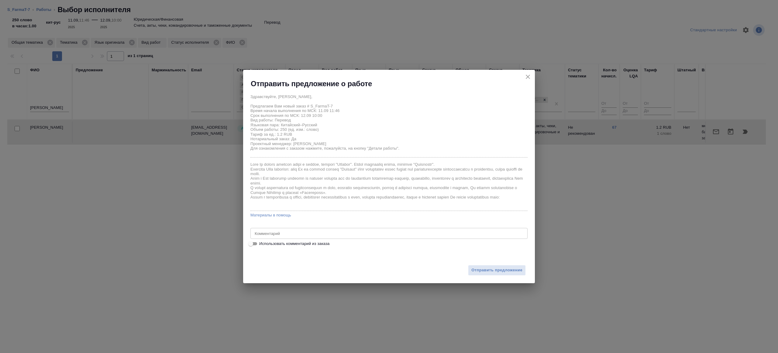
click at [271, 239] on div "Здравствуйте, Эльмира, Предлагаем Вам новый заказ # S_FarmaT-7 Время начала вып…" at bounding box center [388, 169] width 277 height 157
click at [271, 238] on div "x Комментарий" at bounding box center [388, 233] width 277 height 11
type textarea "на перевод с листа, шаблон приложил"
click at [500, 273] on span "Отправить предложение" at bounding box center [496, 270] width 51 height 7
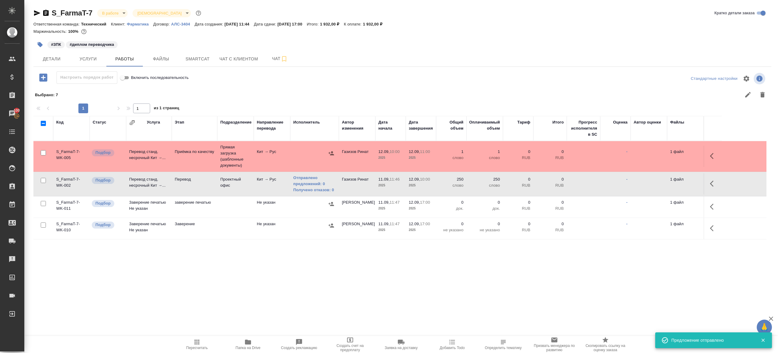
click at [198, 335] on div ".cls-1 fill:#fff; AWATERA Gazizov Rinat Клиенты Спецификации Заказы 100 Чаты To…" at bounding box center [389, 176] width 778 height 353
click at [201, 341] on span "Пересчитать" at bounding box center [197, 345] width 44 height 12
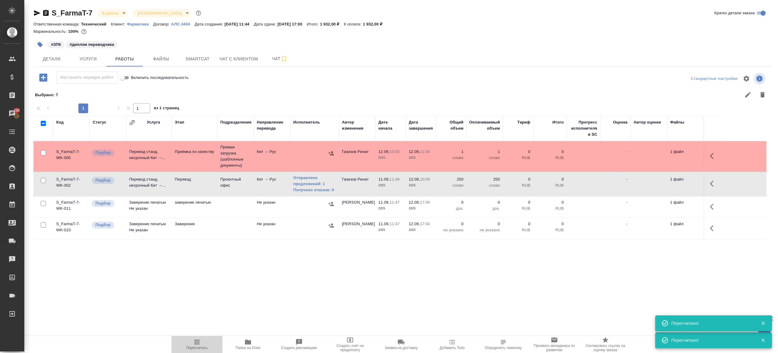
click at [197, 351] on button "Пересчитать" at bounding box center [196, 344] width 51 height 17
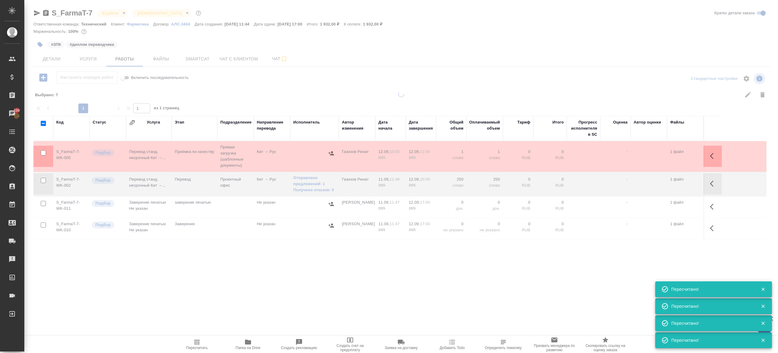
click at [211, 311] on div ".cls-1 fill:#fff; AWATERA Gazizov Rinat Клиенты Спецификации Заказы 100 Чаты To…" at bounding box center [389, 176] width 778 height 353
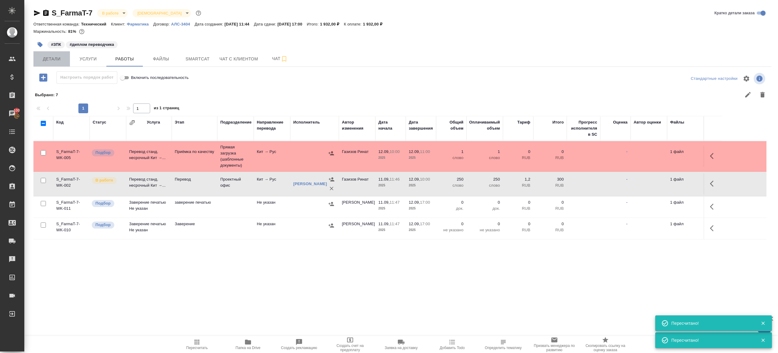
click at [57, 61] on span "Детали" at bounding box center [51, 59] width 29 height 8
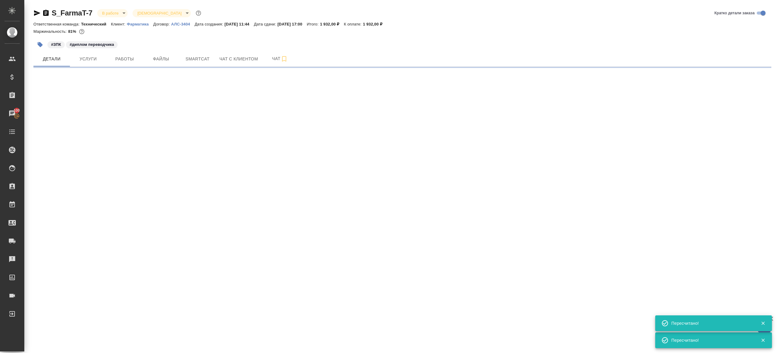
select select "RU"
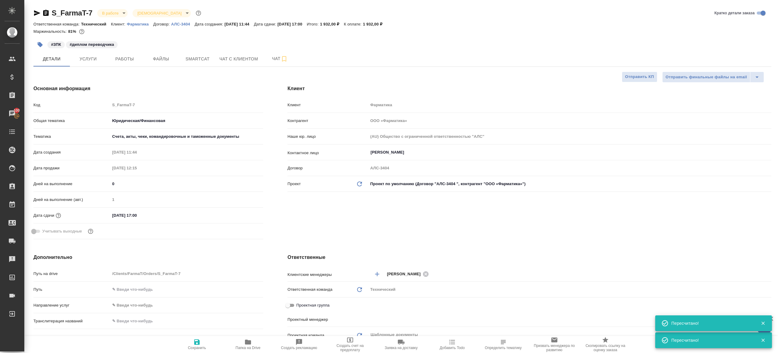
type textarea "x"
type input "Газизов Ринат"
type input "Сеитов Павел"
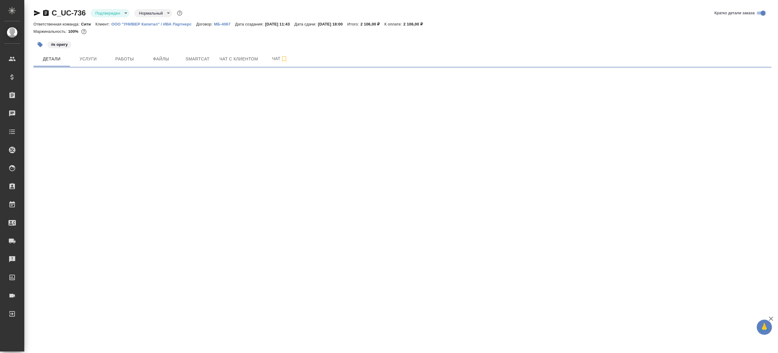
select select "RU"
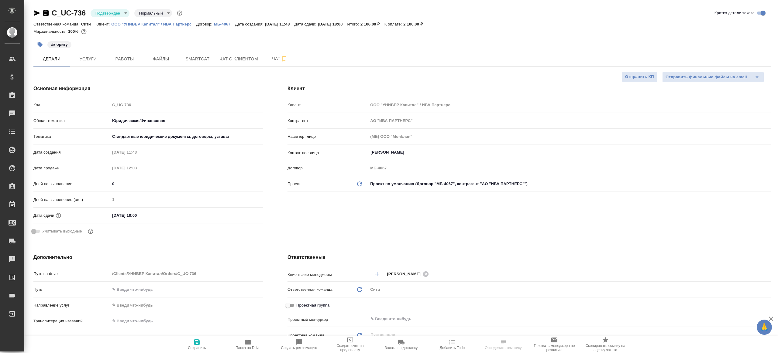
type textarea "x"
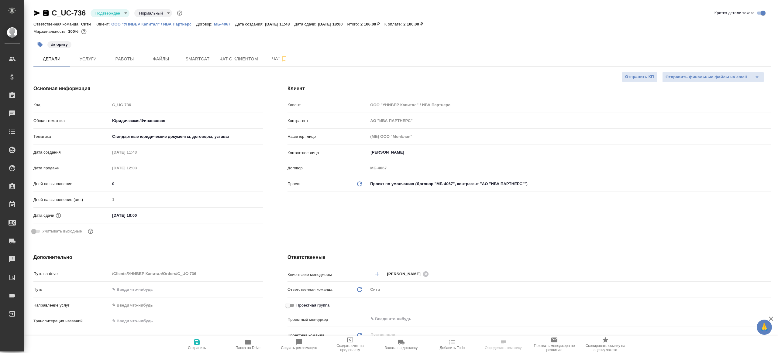
type textarea "x"
click at [110, 8] on div "C_UC-736 Подтвержден confirmed Нормальный normal Кратко детали заказа Ответстве…" at bounding box center [402, 306] width 745 height 612
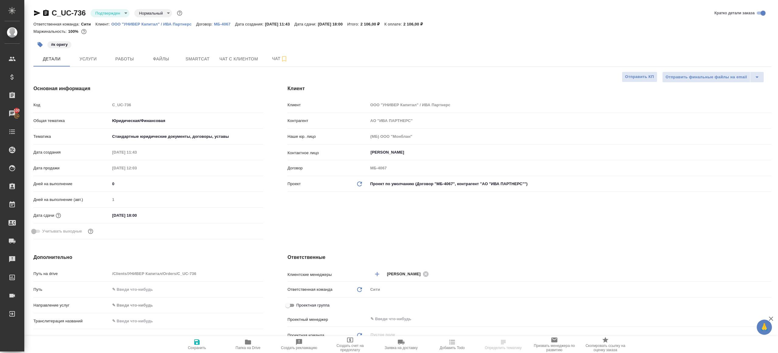
click at [110, 14] on body "🙏 .cls-1 fill:#fff; AWATERA [PERSON_NAME] Клиенты Спецификации Заказы 100 Чаты …" at bounding box center [389, 176] width 778 height 353
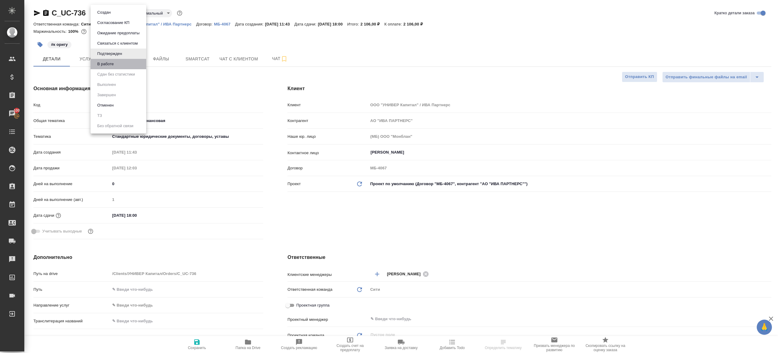
click at [124, 65] on li "В работе" at bounding box center [119, 64] width 56 height 10
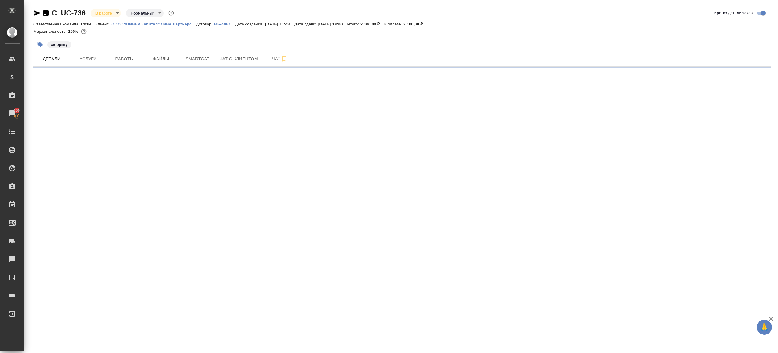
select select "RU"
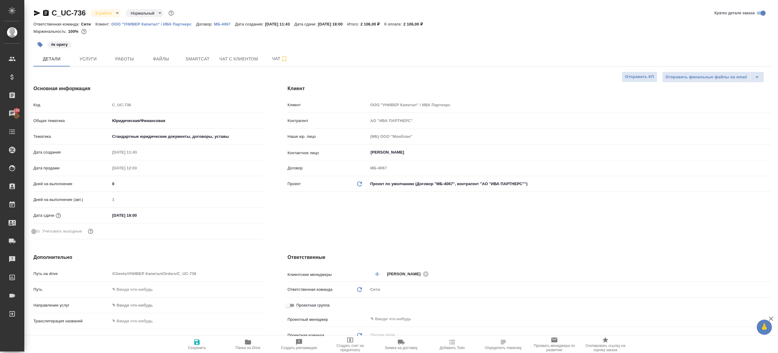
type textarea "x"
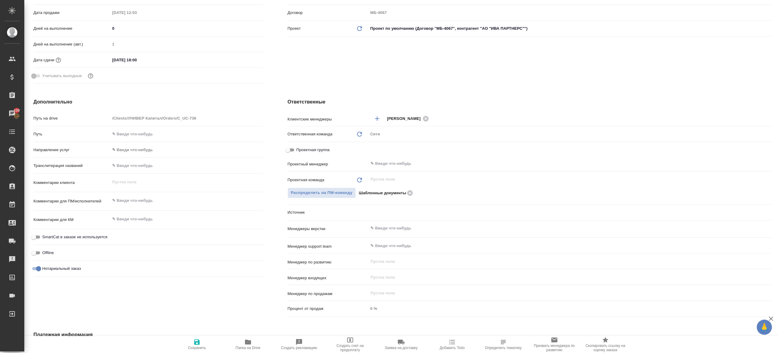
scroll to position [165, 0]
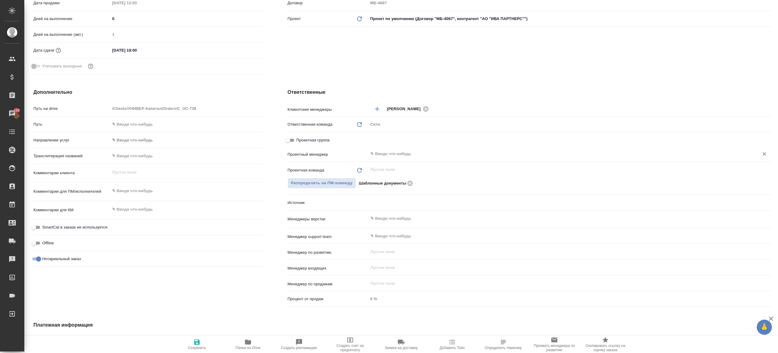
click at [398, 149] on div "​" at bounding box center [569, 154] width 403 height 11
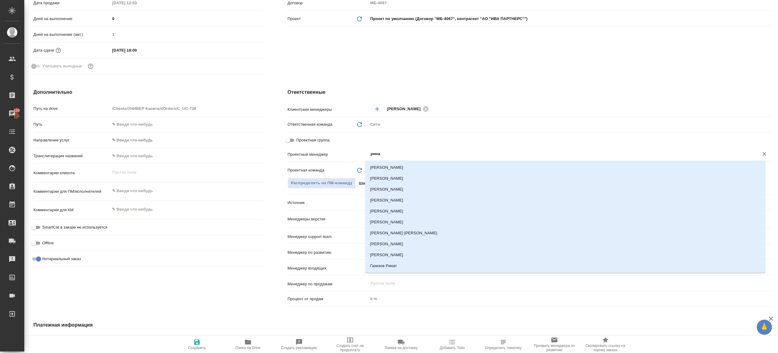
type input "ринат"
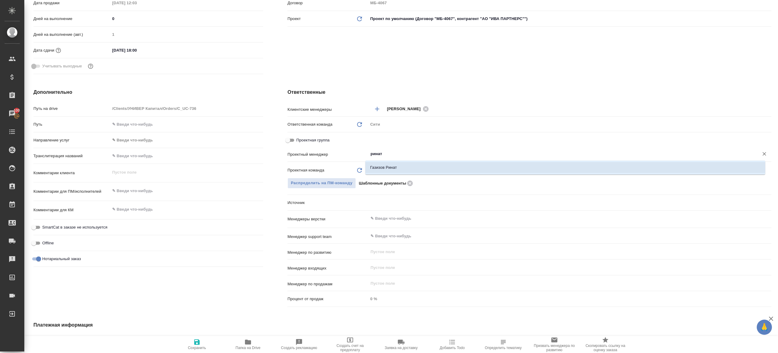
click at [394, 171] on li "Газизов Ринат" at bounding box center [565, 167] width 400 height 11
type textarea "x"
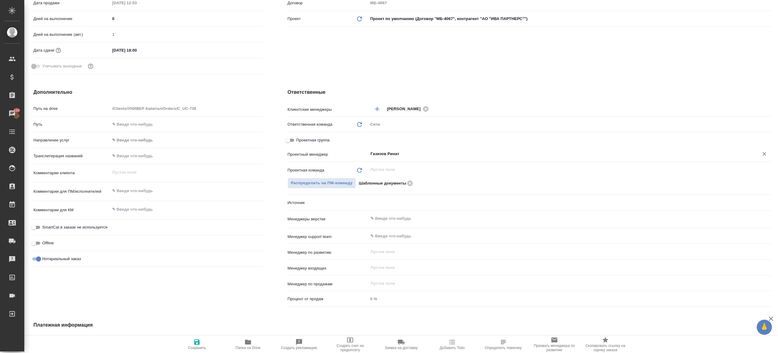
type input "Газизов Ринат"
click at [194, 343] on icon "button" at bounding box center [196, 342] width 5 height 5
type textarea "x"
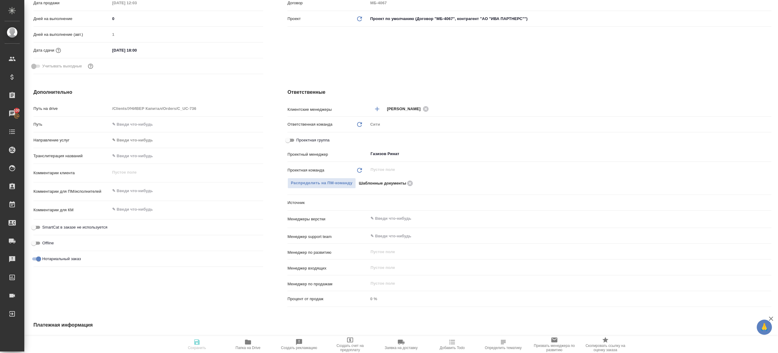
type textarea "x"
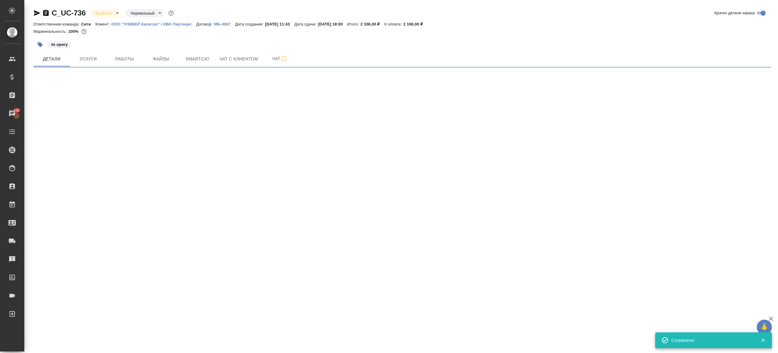
select select "RU"
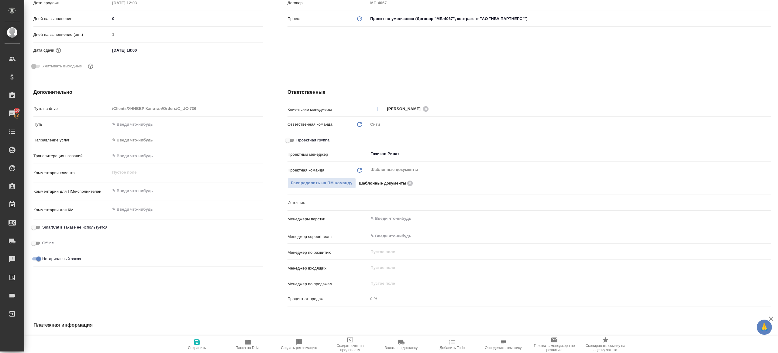
type textarea "x"
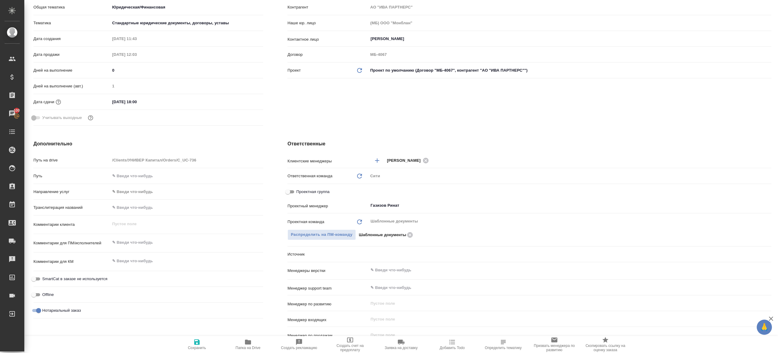
scroll to position [114, 0]
click at [247, 348] on span "Папка на Drive" at bounding box center [248, 348] width 25 height 4
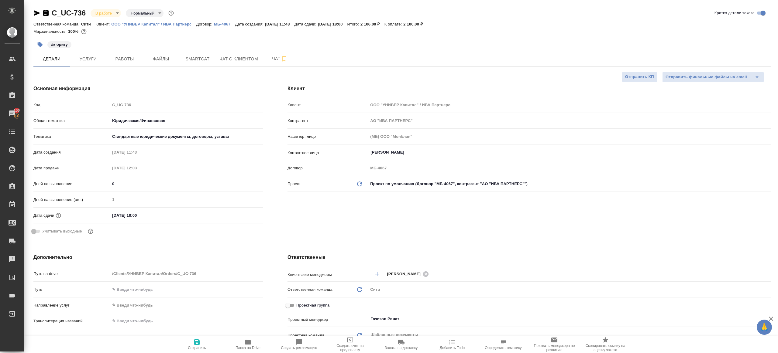
type textarea "x"
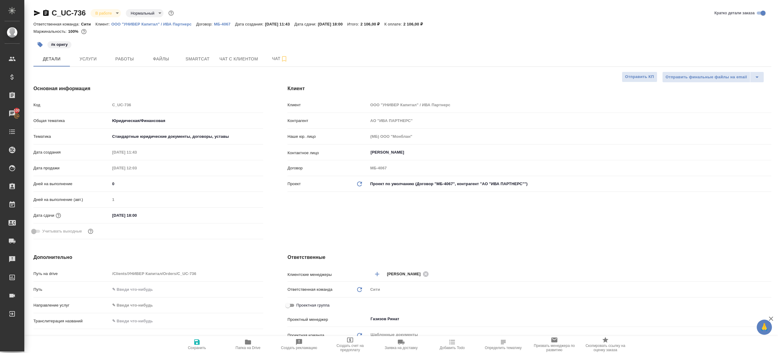
type textarea "x"
click at [123, 57] on span "Работы" at bounding box center [124, 59] width 29 height 8
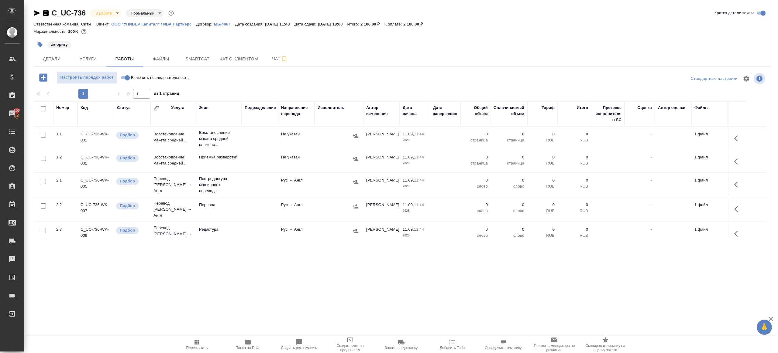
click at [251, 83] on div "Настроить порядок работ Включить последовательность" at bounding box center [156, 77] width 246 height 12
click at [44, 108] on input "checkbox" at bounding box center [43, 108] width 5 height 5
checkbox input "true"
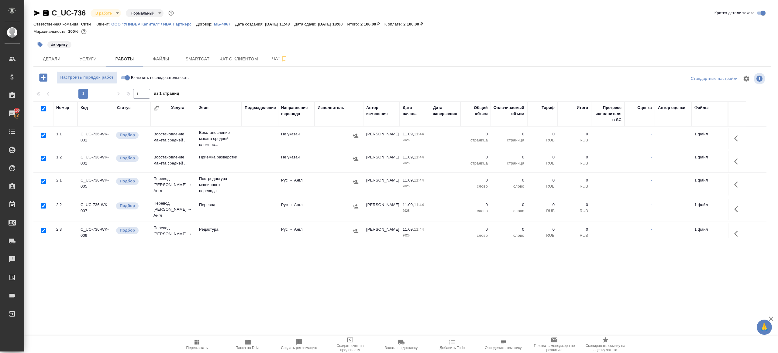
checkbox input "true"
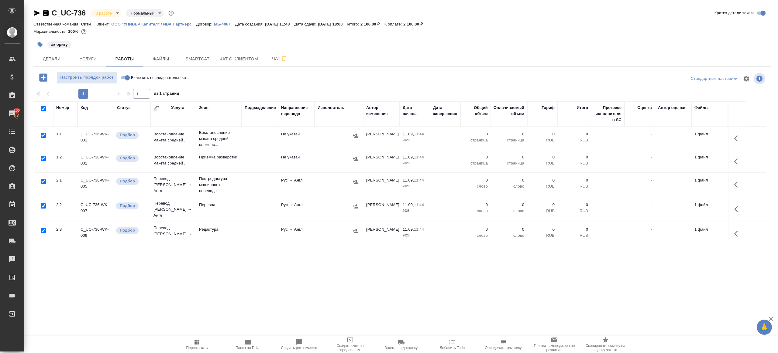
checkbox input "true"
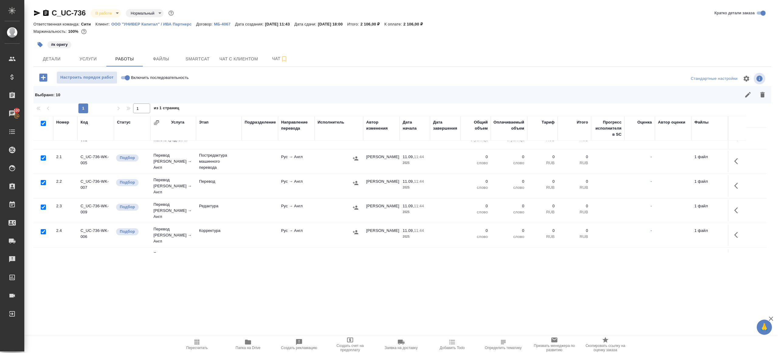
scroll to position [46, 0]
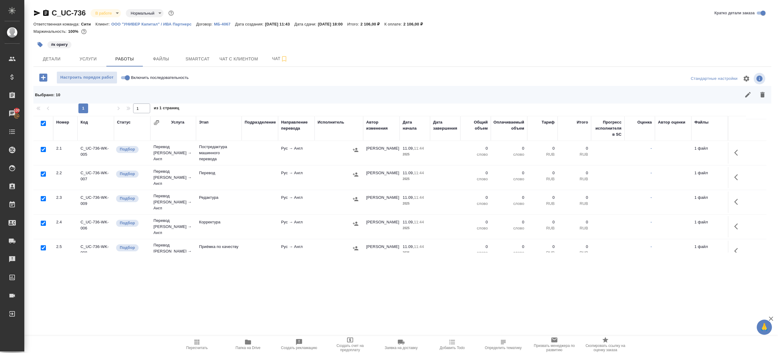
click at [43, 173] on input "checkbox" at bounding box center [43, 174] width 5 height 5
checkbox input "false"
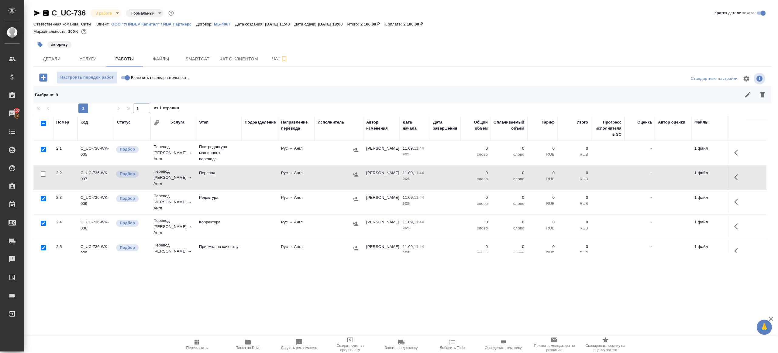
click at [42, 244] on div at bounding box center [43, 248] width 14 height 9
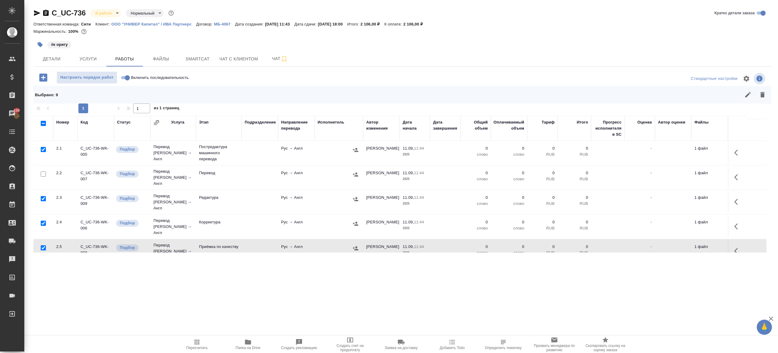
click at [41, 246] on input "checkbox" at bounding box center [43, 248] width 5 height 5
checkbox input "false"
click at [768, 96] on button "button" at bounding box center [762, 95] width 15 height 15
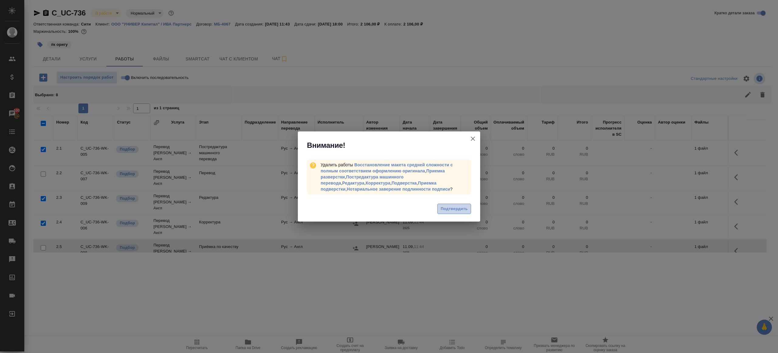
click at [450, 210] on span "Подтвердить" at bounding box center [454, 209] width 27 height 7
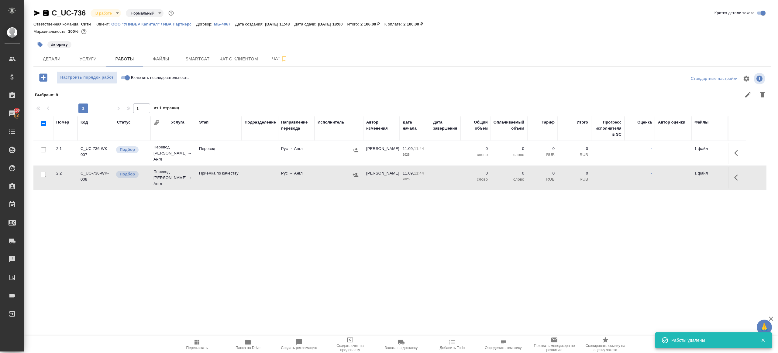
scroll to position [0, 0]
click at [124, 77] on input "Включить последовательность" at bounding box center [127, 77] width 22 height 7
checkbox input "true"
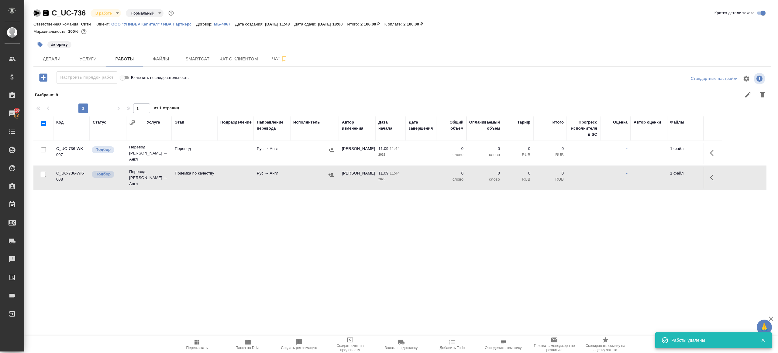
drag, startPoint x: 36, startPoint y: 15, endPoint x: 74, endPoint y: 35, distance: 42.7
click at [36, 15] on icon "button" at bounding box center [36, 12] width 7 height 7
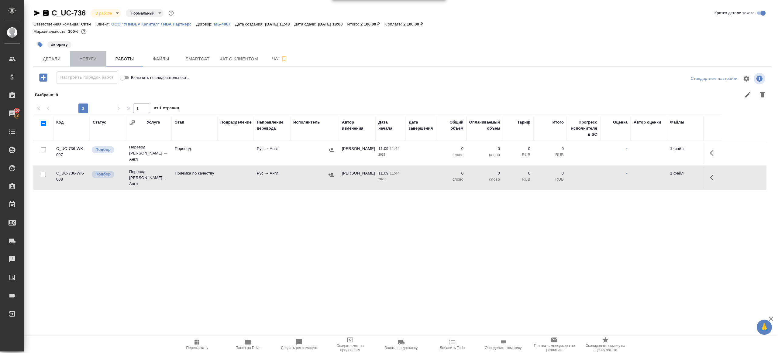
click at [98, 57] on span "Услуги" at bounding box center [88, 59] width 29 height 8
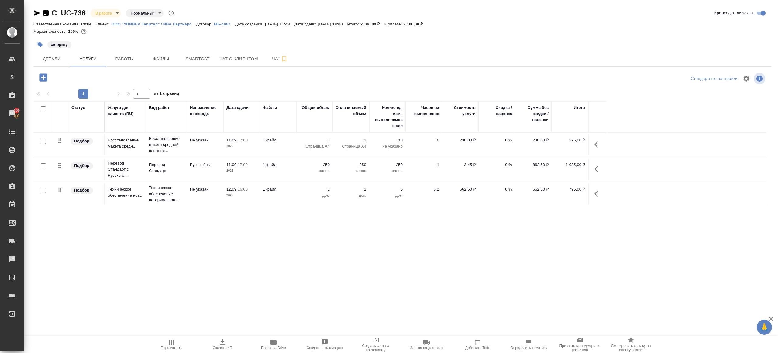
click at [121, 60] on span "Работы" at bounding box center [124, 59] width 29 height 8
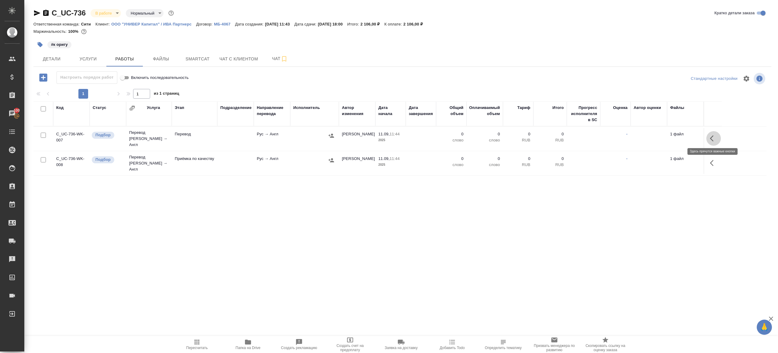
click at [720, 136] on button "button" at bounding box center [713, 138] width 15 height 15
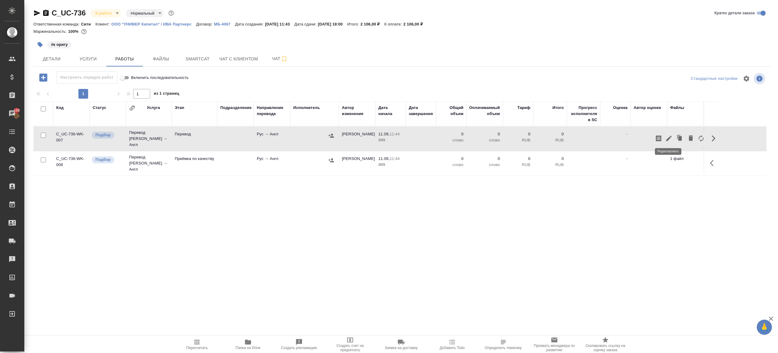
click at [669, 137] on icon "button" at bounding box center [668, 138] width 7 height 7
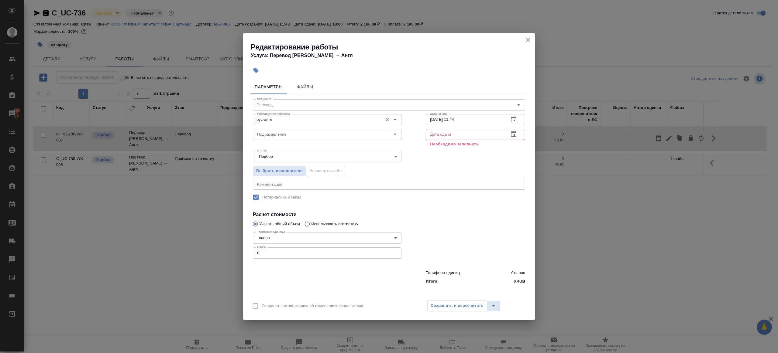
click at [310, 124] on div "рус-англ Направление перевода" at bounding box center [327, 119] width 149 height 11
click at [307, 129] on li "англ-рус" at bounding box center [327, 133] width 149 height 11
click at [307, 129] on div "Подразделение" at bounding box center [327, 134] width 149 height 11
type input "англ-рус"
click at [317, 149] on p "Прямая загрузка (шаблонные документы)" at bounding box center [296, 148] width 78 height 6
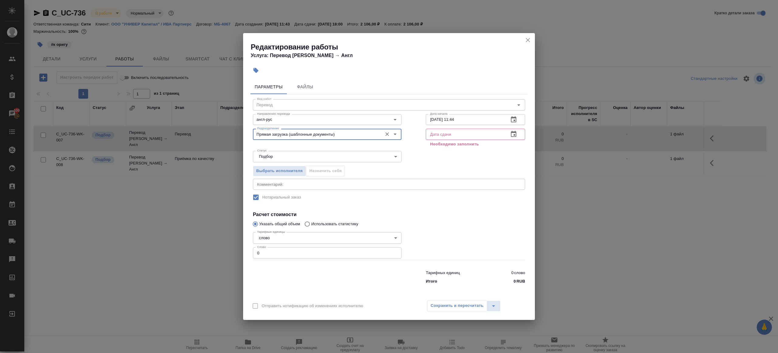
type input "Прямая загрузка (шаблонные документы)"
click at [261, 255] on input "0" at bounding box center [327, 253] width 149 height 11
type input "1"
click at [326, 270] on div at bounding box center [327, 276] width 173 height 24
click at [466, 124] on input "[DATE] 11:44" at bounding box center [465, 119] width 78 height 11
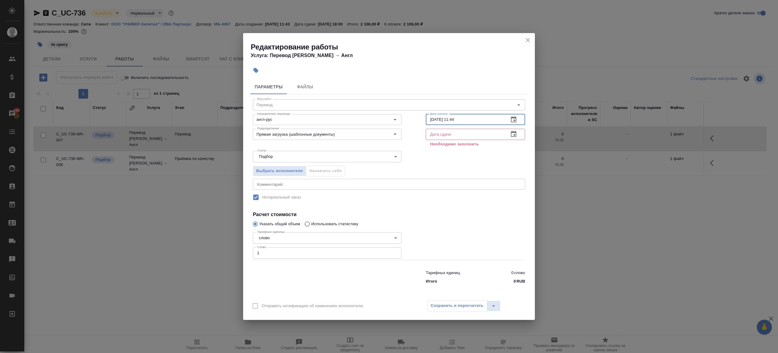
paste input "73.66.8288 51:42"
type input "73.66.8288 51:42"
click at [464, 133] on input "text" at bounding box center [465, 134] width 78 height 11
paste input "73.66.8288 51:42"
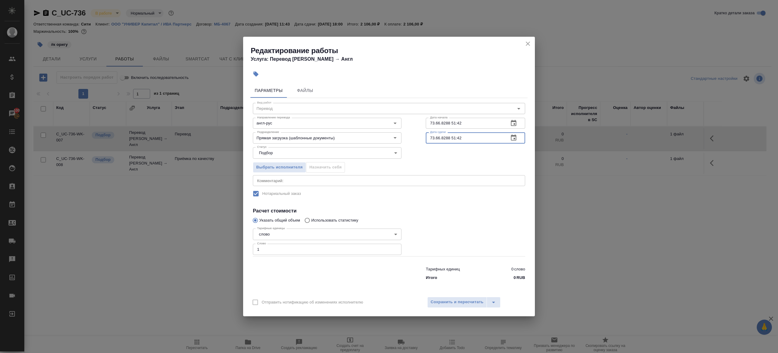
type input "73.66.8288 51:42"
click at [469, 125] on input "73.66.8288 51:42" at bounding box center [465, 123] width 78 height 11
click at [517, 124] on button "button" at bounding box center [513, 123] width 15 height 15
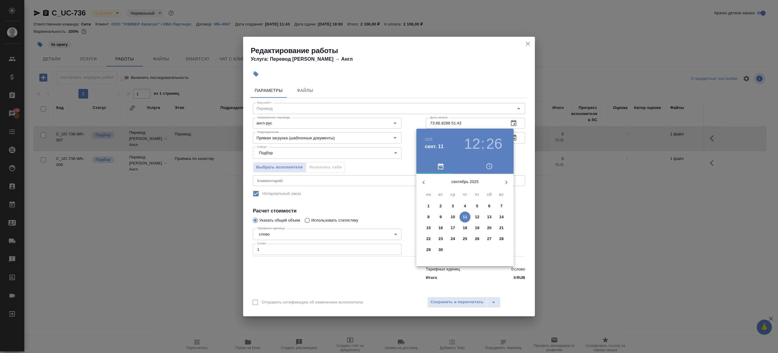
click at [464, 217] on p "11" at bounding box center [465, 217] width 5 height 6
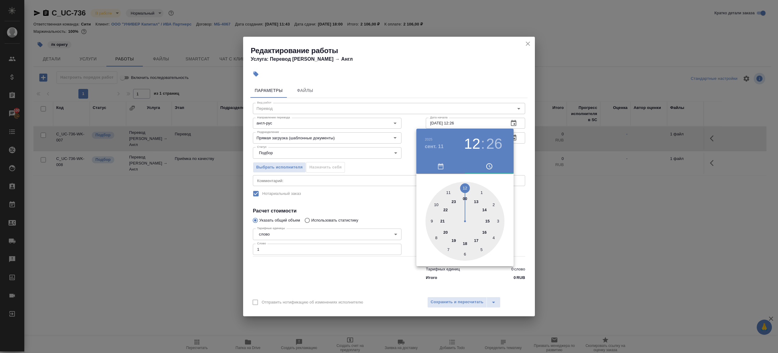
click at [404, 127] on div at bounding box center [389, 176] width 778 height 353
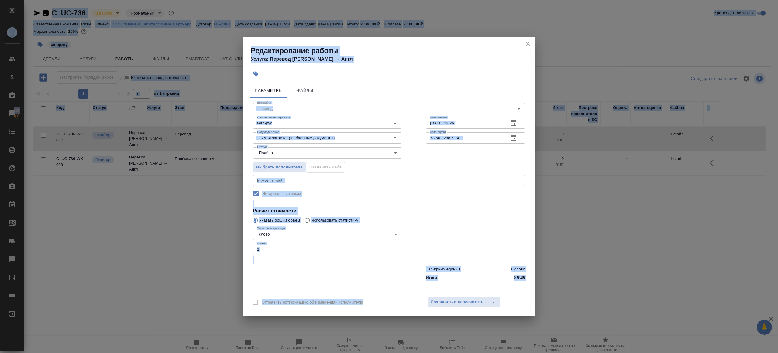
copy body "LOREMIP Dolorsi Ametc Adipisc Elitseddoeiu Tempor 453 Inci Utla Etdolor MA Aliq…"
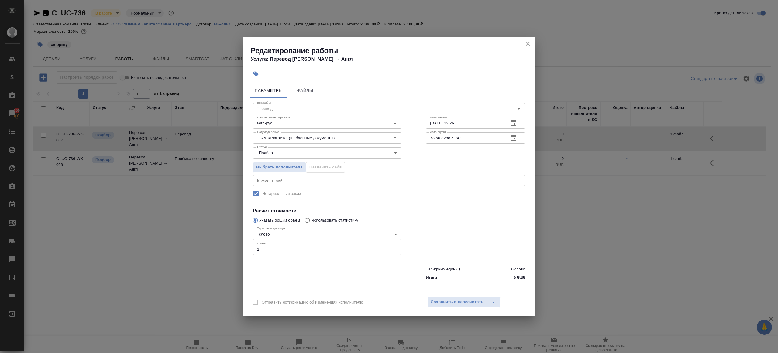
click at [469, 121] on input "[DATE] 12:26" at bounding box center [465, 123] width 78 height 11
click at [477, 138] on input "73.66.8288 51:42" at bounding box center [465, 137] width 78 height 11
click at [476, 128] on input "[DATE] 12:26" at bounding box center [465, 123] width 78 height 11
paste input "0.07.3640 67:11"
type input "[DATE] 67:11"
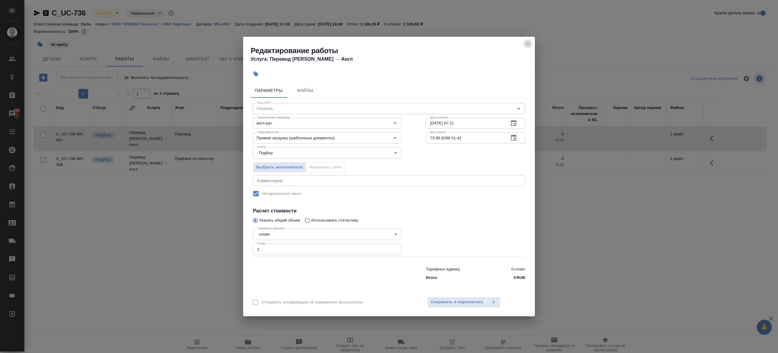
click at [529, 46] on icon "close" at bounding box center [527, 43] width 7 height 7
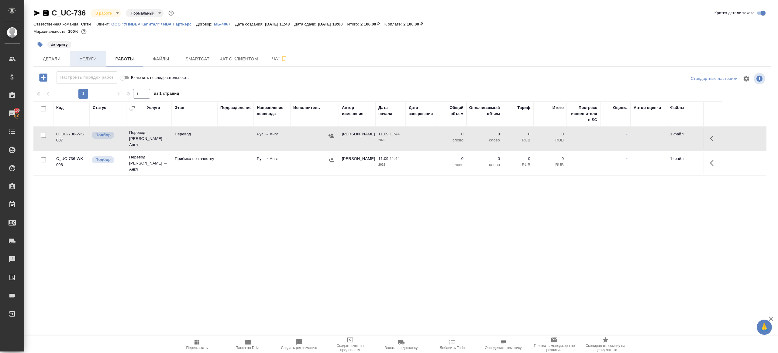
click at [78, 65] on button "Услуги" at bounding box center [88, 58] width 36 height 15
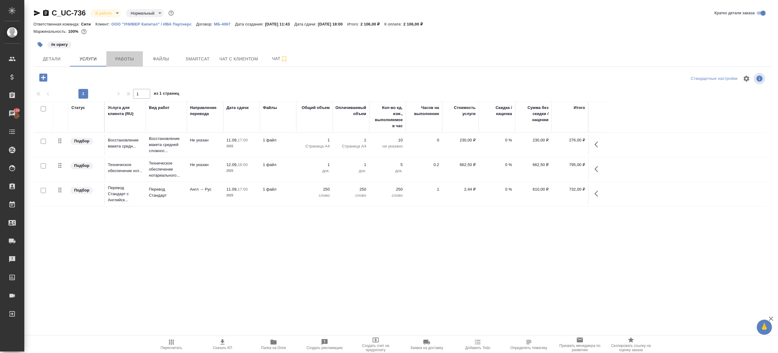
click at [121, 58] on span "Работы" at bounding box center [124, 59] width 29 height 8
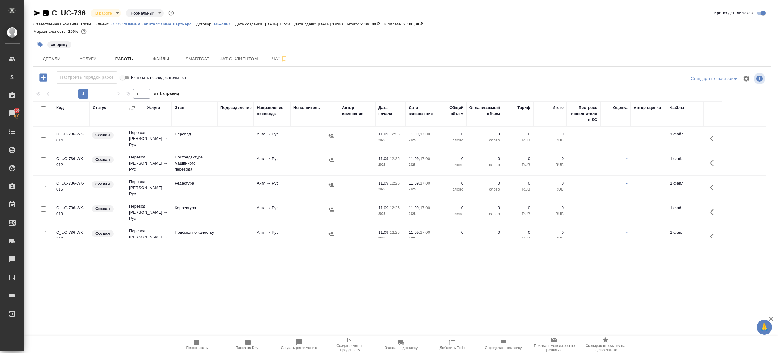
click at [45, 109] on input "checkbox" at bounding box center [43, 108] width 5 height 5
checkbox input "true"
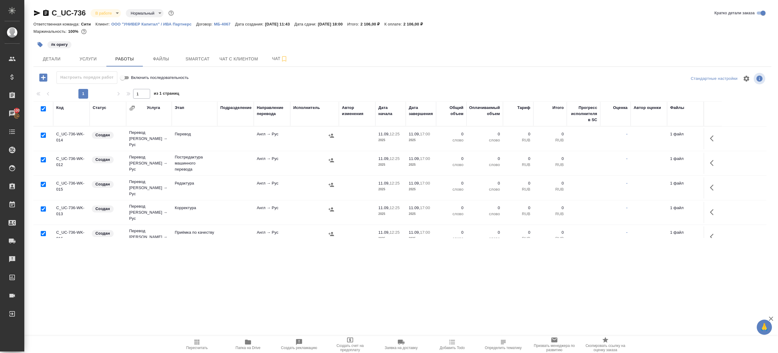
checkbox input "true"
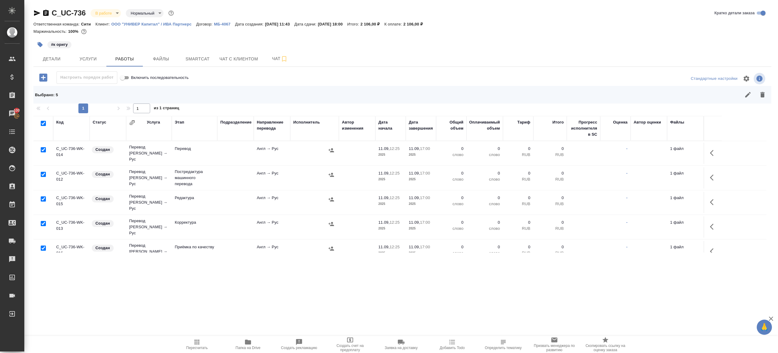
click at [43, 149] on input "checkbox" at bounding box center [43, 149] width 5 height 5
checkbox input "false"
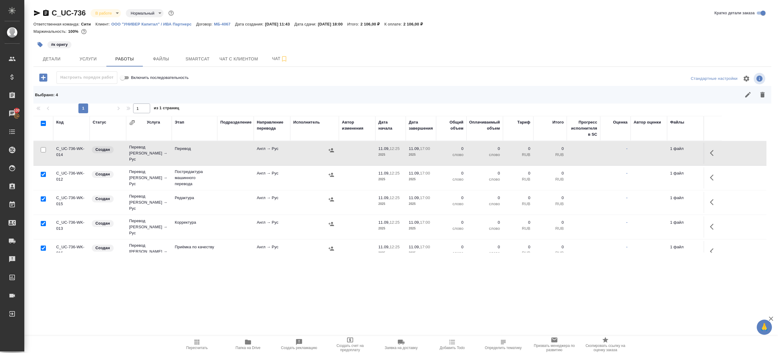
click at [42, 246] on input "checkbox" at bounding box center [43, 248] width 5 height 5
checkbox input "false"
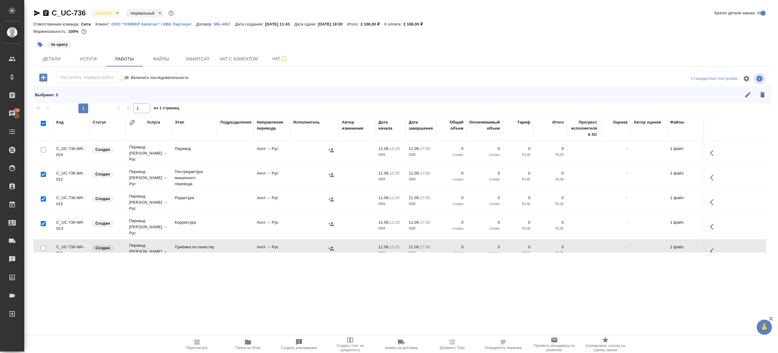
click at [767, 90] on button "button" at bounding box center [762, 95] width 15 height 15
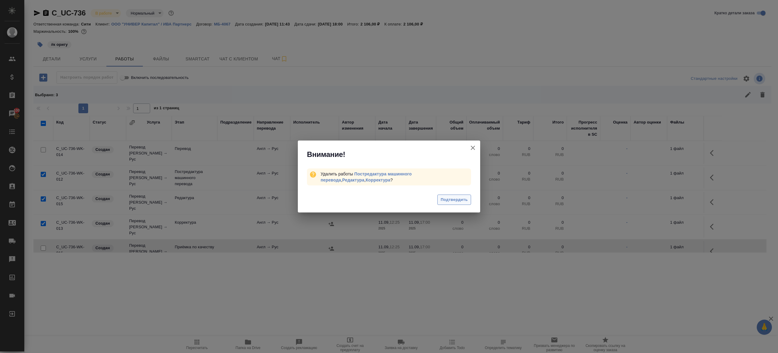
click at [467, 198] on span "Подтвердить" at bounding box center [454, 200] width 27 height 7
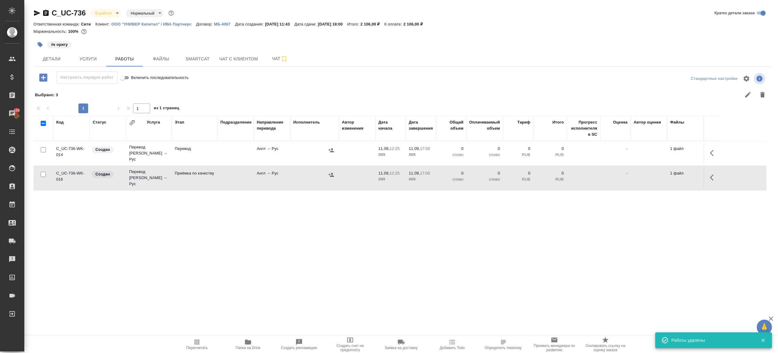
click at [724, 150] on tr "C_UC-736-WK-014 Создан Перевод [PERSON_NAME] → Рус Перевод Англ → Рус 11.09, 12…" at bounding box center [399, 153] width 733 height 25
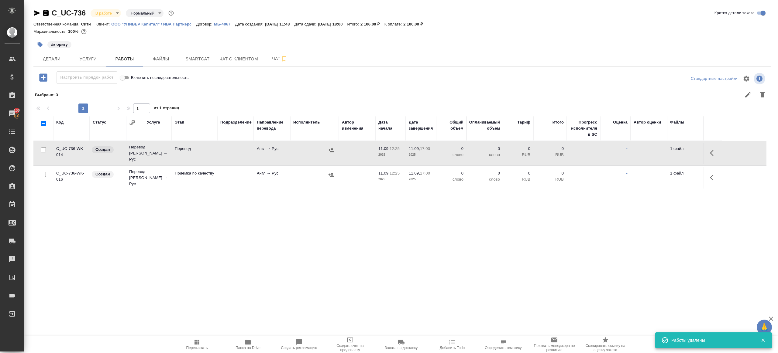
click at [711, 150] on icon "button" at bounding box center [712, 153] width 4 height 6
click at [669, 150] on icon "button" at bounding box center [668, 152] width 5 height 5
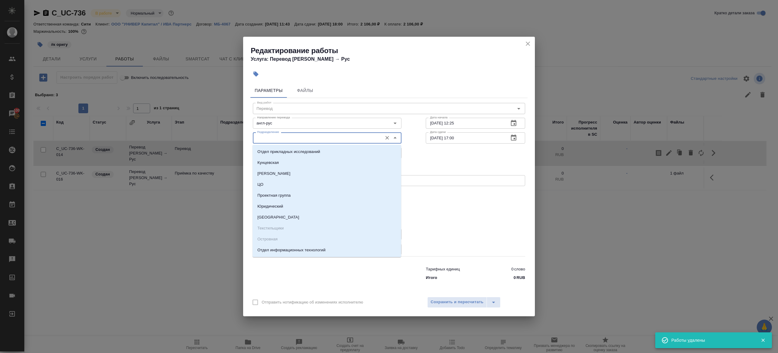
click at [273, 136] on input "Подразделение" at bounding box center [317, 137] width 125 height 7
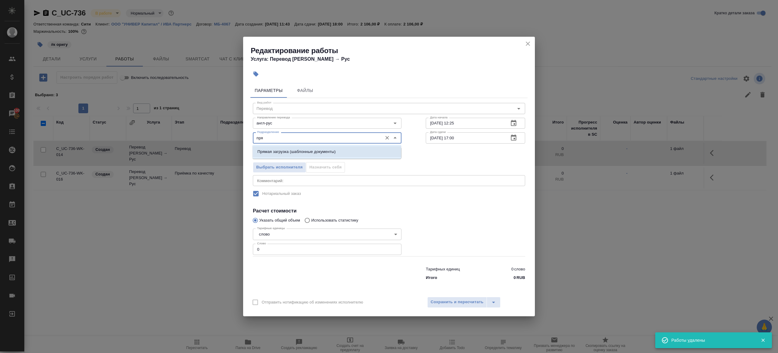
click at [300, 159] on ul "Прямая загрузка (шаблонные документы)" at bounding box center [327, 156] width 149 height 11
click at [300, 155] on p "Прямая загрузка (шаблонные документы)" at bounding box center [296, 152] width 78 height 6
type input "Прямая загрузка (шаблонные документы)"
click at [284, 158] on body "🙏 .cls-1 fill:#fff; AWATERA [PERSON_NAME] Клиенты Спецификации Заказы 100 Чаты …" at bounding box center [389, 176] width 778 height 353
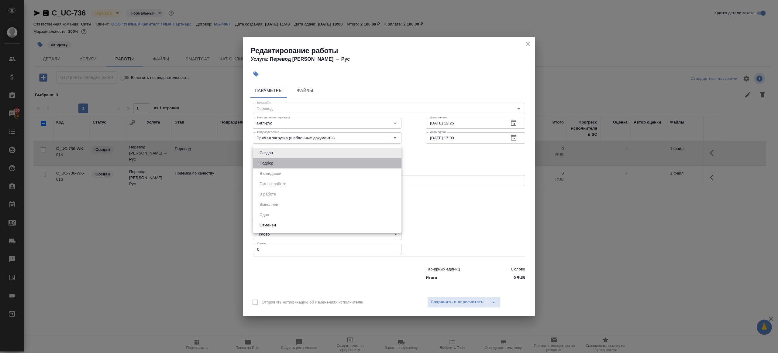
click at [284, 167] on li "Подбор" at bounding box center [327, 163] width 149 height 10
type input "recruiting"
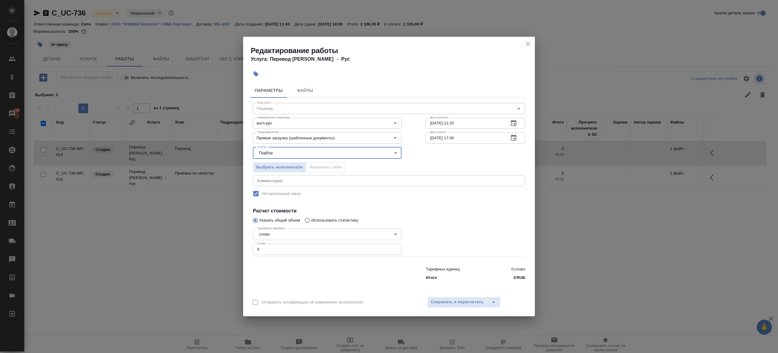
click at [277, 247] on input "0" at bounding box center [327, 249] width 149 height 11
type input "1"
click at [294, 263] on div at bounding box center [327, 272] width 173 height 24
click at [455, 138] on input "[DATE] 17:00" at bounding box center [465, 137] width 78 height 11
type input "[DATE] 16:00"
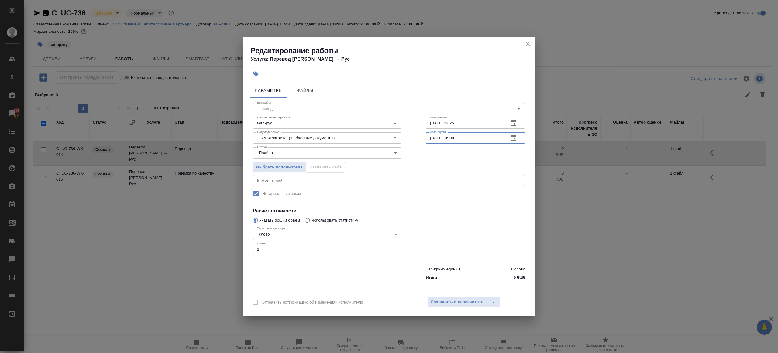
click at [437, 220] on div at bounding box center [476, 241] width 124 height 54
click at [463, 303] on span "Сохранить и пересчитать" at bounding box center [457, 302] width 53 height 7
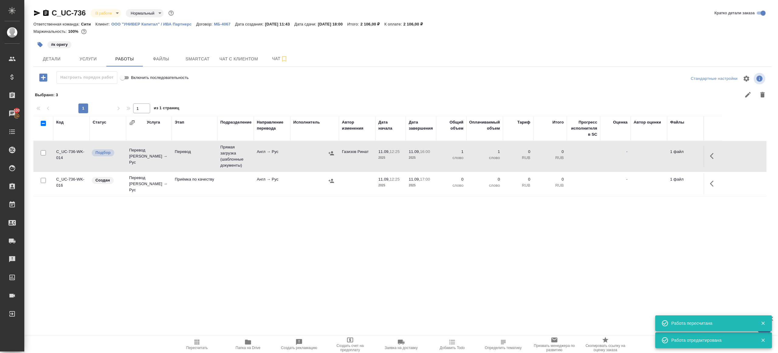
click at [715, 167] on tr "C_UC-736-WK-014 Подбор Перевод Стандарт Англ → [PERSON_NAME] Прямая загрузка (ш…" at bounding box center [399, 156] width 733 height 31
click at [714, 184] on icon "button" at bounding box center [713, 183] width 7 height 7
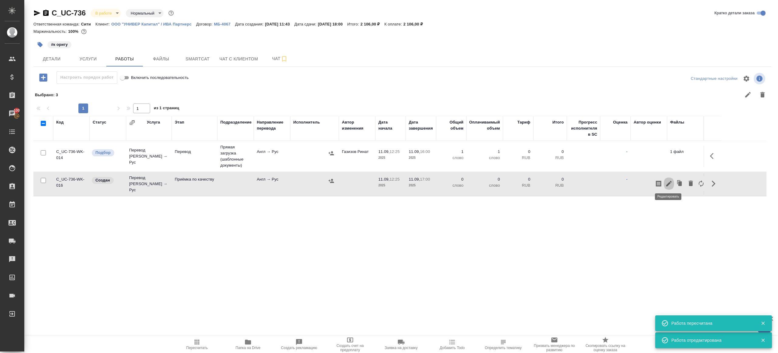
click at [668, 184] on icon "button" at bounding box center [668, 183] width 5 height 5
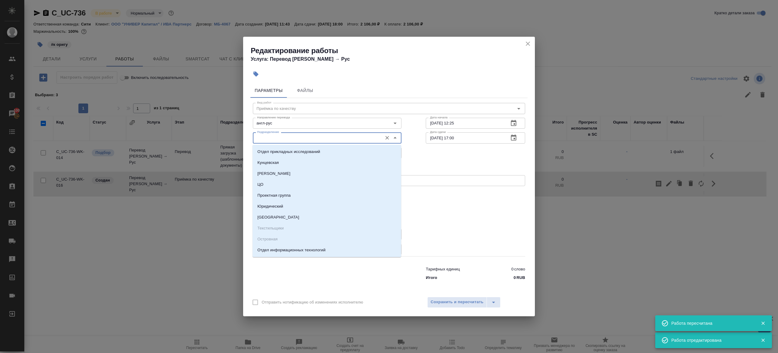
click at [305, 139] on input "Подразделение" at bounding box center [317, 137] width 125 height 7
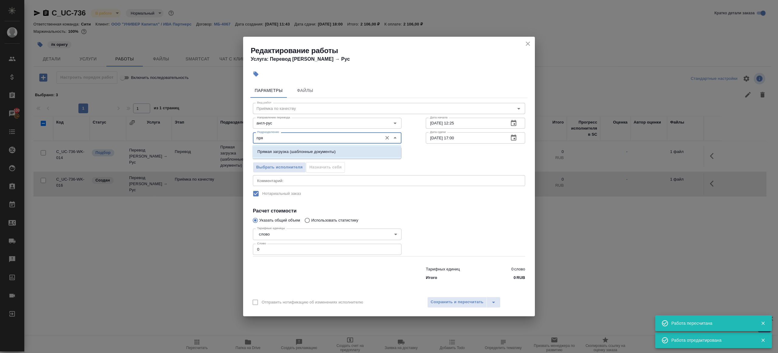
click at [319, 151] on p "Прямая загрузка (шаблонные документы)" at bounding box center [296, 152] width 78 height 6
type input "Прямая загрузка (шаблонные документы)"
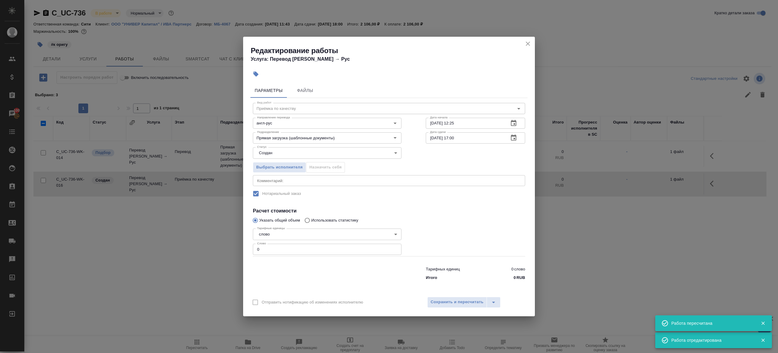
click at [455, 116] on div "Дата начала [DATE] 12:25 Дата начала" at bounding box center [476, 122] width 124 height 39
click at [455, 120] on input "[DATE] 12:25" at bounding box center [465, 123] width 78 height 11
paste input "6:00"
type input "[DATE] 16:00"
click at [297, 256] on div "Тарифных единиц 0 слово Итого 0 RUB" at bounding box center [389, 272] width 297 height 41
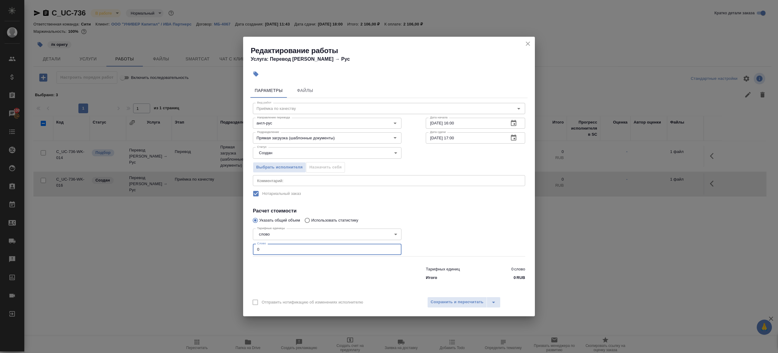
click at [299, 251] on input "0" at bounding box center [327, 249] width 149 height 11
type input "1"
click at [445, 302] on span "Сохранить и пересчитать" at bounding box center [457, 302] width 53 height 7
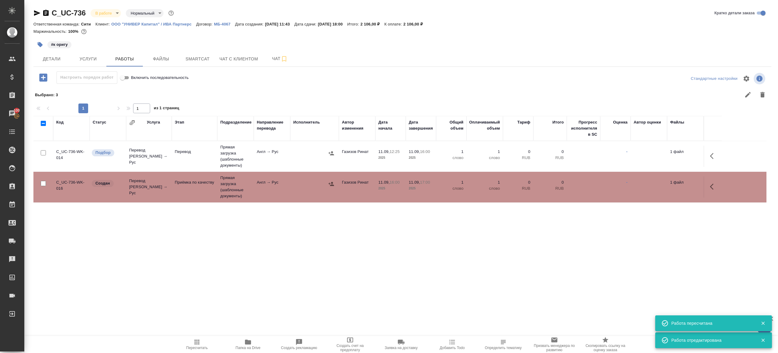
click at [277, 160] on td "Англ → Рус" at bounding box center [272, 156] width 36 height 21
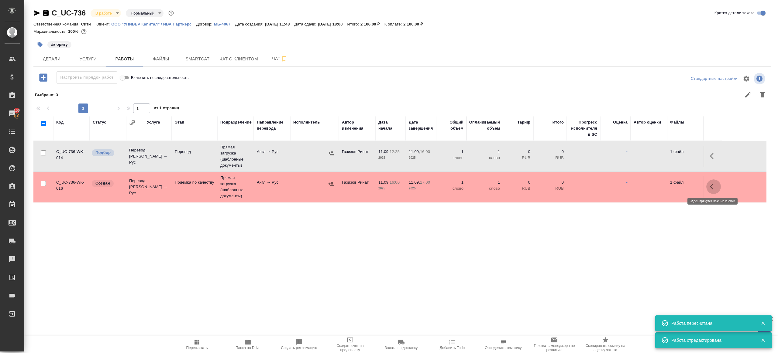
click at [709, 184] on button "button" at bounding box center [713, 187] width 15 height 15
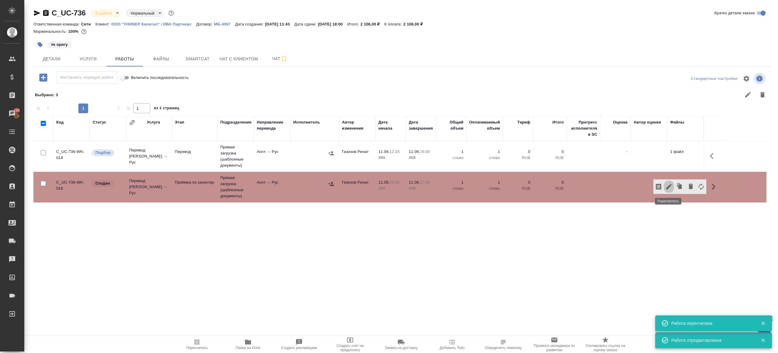
click at [667, 184] on icon "button" at bounding box center [668, 186] width 7 height 7
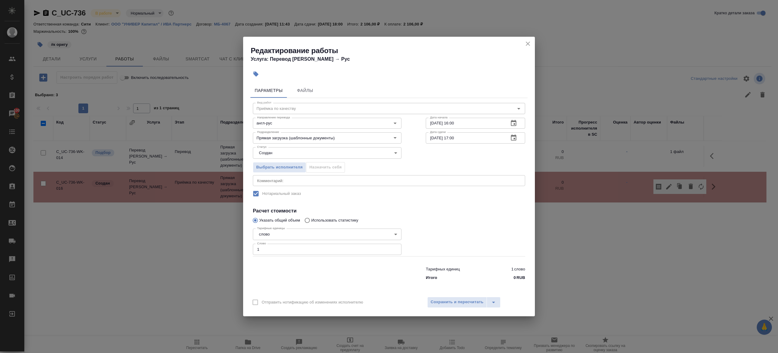
click at [285, 160] on div "Выбрать исполнителя Назначить себя" at bounding box center [327, 166] width 173 height 37
click at [285, 154] on body "🙏 .cls-1 fill:#fff; AWATERA [PERSON_NAME] Клиенты Спецификации Заказы 100 Чаты …" at bounding box center [389, 176] width 778 height 353
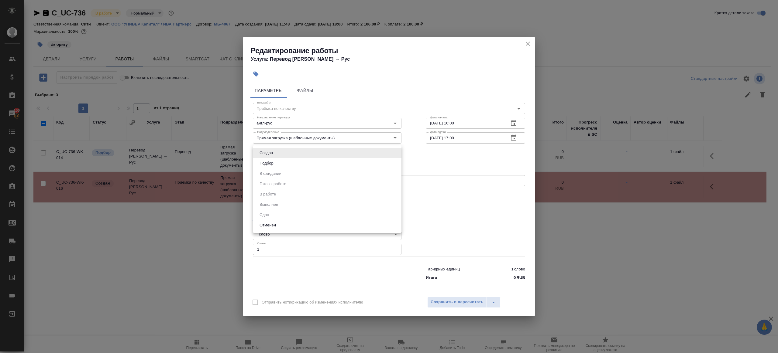
click at [285, 165] on li "Подбор" at bounding box center [327, 163] width 149 height 10
type input "recruiting"
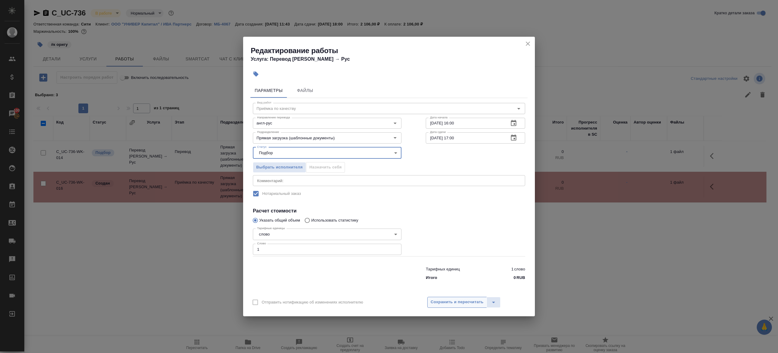
click at [441, 301] on span "Сохранить и пересчитать" at bounding box center [457, 302] width 53 height 7
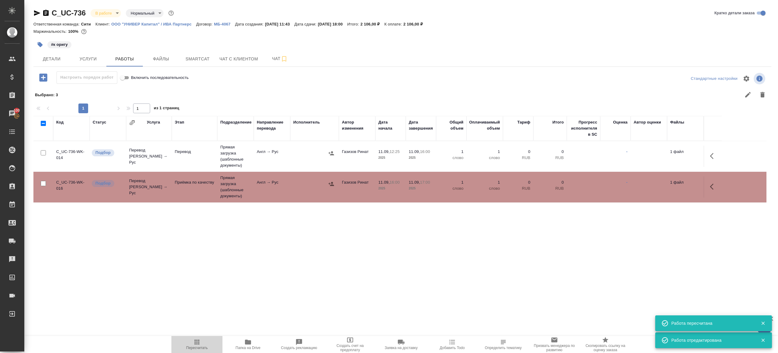
click at [191, 342] on span "Пересчитать" at bounding box center [197, 345] width 44 height 12
click at [190, 339] on span "Пересчитать" at bounding box center [197, 345] width 44 height 12
click at [250, 308] on div ".cls-1 fill:#fff; AWATERA [PERSON_NAME] Клиенты Спецификации Заказы 100 Чаты To…" at bounding box center [389, 176] width 778 height 353
click at [277, 191] on td "Англ → Рус" at bounding box center [272, 187] width 36 height 21
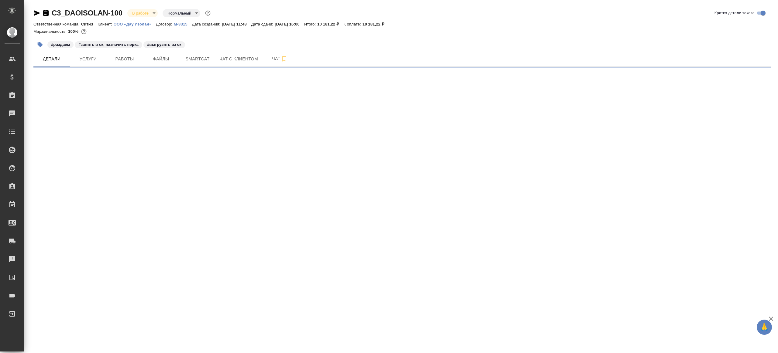
select select "RU"
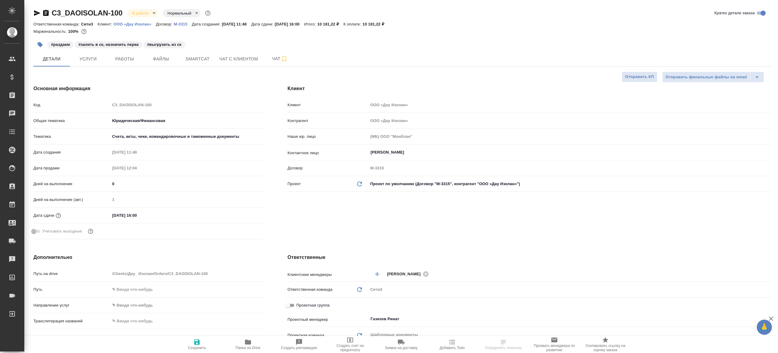
type textarea "x"
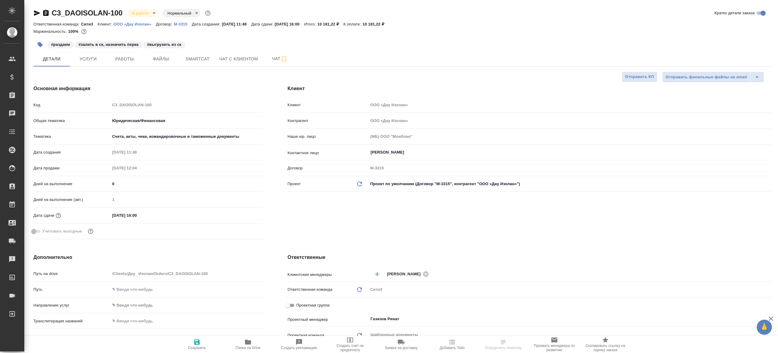
type textarea "x"
click at [127, 55] on span "Работы" at bounding box center [124, 59] width 29 height 8
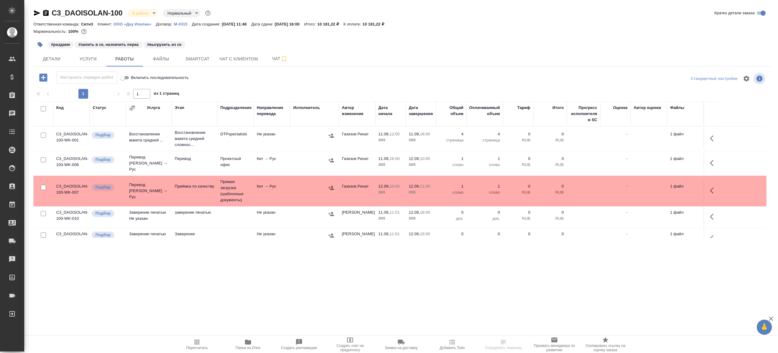
click at [264, 93] on div "1 1 из 1 страниц" at bounding box center [402, 94] width 738 height 10
click at [195, 341] on icon "button" at bounding box center [196, 342] width 5 height 5
click at [217, 277] on div ".cls-1 fill:#fff; AWATERA [PERSON_NAME] Клиенты Спецификации Заказы 100 Чаты To…" at bounding box center [389, 176] width 778 height 353
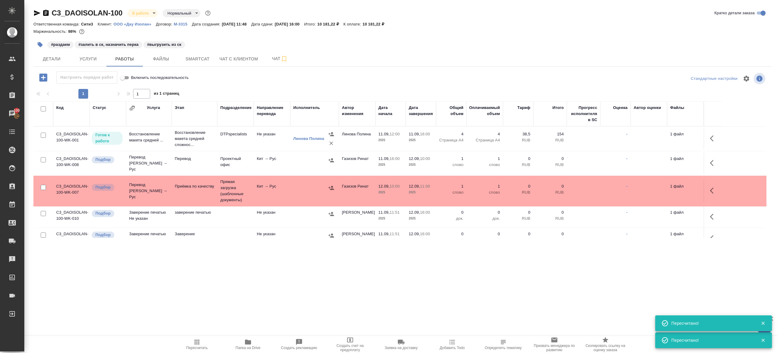
click at [207, 340] on span "Пересчитать" at bounding box center [197, 345] width 44 height 12
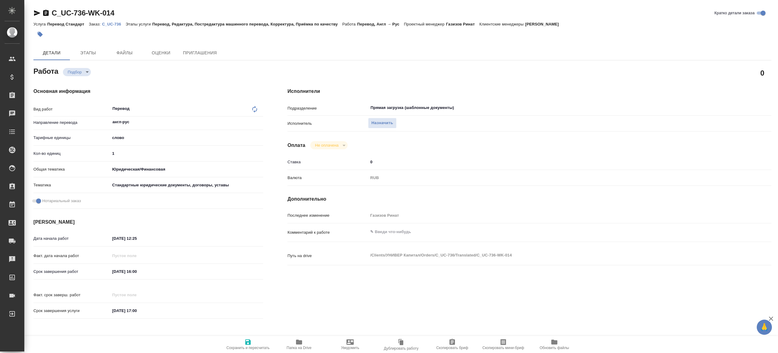
type textarea "x"
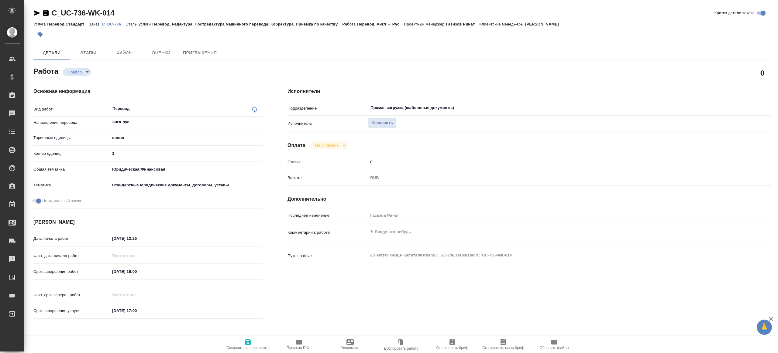
type textarea "x"
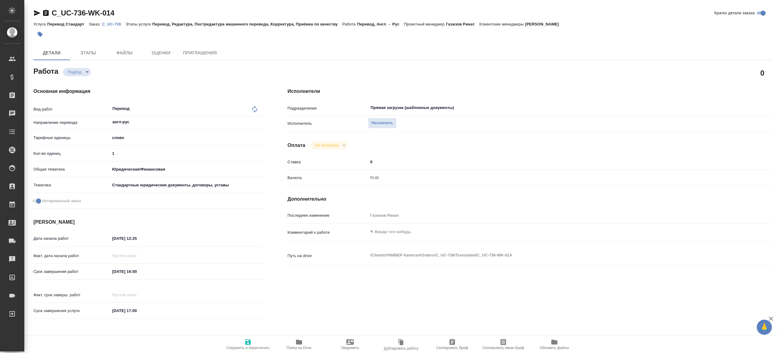
type textarea "x"
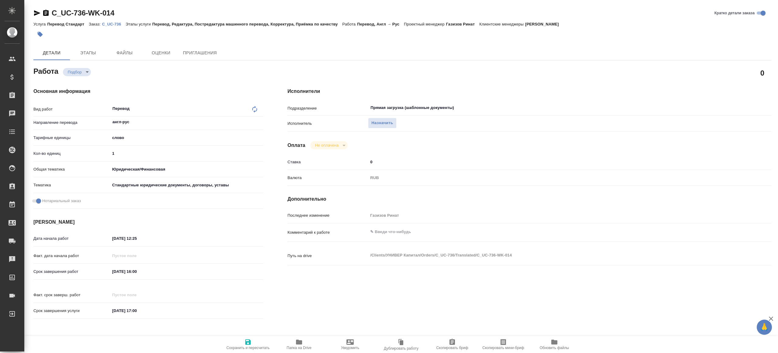
type textarea "x"
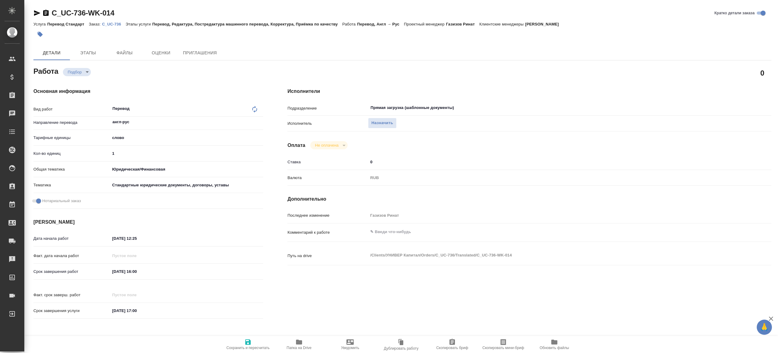
type textarea "x"
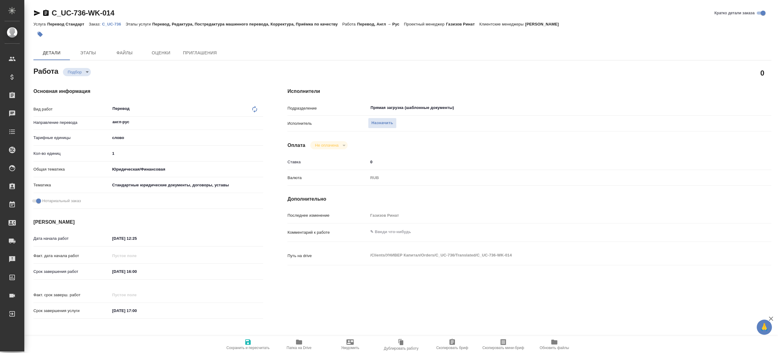
type textarea "x"
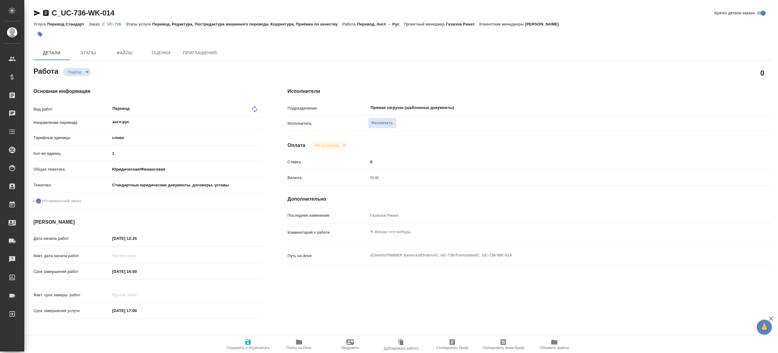
type textarea "x"
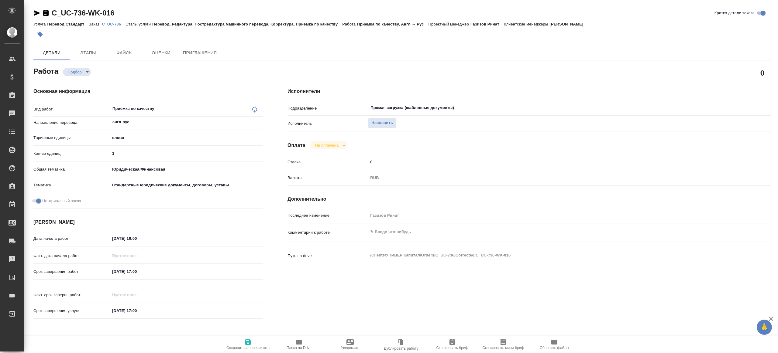
type textarea "x"
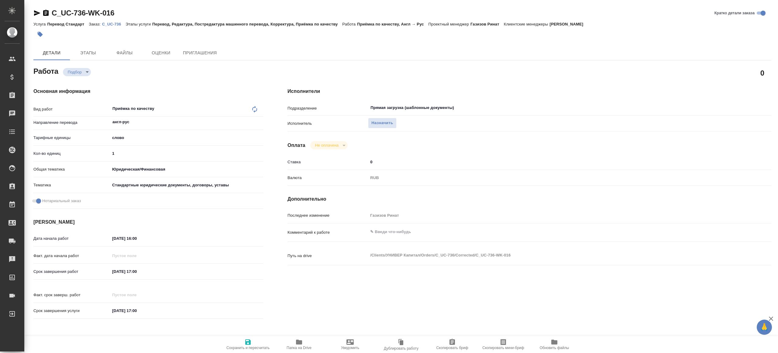
type textarea "x"
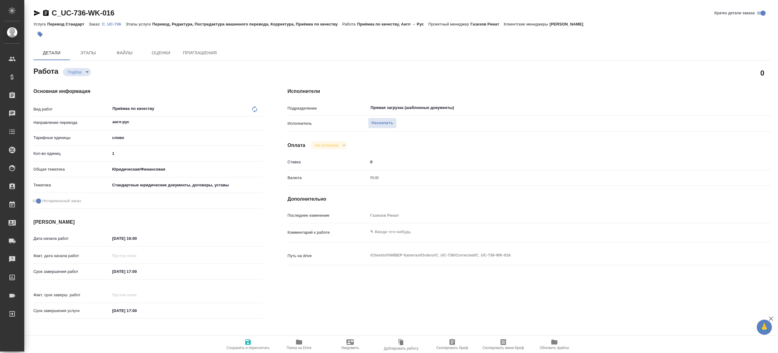
type textarea "x"
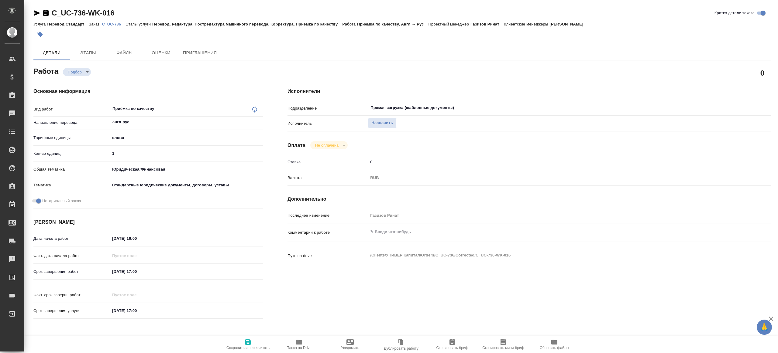
type textarea "x"
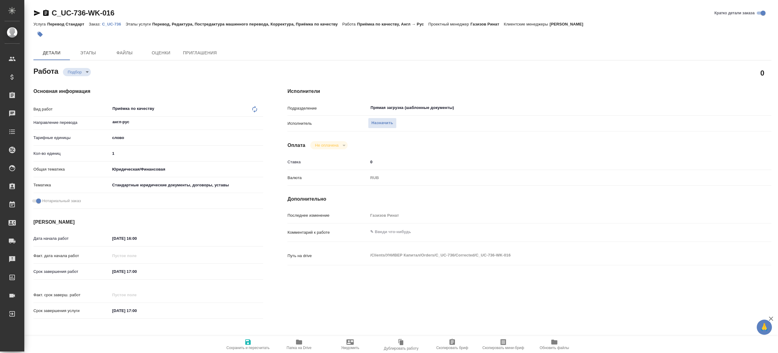
type textarea "x"
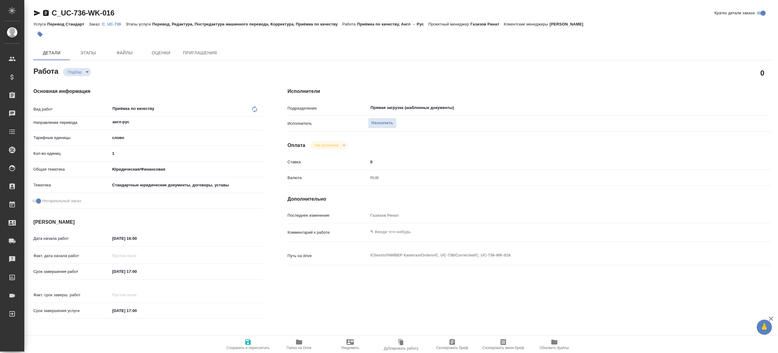
type textarea "x"
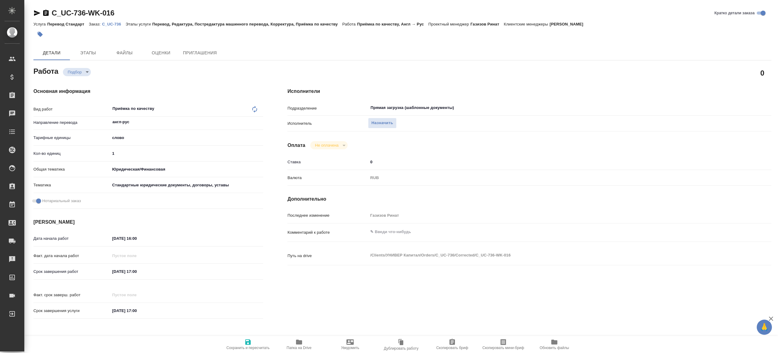
type textarea "x"
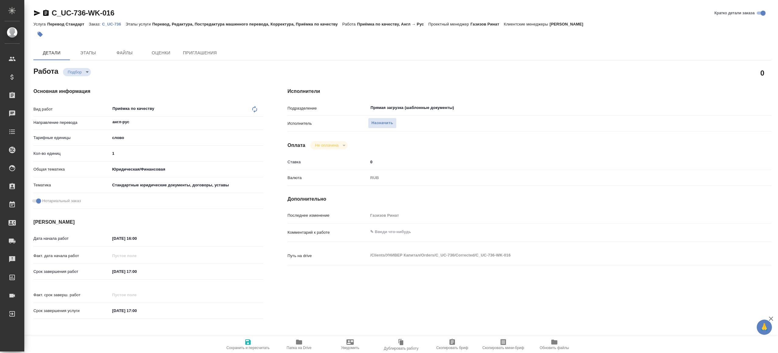
type textarea "x"
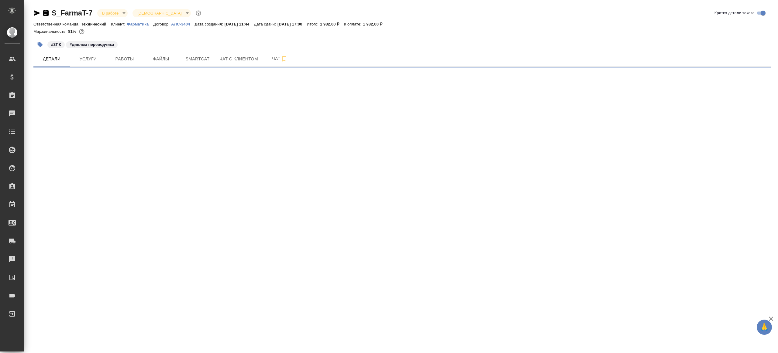
select select "RU"
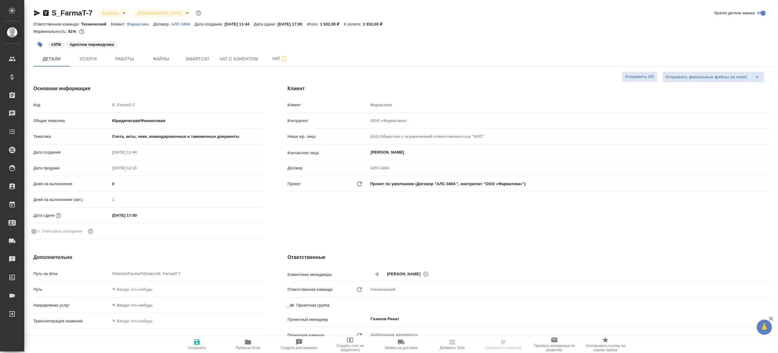
type textarea "x"
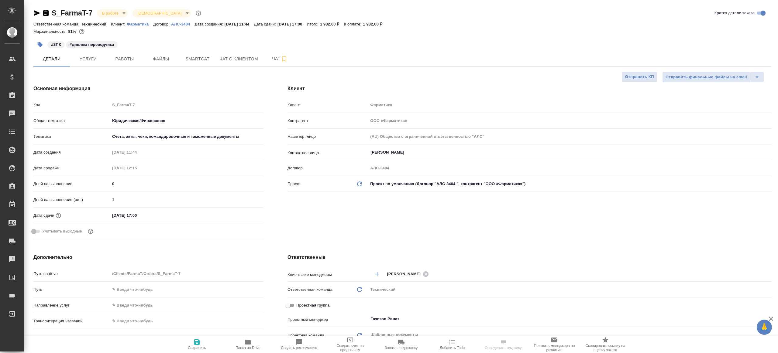
type textarea "x"
click at [127, 66] on button "Работы" at bounding box center [124, 58] width 36 height 15
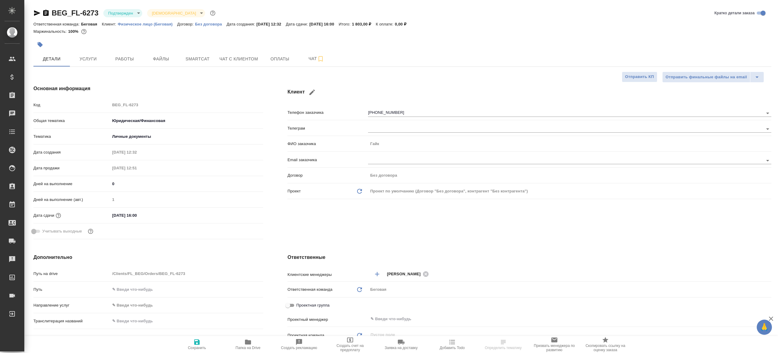
select select "RU"
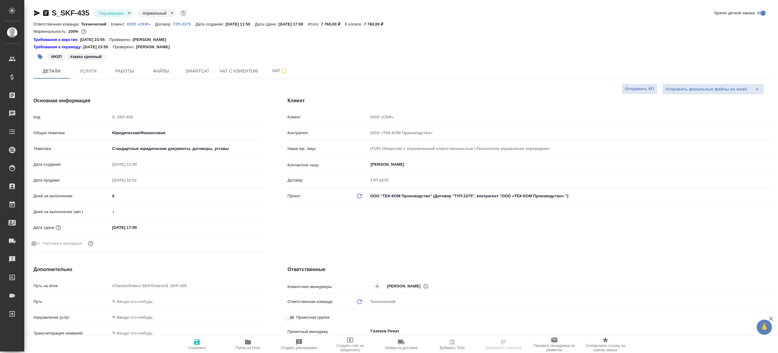
select select "RU"
click at [118, 14] on body "🙏 .cls-1 fill:#fff; AWATERA [PERSON_NAME] Клиенты Спецификации Заказы 100 Чаты …" at bounding box center [389, 176] width 778 height 353
click at [123, 62] on li "В работе" at bounding box center [122, 64] width 56 height 10
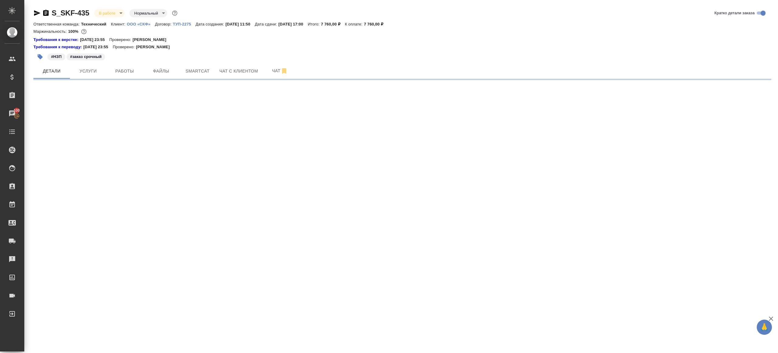
select select "RU"
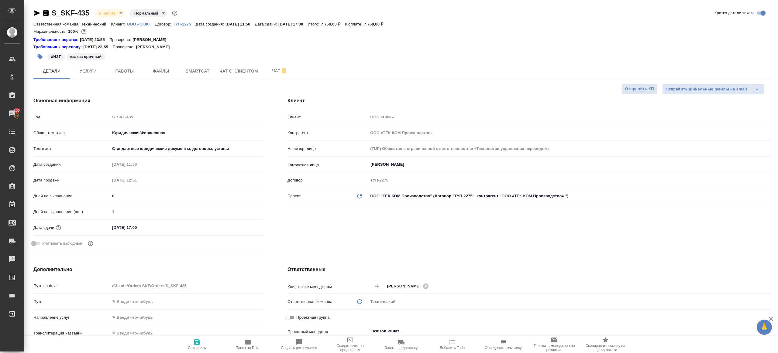
type textarea "x"
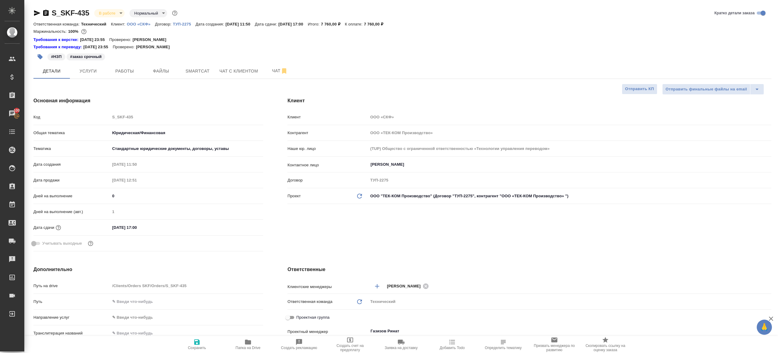
type textarea "x"
click at [125, 73] on span "Работы" at bounding box center [124, 71] width 29 height 8
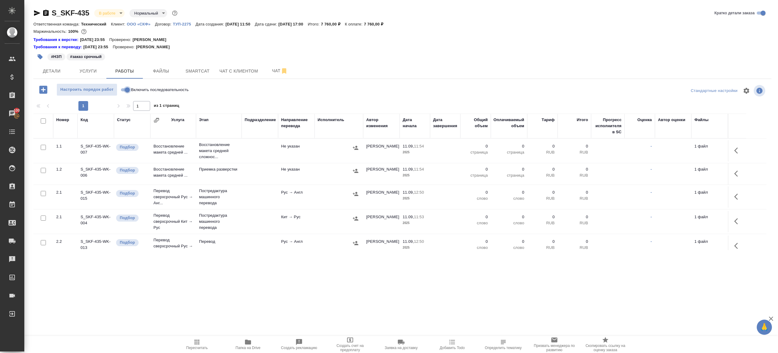
click at [123, 91] on input "Включить последовательность" at bounding box center [127, 89] width 22 height 7
checkbox input "true"
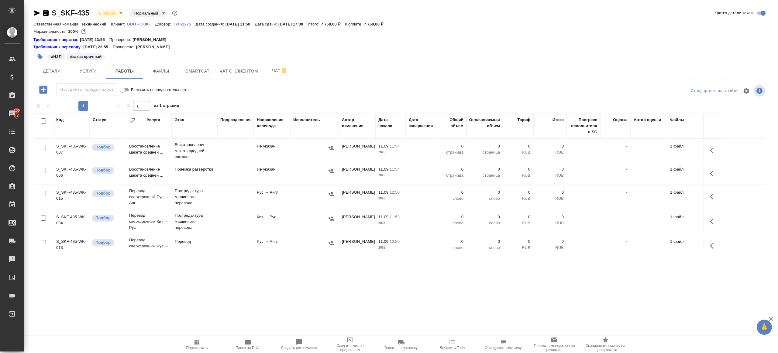
click at [43, 121] on input "checkbox" at bounding box center [43, 121] width 5 height 5
checkbox input "true"
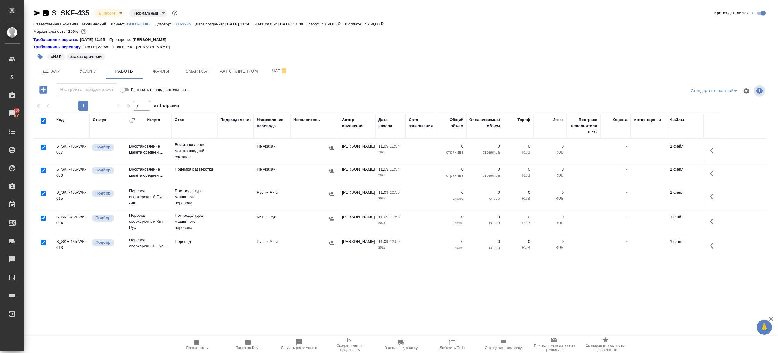
checkbox input "true"
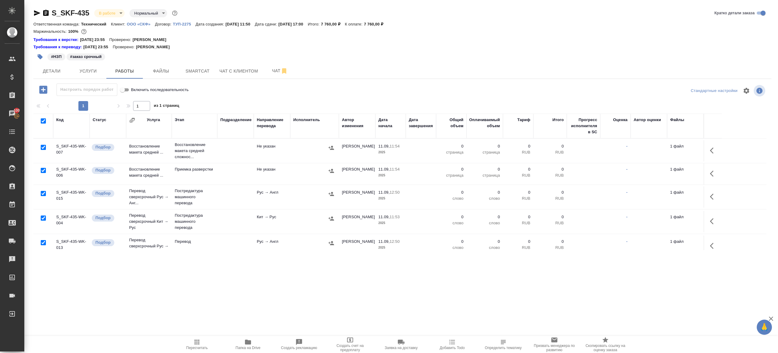
checkbox input "true"
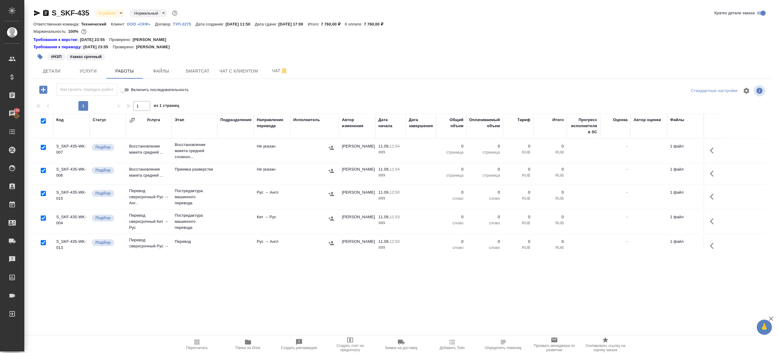
checkbox input "true"
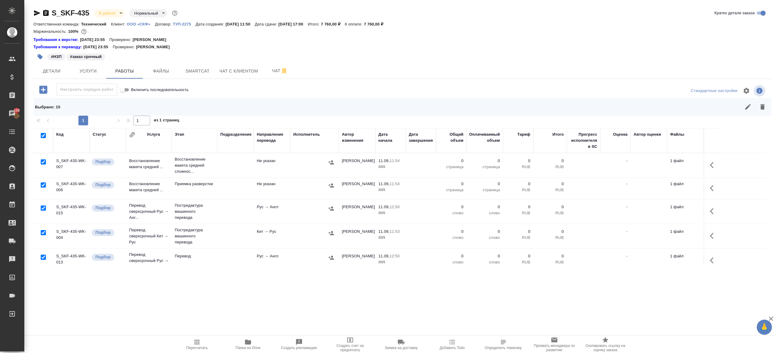
click at [43, 256] on input "checkbox" at bounding box center [43, 257] width 5 height 5
checkbox input "false"
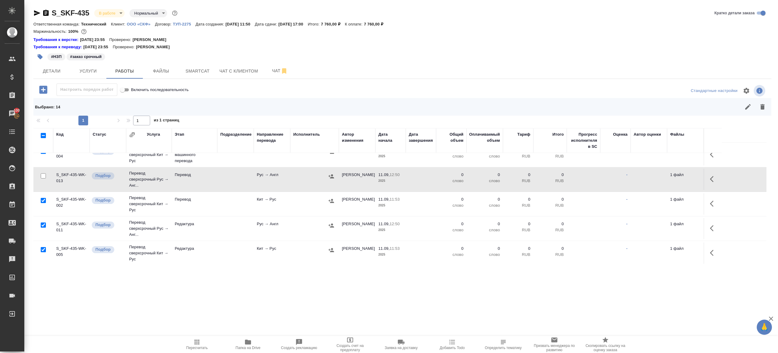
scroll to position [161, 0]
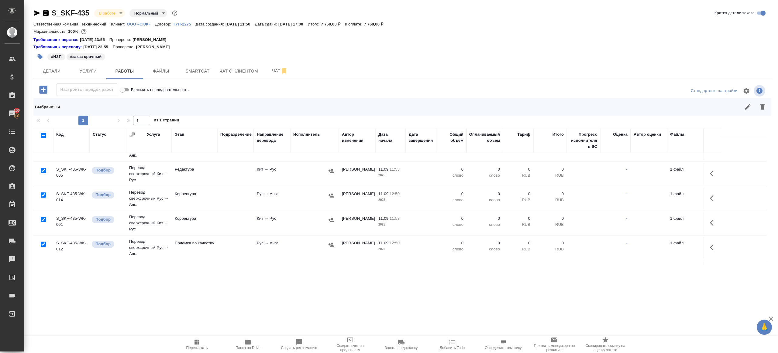
click at [43, 244] on input "checkbox" at bounding box center [43, 244] width 5 height 5
checkbox input "false"
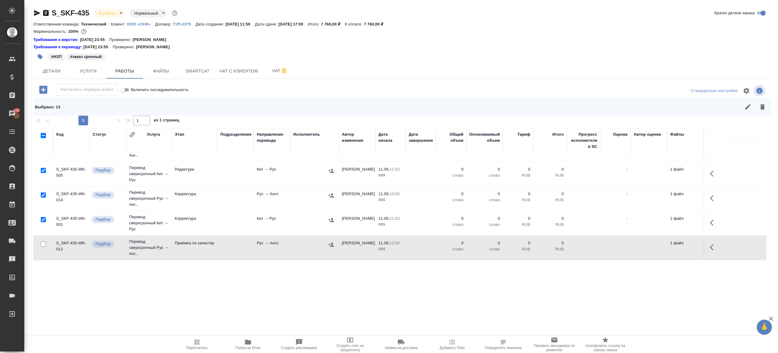
scroll to position [247, 0]
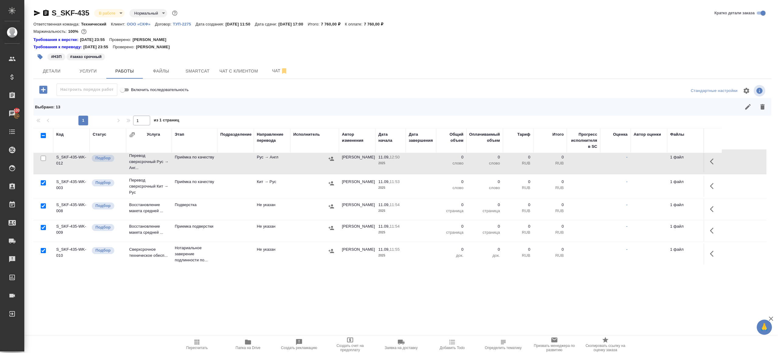
drag, startPoint x: 44, startPoint y: 250, endPoint x: 194, endPoint y: 186, distance: 163.2
click at [44, 250] on input "checkbox" at bounding box center [43, 250] width 5 height 5
checkbox input "false"
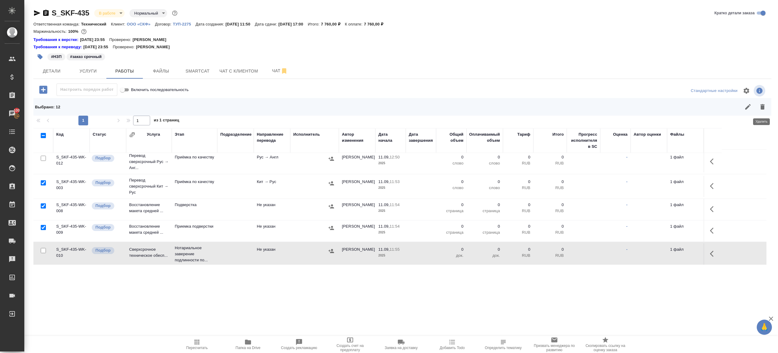
click at [766, 108] on button "button" at bounding box center [762, 107] width 15 height 15
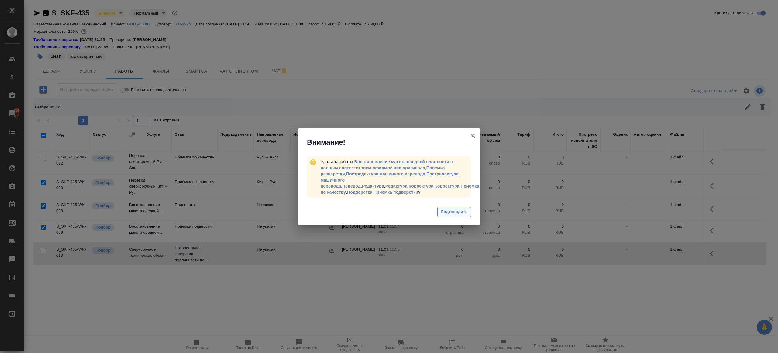
click at [439, 207] on button "Подтвердить" at bounding box center [454, 212] width 34 height 11
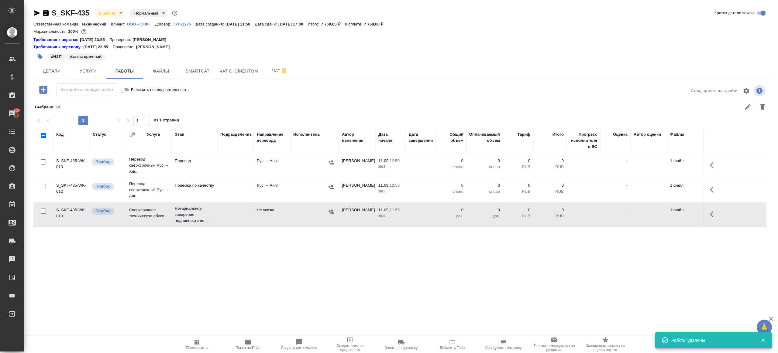
scroll to position [0, 0]
click at [247, 343] on icon "button" at bounding box center [248, 342] width 6 height 5
click at [84, 74] on span "Услуги" at bounding box center [88, 71] width 29 height 8
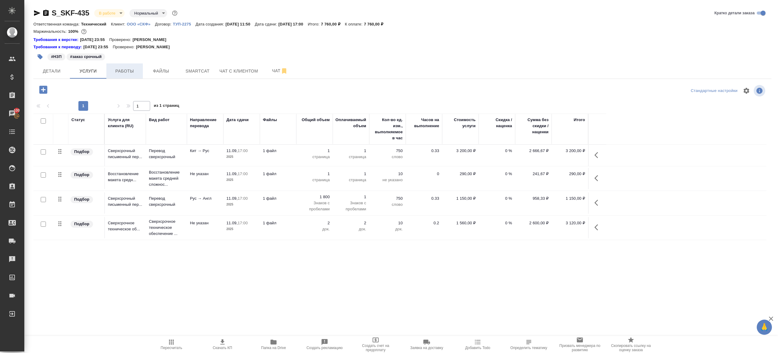
click at [120, 67] on button "Работы" at bounding box center [124, 71] width 36 height 15
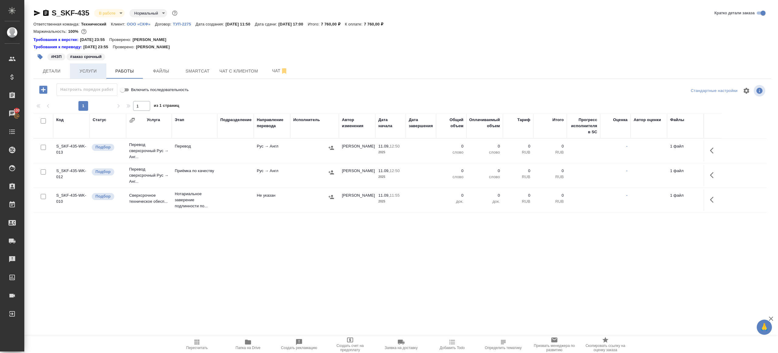
click at [90, 71] on span "Услуги" at bounding box center [88, 71] width 29 height 8
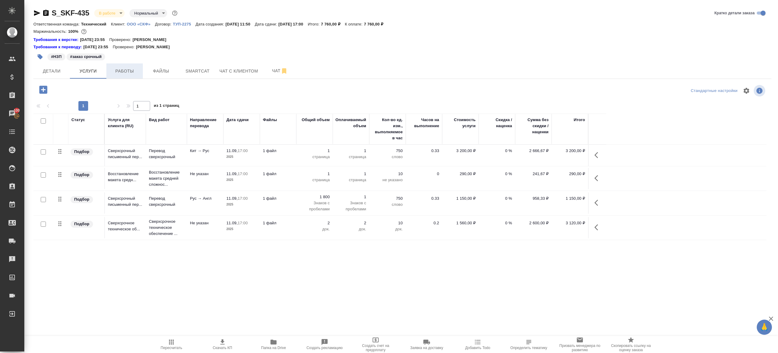
click at [121, 71] on span "Работы" at bounding box center [124, 71] width 29 height 8
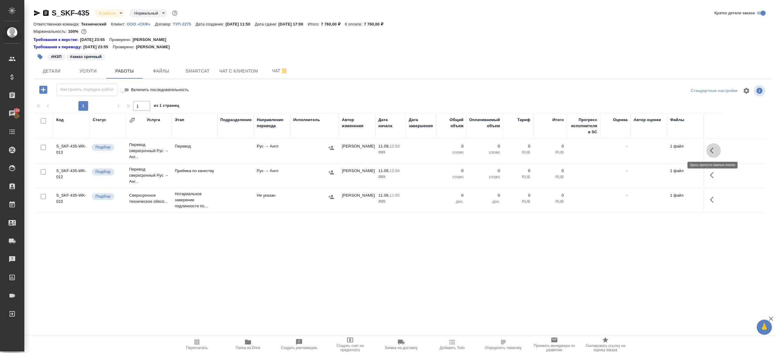
click at [717, 152] on icon "button" at bounding box center [713, 150] width 7 height 7
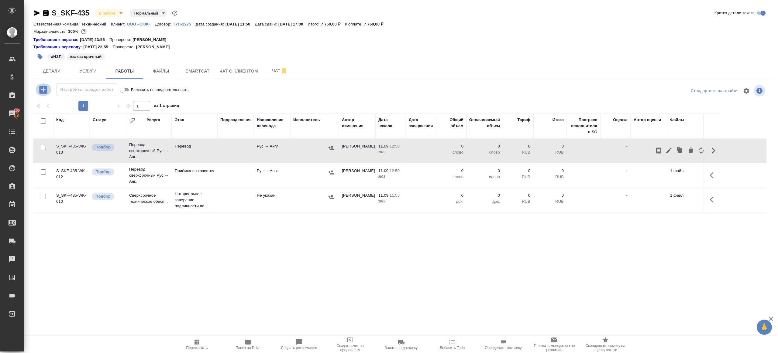
click at [47, 86] on icon "button" at bounding box center [43, 90] width 8 height 8
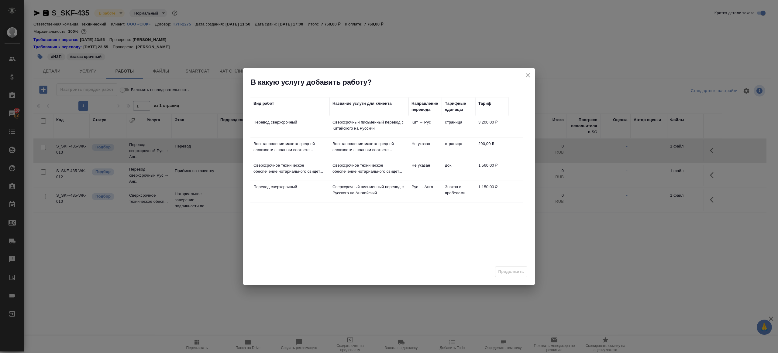
click at [305, 132] on td "Перевод сверхсрочный" at bounding box center [289, 126] width 79 height 21
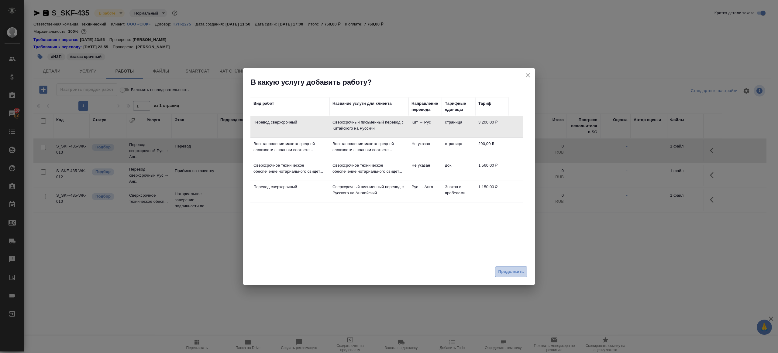
click at [508, 276] on button "Продолжить" at bounding box center [511, 272] width 32 height 11
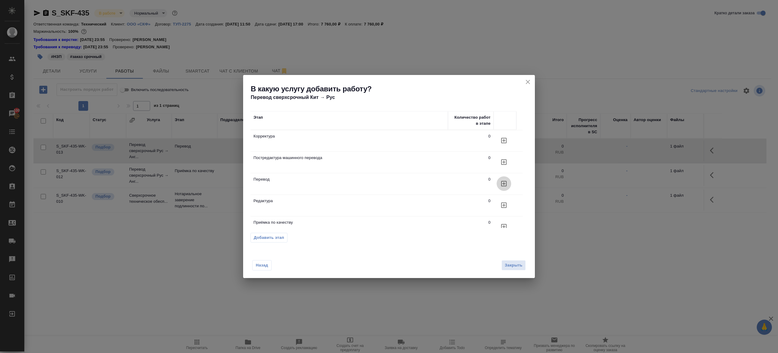
click at [511, 183] on button "button" at bounding box center [504, 184] width 15 height 15
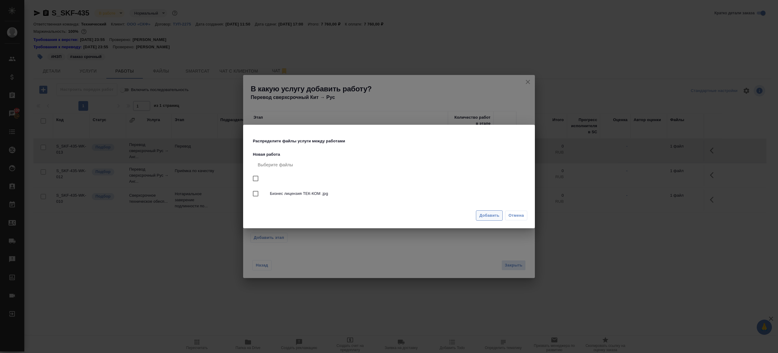
click at [493, 217] on span "Добавить" at bounding box center [489, 215] width 20 height 7
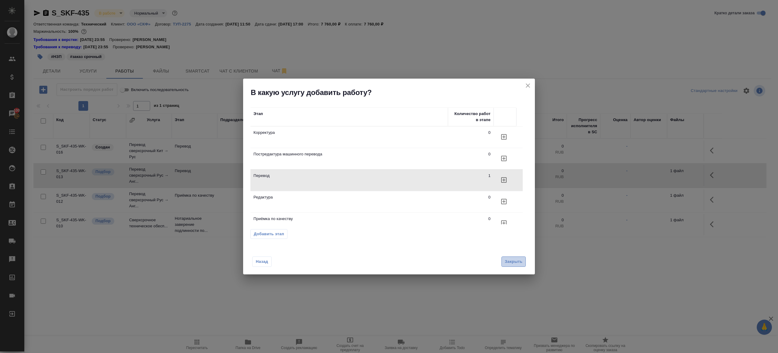
click at [515, 264] on span "Закрыть" at bounding box center [514, 262] width 18 height 7
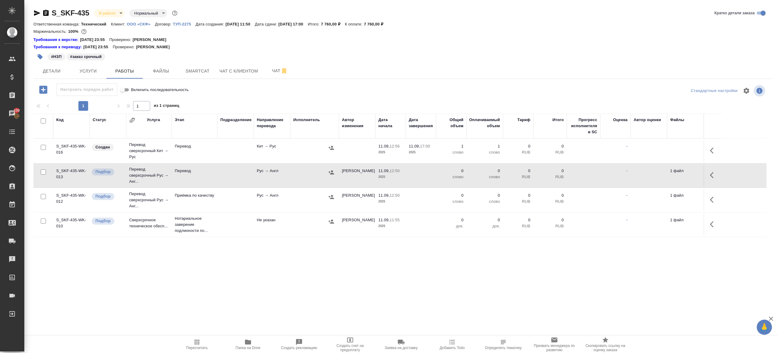
click at [710, 150] on icon "button" at bounding box center [713, 150] width 7 height 7
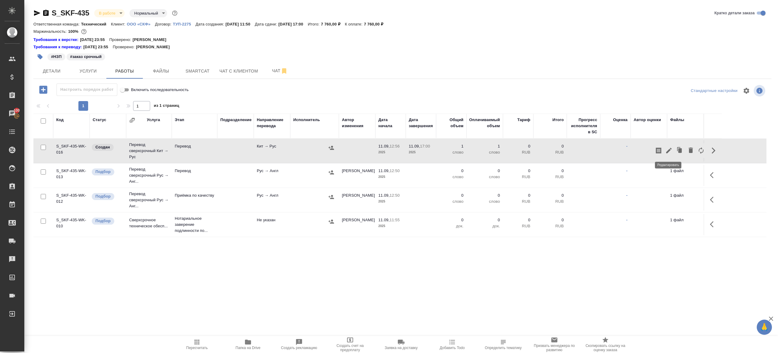
click at [664, 150] on button "button" at bounding box center [669, 150] width 10 height 15
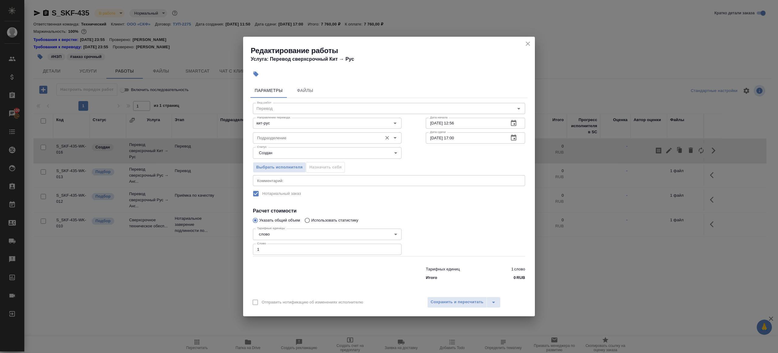
click at [283, 138] on input "Подразделение" at bounding box center [317, 137] width 125 height 7
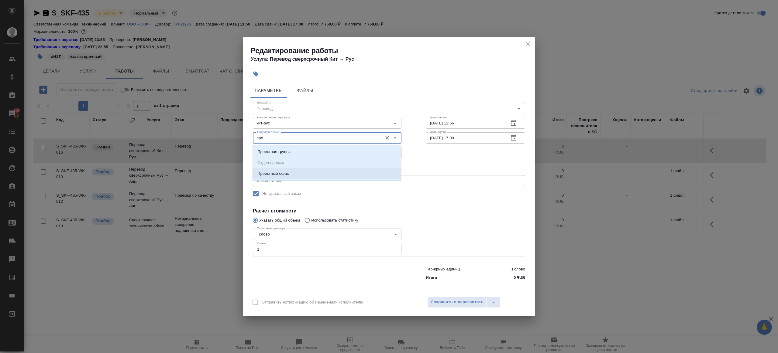
click at [283, 172] on p "Проектный офис" at bounding box center [273, 174] width 32 height 6
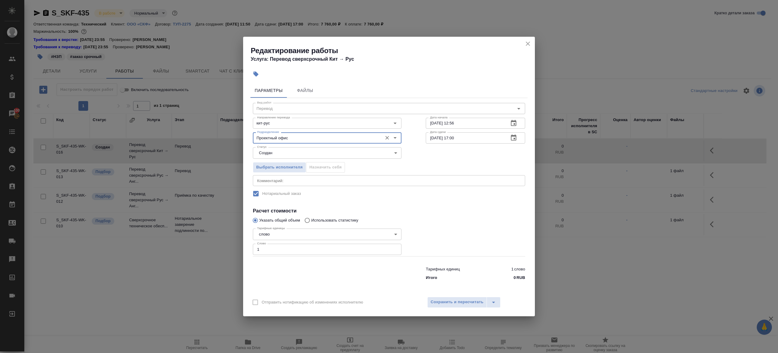
type input "Проектный офис"
click at [275, 160] on div "Выбрать исполнителя Назначить себя" at bounding box center [327, 166] width 173 height 37
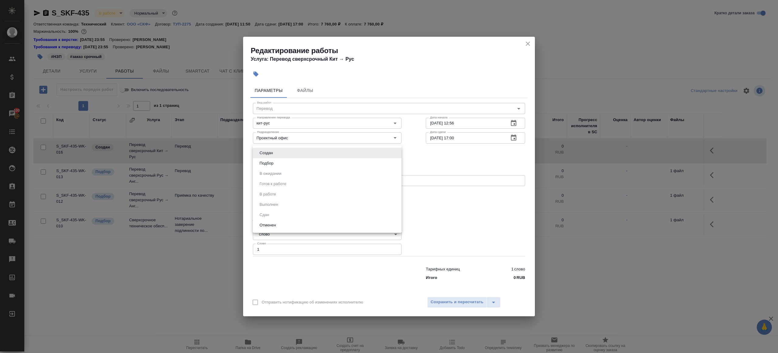
click at [275, 155] on body "🙏 .cls-1 fill:#fff; AWATERA Gazizov Rinat Клиенты Спецификации Заказы 100 Чаты …" at bounding box center [389, 176] width 778 height 353
click at [275, 162] on button "Подбор" at bounding box center [267, 163] width 18 height 7
type input "recruiting"
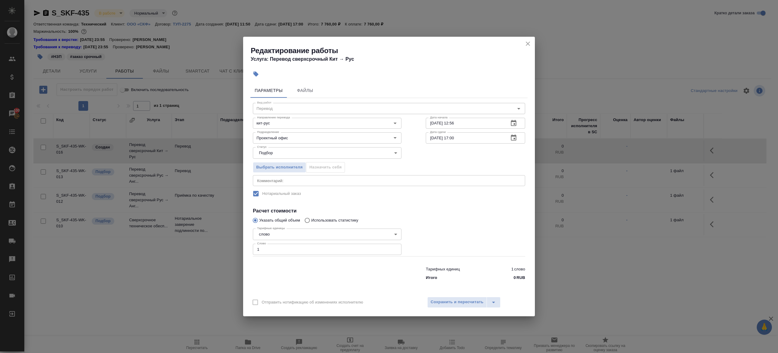
click at [271, 256] on div "Тарифных единиц 1 слово Итого 0 RUB" at bounding box center [389, 272] width 297 height 41
click at [271, 253] on input "1" at bounding box center [327, 249] width 149 height 11
type input "200"
click at [455, 138] on input "11.09.2025 17:00" at bounding box center [465, 137] width 78 height 11
type input "11.09.2025 15:00"
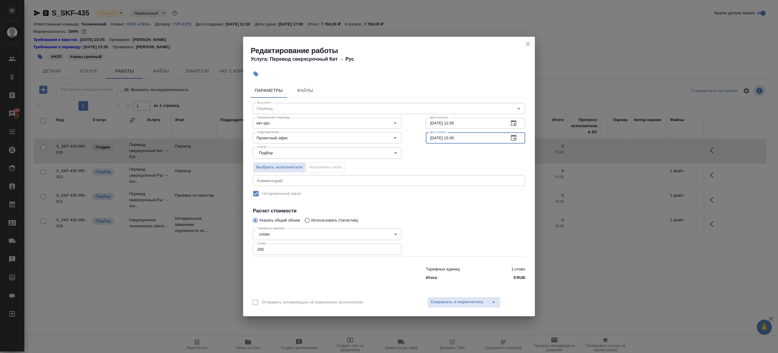
click at [435, 234] on div at bounding box center [476, 241] width 124 height 54
click at [436, 304] on span "Сохранить и пересчитать" at bounding box center [457, 302] width 53 height 7
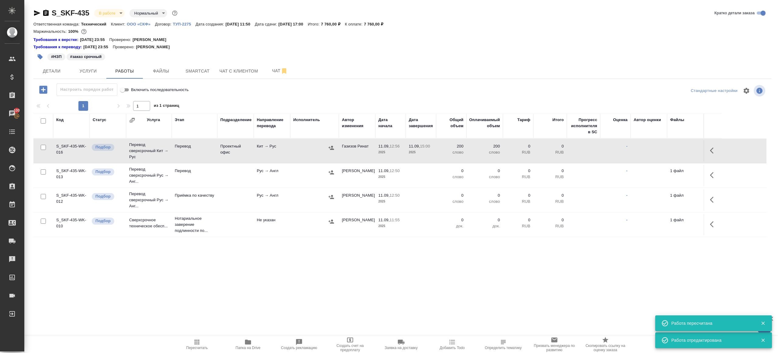
click at [328, 146] on button "button" at bounding box center [331, 147] width 9 height 9
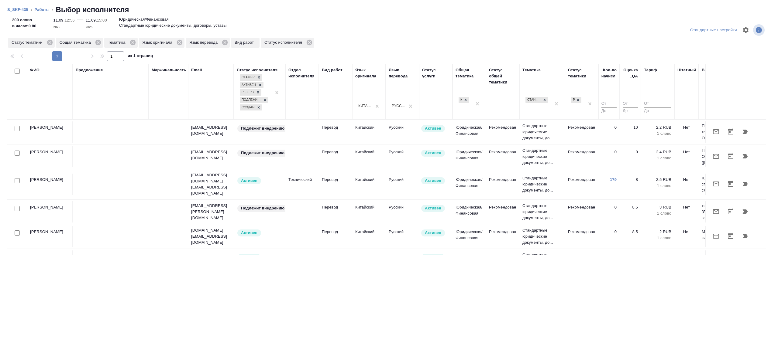
click at [17, 71] on input "checkbox" at bounding box center [17, 71] width 5 height 5
checkbox input "true"
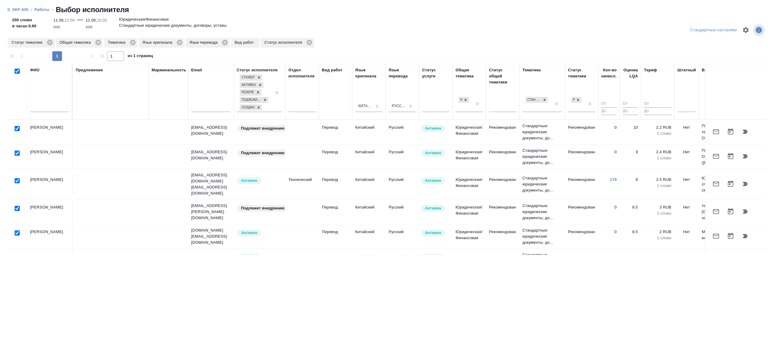
checkbox input "true"
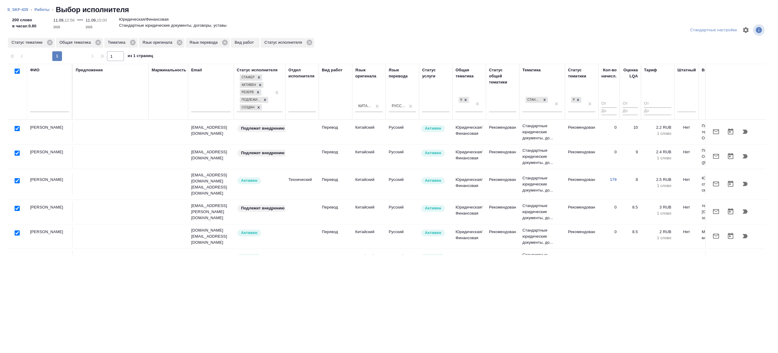
checkbox input "true"
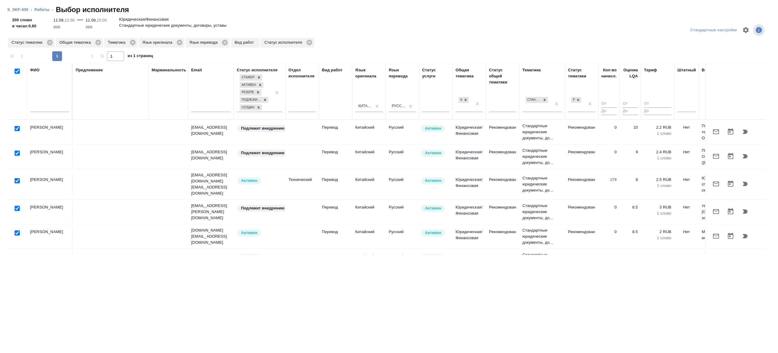
checkbox input "true"
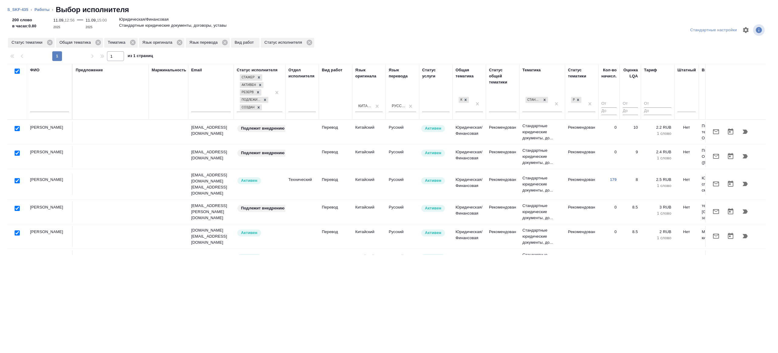
checkbox input "true"
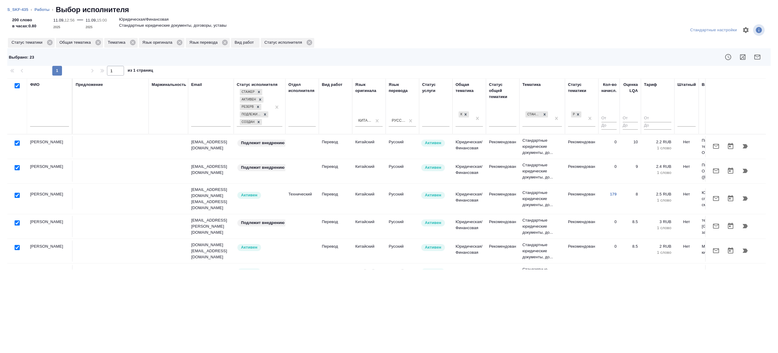
scroll to position [0, 130]
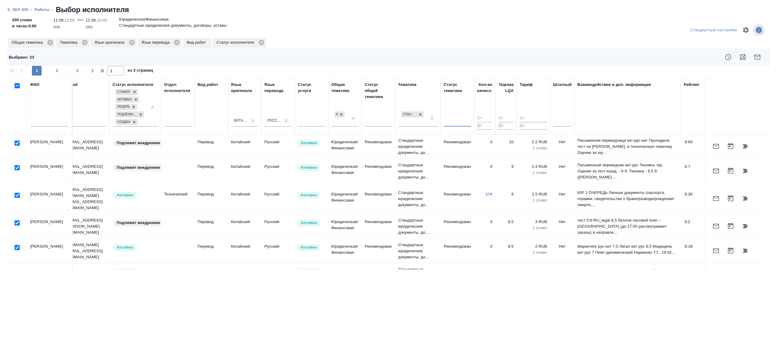
click at [17, 86] on input "checkbox" at bounding box center [17, 85] width 5 height 5
checkbox input "true"
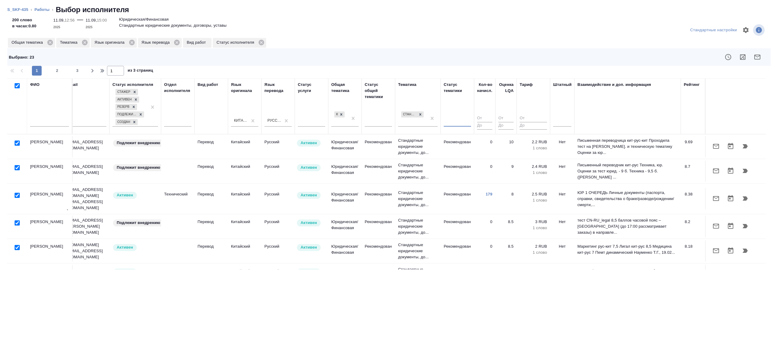
checkbox input "true"
click at [17, 86] on input "checkbox" at bounding box center [17, 85] width 5 height 5
checkbox input "false"
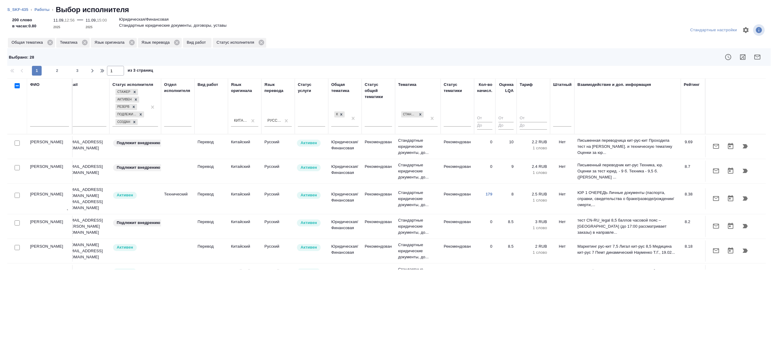
checkbox input "false"
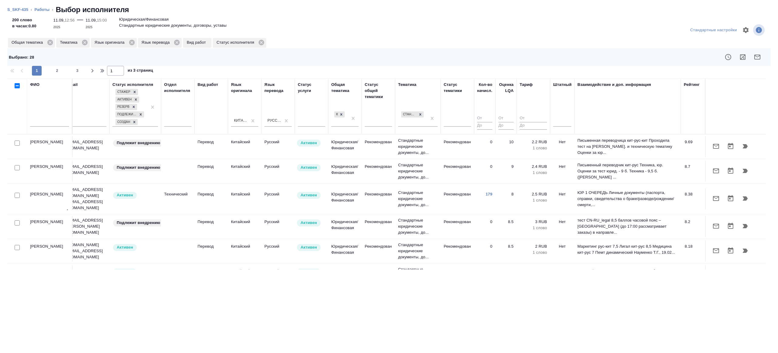
checkbox input "false"
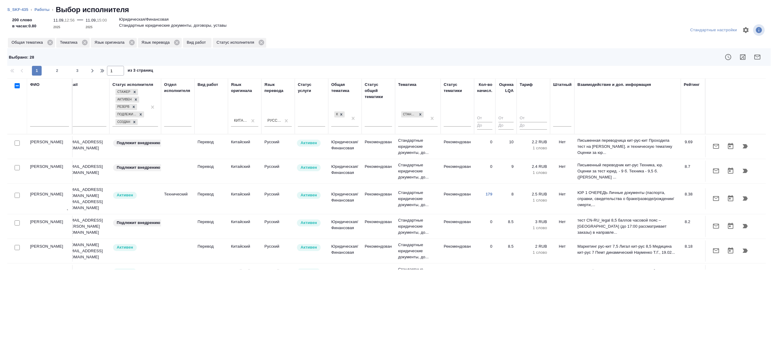
checkbox input "false"
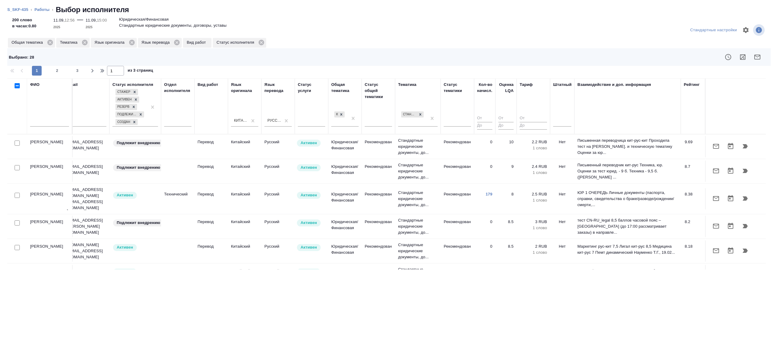
checkbox input "false"
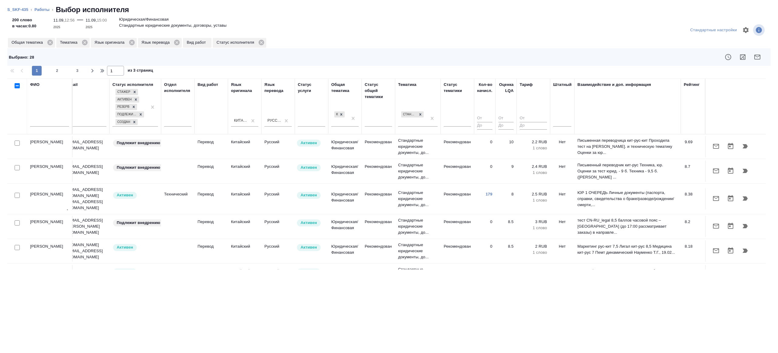
checkbox input "false"
click at [17, 86] on input "checkbox" at bounding box center [17, 85] width 5 height 5
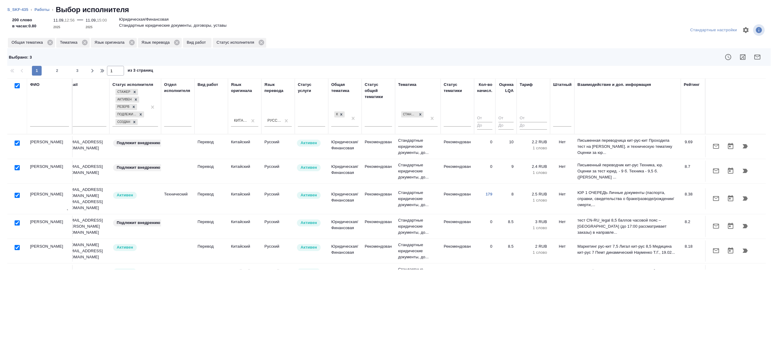
checkbox input "true"
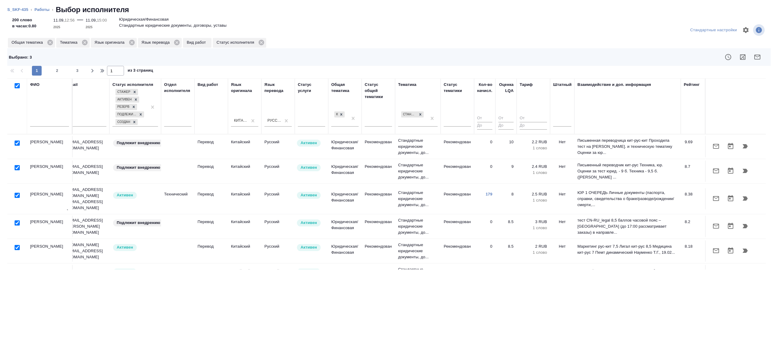
checkbox input "true"
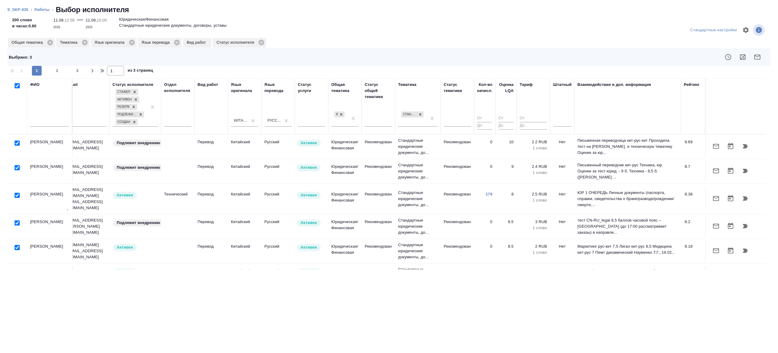
checkbox input "true"
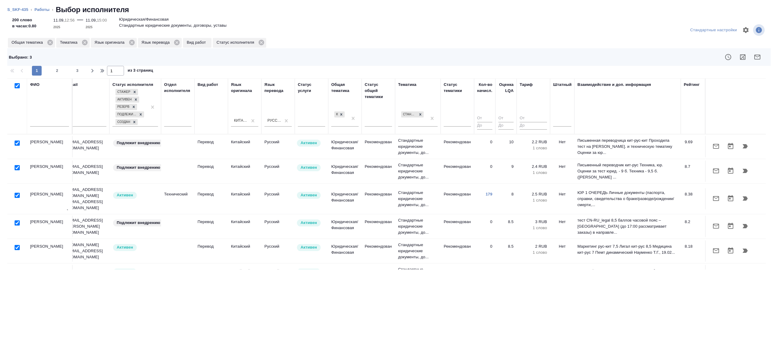
checkbox input "true"
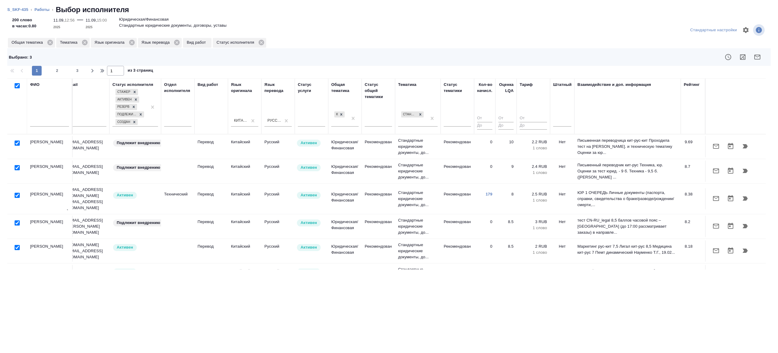
checkbox input "true"
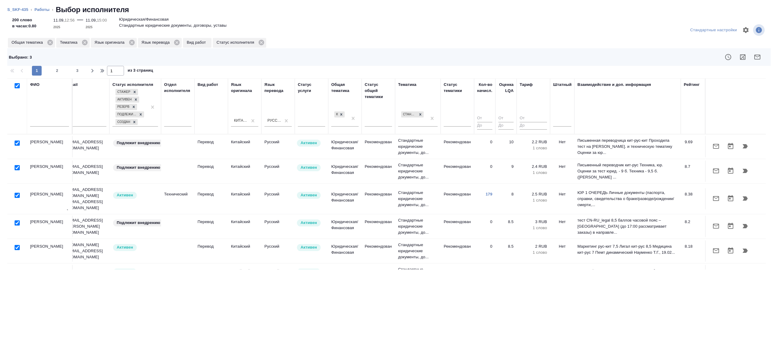
checkbox input "true"
click at [17, 86] on input "checkbox" at bounding box center [17, 85] width 5 height 5
checkbox input "false"
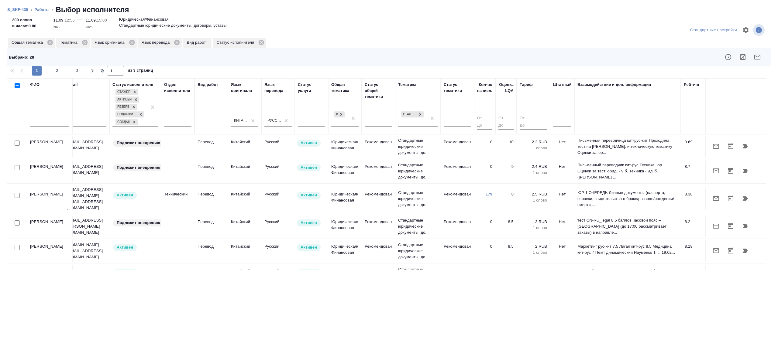
checkbox input "false"
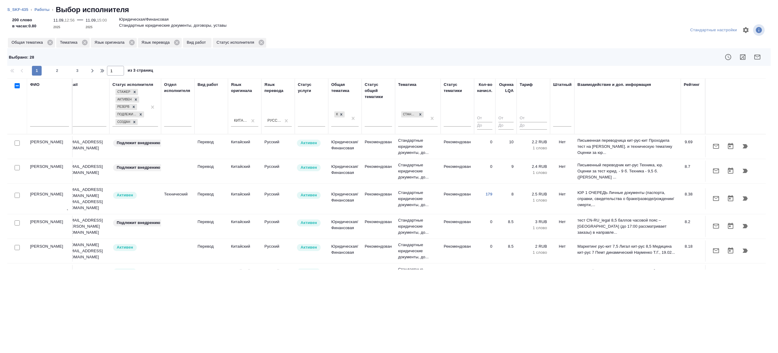
checkbox input "false"
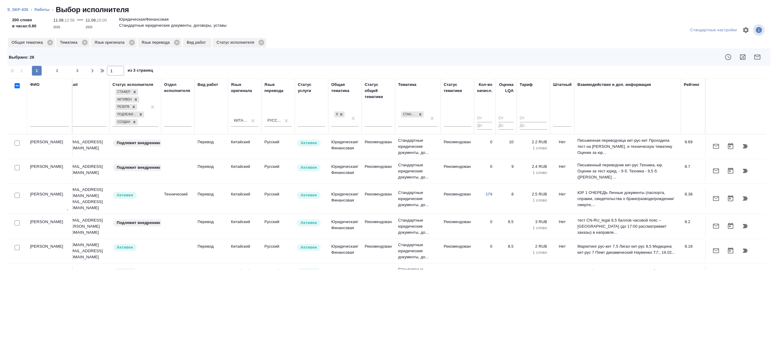
checkbox input "false"
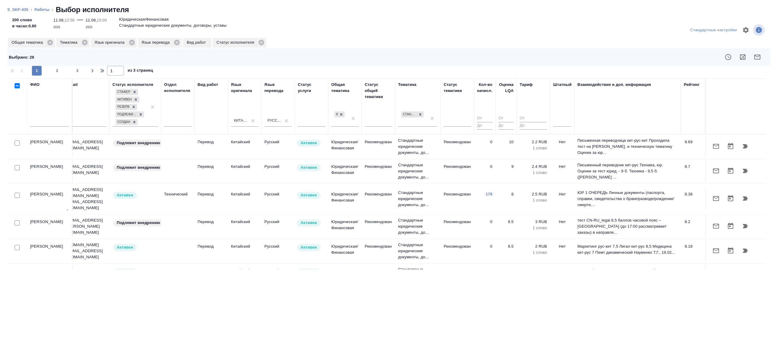
checkbox input "false"
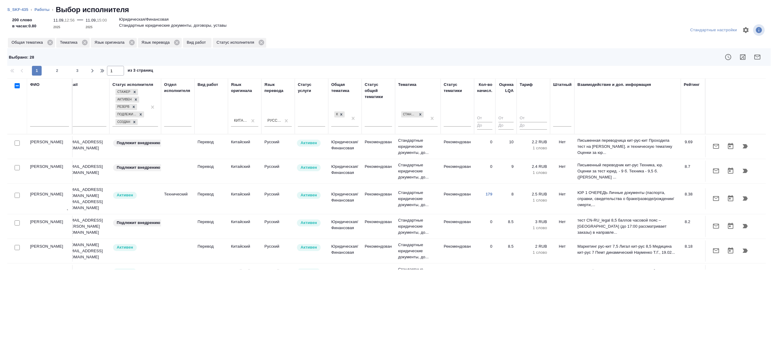
checkbox input "false"
click at [17, 86] on input "checkbox" at bounding box center [17, 85] width 5 height 5
checkbox input "true"
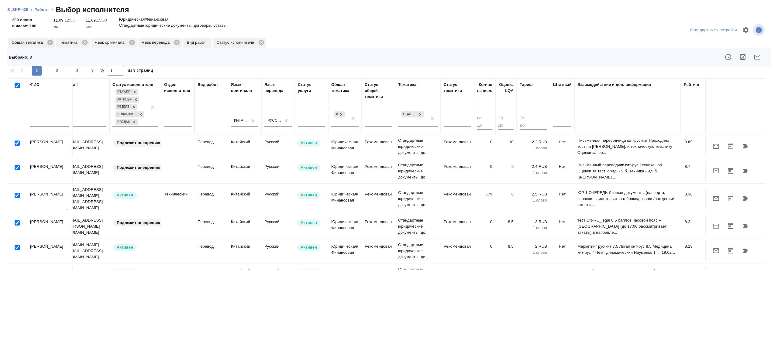
checkbox input "true"
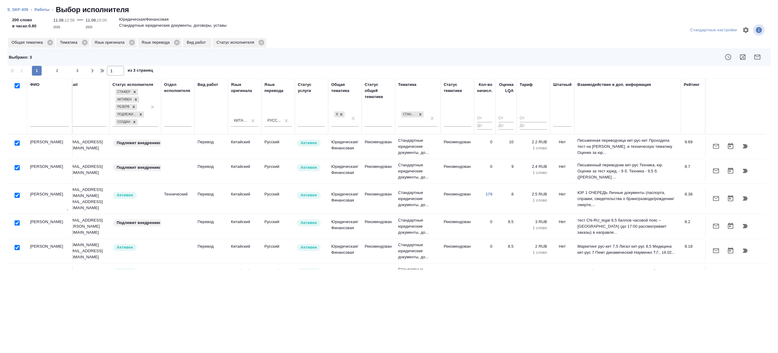
checkbox input "true"
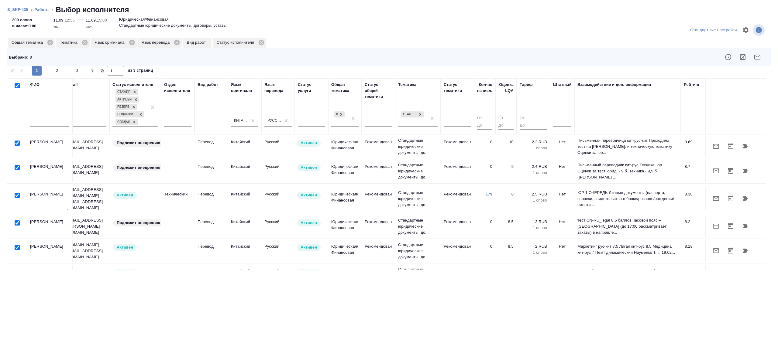
checkbox input "true"
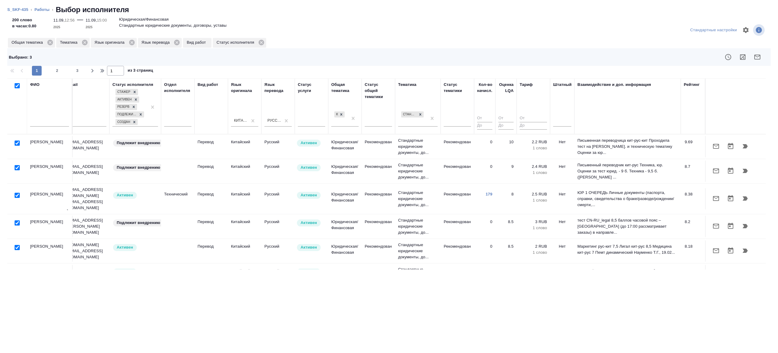
checkbox input "true"
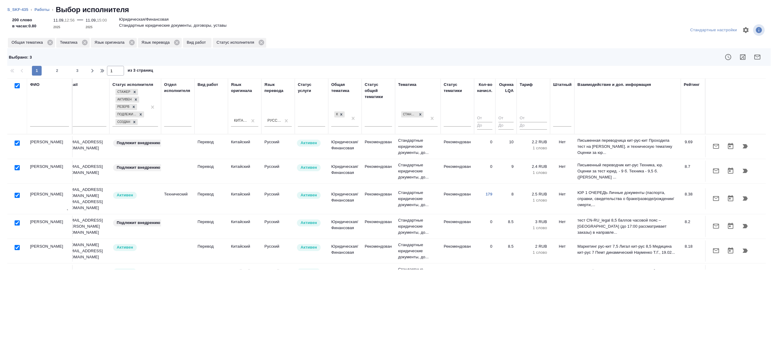
checkbox input "true"
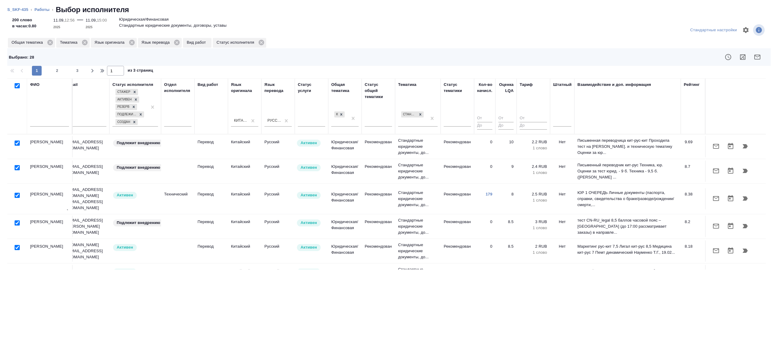
click at [756, 53] on icon "button" at bounding box center [757, 56] width 7 height 7
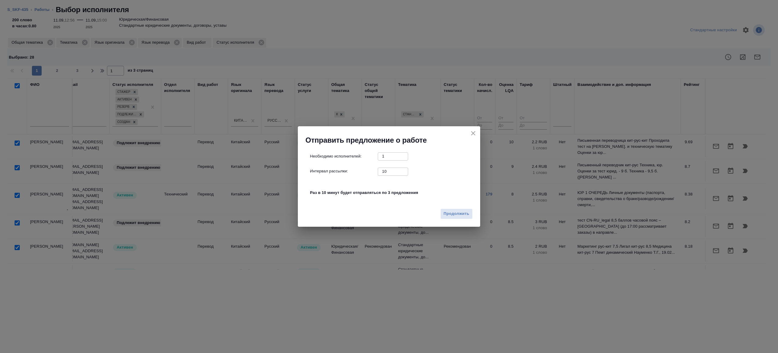
click at [386, 173] on input "10" at bounding box center [393, 172] width 30 height 8
type input "1"
click at [444, 217] on span "Продолжить" at bounding box center [457, 214] width 26 height 7
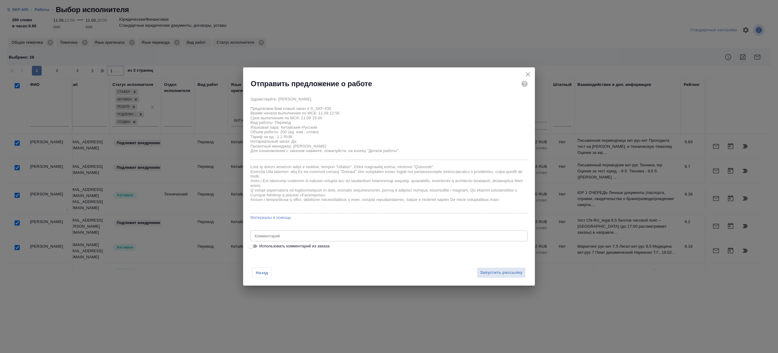
click at [256, 248] on input "Использовать комментарий из заказа" at bounding box center [251, 246] width 22 height 7
checkbox input "true"
type textarea "кит-рус перевод лицензии под нзп"
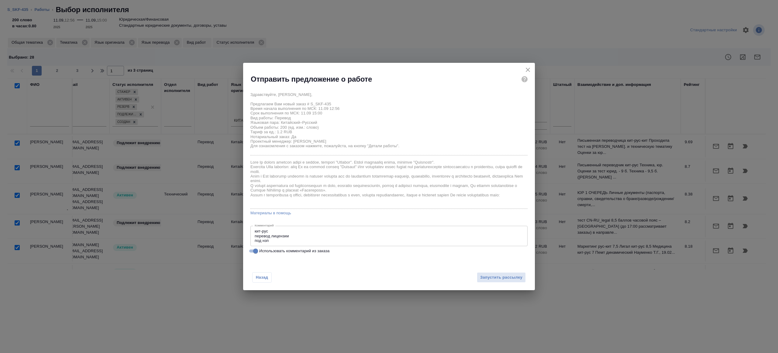
click at [253, 249] on input "Использовать комментарий из заказа" at bounding box center [256, 251] width 22 height 7
checkbox input "false"
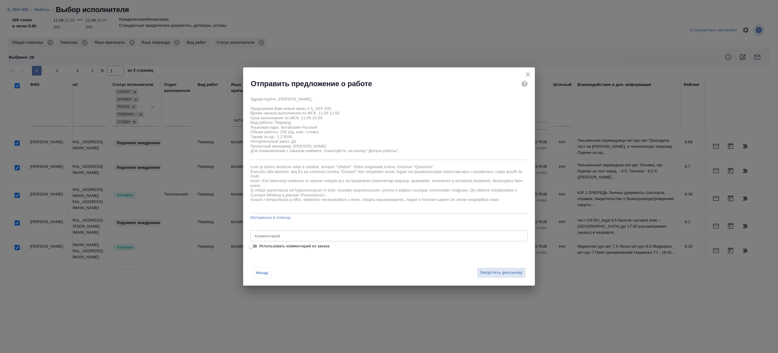
click at [277, 240] on div "x Комментарий" at bounding box center [388, 236] width 277 height 11
type textarea "на перевод с листа, шаблрн в помощь приложл"
click at [507, 269] on button "Запустить рассылку" at bounding box center [501, 273] width 49 height 11
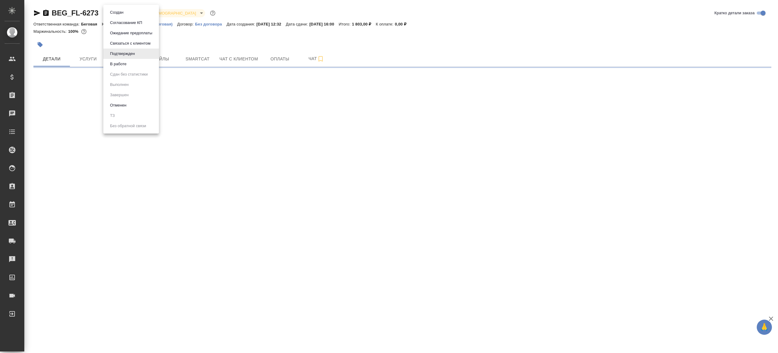
click at [124, 10] on body "🙏 .cls-1 fill:#fff; AWATERA [PERSON_NAME] Клиенты Спецификации Заказы Чаты Todo…" at bounding box center [389, 176] width 778 height 353
select select "RU"
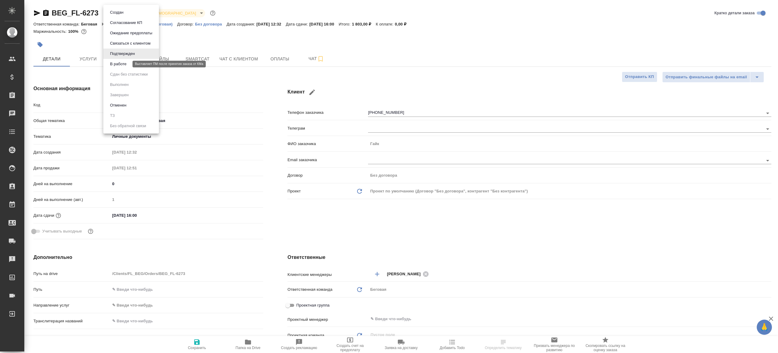
click at [124, 62] on button "В работе" at bounding box center [118, 64] width 20 height 7
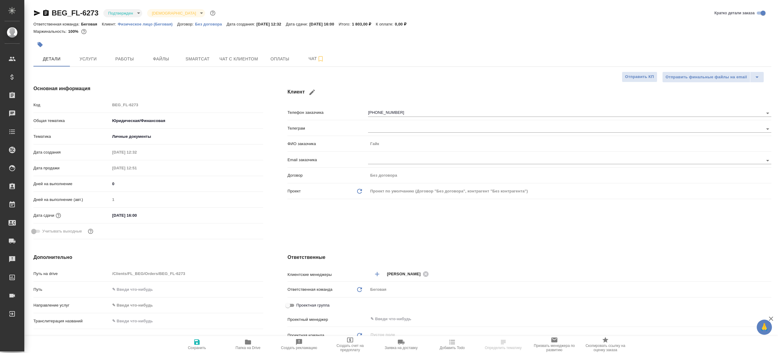
type textarea "x"
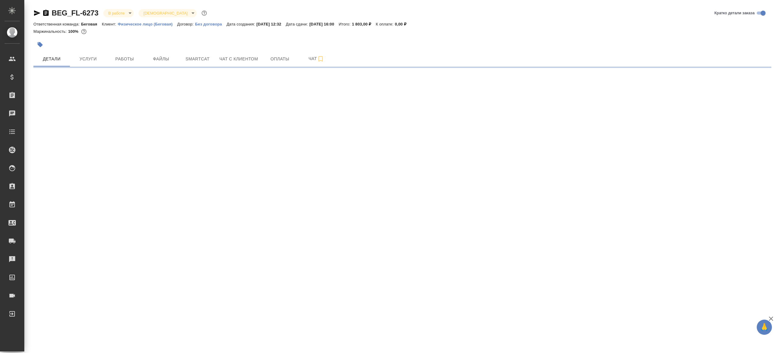
select select "RU"
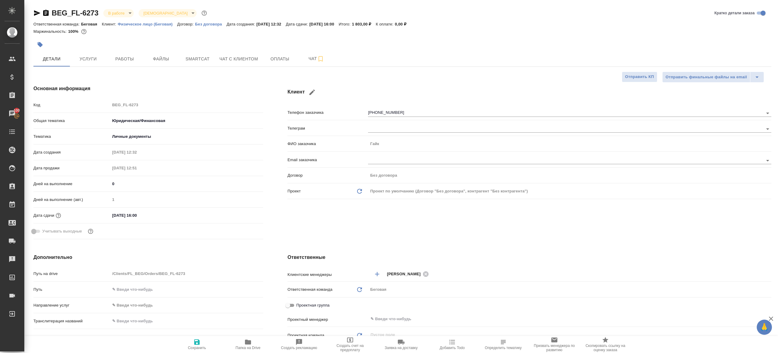
type textarea "x"
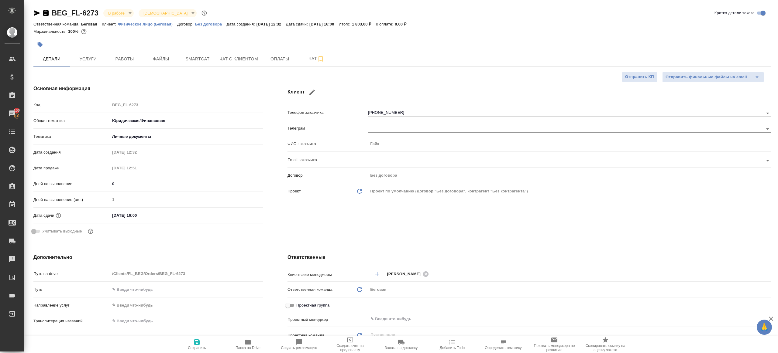
type textarea "x"
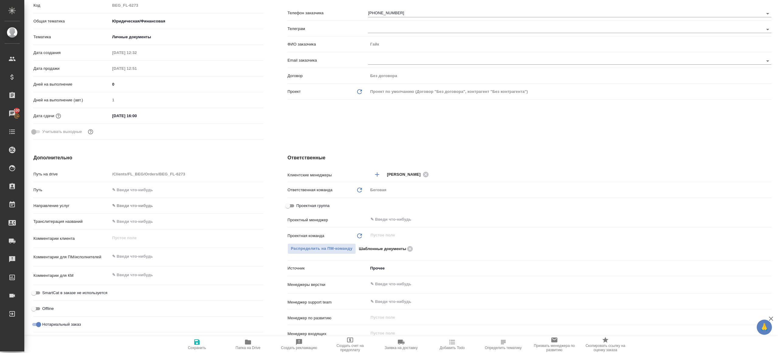
scroll to position [140, 0]
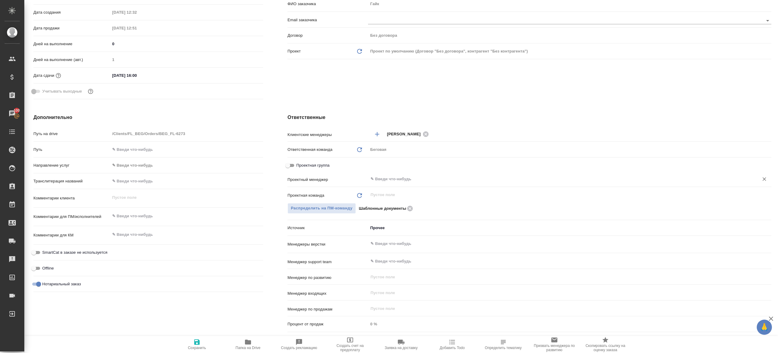
click at [379, 183] on div "​" at bounding box center [569, 179] width 403 height 11
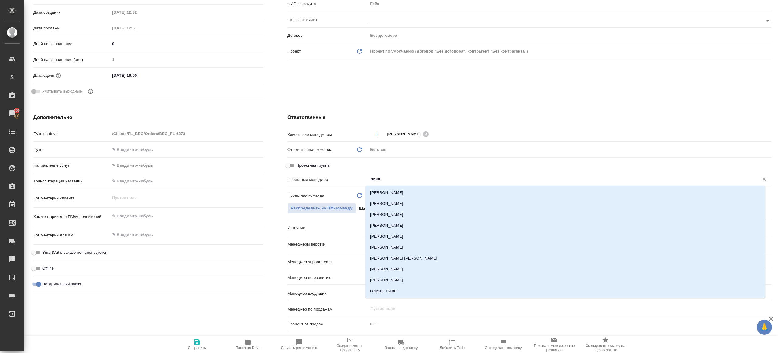
type input "ринат"
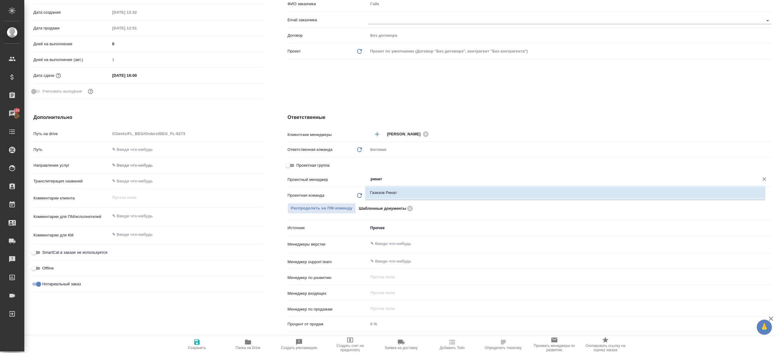
click at [390, 192] on li "Газизов Ринат" at bounding box center [565, 193] width 400 height 11
type textarea "x"
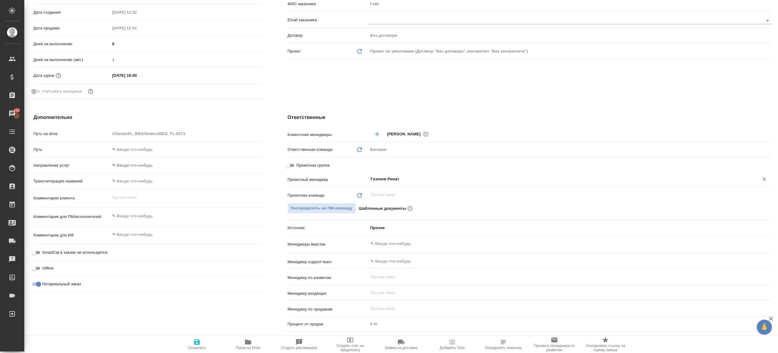
type input "Газизов Ринат"
click at [194, 347] on span "Сохранить" at bounding box center [197, 348] width 18 height 4
type textarea "x"
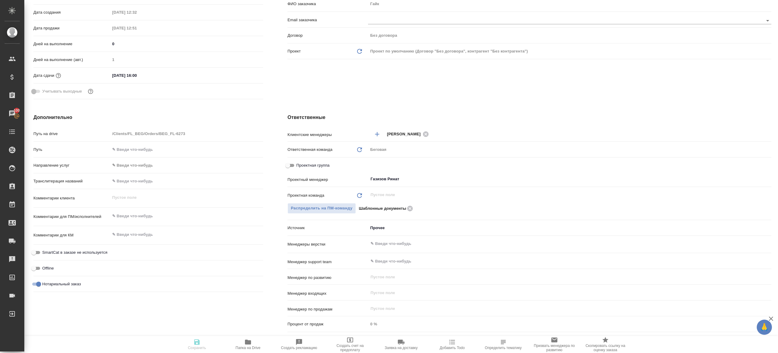
type textarea "x"
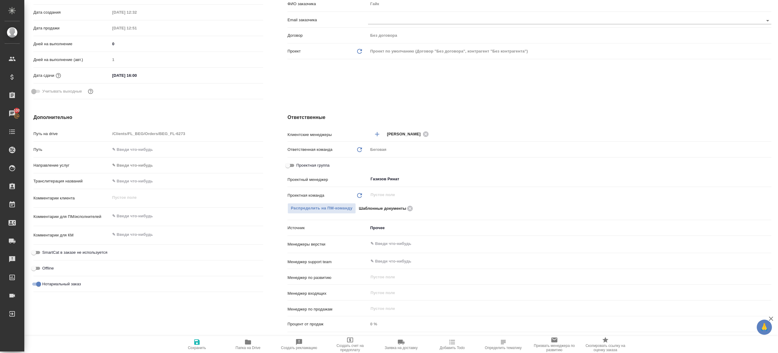
type textarea "x"
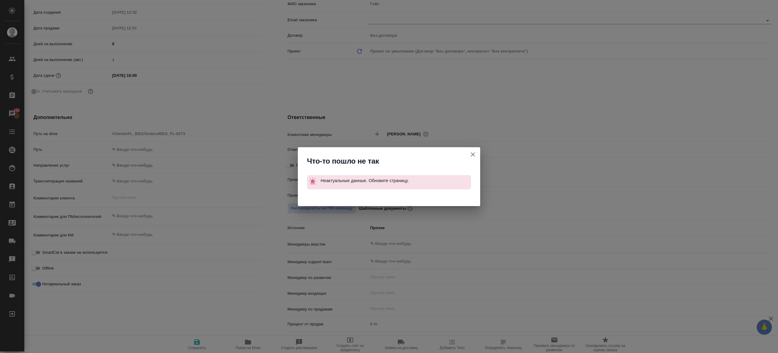
type textarea "x"
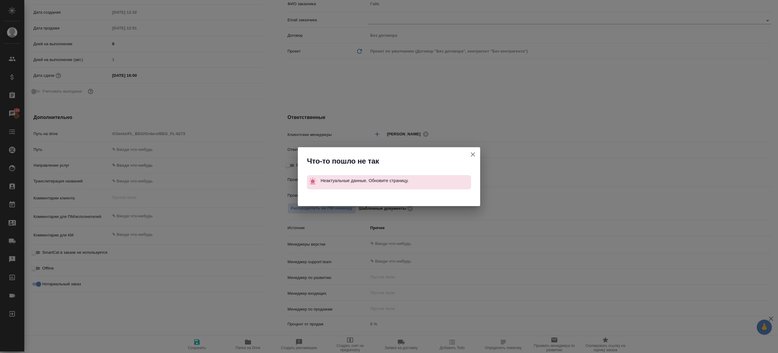
type textarea "x"
click at [475, 156] on icon "button" at bounding box center [472, 154] width 7 height 7
type textarea "x"
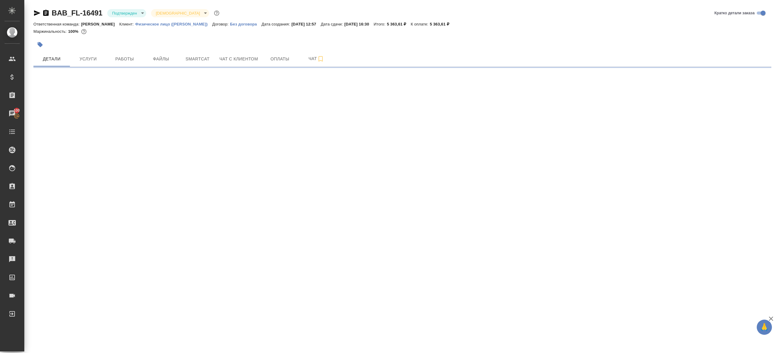
select select "RU"
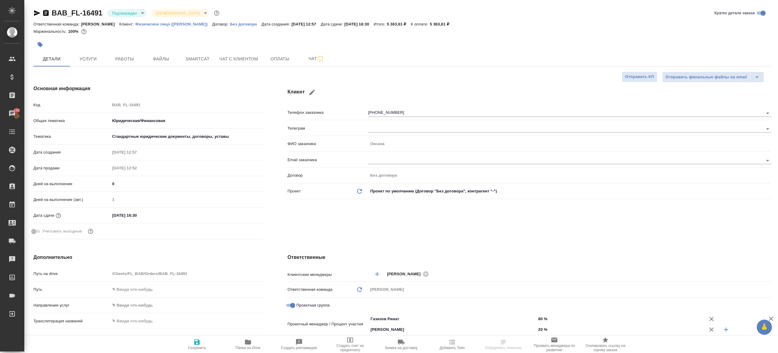
type textarea "x"
click at [135, 10] on body "🙏 .cls-1 fill:#fff; AWATERA [PERSON_NAME] Клиенты Спецификации Заказы 100 Чаты …" at bounding box center [389, 176] width 778 height 353
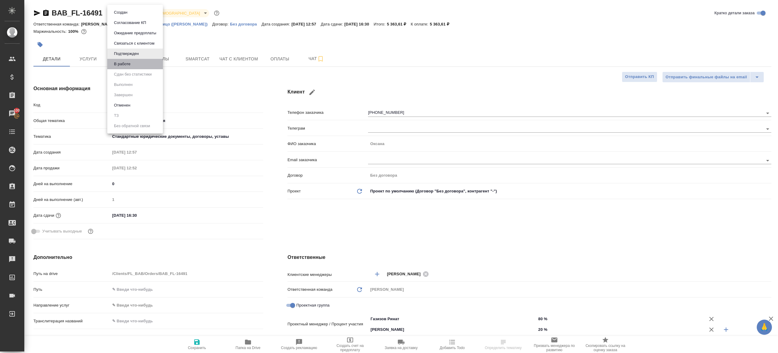
click at [141, 63] on li "В работе" at bounding box center [135, 64] width 56 height 10
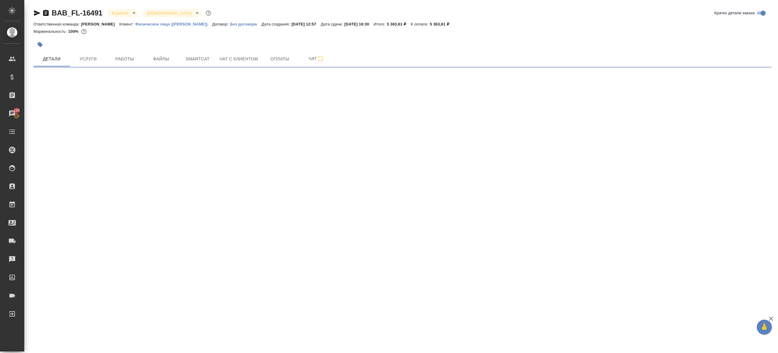
select select "RU"
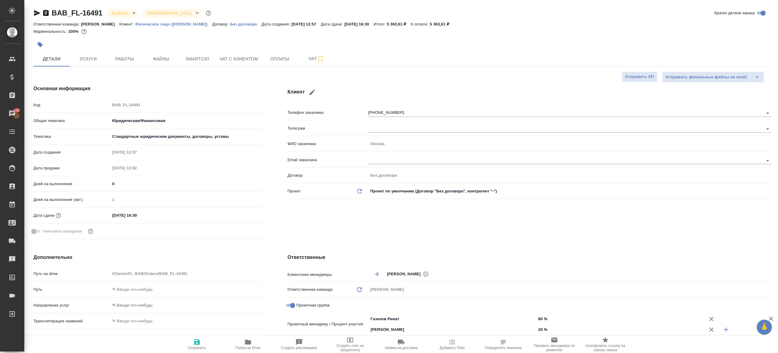
type textarea "x"
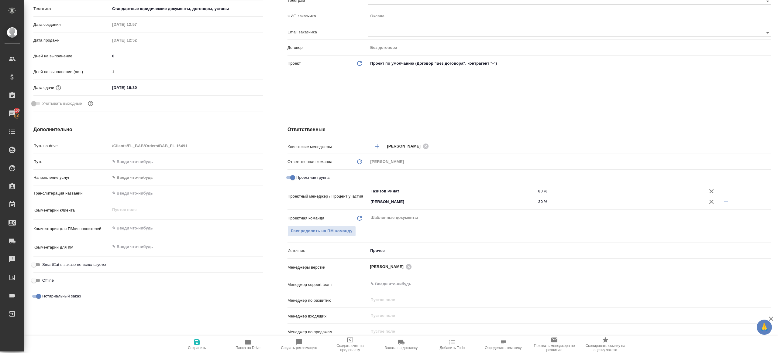
scroll to position [128, 0]
click at [242, 347] on span "Папка на Drive" at bounding box center [248, 348] width 25 height 4
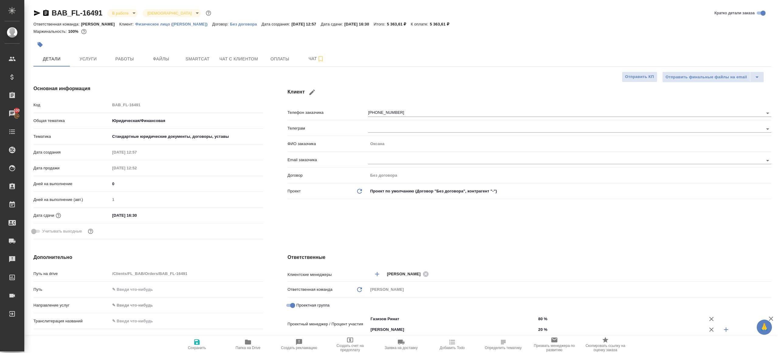
type textarea "x"
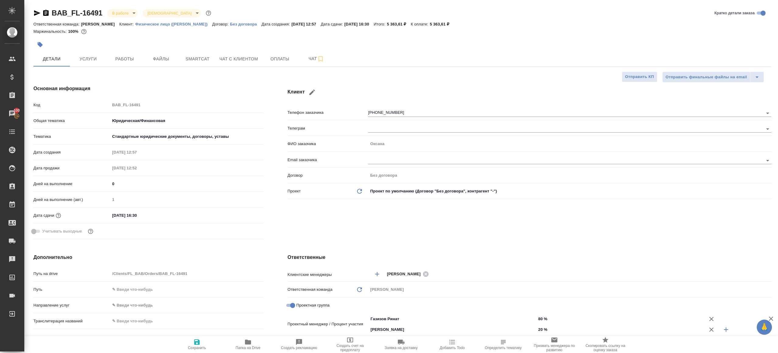
type textarea "x"
drag, startPoint x: 129, startPoint y: 55, endPoint x: 137, endPoint y: 55, distance: 8.5
click at [129, 55] on button "Работы" at bounding box center [124, 58] width 36 height 15
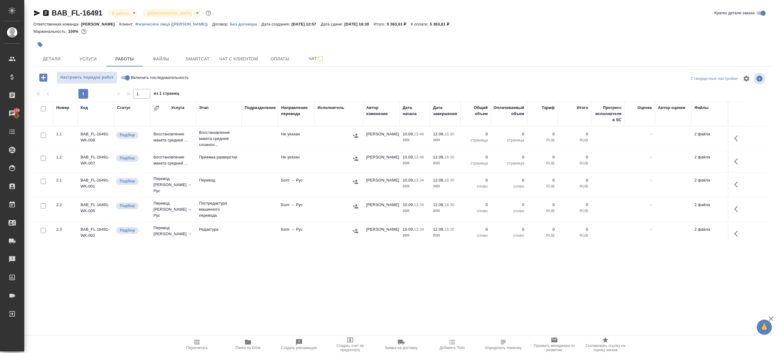
click at [246, 82] on div "Настроить порядок работ Включить последовательность" at bounding box center [156, 77] width 246 height 12
click at [123, 79] on input "Включить последовательность" at bounding box center [127, 77] width 22 height 7
checkbox input "true"
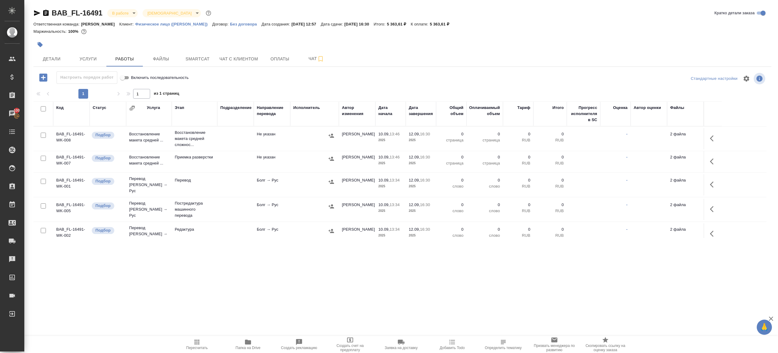
click at [43, 111] on input "checkbox" at bounding box center [43, 108] width 5 height 5
checkbox input "true"
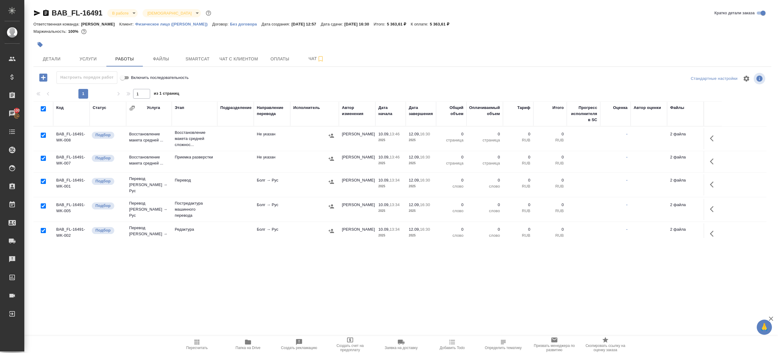
checkbox input "true"
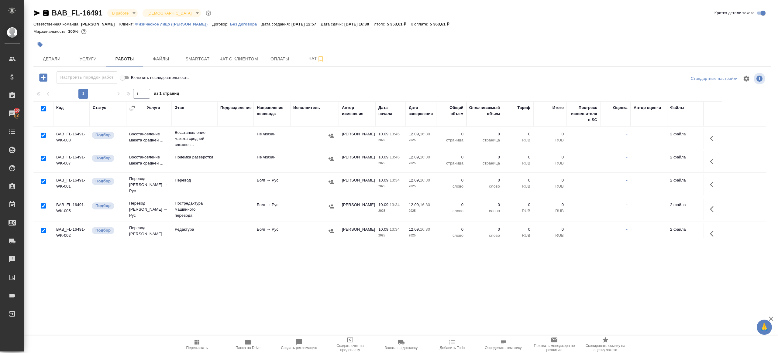
checkbox input "true"
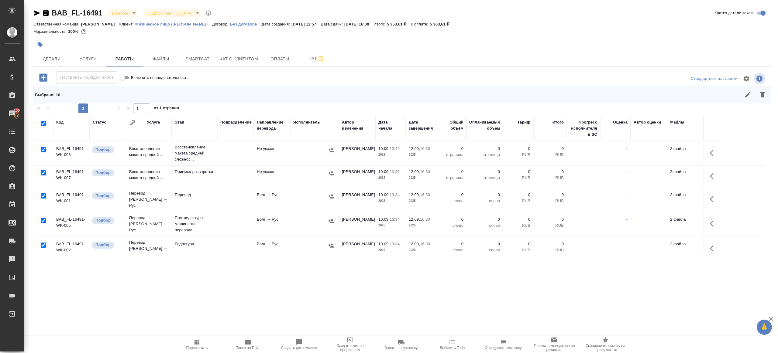
click at [43, 146] on div at bounding box center [43, 150] width 14 height 9
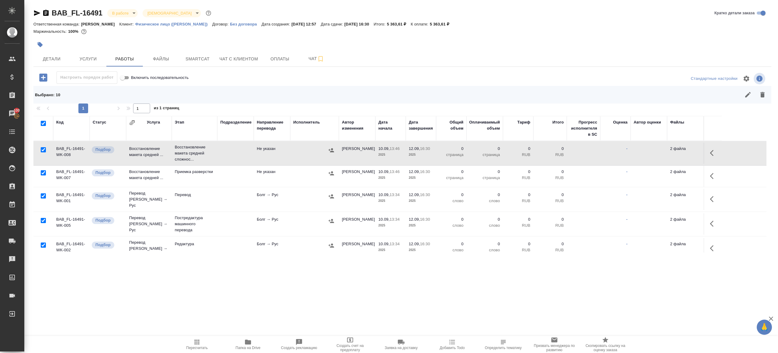
click at [43, 149] on input "checkbox" at bounding box center [43, 149] width 5 height 5
checkbox input "false"
click at [43, 194] on input "checkbox" at bounding box center [43, 196] width 5 height 5
checkbox input "false"
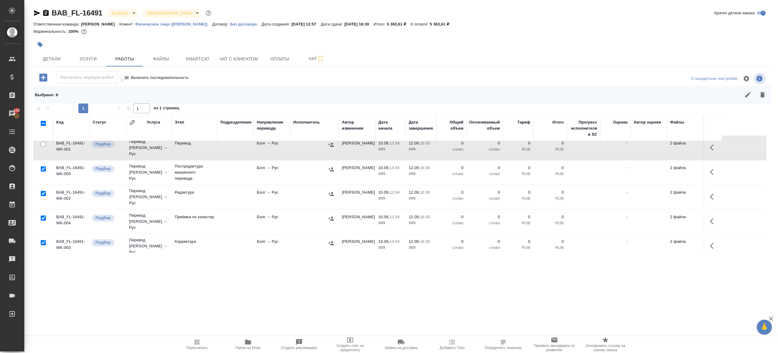
scroll to position [61, 0]
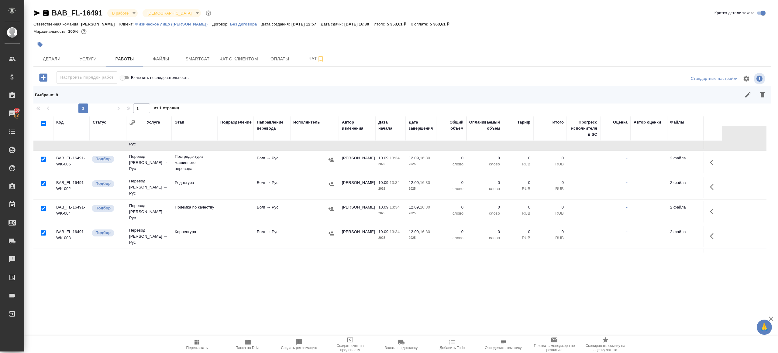
drag, startPoint x: 43, startPoint y: 199, endPoint x: 51, endPoint y: 223, distance: 25.4
click at [43, 206] on input "checkbox" at bounding box center [43, 208] width 5 height 5
checkbox input "false"
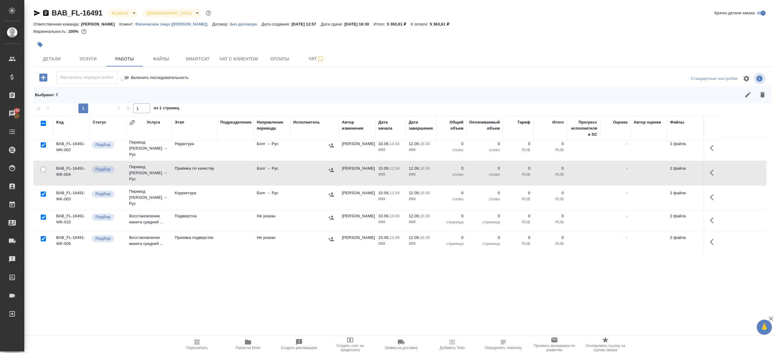
scroll to position [112, 0]
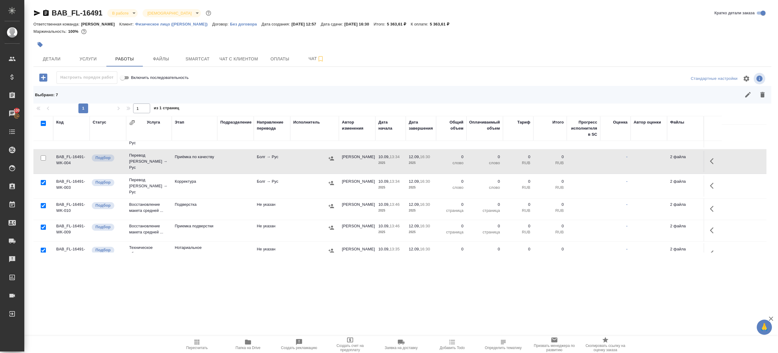
click at [43, 248] on input "checkbox" at bounding box center [43, 250] width 5 height 5
checkbox input "false"
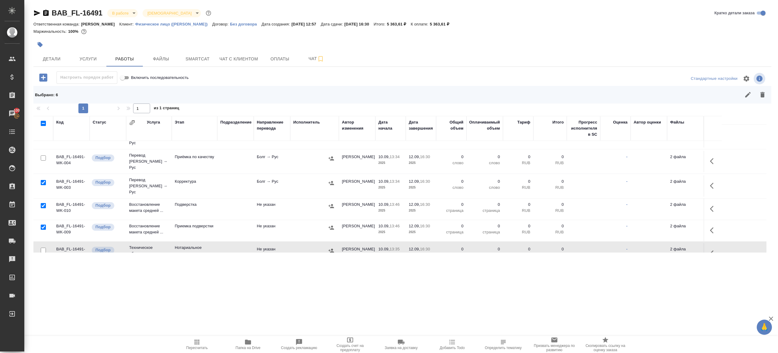
click at [757, 97] on button "button" at bounding box center [762, 95] width 15 height 15
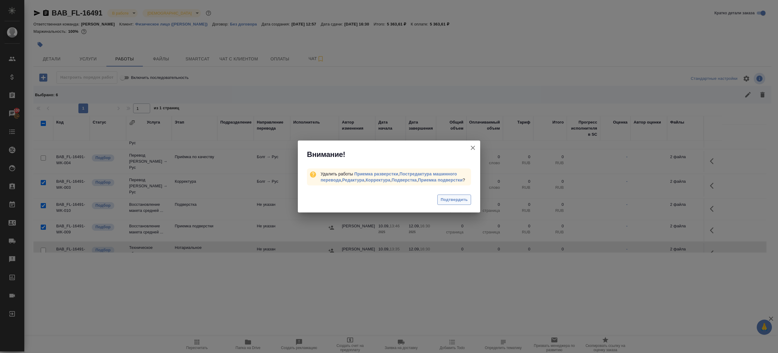
click at [453, 203] on span "Подтвердить" at bounding box center [454, 200] width 27 height 7
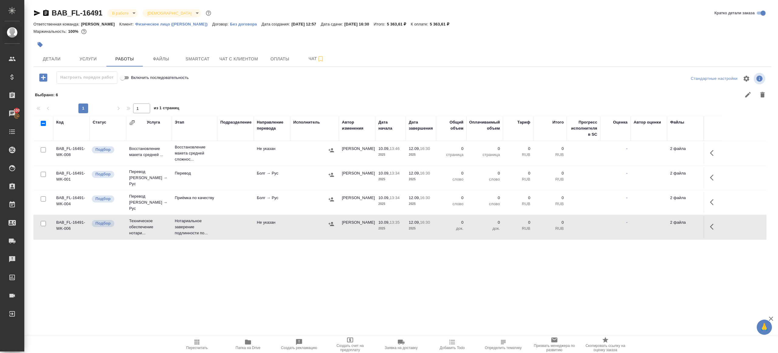
scroll to position [0, 0]
click at [253, 349] on span "Папка на Drive" at bounding box center [248, 348] width 25 height 4
click at [718, 158] on button "button" at bounding box center [713, 153] width 15 height 15
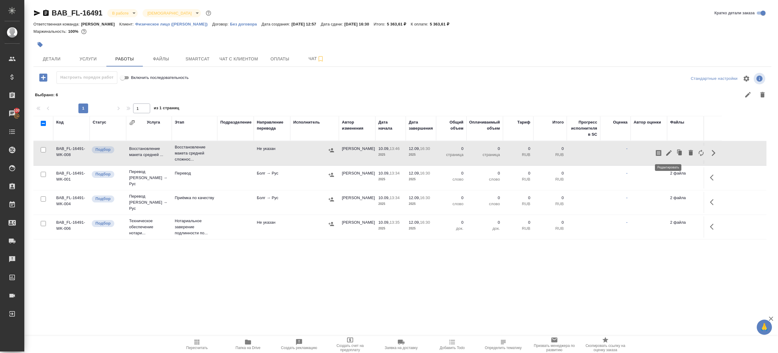
click at [667, 152] on icon "button" at bounding box center [668, 153] width 7 height 7
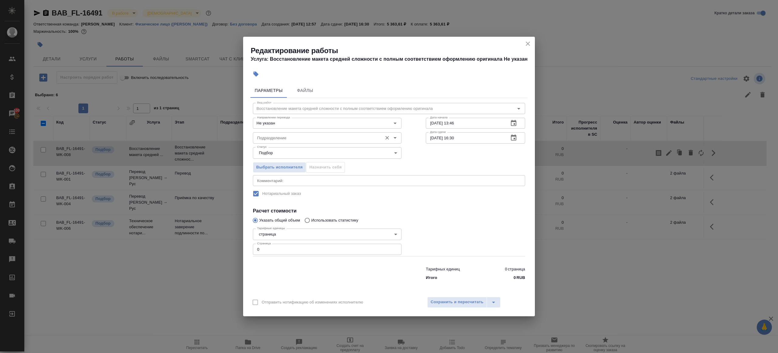
click at [291, 140] on input "Подразделение" at bounding box center [317, 137] width 125 height 7
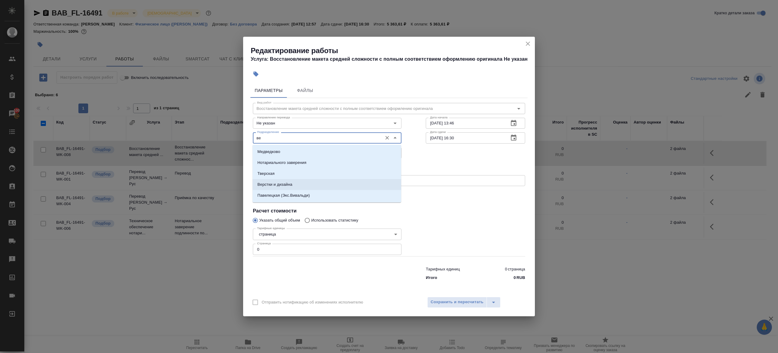
drag, startPoint x: 292, startPoint y: 187, endPoint x: 292, endPoint y: 192, distance: 5.2
click at [292, 187] on p "Верстки и дизайна" at bounding box center [274, 185] width 35 height 6
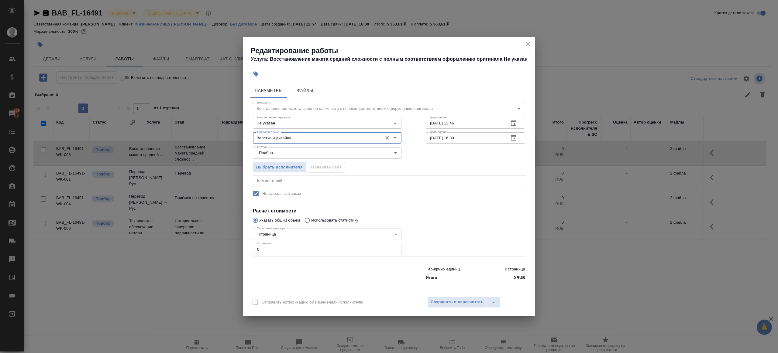
type input "Верстки и дизайна"
click at [281, 243] on div "Тарифные единицы страница 5a8b1489cc6b4906c91bfdb2 Тарифные единицы Страница 0 …" at bounding box center [327, 241] width 149 height 30
click at [281, 251] on input "0" at bounding box center [327, 249] width 149 height 11
type input "3"
click at [516, 219] on div at bounding box center [476, 241] width 124 height 54
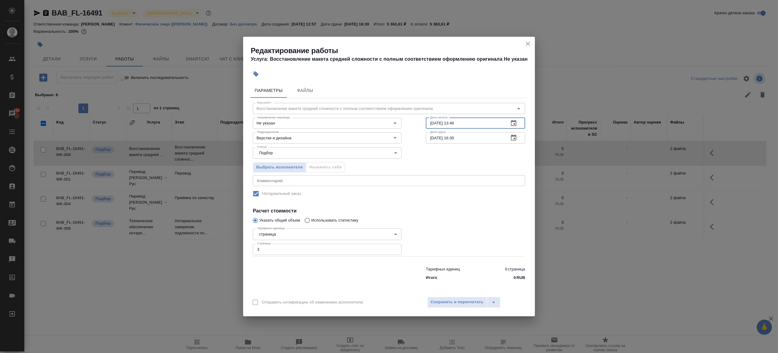
click at [474, 119] on input "10.09.2025 13:46" at bounding box center [465, 123] width 78 height 11
click at [433, 124] on input "10.09.2025 13:46" at bounding box center [465, 123] width 78 height 11
drag, startPoint x: 462, startPoint y: 123, endPoint x: 472, endPoint y: 133, distance: 14.0
click at [462, 123] on input "11.09.2025 13:46" at bounding box center [465, 123] width 78 height 11
type input "11.09.2025 13:00"
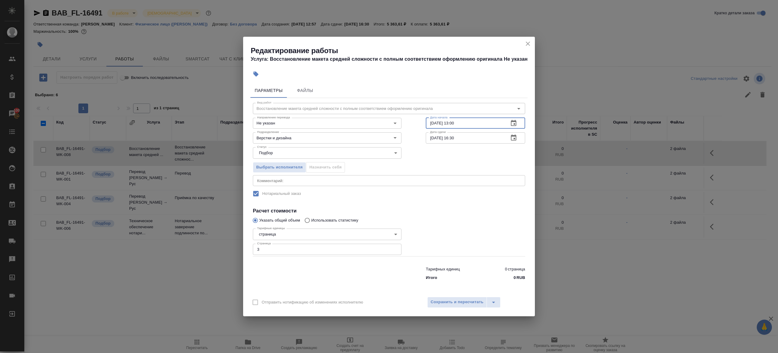
click at [469, 139] on input "12.09.2025 16:30" at bounding box center [465, 137] width 78 height 11
paste input "1.09.2025 13:0"
click at [453, 138] on input "11.09.2025 13:00" at bounding box center [465, 137] width 78 height 11
type input "[DATE] 16:00"
click at [465, 310] on div "Отправить нотификацию об изменениях исполнителю Сохранить и пересчитать" at bounding box center [389, 304] width 292 height 23
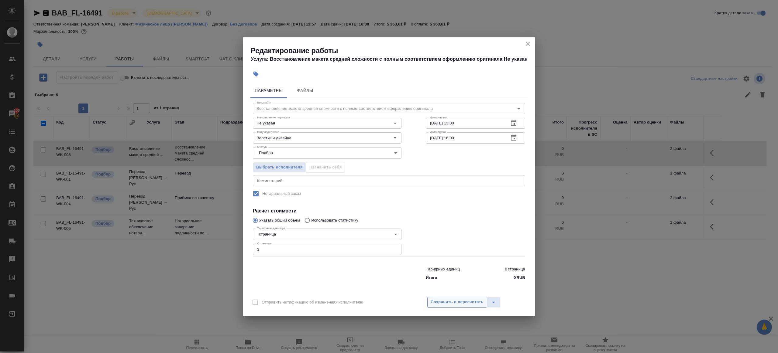
click at [466, 304] on span "Сохранить и пересчитать" at bounding box center [457, 302] width 53 height 7
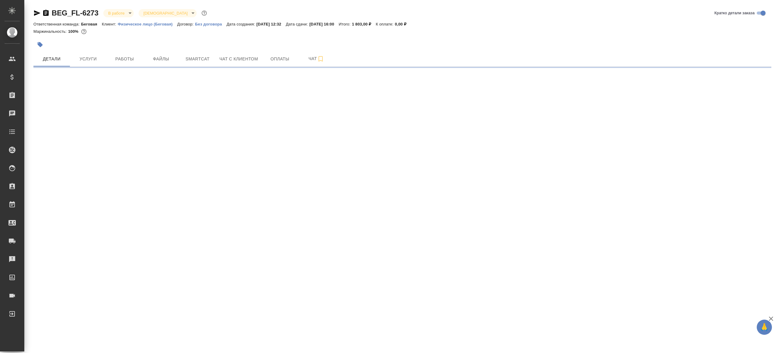
select select "RU"
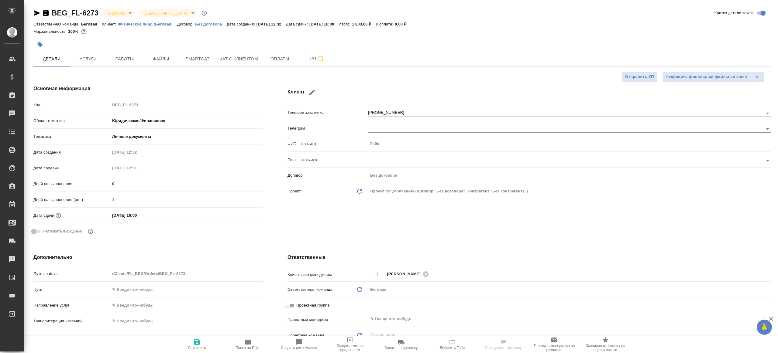
type textarea "x"
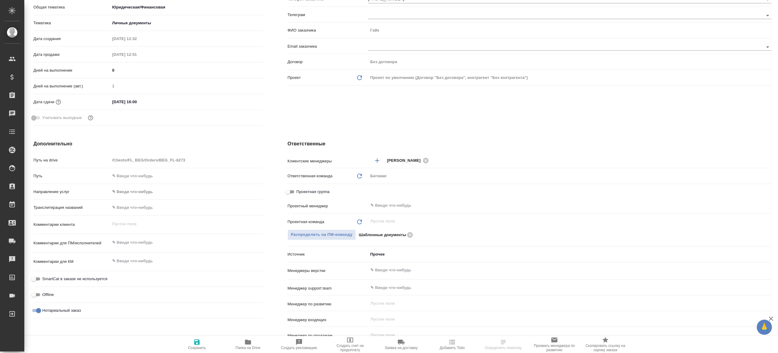
scroll to position [184, 0]
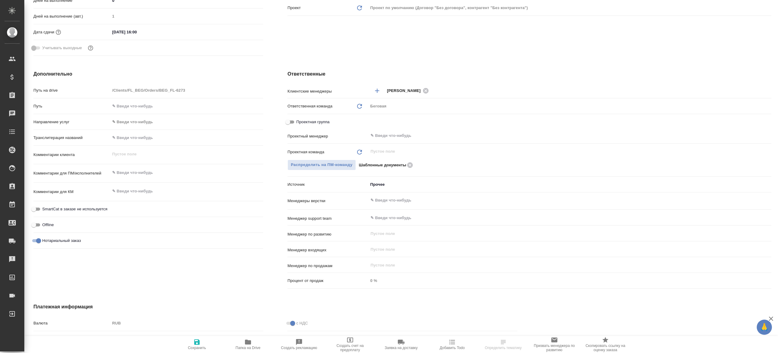
click at [393, 147] on div "​" at bounding box center [569, 151] width 403 height 11
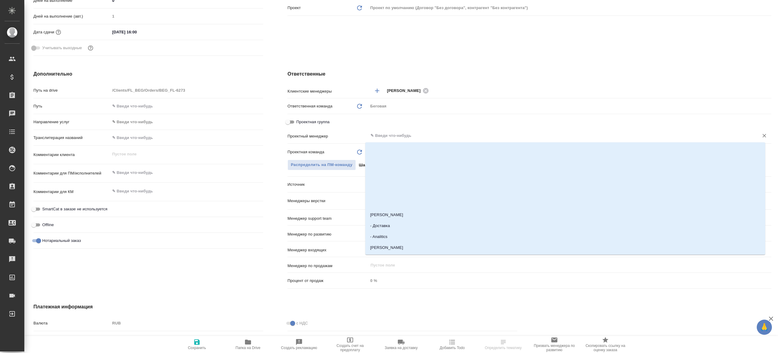
click at [393, 137] on input "text" at bounding box center [559, 135] width 379 height 7
type input "ринат"
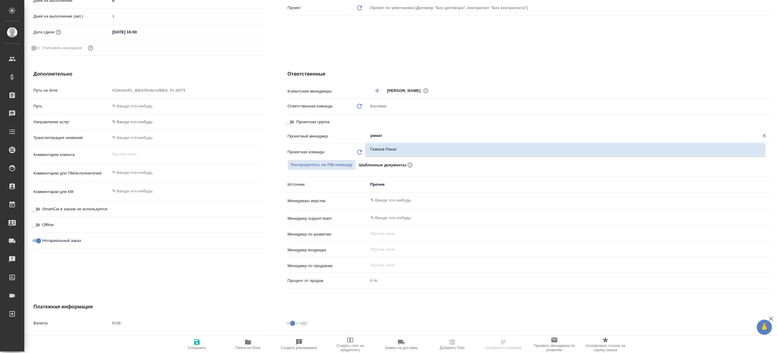
click at [398, 150] on li "Газизов Ринат" at bounding box center [565, 149] width 400 height 11
type textarea "x"
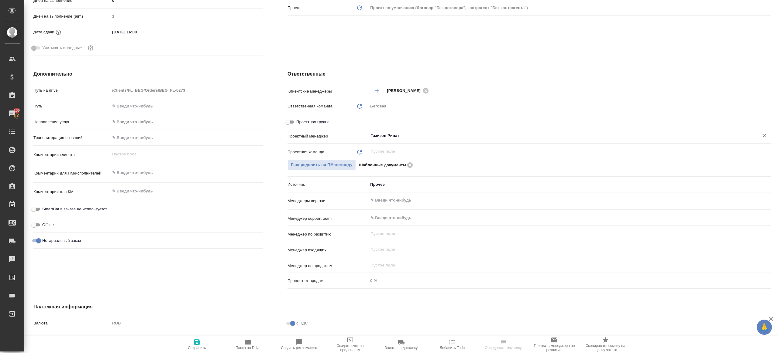
type input "Газизов Ринат"
click at [189, 347] on span "Сохранить" at bounding box center [197, 348] width 18 height 4
type textarea "x"
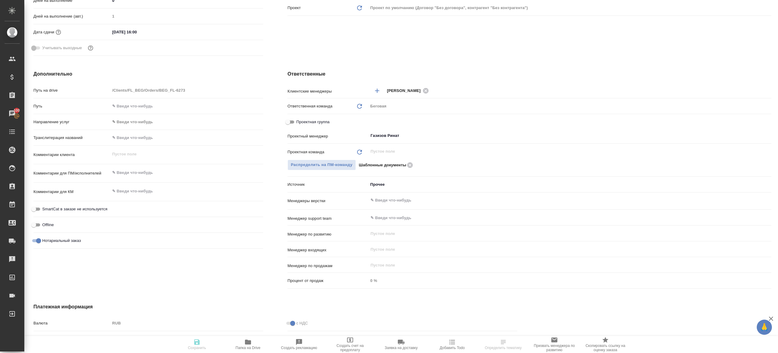
type textarea "x"
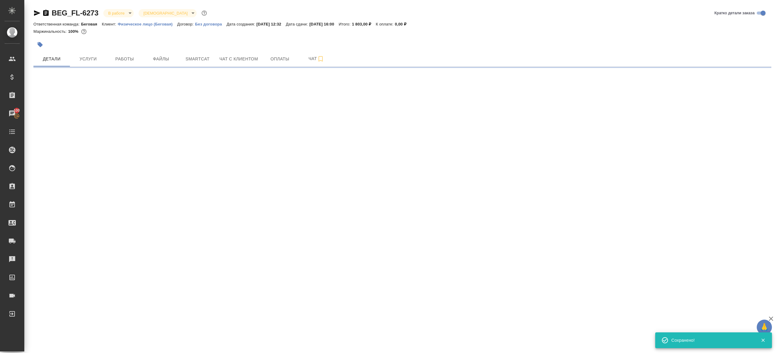
scroll to position [0, 0]
select select "RU"
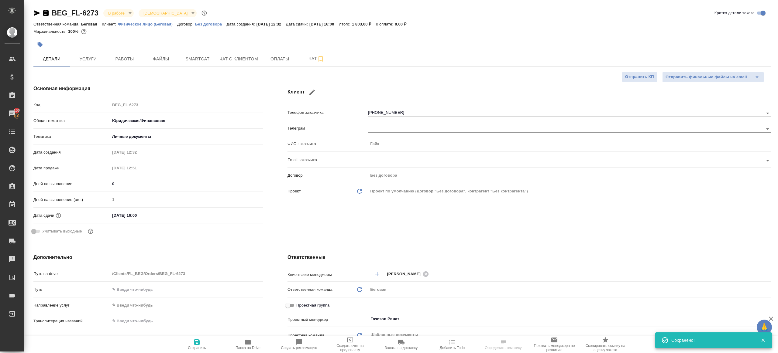
type textarea "x"
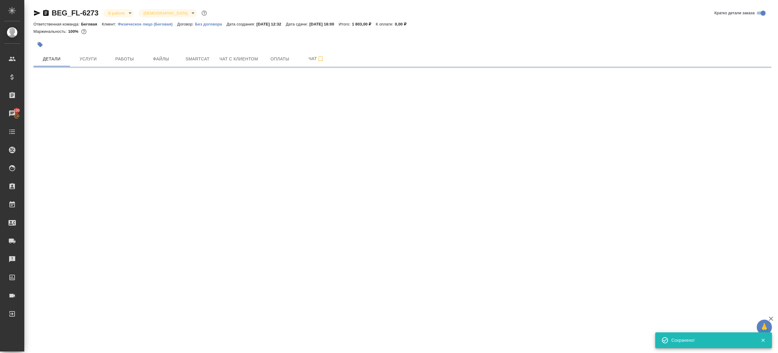
select select "RU"
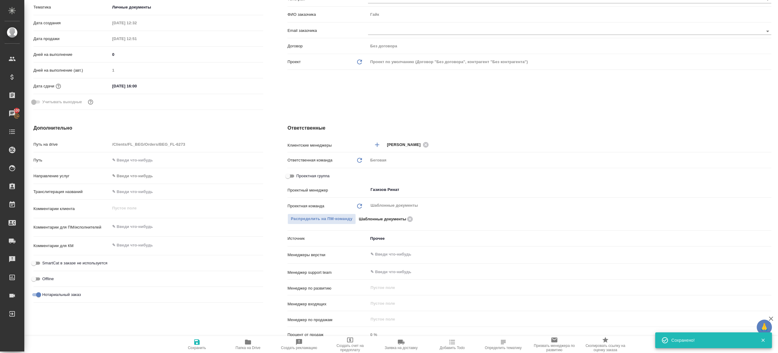
scroll to position [130, 0]
click at [237, 350] on span "Папка на Drive" at bounding box center [248, 348] width 25 height 4
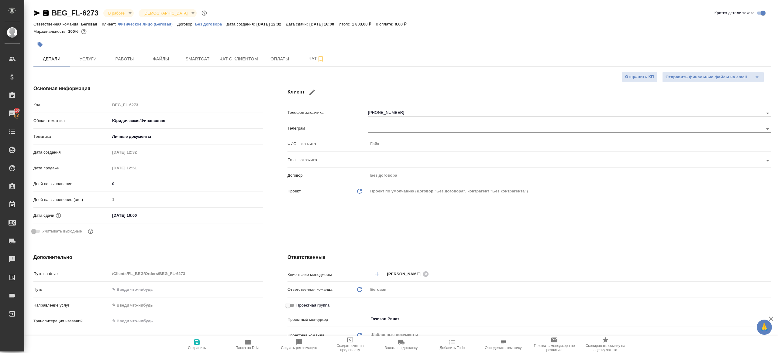
type textarea "x"
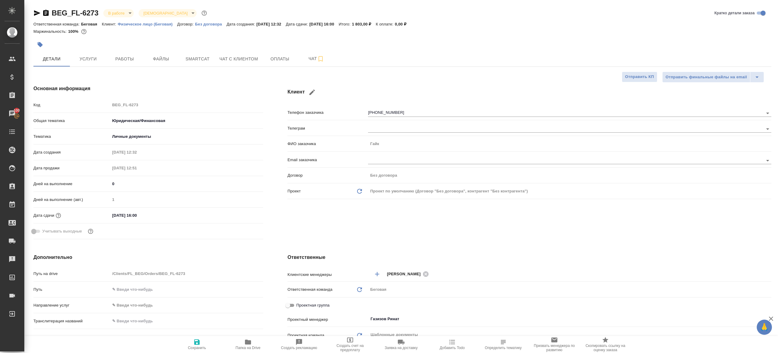
type textarea "x"
drag, startPoint x: 127, startPoint y: 57, endPoint x: 164, endPoint y: 66, distance: 38.5
click at [127, 57] on span "Работы" at bounding box center [124, 59] width 29 height 8
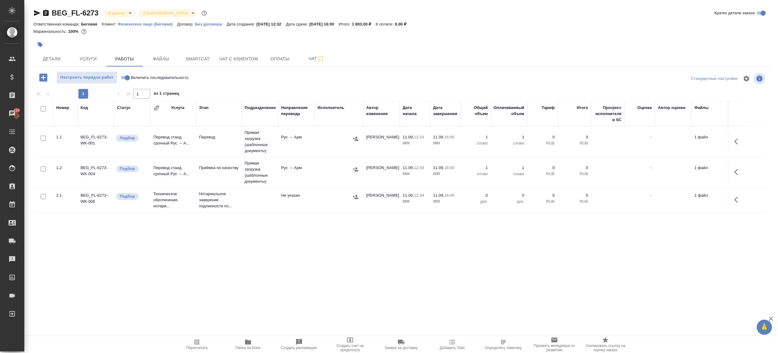
click at [128, 78] on input "Включить последовательность" at bounding box center [127, 77] width 22 height 7
checkbox input "true"
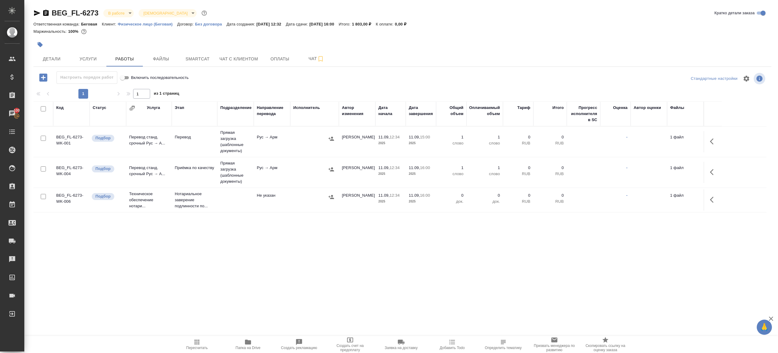
click at [333, 141] on icon "button" at bounding box center [331, 139] width 6 height 6
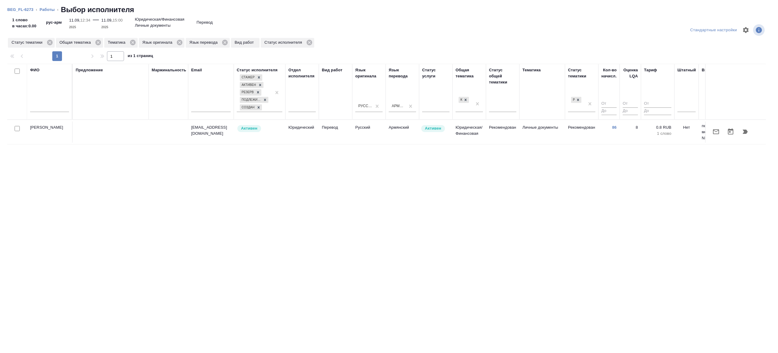
click at [93, 130] on td at bounding box center [111, 132] width 76 height 21
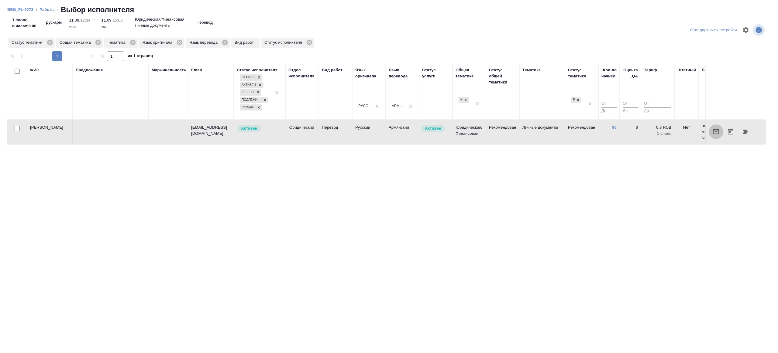
click at [720, 134] on button "button" at bounding box center [716, 132] width 15 height 15
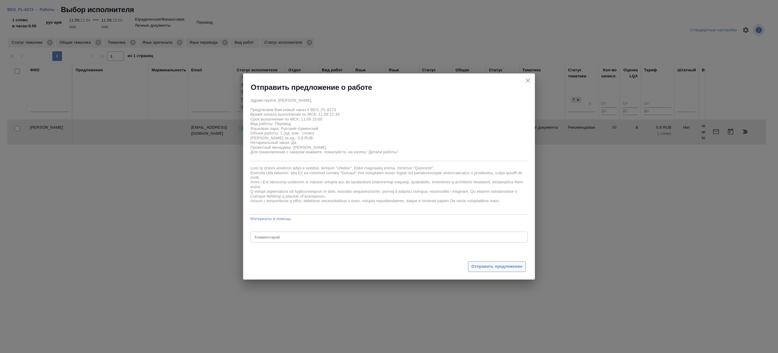
click at [490, 265] on span "Отправить предложение" at bounding box center [496, 266] width 51 height 7
